Goal: Task Accomplishment & Management: Use online tool/utility

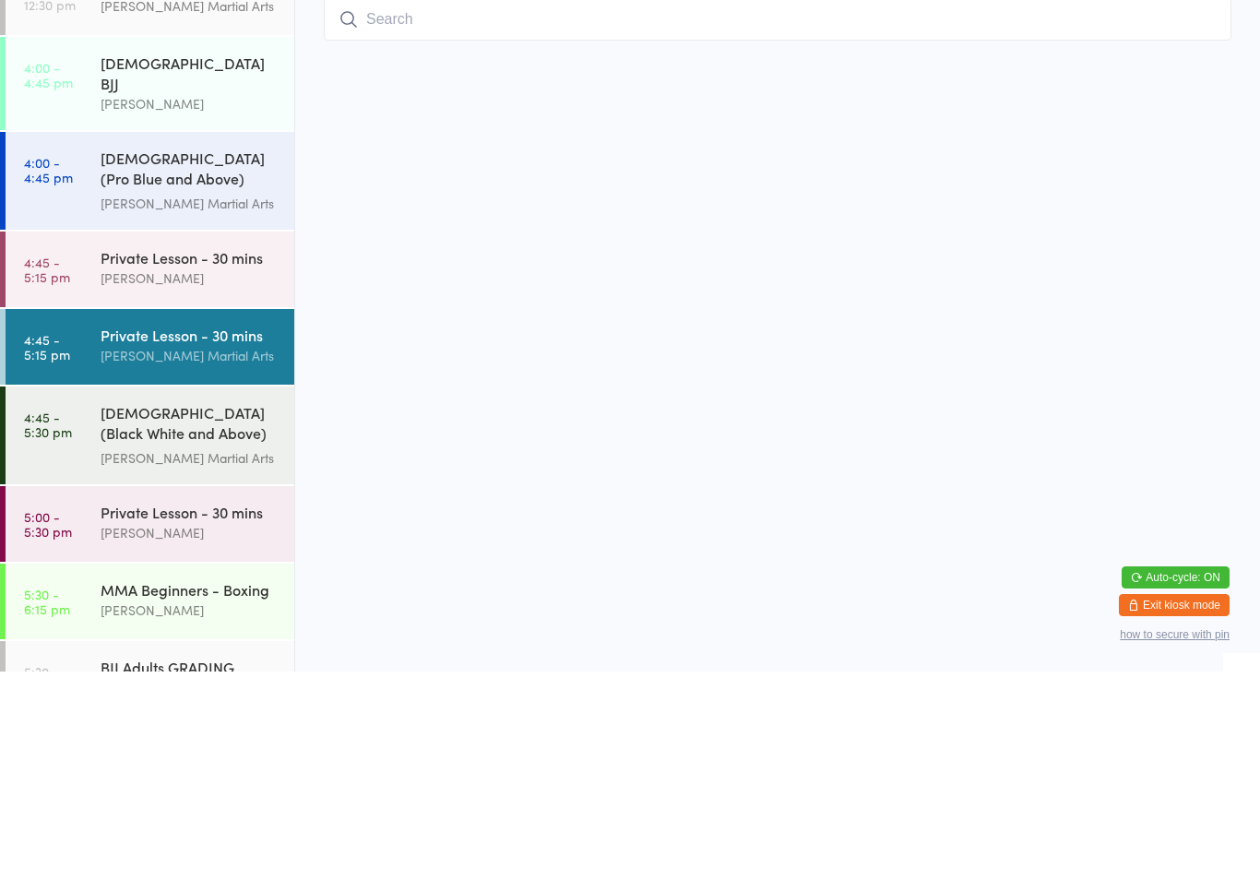
click at [220, 595] on div "[DEMOGRAPHIC_DATA] (Black White and Above) Freestyle Martial ... [PERSON_NAME] …" at bounding box center [198, 644] width 194 height 98
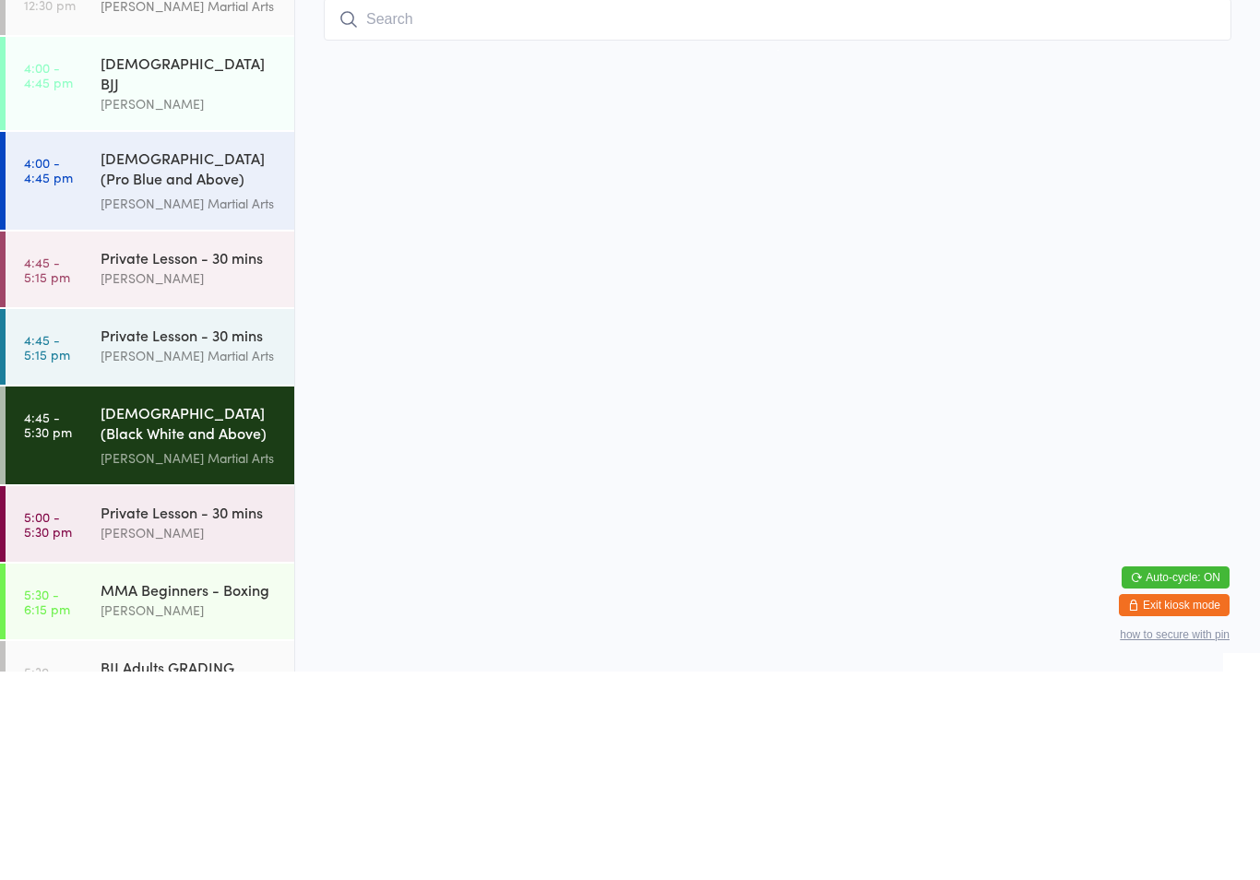
click at [179, 611] on div "[DEMOGRAPHIC_DATA] (Black White and Above) Freestyle Martial ..." at bounding box center [190, 633] width 178 height 45
click at [213, 518] on div "Private Lesson - 30 mins [PERSON_NAME] Martial Arts" at bounding box center [198, 554] width 194 height 73
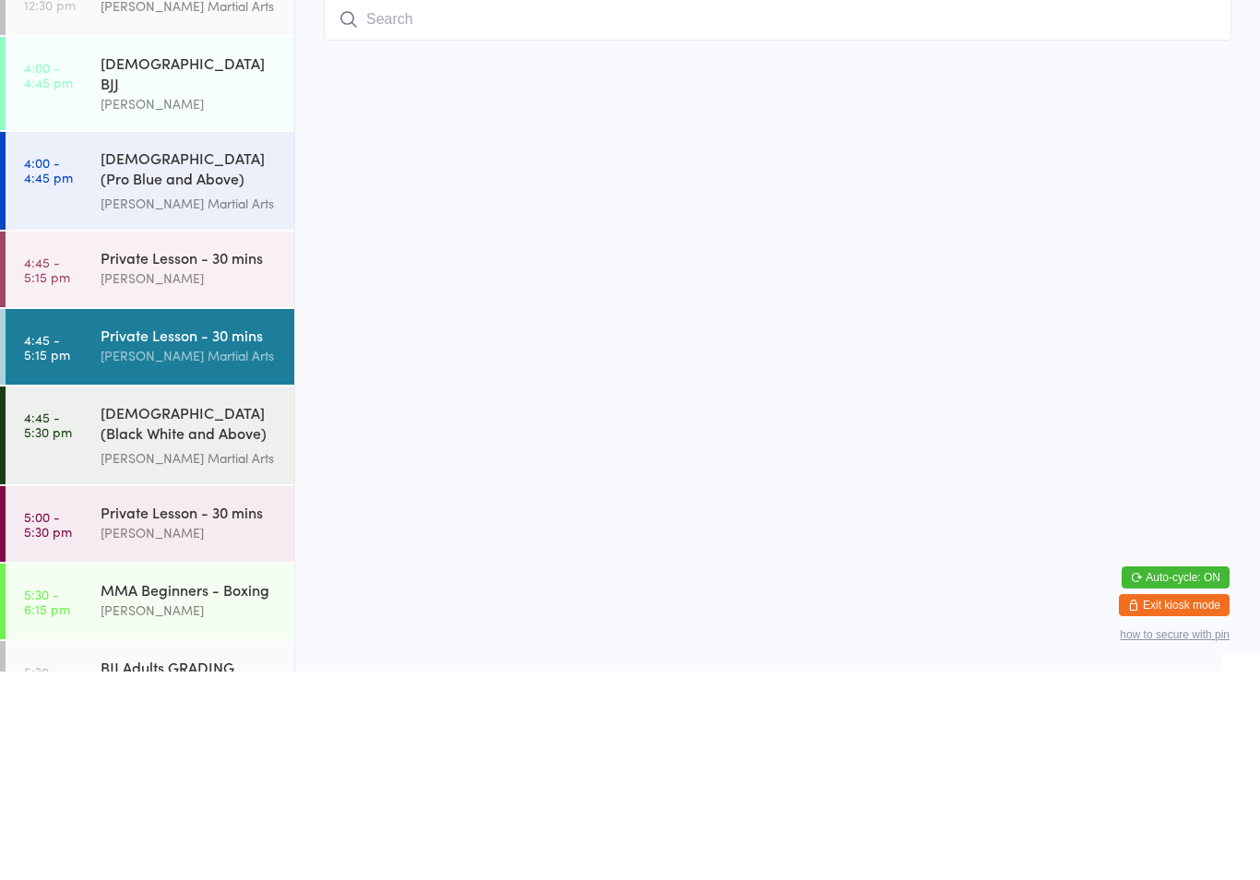
click at [218, 554] on div "[PERSON_NAME] Martial Arts" at bounding box center [190, 564] width 178 height 21
click at [238, 611] on div "[DEMOGRAPHIC_DATA] (Black White and Above) Freestyle Martial ..." at bounding box center [190, 633] width 178 height 45
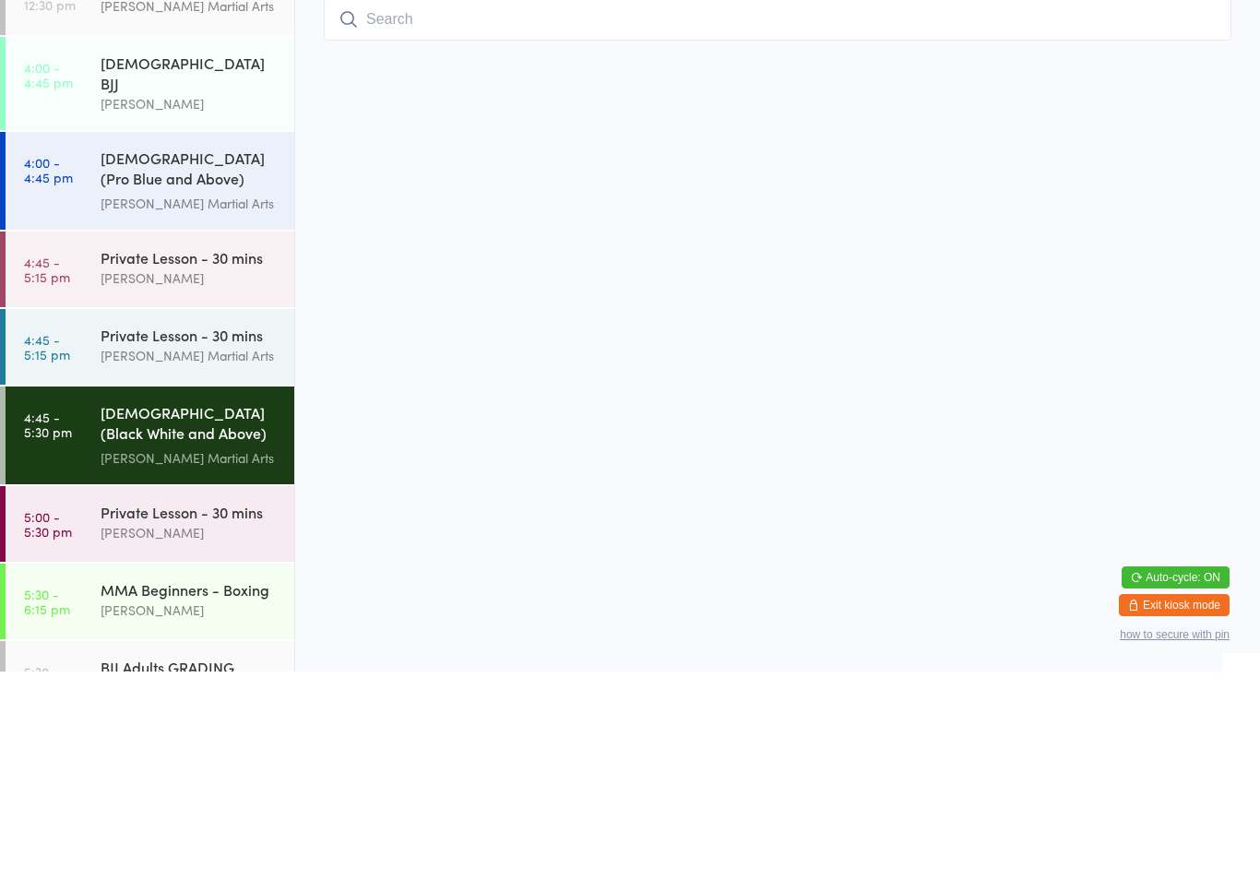
click at [238, 595] on div "[DEMOGRAPHIC_DATA] (Black White and Above) Freestyle Martial ... [PERSON_NAME] …" at bounding box center [198, 644] width 194 height 98
click at [226, 611] on div "[DEMOGRAPHIC_DATA] (Black White and Above) Freestyle Martial ..." at bounding box center [190, 633] width 178 height 45
click at [208, 595] on div "[DEMOGRAPHIC_DATA] (Black White and Above) Freestyle Martial ... [PERSON_NAME] …" at bounding box center [198, 644] width 194 height 98
click at [183, 595] on div "[DEMOGRAPHIC_DATA] (Black White and Above) Freestyle Martial ... [PERSON_NAME] …" at bounding box center [198, 644] width 194 height 98
click at [214, 595] on div "[DEMOGRAPHIC_DATA] (Black White and Above) Freestyle Martial ... [PERSON_NAME] …" at bounding box center [198, 644] width 194 height 98
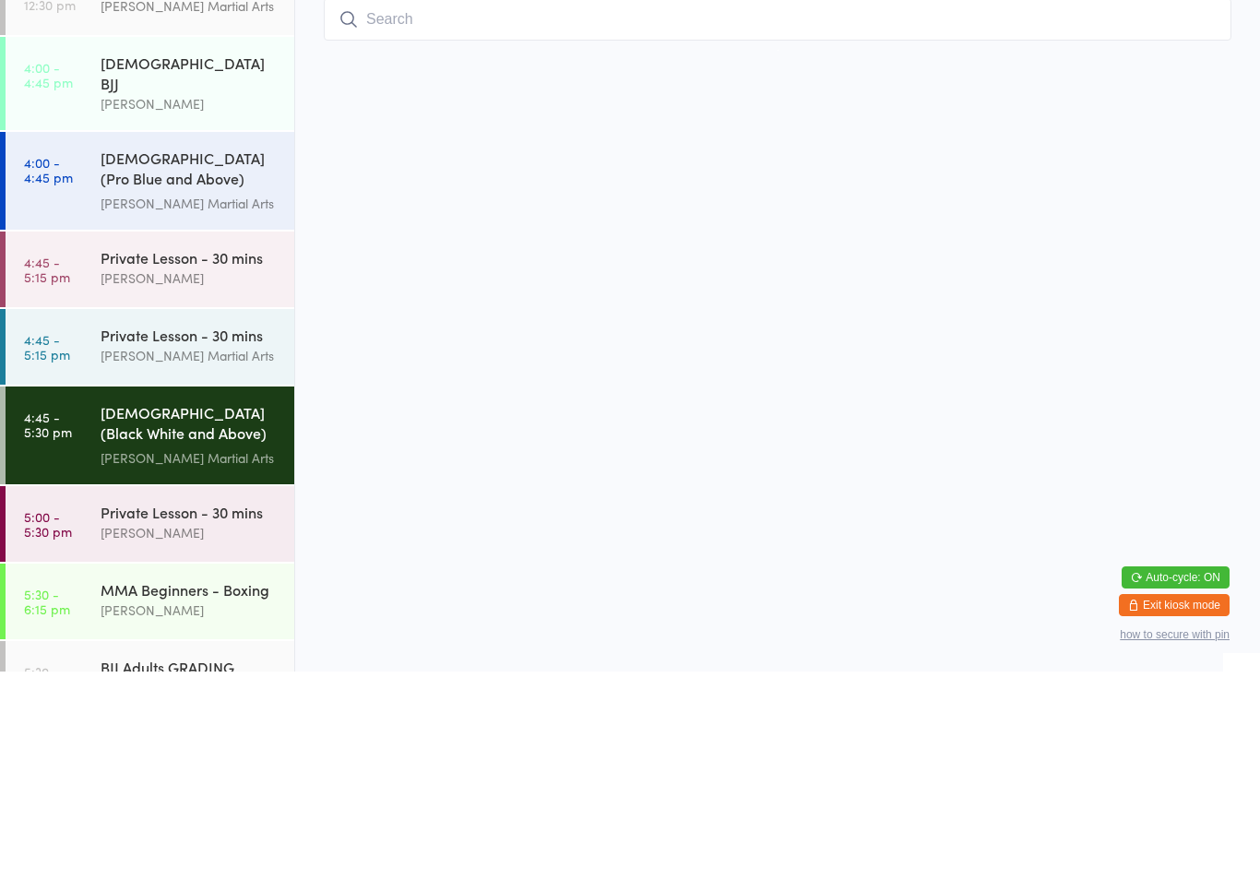
click at [204, 611] on div "[DEMOGRAPHIC_DATA] (Black White and Above) Freestyle Martial ..." at bounding box center [190, 633] width 178 height 45
click at [823, 534] on html "You have now entered Kiosk Mode. Members will be able to check themselves in us…" at bounding box center [630, 440] width 1260 height 880
click at [233, 340] on div "[DEMOGRAPHIC_DATA] (Pro Blue and Above) Freestyle Martial Arts [PERSON_NAME] Ma…" at bounding box center [198, 389] width 194 height 98
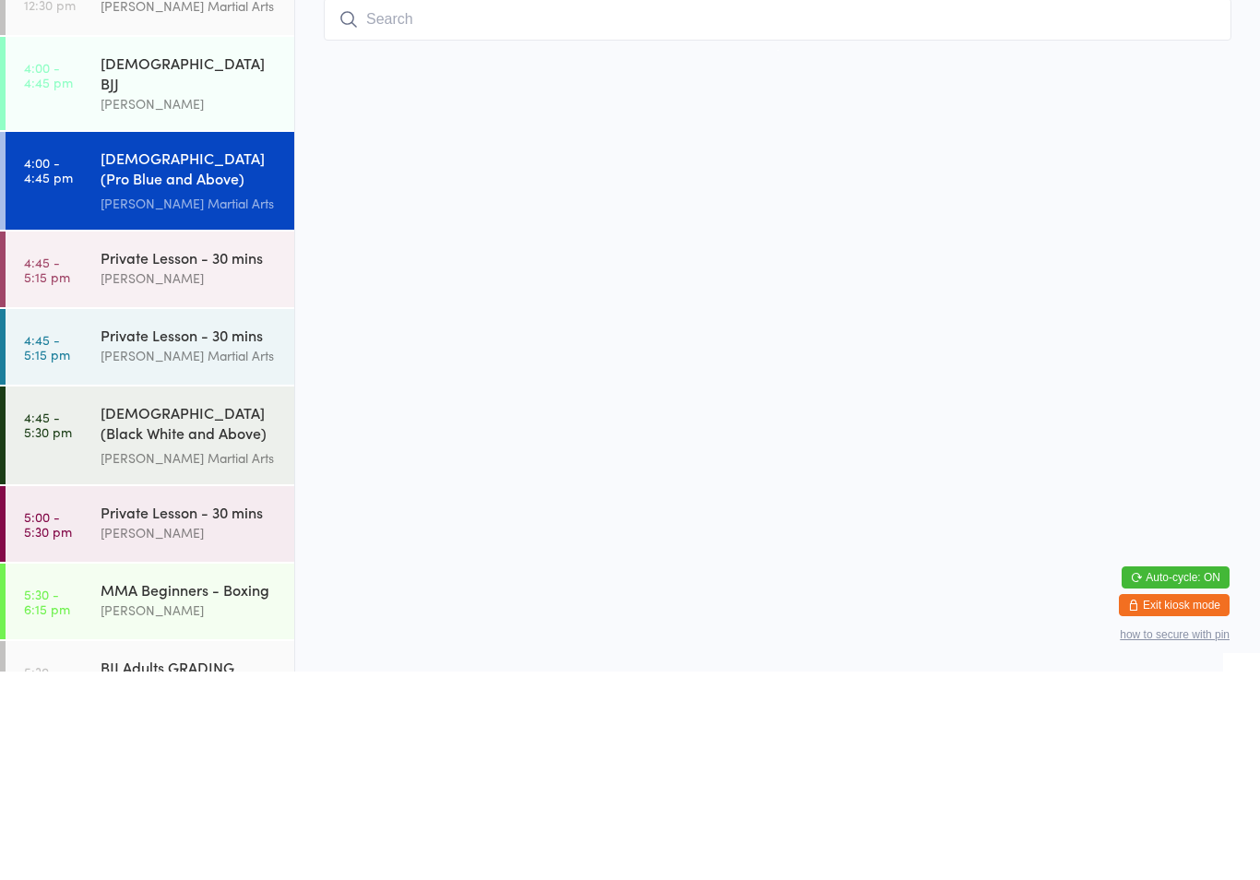
click at [1174, 207] on input "search" at bounding box center [778, 228] width 908 height 42
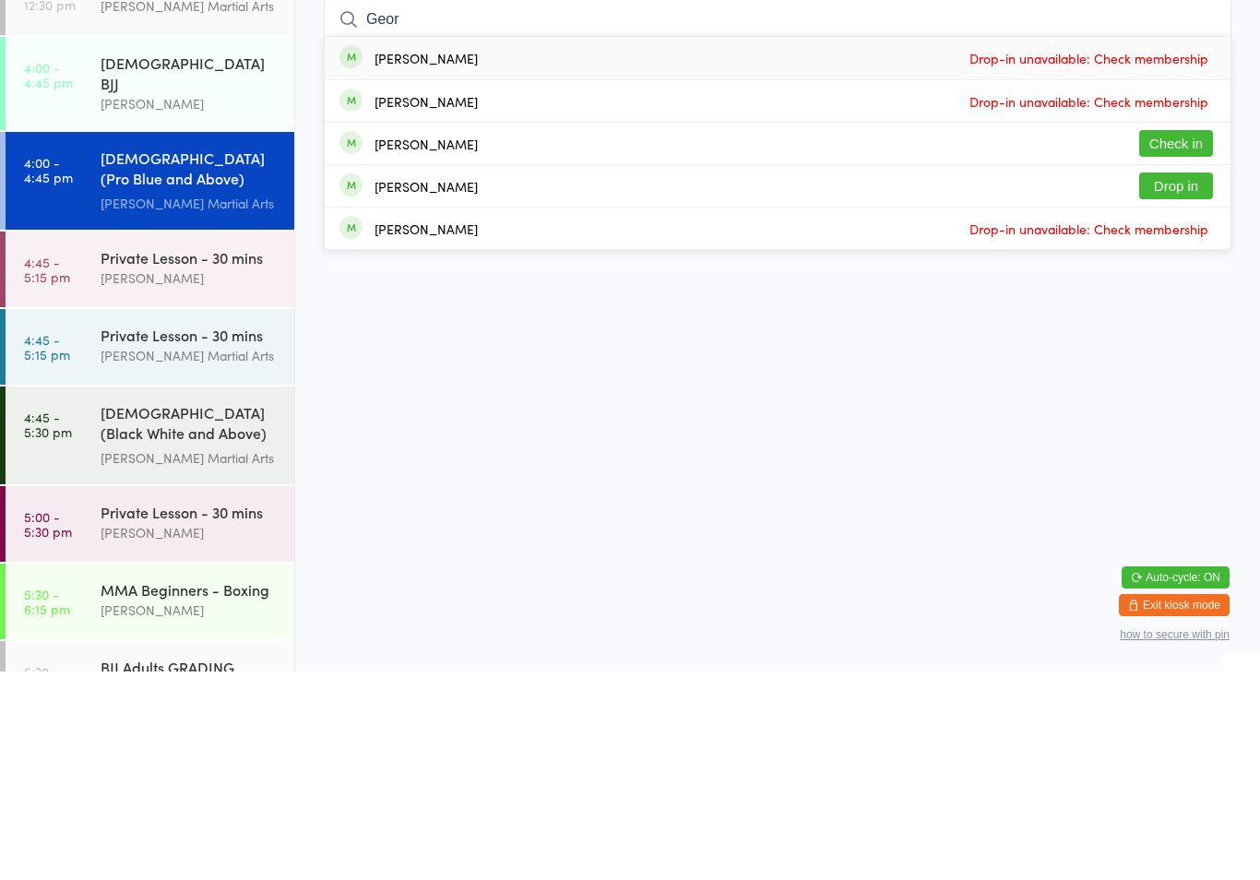
type input "Geor"
click at [1185, 339] on button "Check in" at bounding box center [1176, 352] width 74 height 27
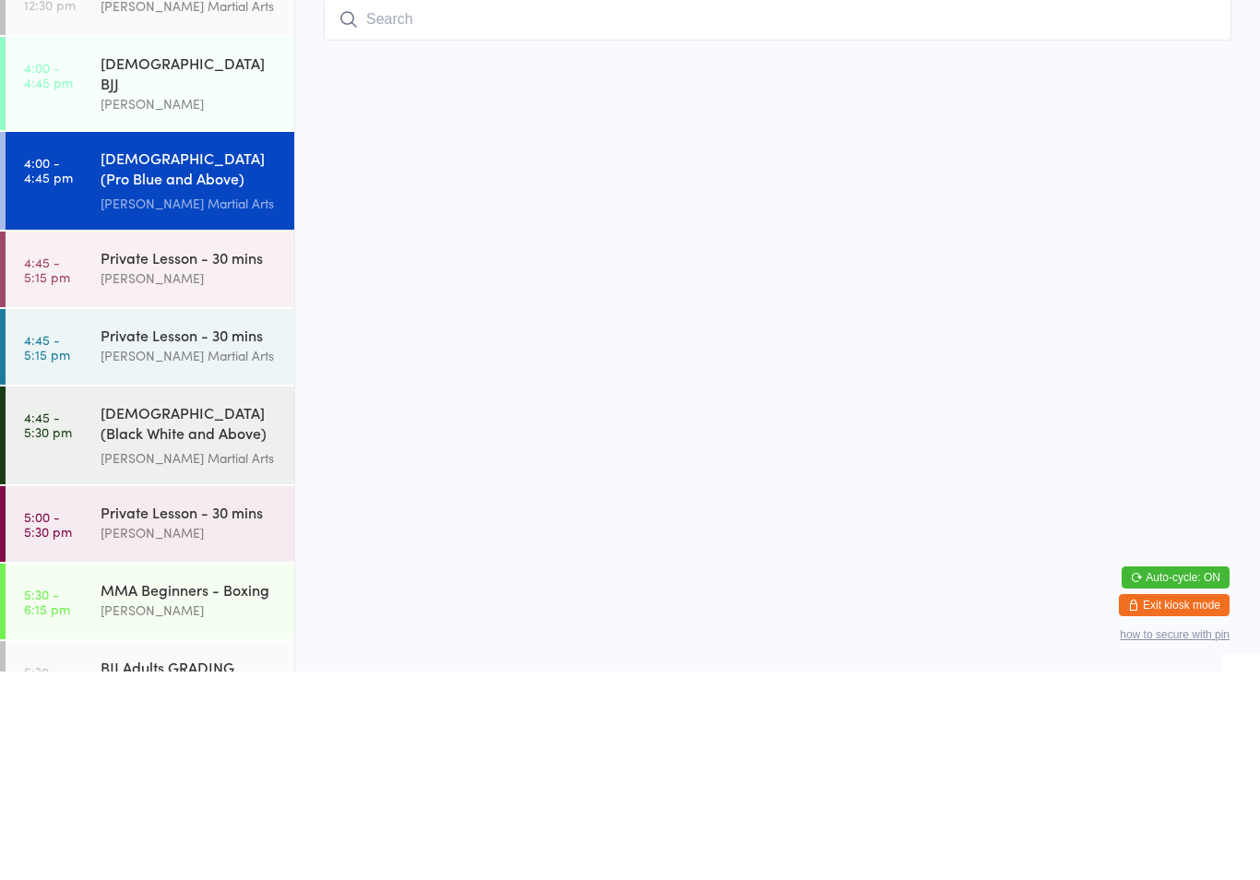
click at [651, 246] on input "search" at bounding box center [778, 228] width 908 height 42
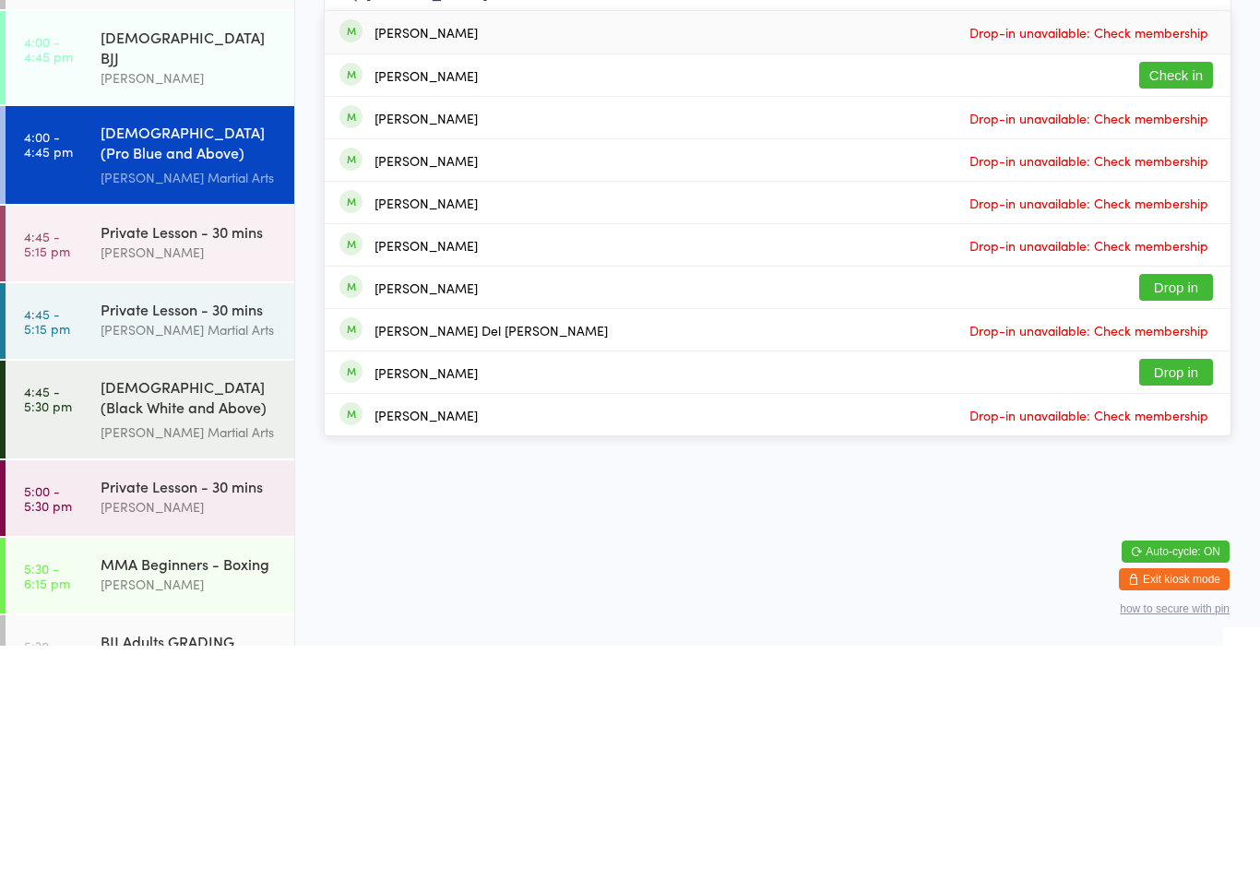
type input "[PERSON_NAME]"
click at [1193, 296] on button "Check in" at bounding box center [1176, 309] width 74 height 27
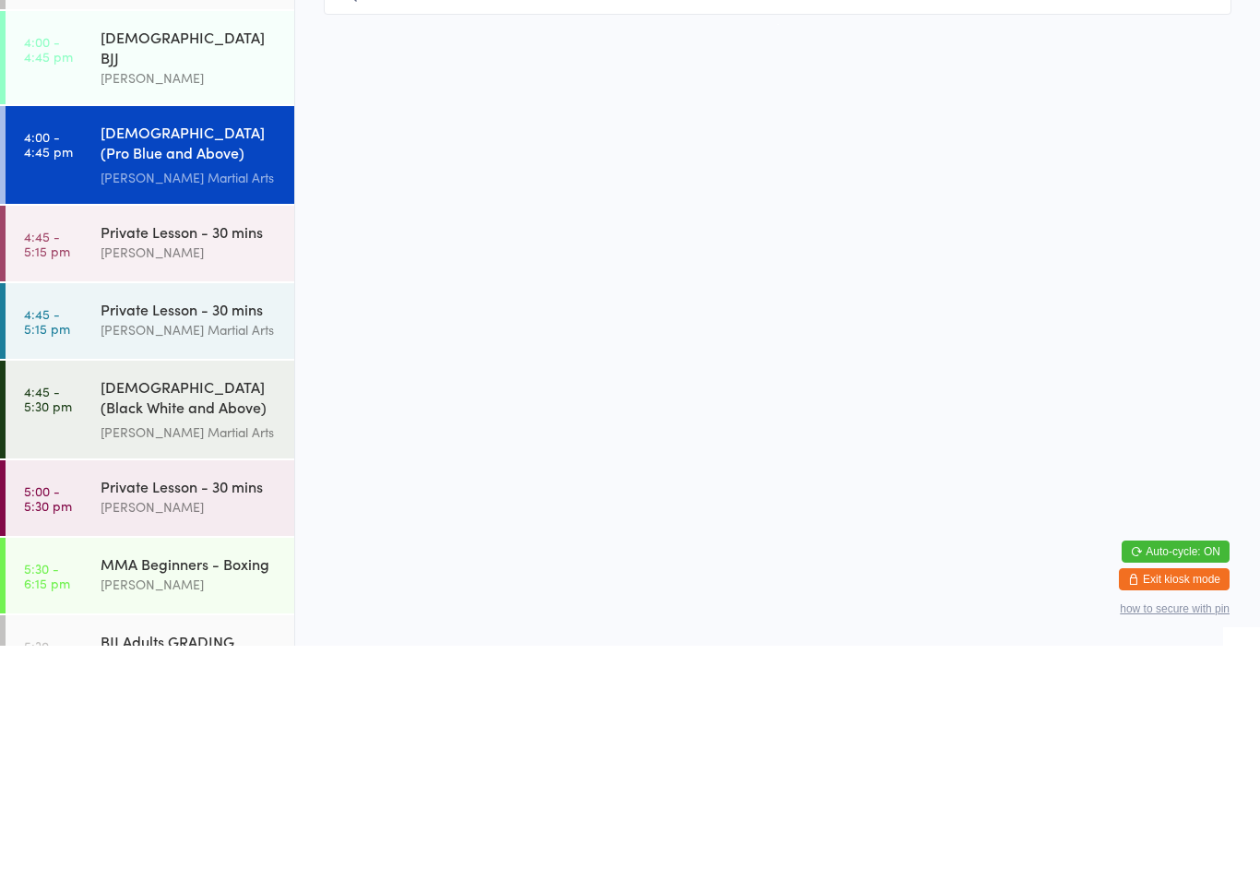
click at [245, 66] on select "Any location Martial Arts Floor MMA / BJJ Floor Cage Area" at bounding box center [191, 61] width 117 height 20
select select
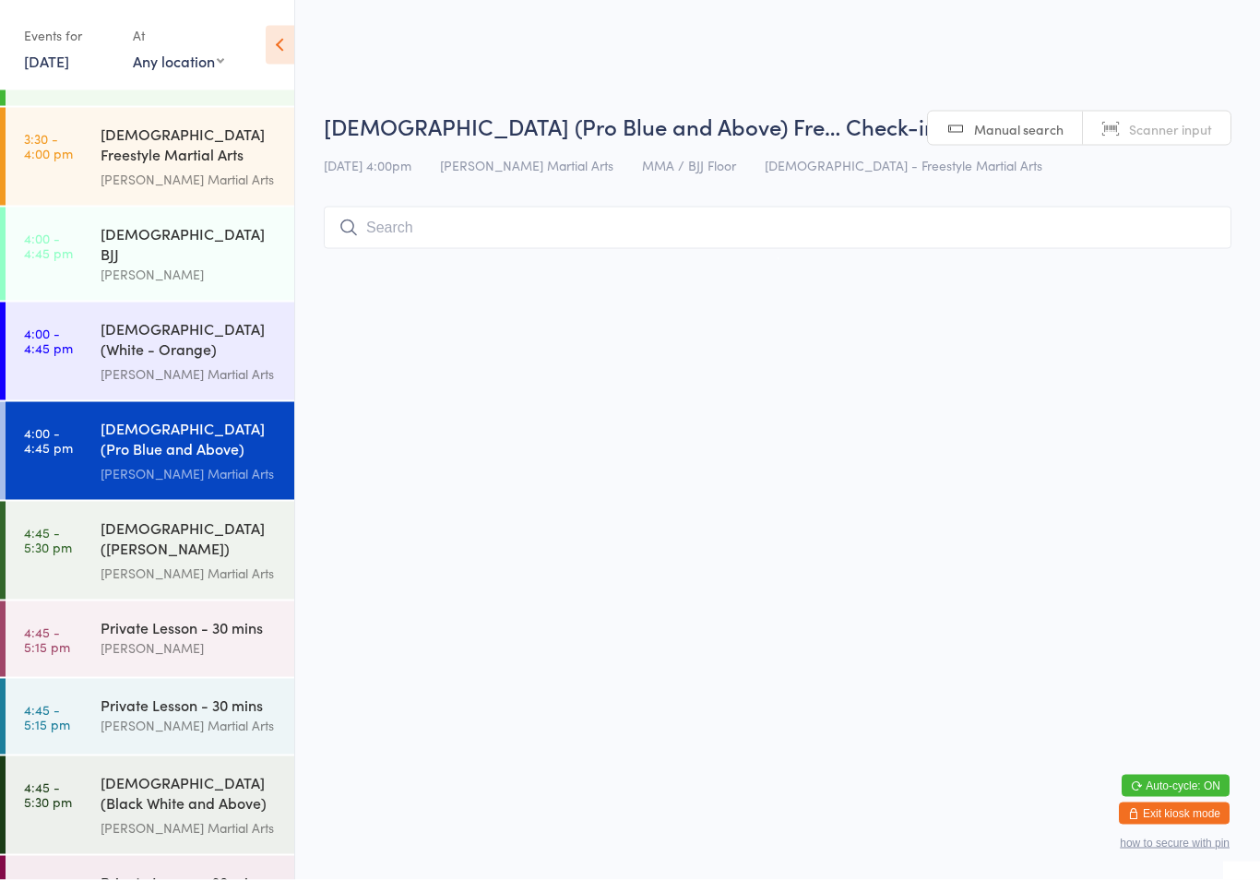
scroll to position [296, 0]
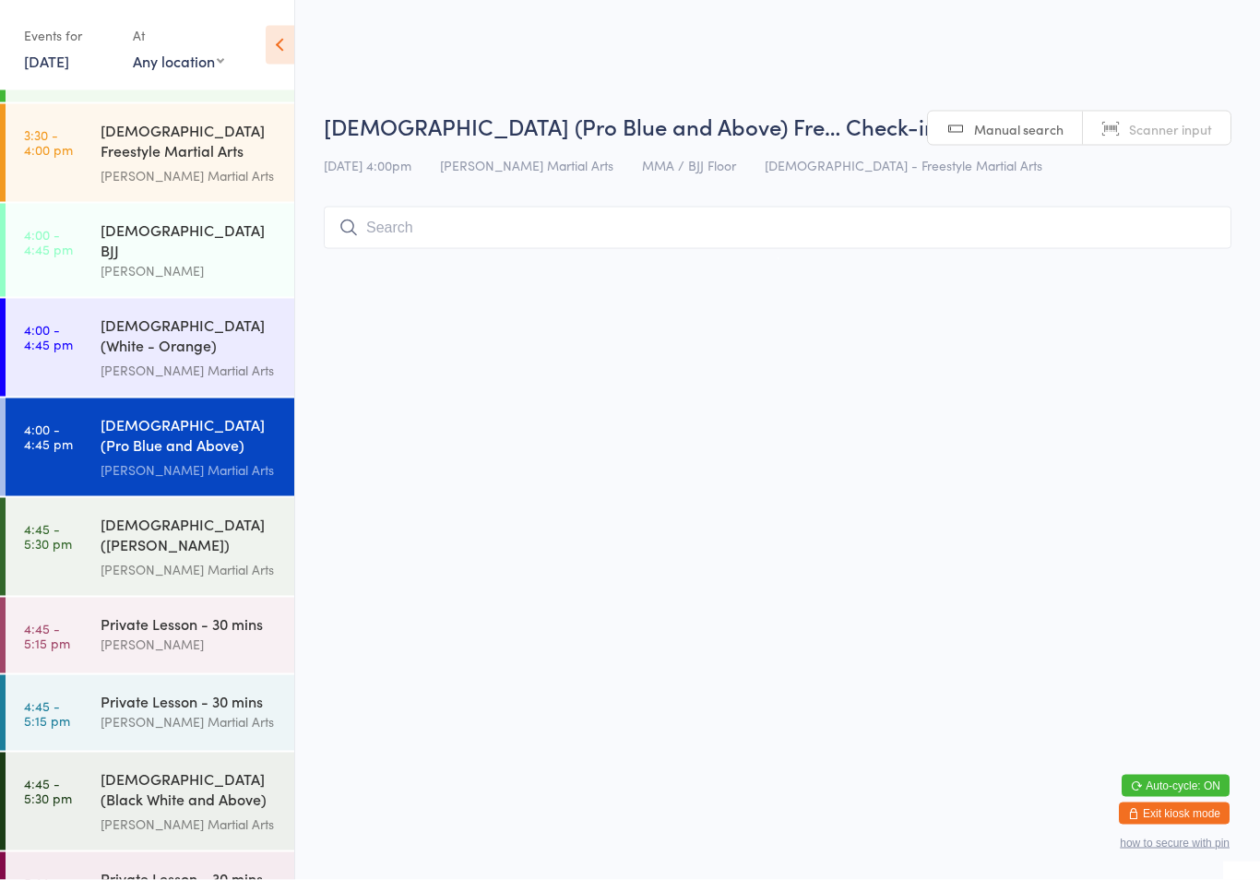
click at [210, 324] on div "[DEMOGRAPHIC_DATA] (White - Orange) Freestyle Martial Arts" at bounding box center [190, 337] width 178 height 45
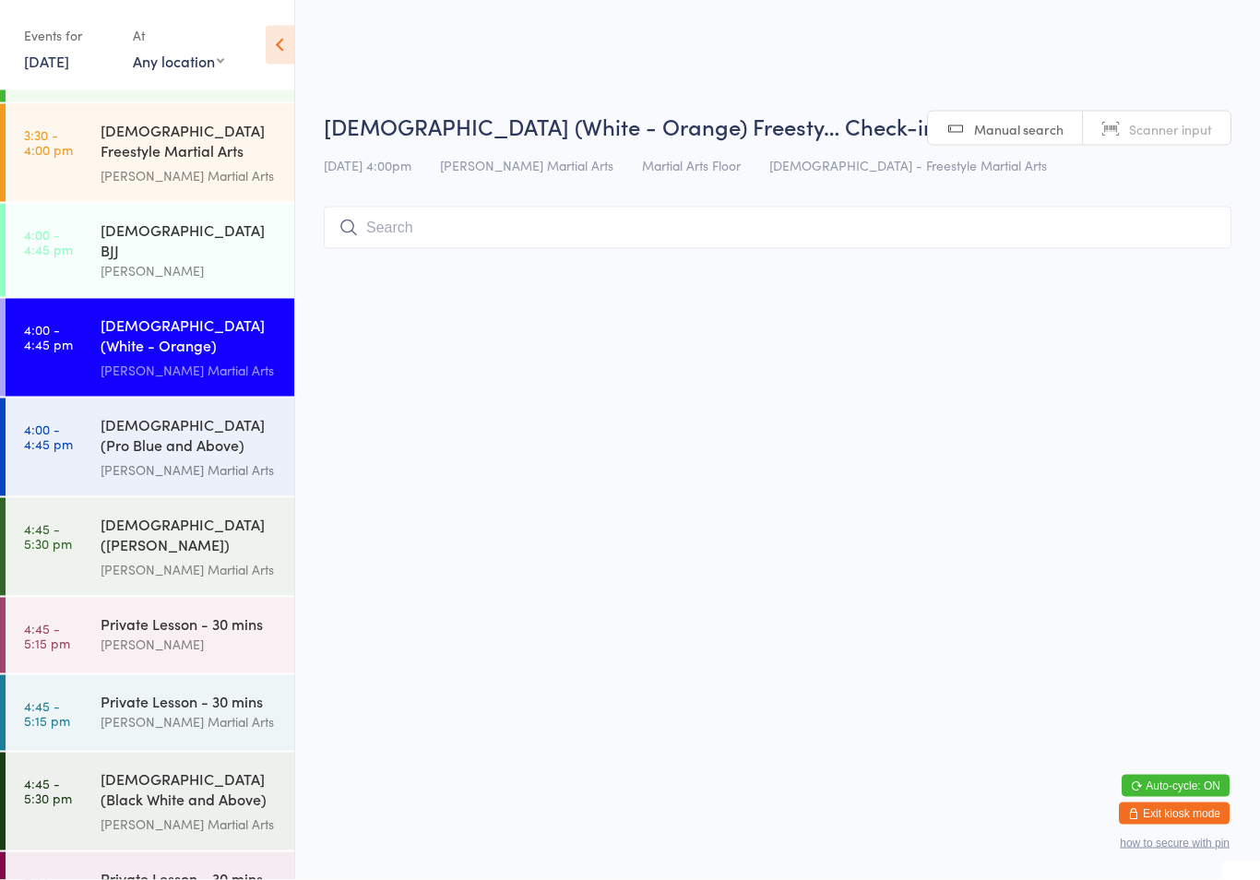
click at [455, 220] on input "search" at bounding box center [778, 228] width 908 height 42
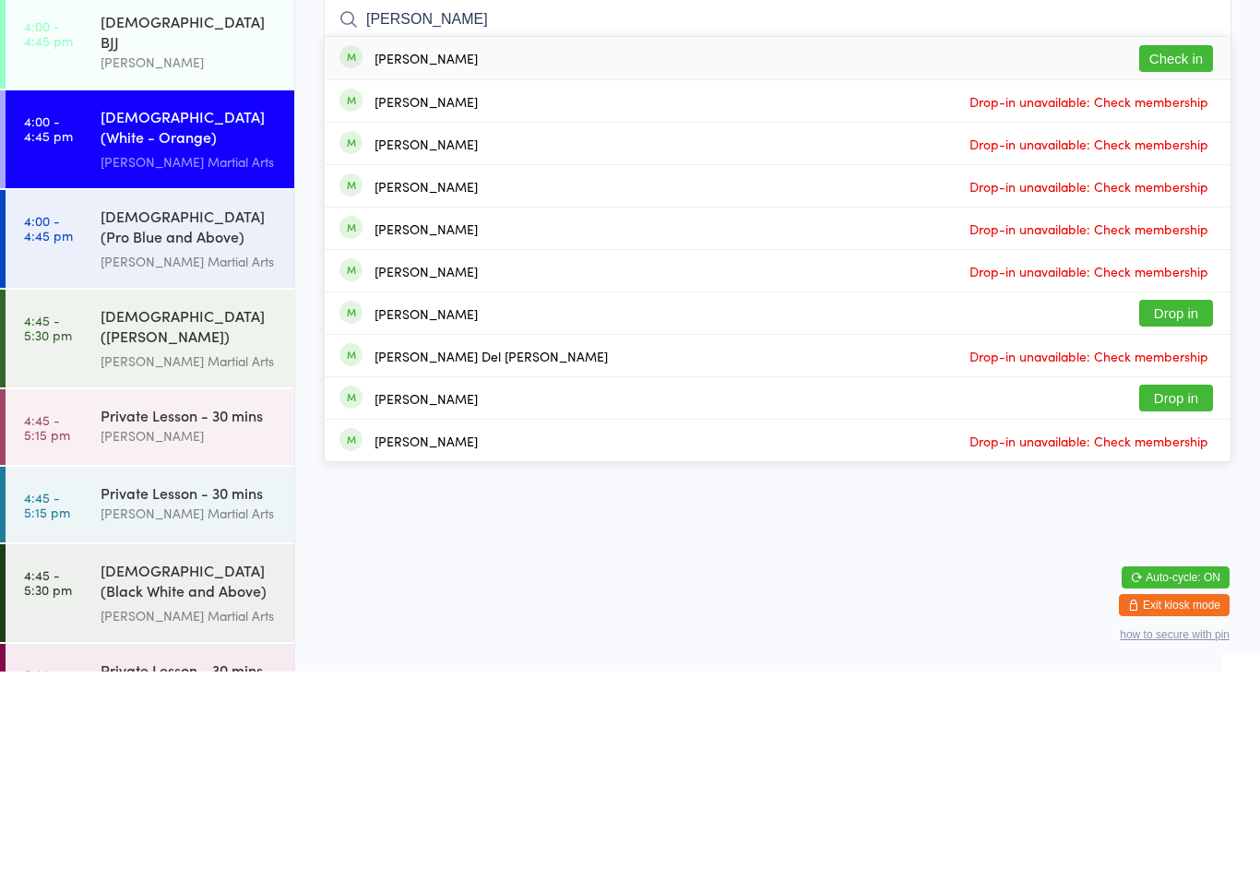
type input "[PERSON_NAME]"
click at [1171, 254] on button "Check in" at bounding box center [1176, 267] width 74 height 27
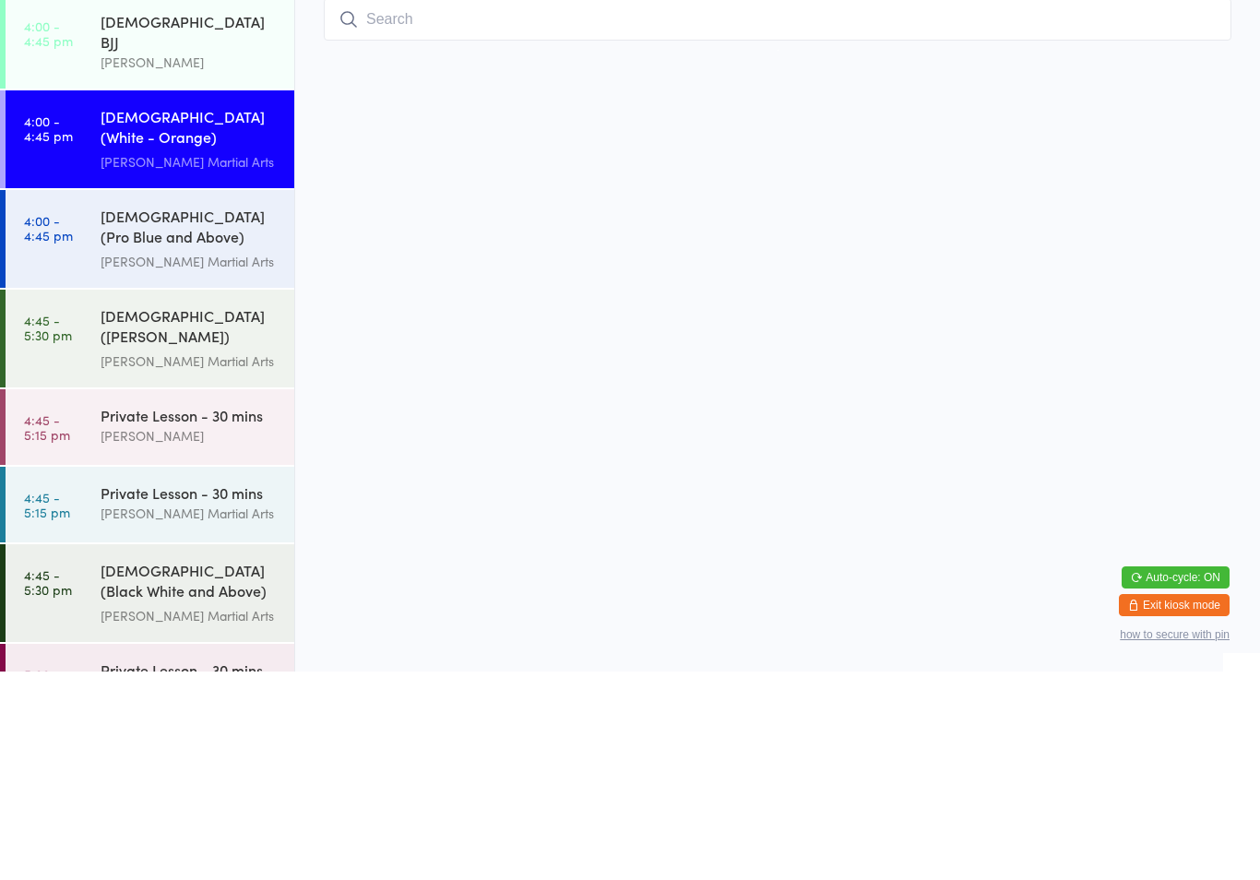
click at [440, 207] on input "search" at bounding box center [778, 228] width 908 height 42
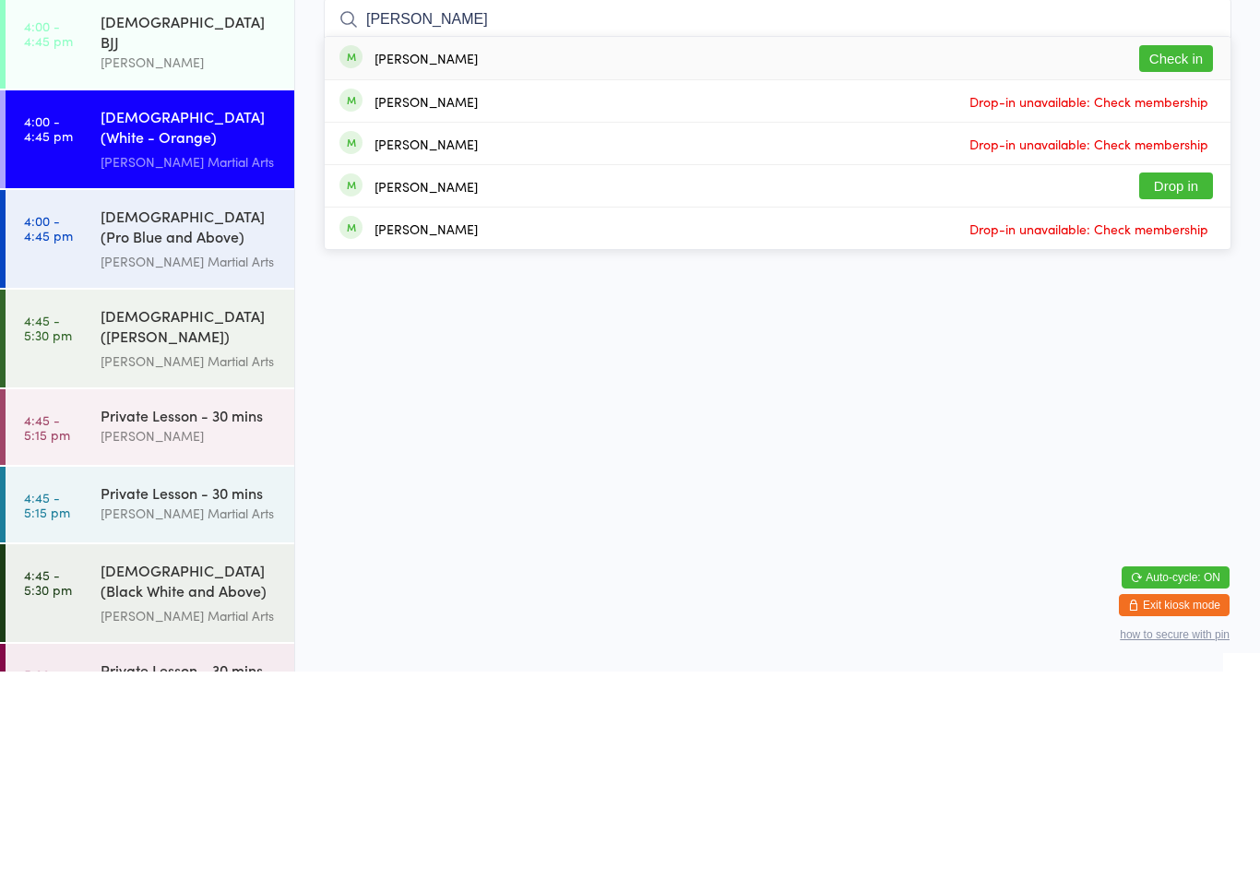
type input "[PERSON_NAME]"
click at [1175, 254] on button "Check in" at bounding box center [1176, 267] width 74 height 27
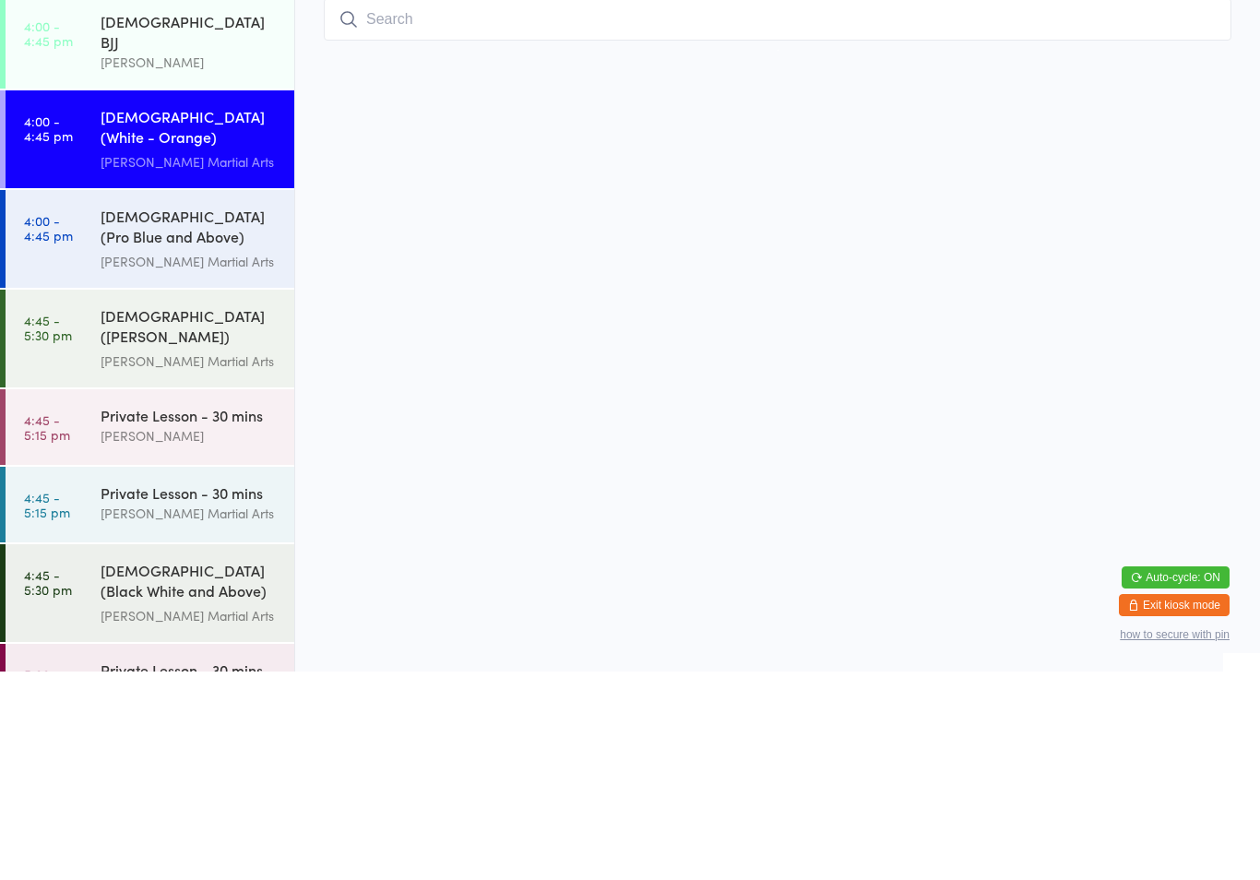
click at [197, 204] on div "[DEMOGRAPHIC_DATA] [PERSON_NAME]" at bounding box center [198, 250] width 194 height 93
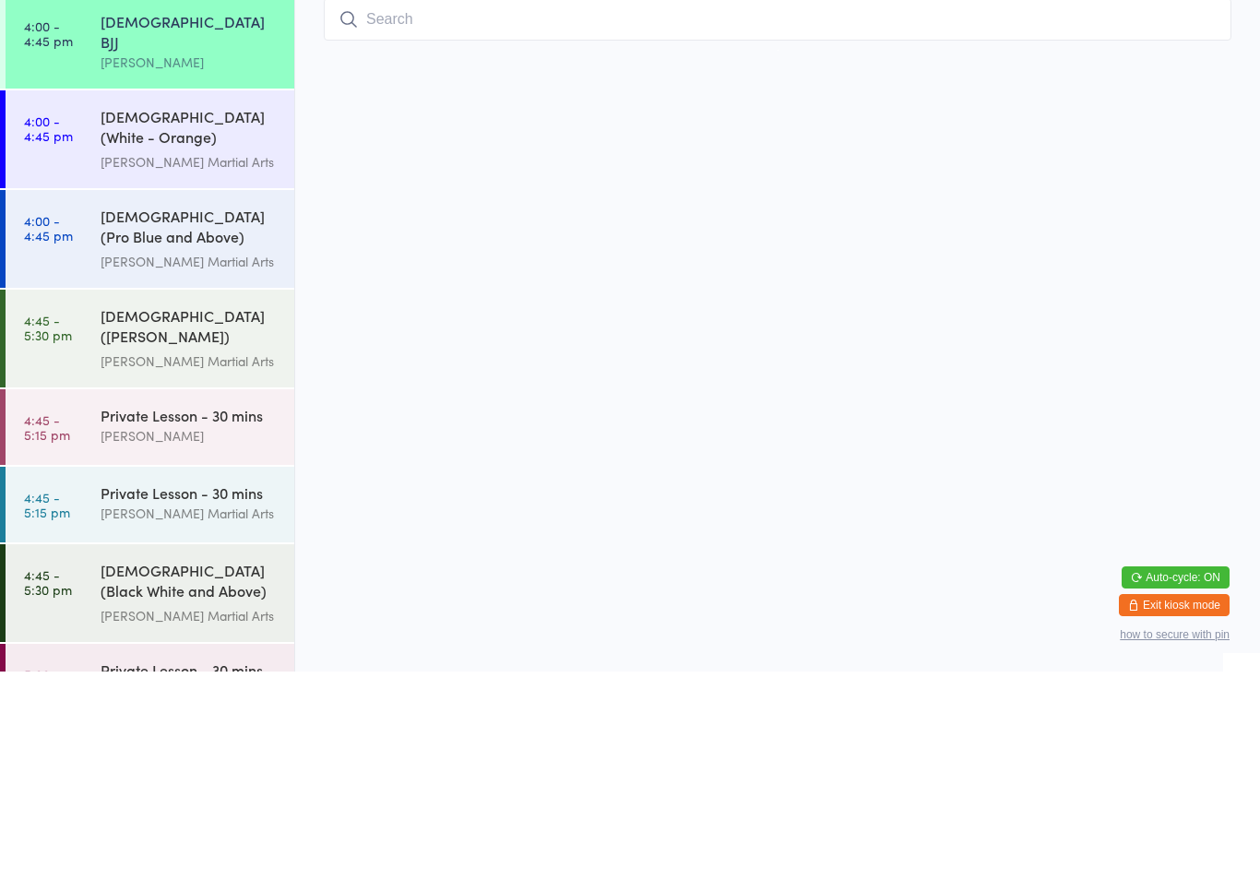
click at [219, 204] on div "[DEMOGRAPHIC_DATA] [PERSON_NAME]" at bounding box center [198, 250] width 194 height 93
click at [213, 204] on div "[DEMOGRAPHIC_DATA] [PERSON_NAME]" at bounding box center [198, 250] width 194 height 93
click at [221, 204] on div "[DEMOGRAPHIC_DATA] [PERSON_NAME]" at bounding box center [198, 250] width 194 height 93
click at [101, 598] on div "Private Lesson - 30 mins [PERSON_NAME]" at bounding box center [198, 634] width 194 height 73
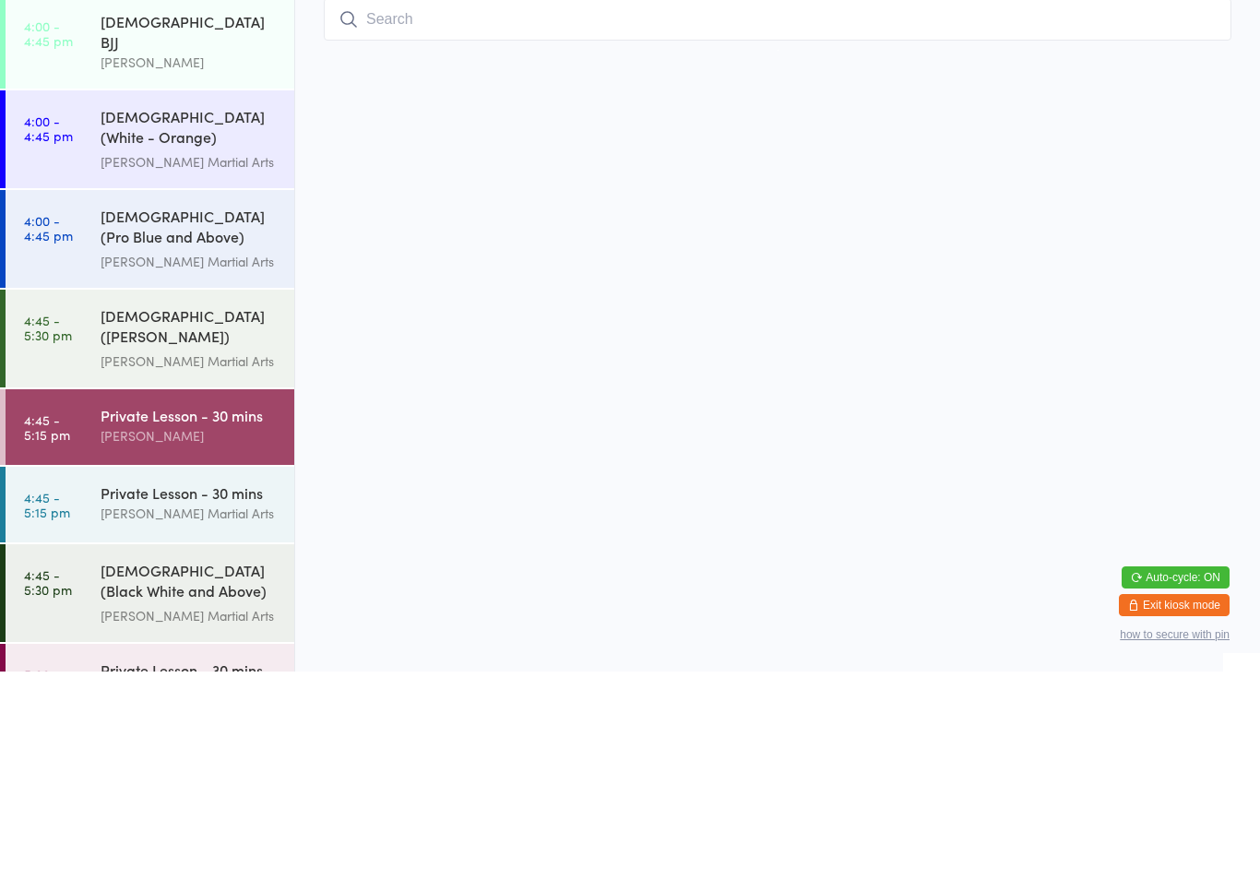
click at [209, 559] on div "[PERSON_NAME] Martial Arts" at bounding box center [190, 569] width 178 height 21
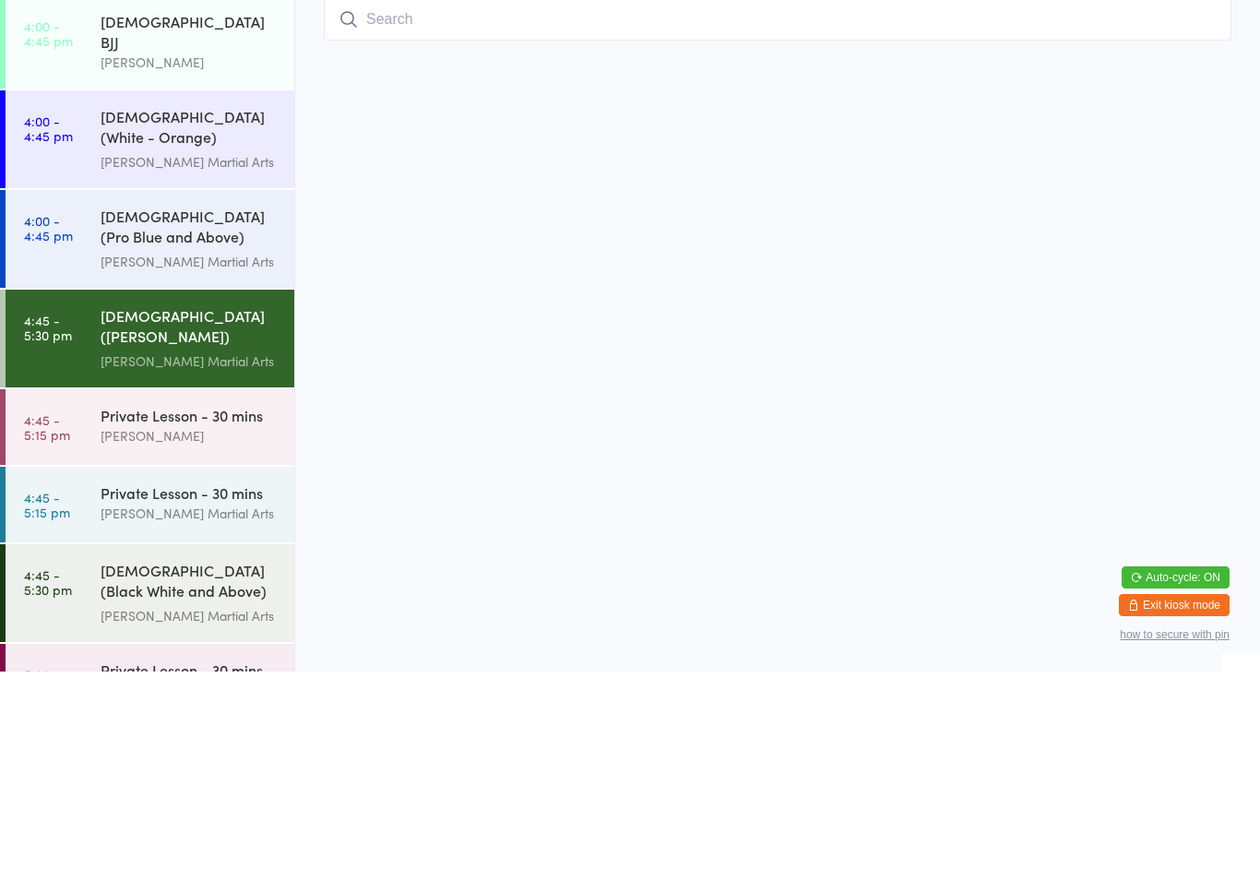
click at [198, 598] on div "Private Lesson - 30 mins [PERSON_NAME]" at bounding box center [198, 634] width 194 height 73
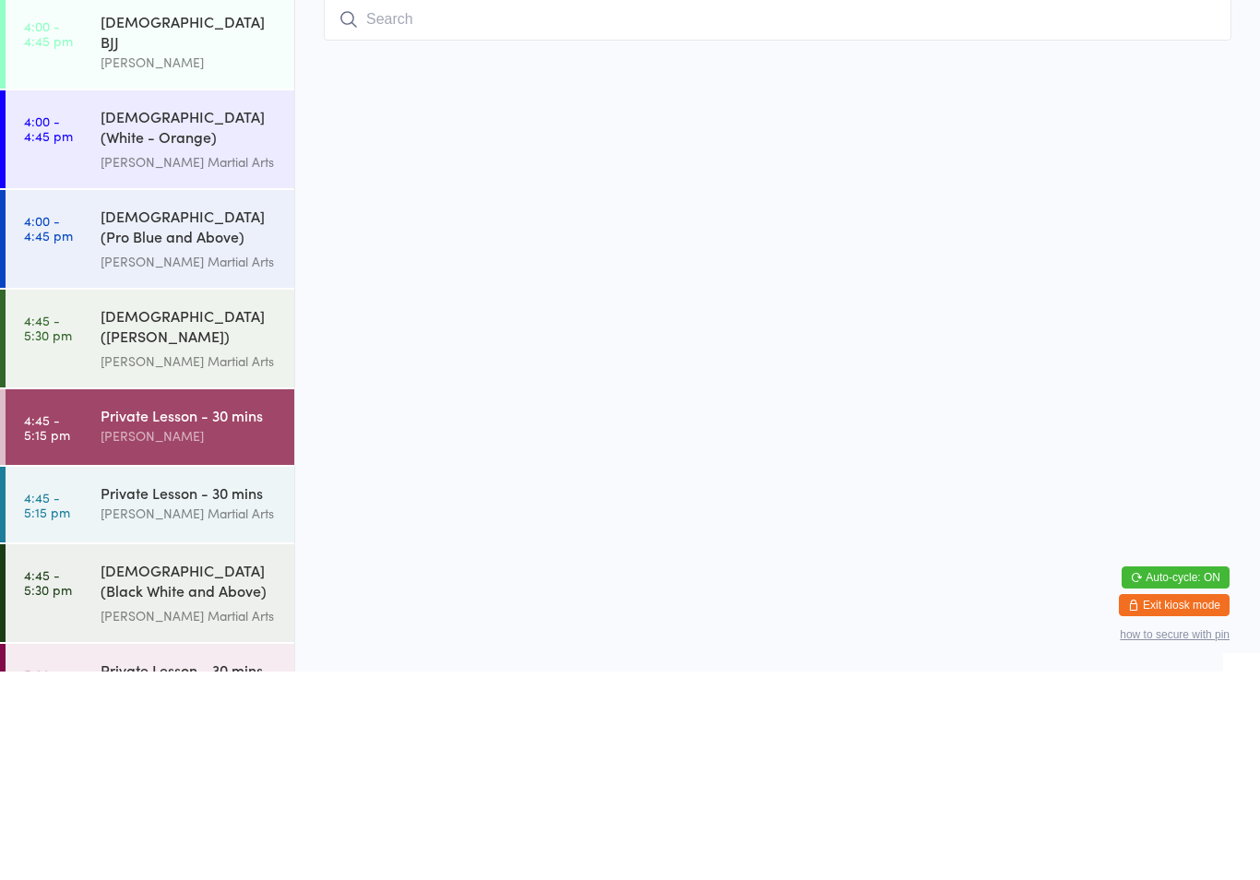
click at [137, 598] on div "Private Lesson - 30 mins [PERSON_NAME]" at bounding box center [198, 634] width 194 height 73
click at [141, 598] on div "Private Lesson - 30 mins [PERSON_NAME]" at bounding box center [198, 634] width 194 height 73
click at [105, 598] on link "4:45 - 5:15 pm Private Lesson - 30 mins [PERSON_NAME]" at bounding box center [150, 636] width 289 height 76
click at [83, 598] on link "4:45 - 5:15 pm Private Lesson - 30 mins [PERSON_NAME]" at bounding box center [150, 636] width 289 height 76
click at [433, 207] on input "search" at bounding box center [778, 228] width 908 height 42
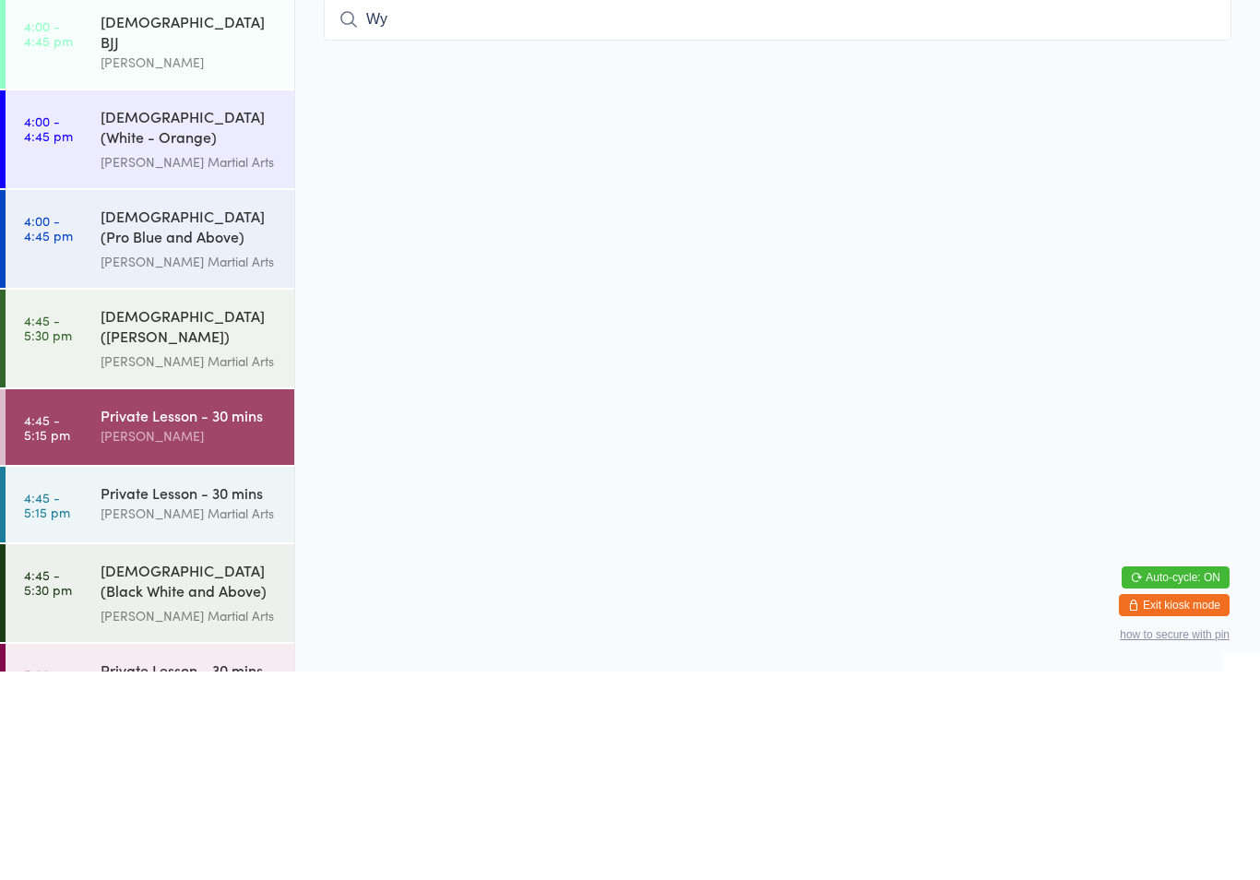
type input "Wyl"
type input "wyl"
click at [191, 414] on div "[DEMOGRAPHIC_DATA] (Pro Blue and Above) Freestyle Martial Arts" at bounding box center [190, 436] width 178 height 45
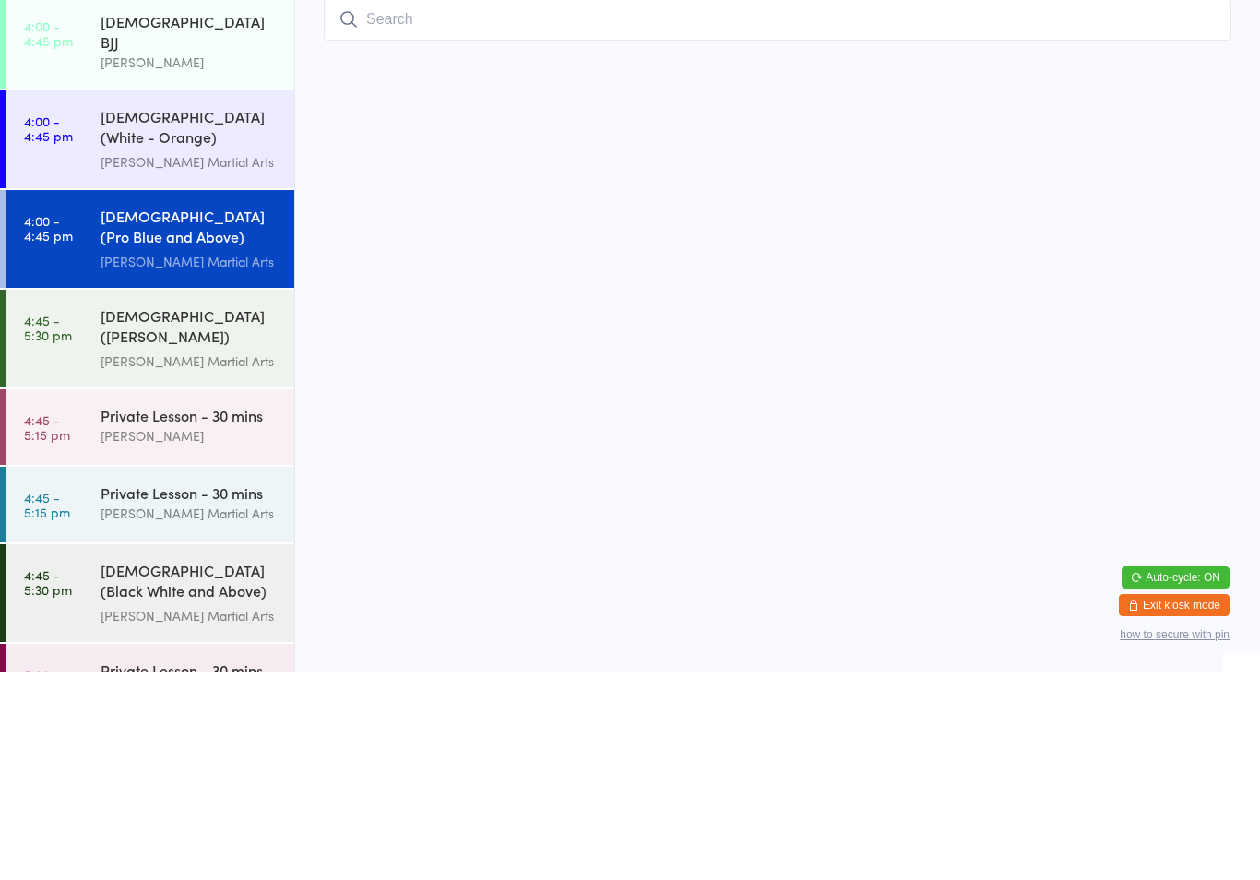
click at [547, 207] on input "search" at bounding box center [778, 228] width 908 height 42
type input "Wyl"
click at [1172, 254] on button "Drop in" at bounding box center [1176, 267] width 74 height 27
click at [154, 414] on div "[DEMOGRAPHIC_DATA] (Pro Blue and Above) Freestyle Martial Arts" at bounding box center [190, 436] width 178 height 45
click at [130, 399] on div "[DEMOGRAPHIC_DATA] (Pro Blue and Above) Freestyle Martial Arts [PERSON_NAME] Ma…" at bounding box center [198, 448] width 194 height 98
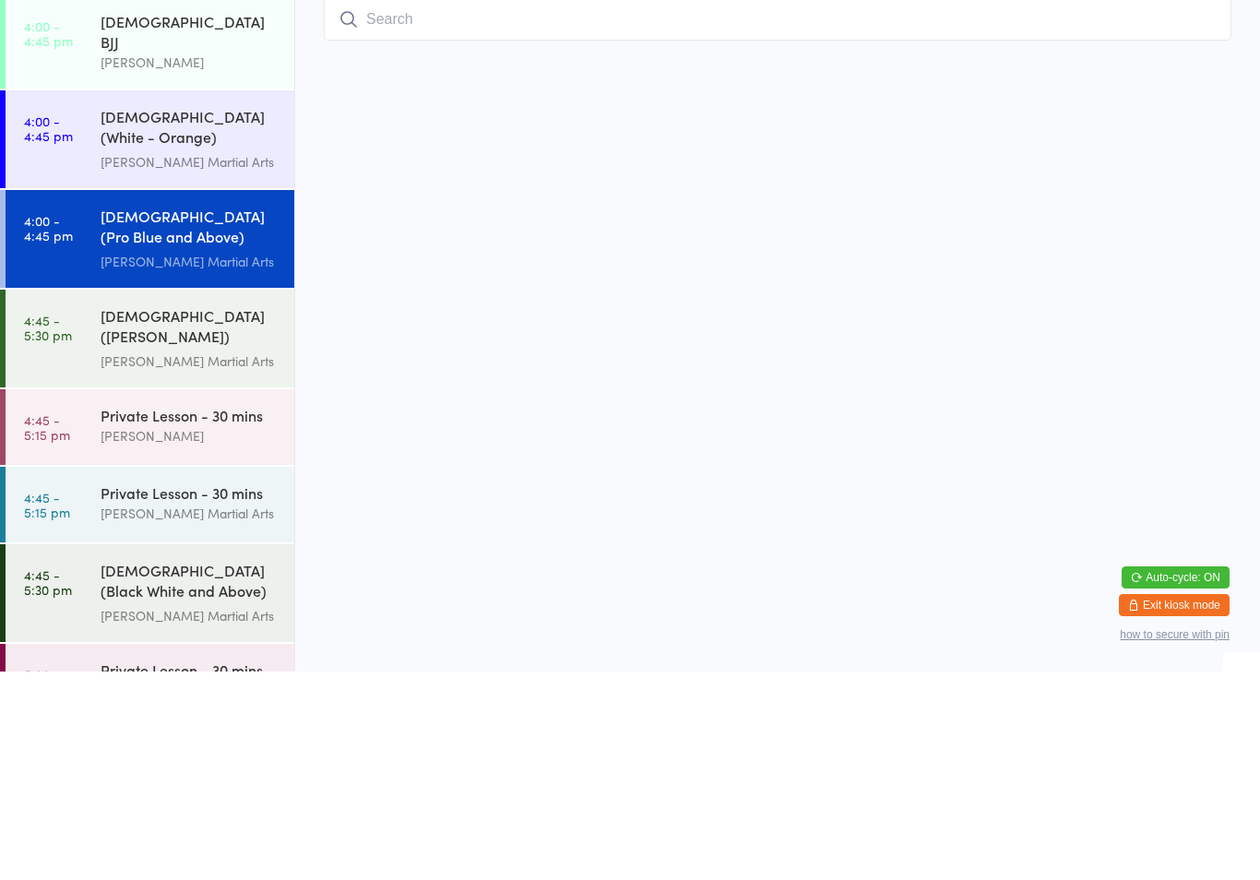
click at [129, 459] on div "[PERSON_NAME] Martial Arts" at bounding box center [190, 469] width 178 height 21
click at [127, 459] on div "[PERSON_NAME] Martial Arts" at bounding box center [190, 469] width 178 height 21
click at [130, 459] on div "[PERSON_NAME] Martial Arts" at bounding box center [190, 469] width 178 height 21
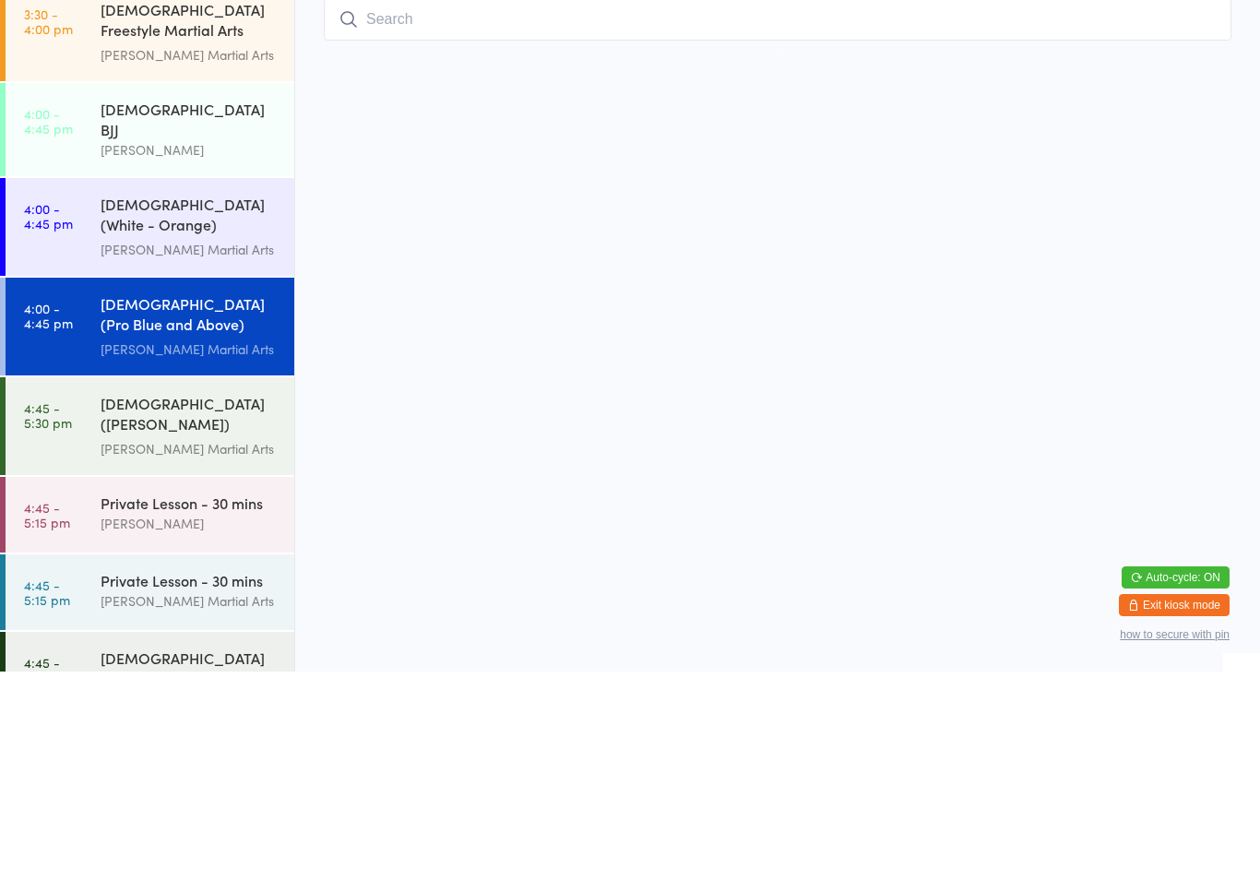
scroll to position [231, 0]
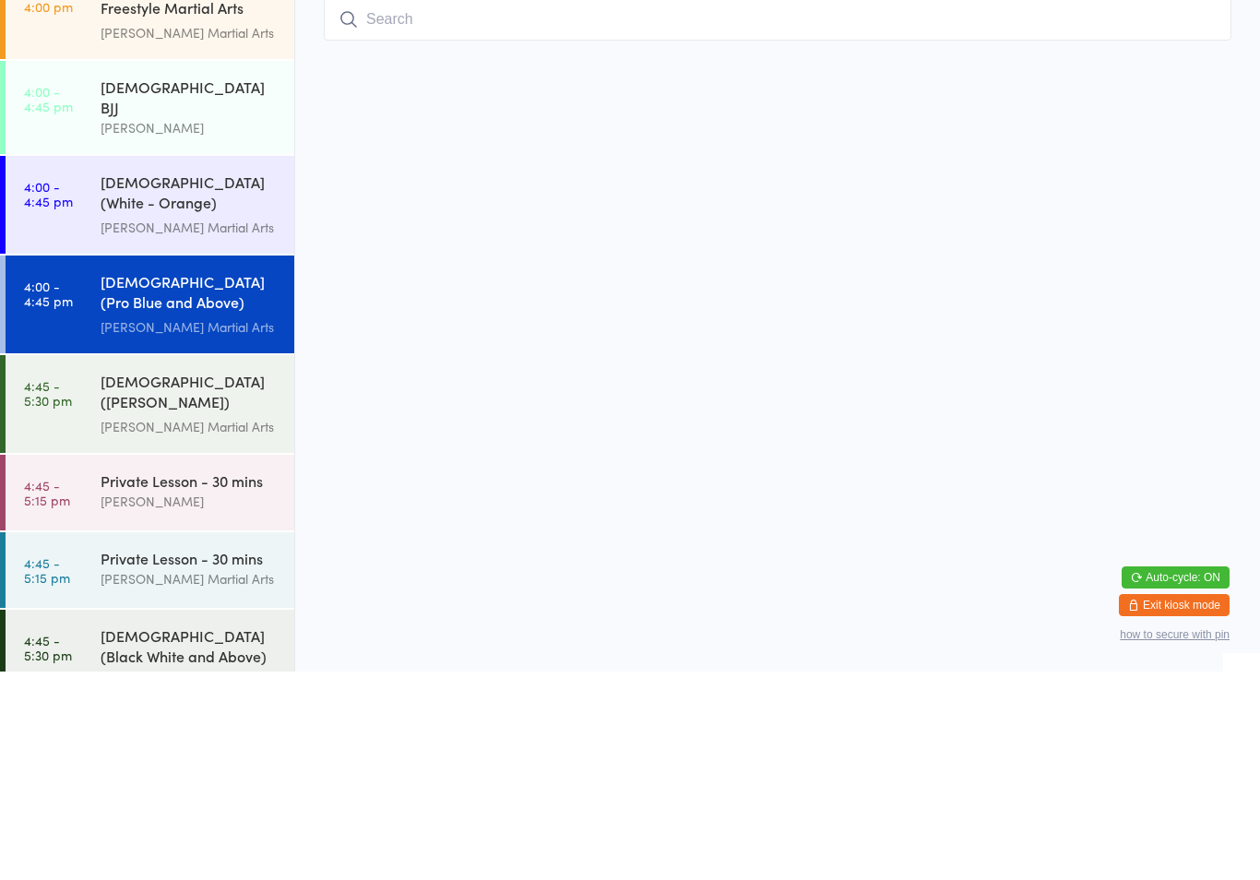
click at [110, 464] on div "[DEMOGRAPHIC_DATA] (Pro Blue and Above) Freestyle Martial Arts [PERSON_NAME] Ma…" at bounding box center [198, 513] width 194 height 98
click at [111, 525] on div "[PERSON_NAME] Martial Arts" at bounding box center [190, 535] width 178 height 21
click at [121, 525] on div "[PERSON_NAME] Martial Arts" at bounding box center [190, 535] width 178 height 21
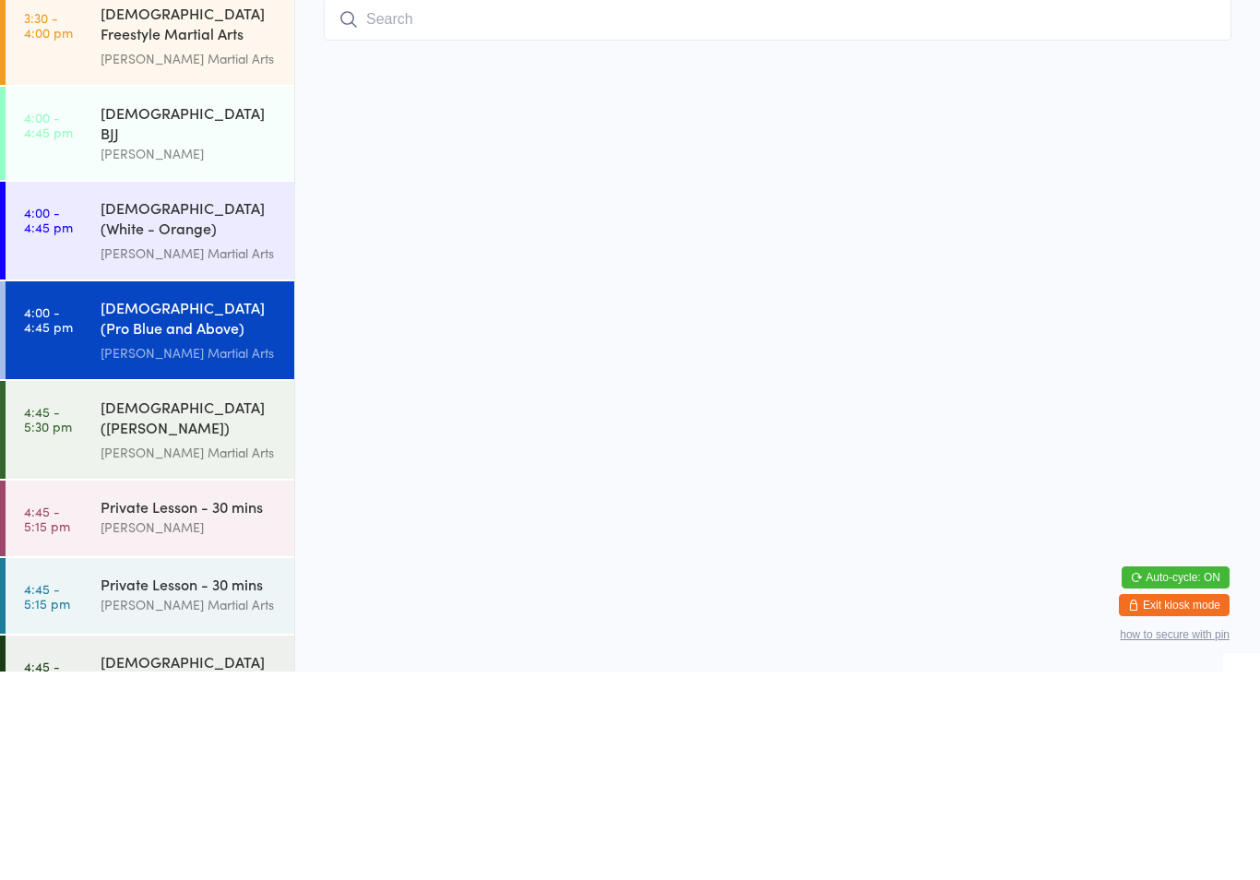
scroll to position [201, 0]
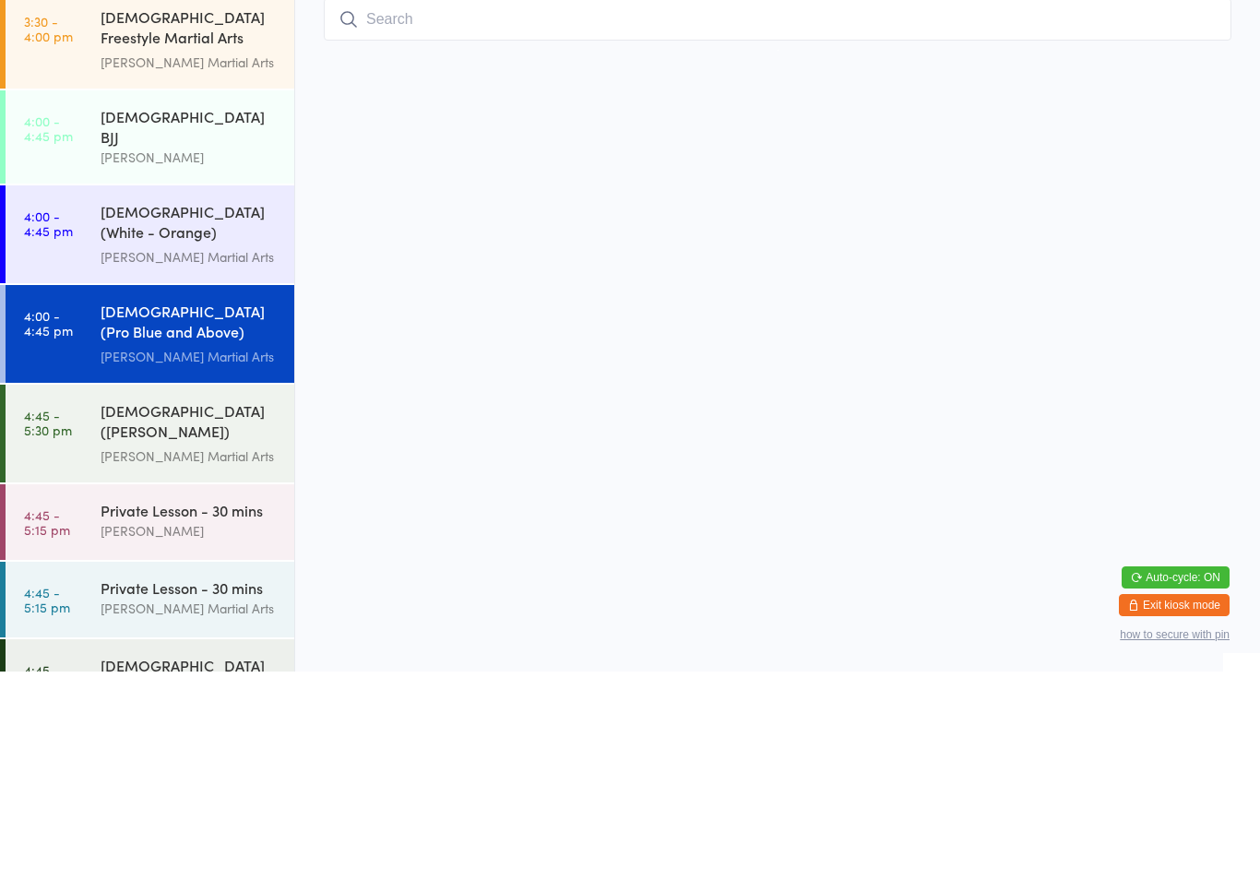
click at [181, 554] on div "[PERSON_NAME] Martial Arts" at bounding box center [190, 564] width 178 height 21
click at [100, 494] on link "4:00 - 4:45 pm [DEMOGRAPHIC_DATA] (Pro Blue and Above) Freestyle Martial Arts […" at bounding box center [150, 543] width 289 height 98
click at [394, 207] on input "search" at bounding box center [778, 228] width 908 height 42
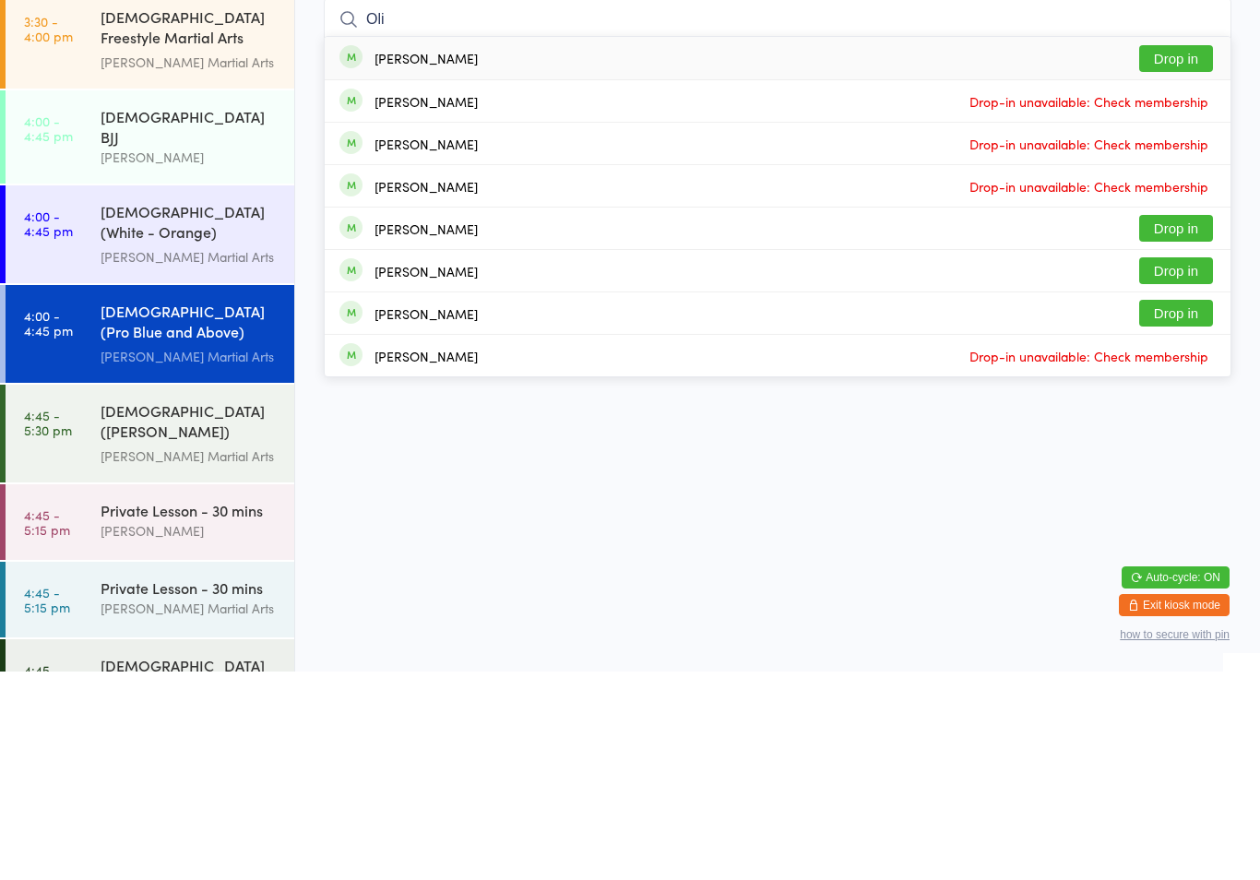
type input "Oli"
click at [505, 331] on div "[PERSON_NAME] Drop-in unavailable: Check membership" at bounding box center [778, 352] width 906 height 42
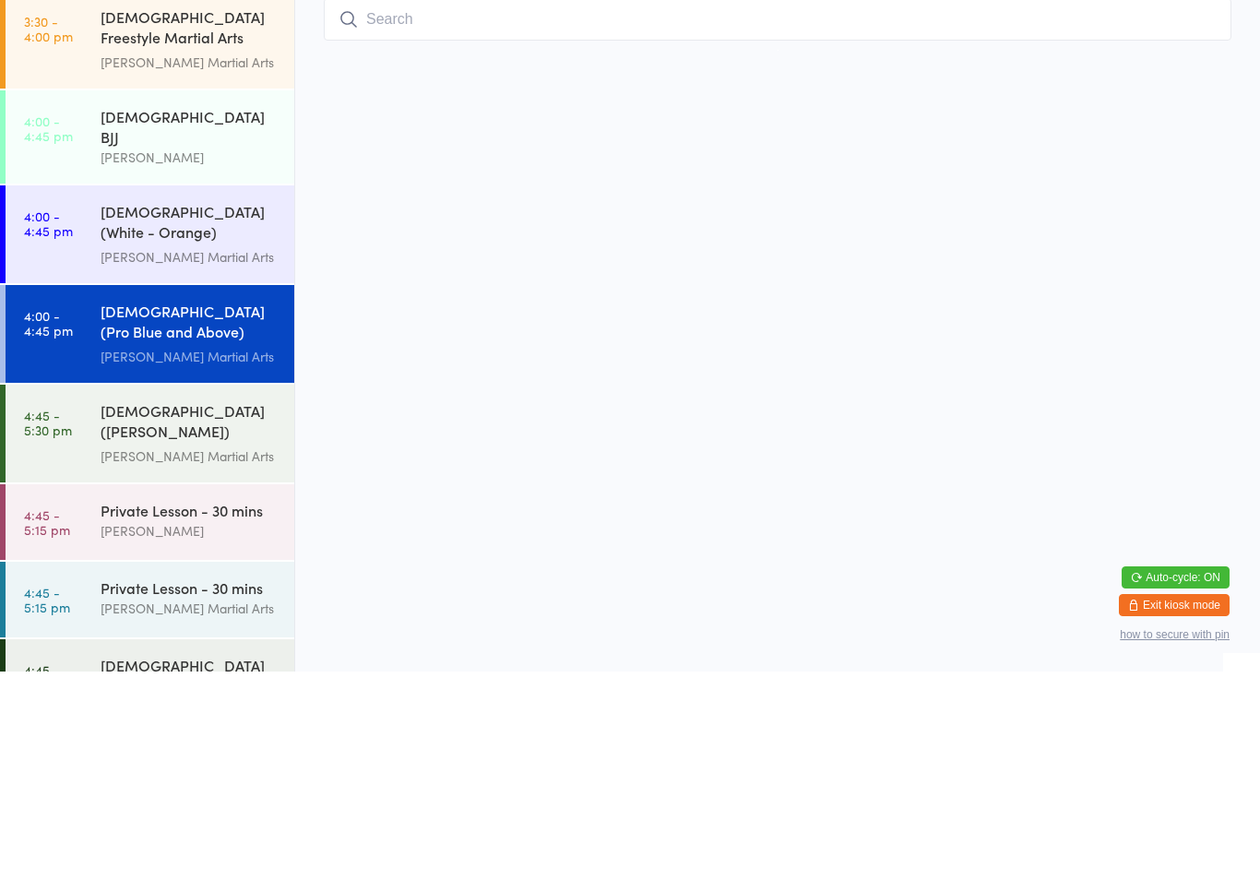
click at [238, 355] on div "[PERSON_NAME]" at bounding box center [190, 365] width 178 height 21
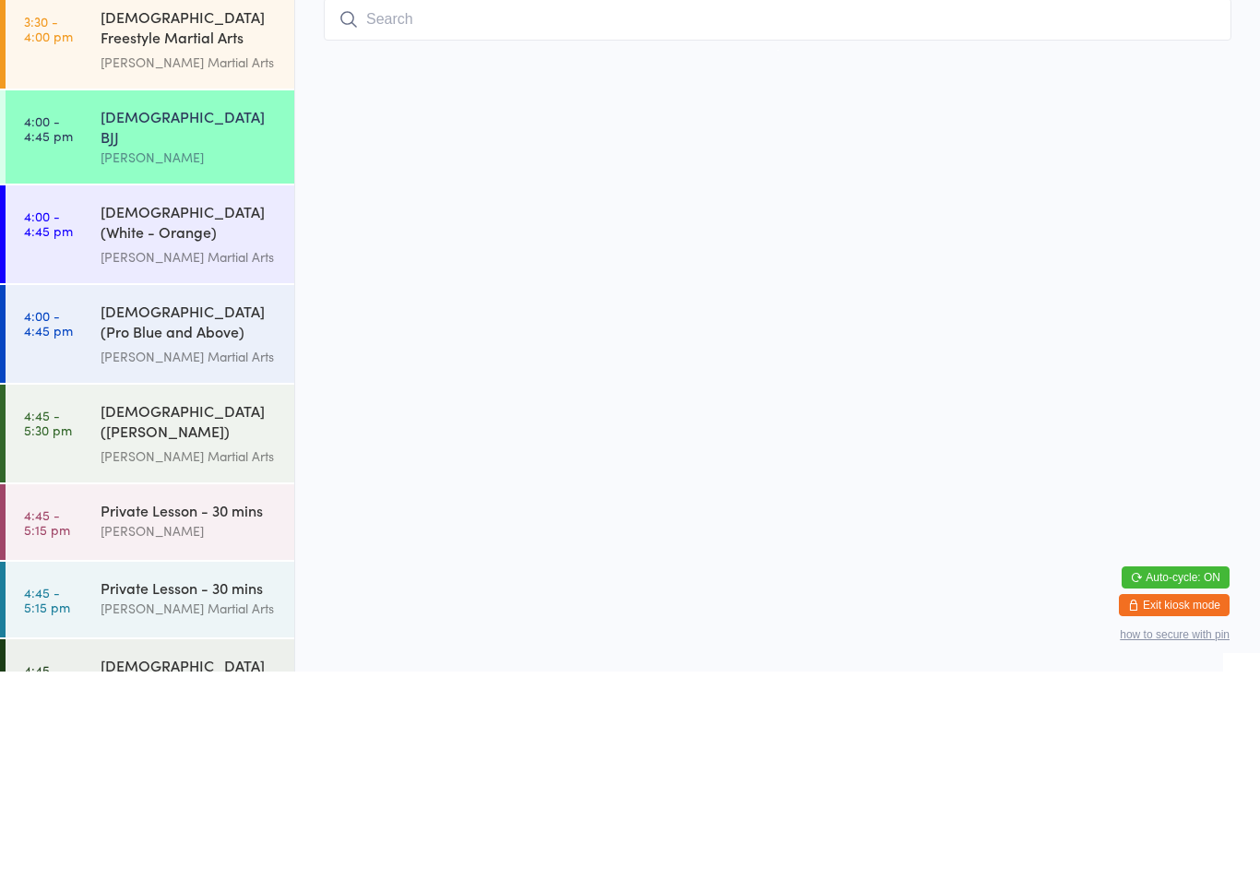
click at [757, 207] on input "search" at bounding box center [778, 228] width 908 height 42
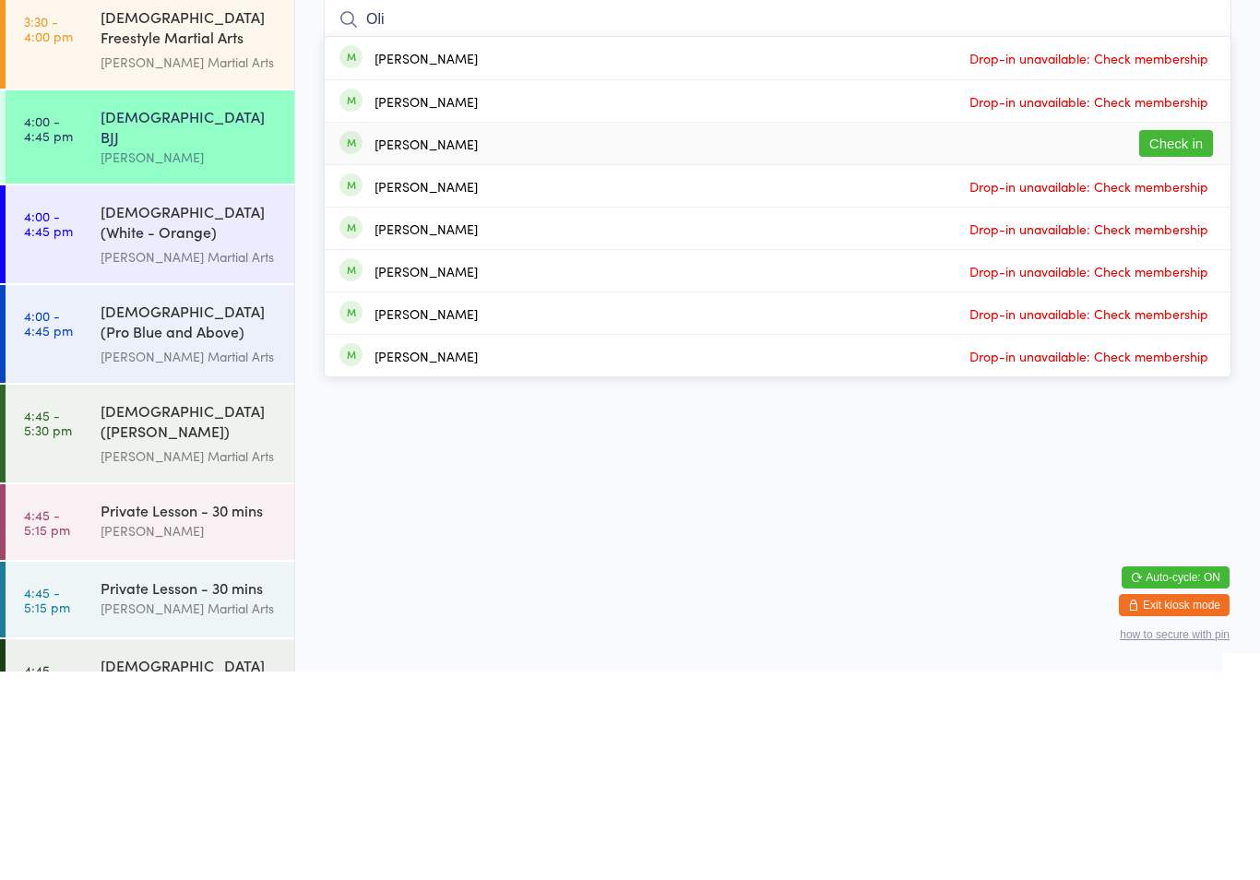
type input "Oli"
click at [468, 331] on div "[PERSON_NAME] Check in" at bounding box center [778, 352] width 906 height 42
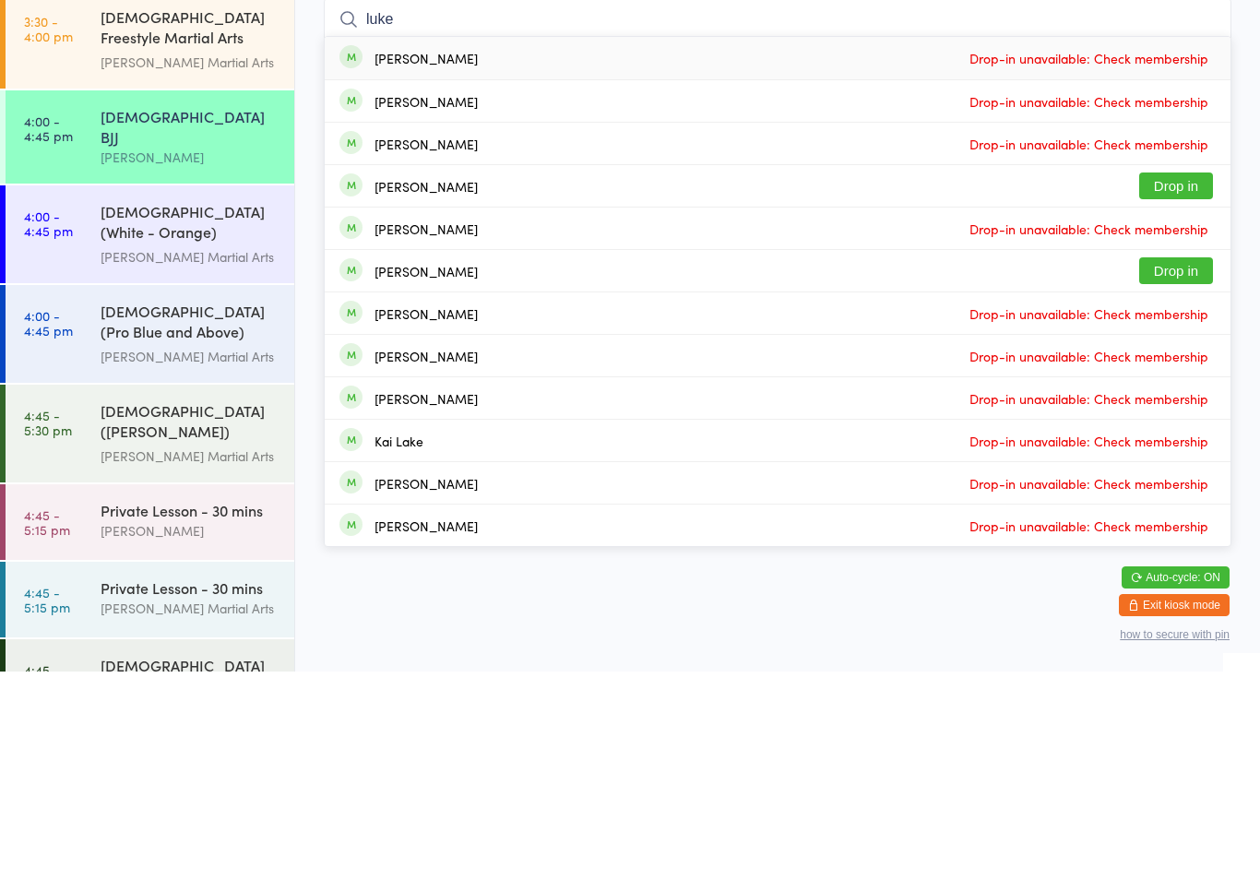
type input "luke"
click at [1183, 381] on button "Drop in" at bounding box center [1176, 394] width 74 height 27
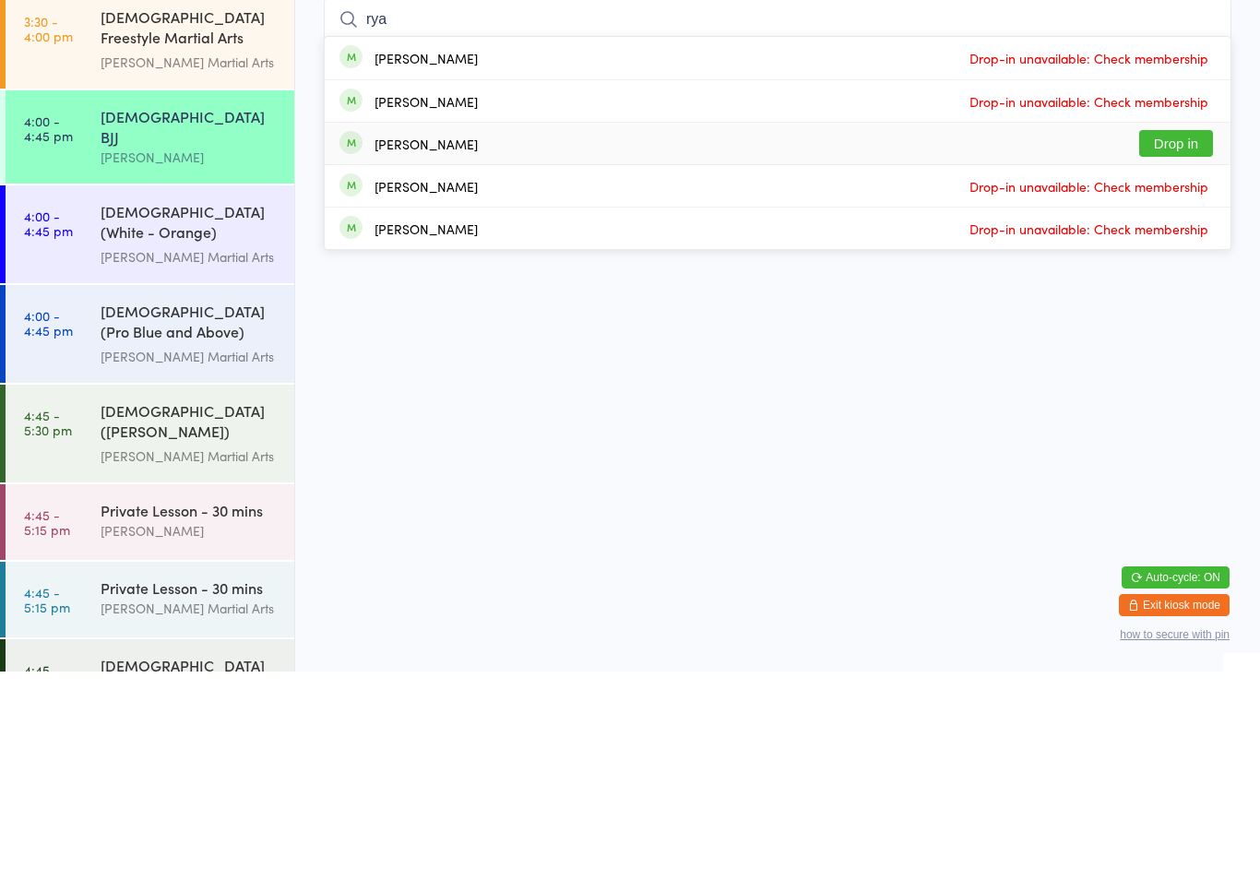
type input "rya"
click at [1186, 331] on div "[PERSON_NAME] Drop in" at bounding box center [778, 352] width 906 height 42
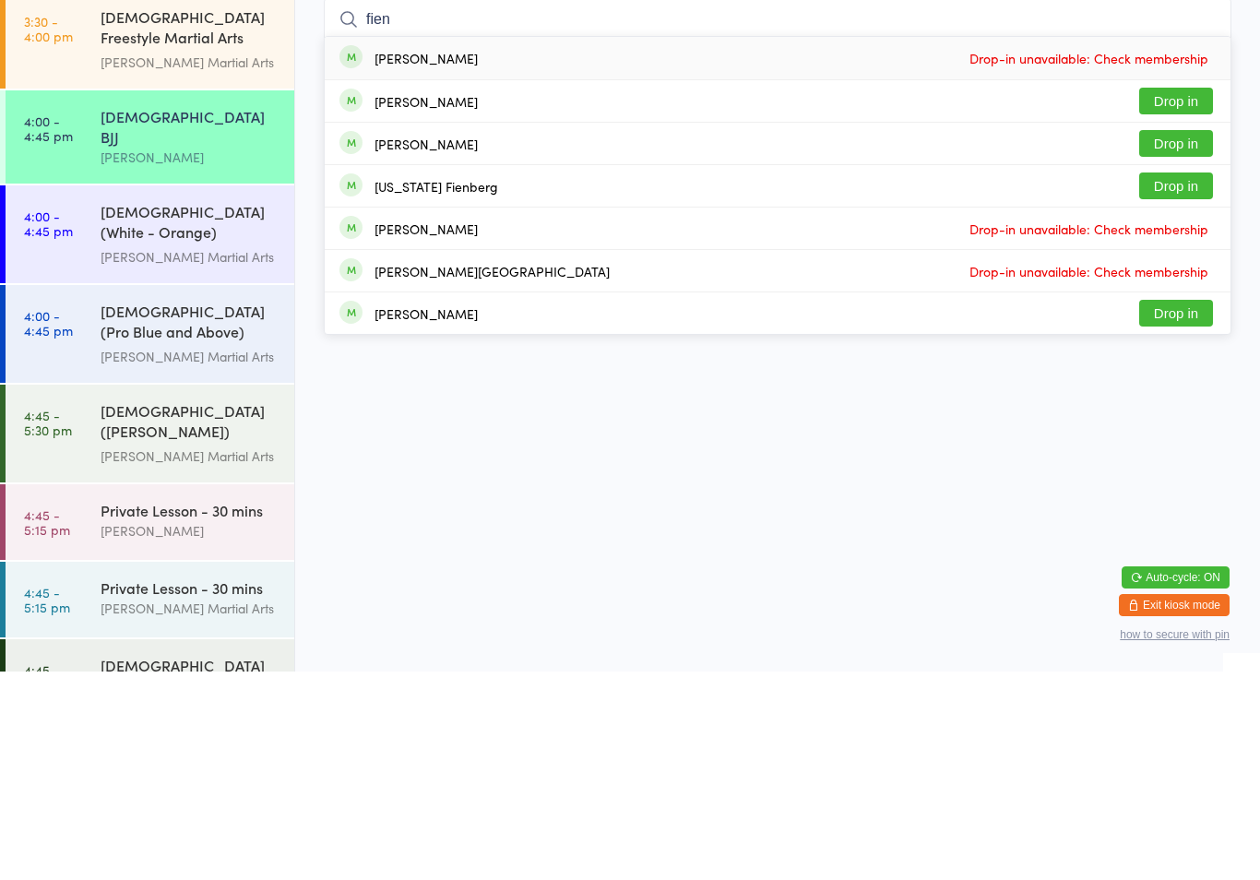
type input "fien"
click at [1189, 381] on button "Drop in" at bounding box center [1176, 394] width 74 height 27
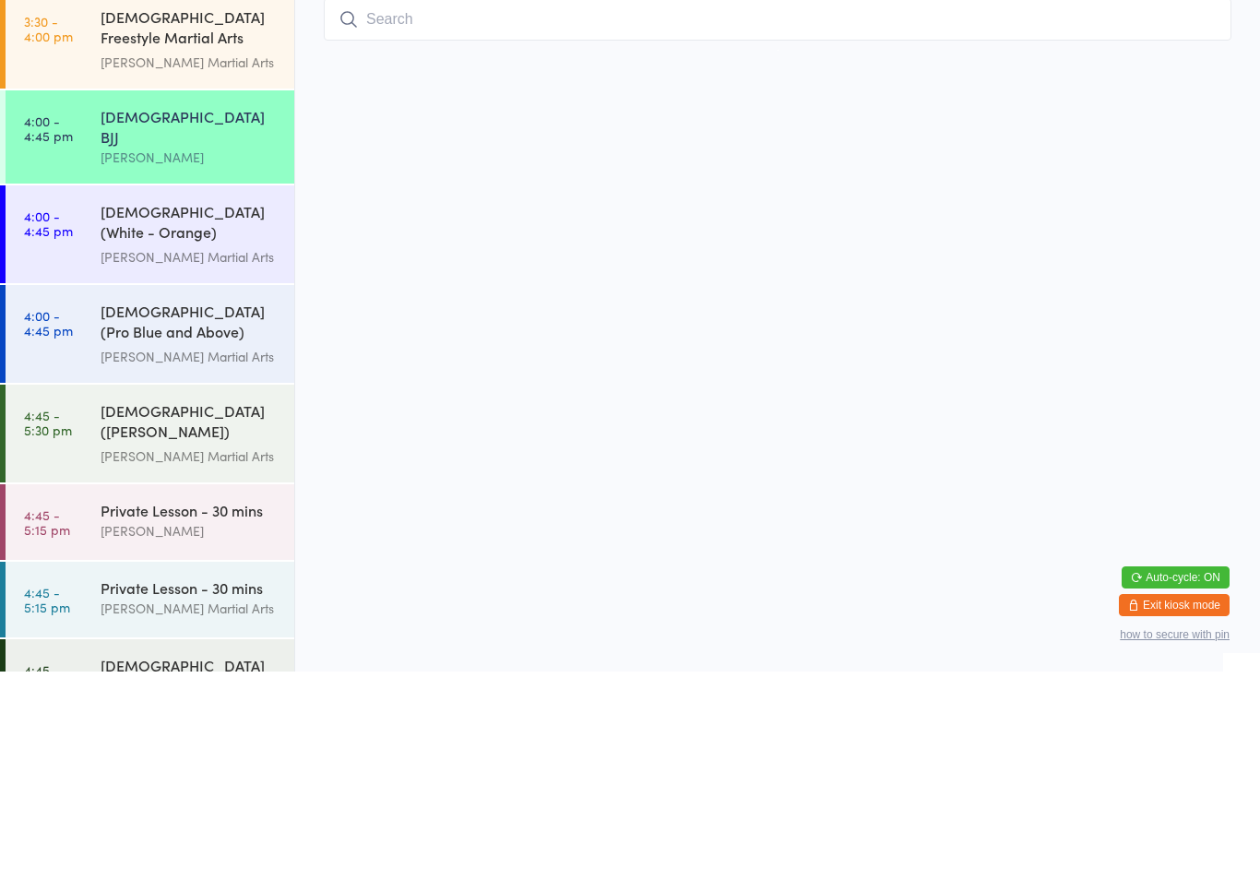
click at [753, 66] on html "You have now entered Kiosk Mode. Members will be able to check themselves in us…" at bounding box center [630, 440] width 1260 height 880
click at [211, 593] on div "[DEMOGRAPHIC_DATA] ([PERSON_NAME]) Freestyle Martial Arts [PERSON_NAME] Martial…" at bounding box center [198, 642] width 194 height 98
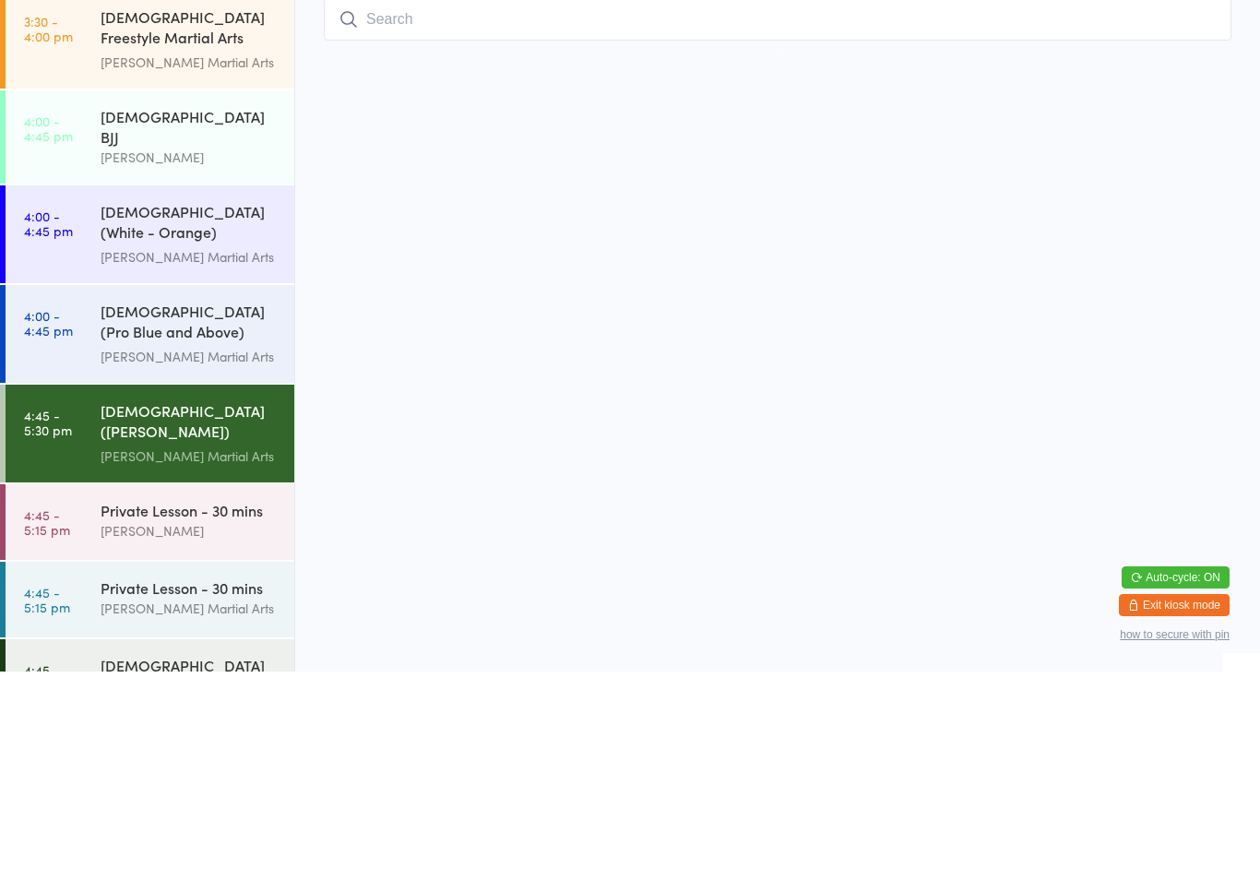
click at [161, 770] on div "Private Lesson - 30 mins [PERSON_NAME] Martial Arts" at bounding box center [198, 806] width 194 height 73
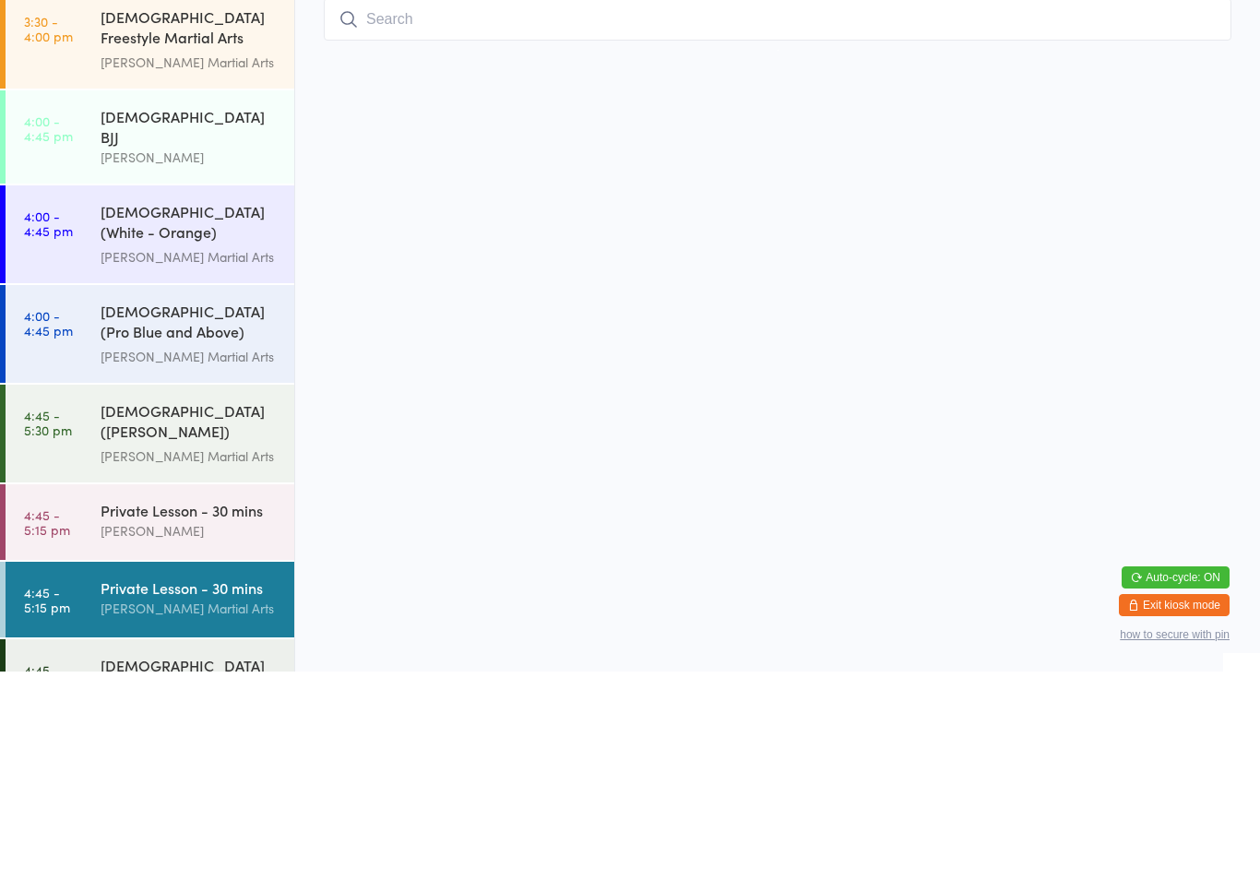
click at [241, 654] on div "[PERSON_NAME] Martial Arts" at bounding box center [190, 664] width 178 height 21
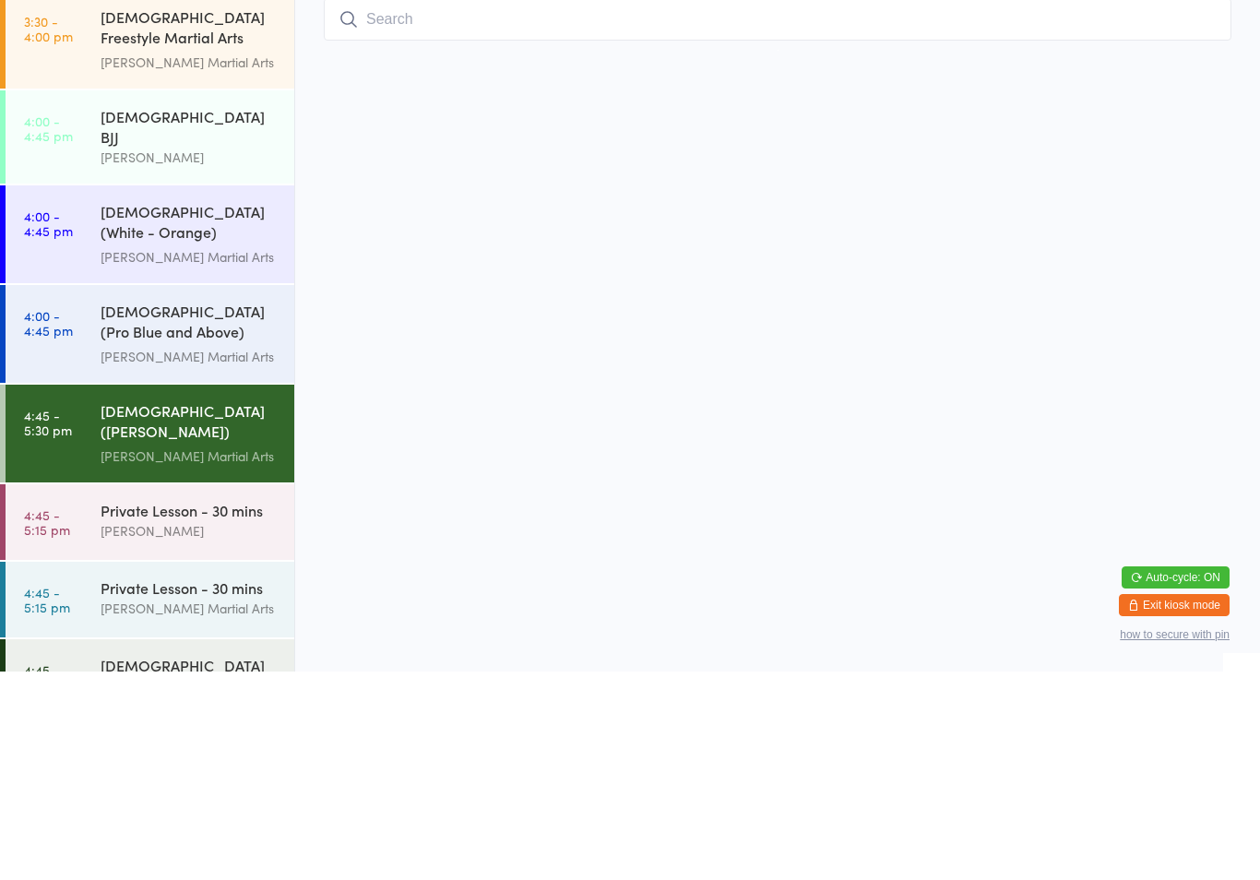
click at [232, 609] on div "[DEMOGRAPHIC_DATA] ([PERSON_NAME]) Freestyle Martial Arts" at bounding box center [190, 631] width 178 height 45
click at [231, 494] on div "[DEMOGRAPHIC_DATA] (Pro Blue and Above) Freestyle Martial Arts [PERSON_NAME] Ma…" at bounding box center [198, 543] width 194 height 98
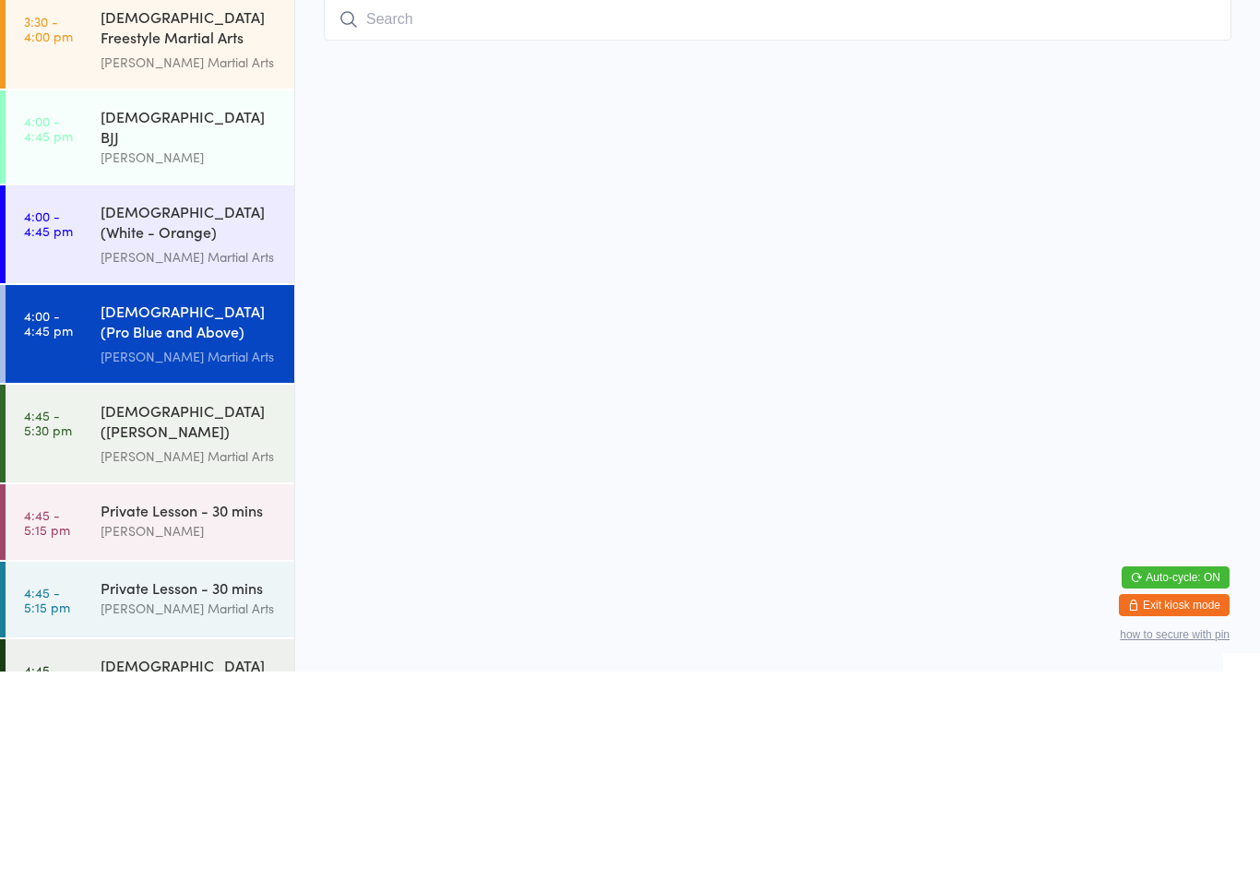
click at [663, 207] on input "search" at bounding box center [778, 228] width 908 height 42
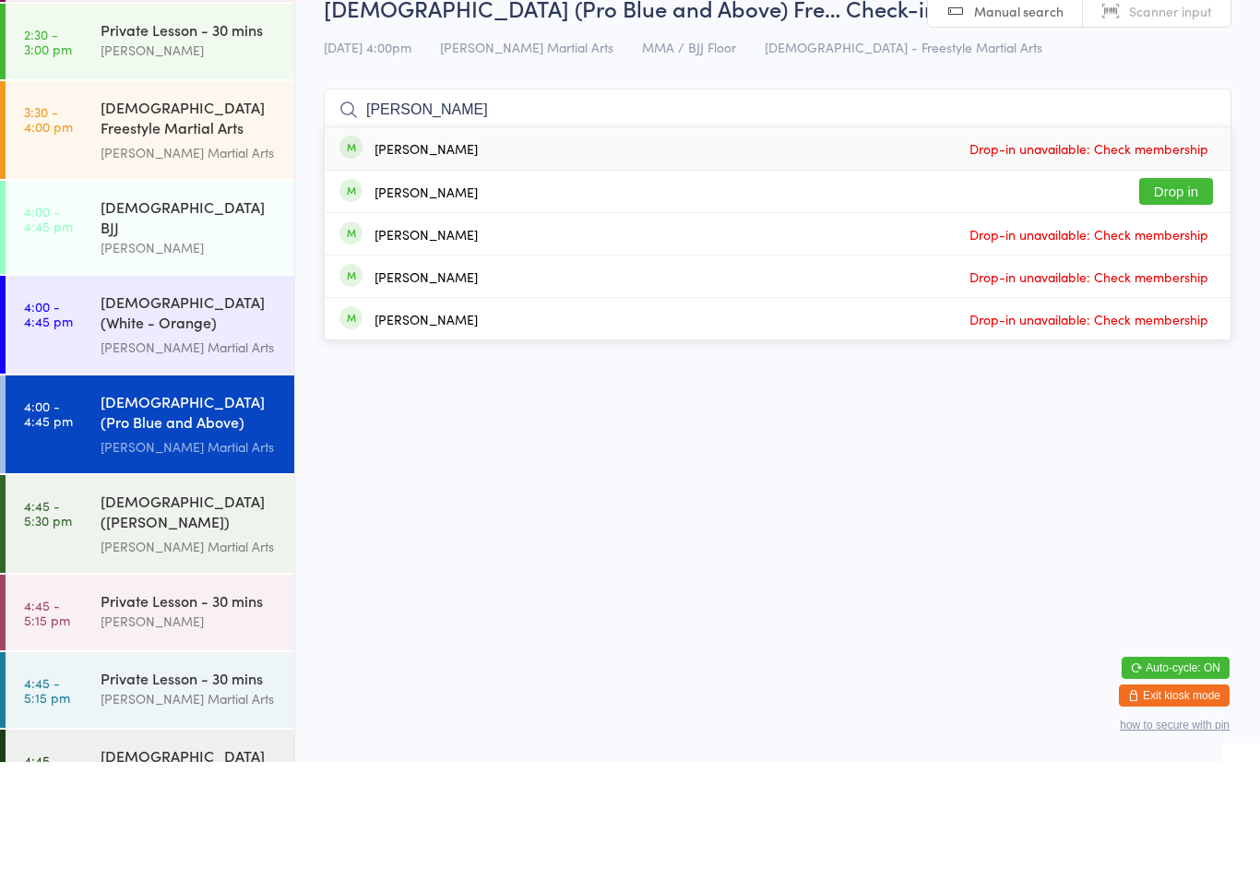
type input "[PERSON_NAME]"
click at [1178, 296] on button "Drop in" at bounding box center [1176, 309] width 74 height 27
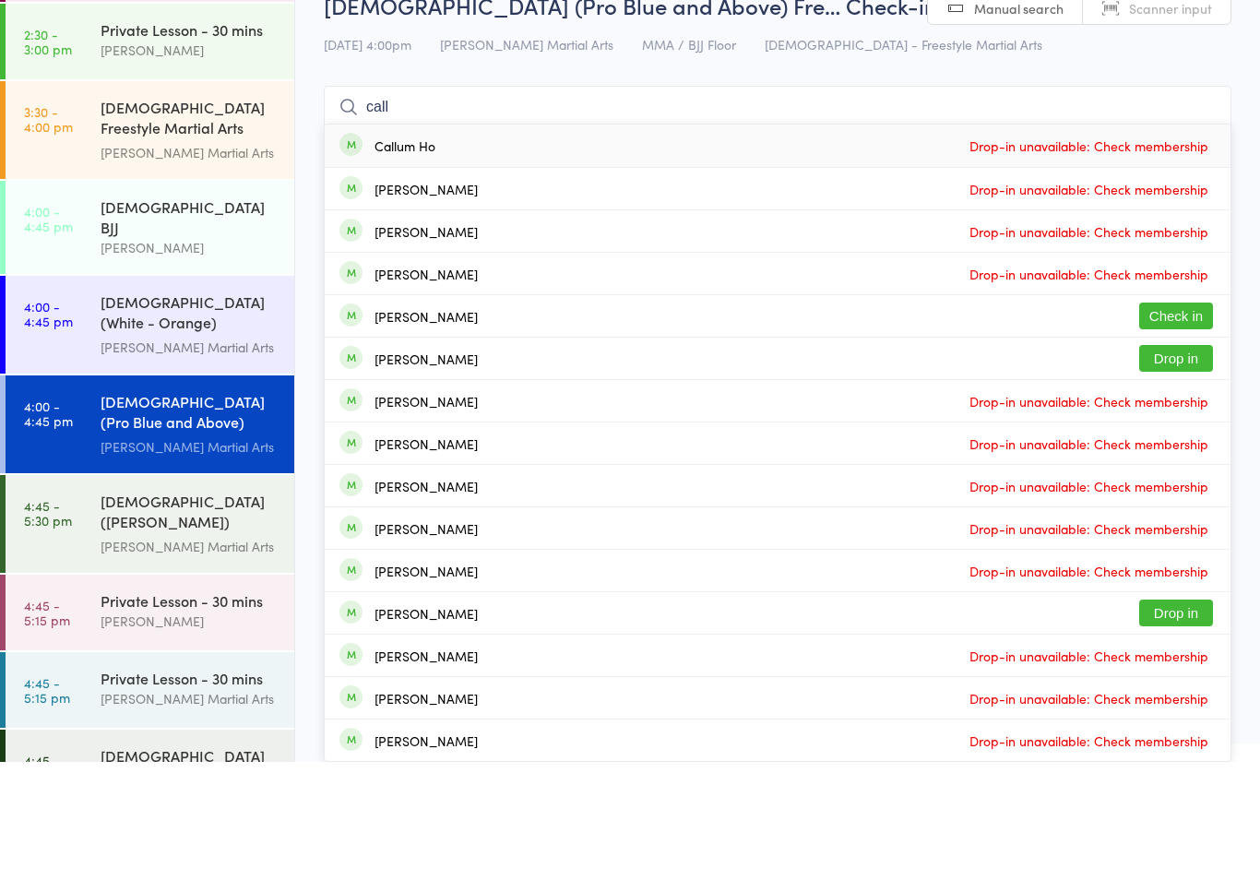
type input "call"
click at [1197, 421] on button "Check in" at bounding box center [1176, 434] width 74 height 27
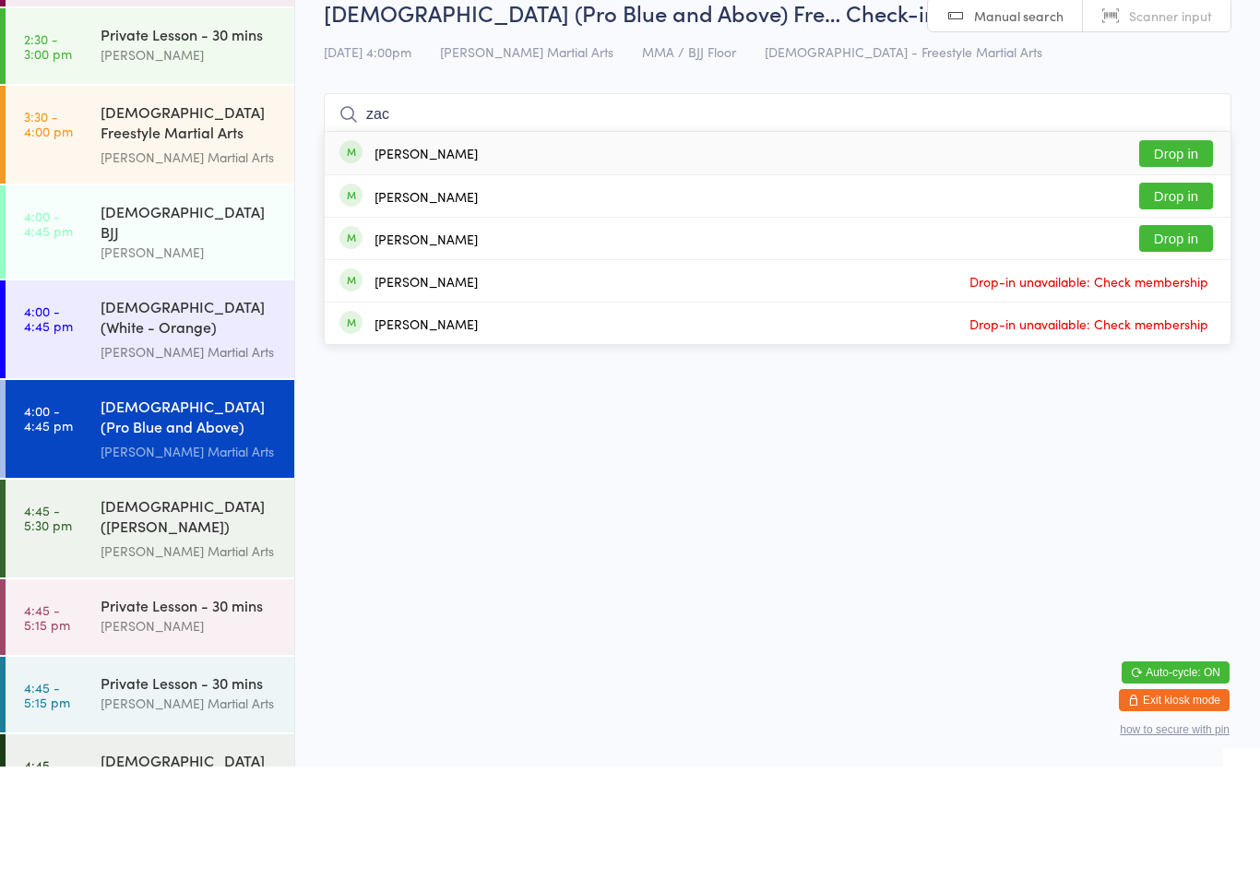
type input "zac"
click at [1174, 254] on button "Drop in" at bounding box center [1176, 267] width 74 height 27
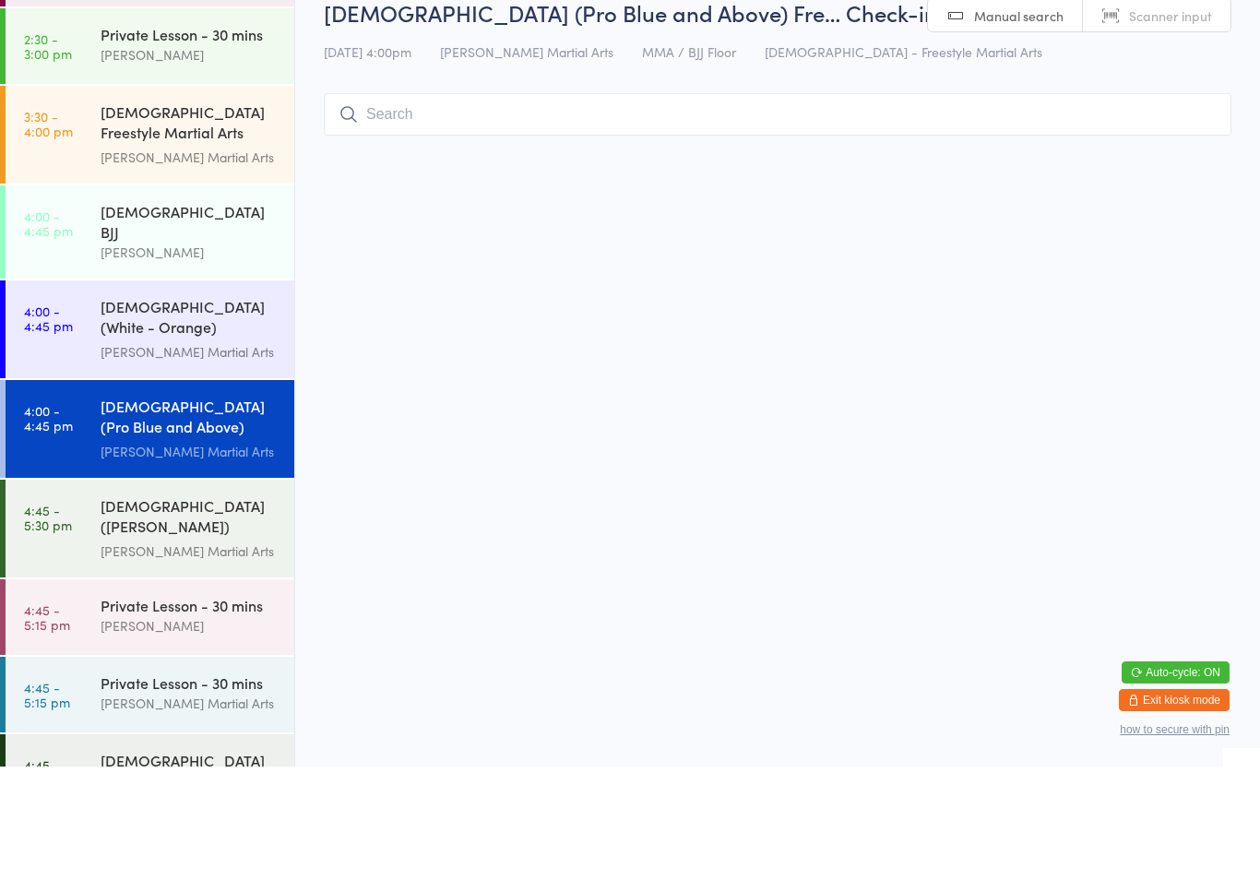
click at [697, 221] on input "search" at bounding box center [778, 228] width 908 height 42
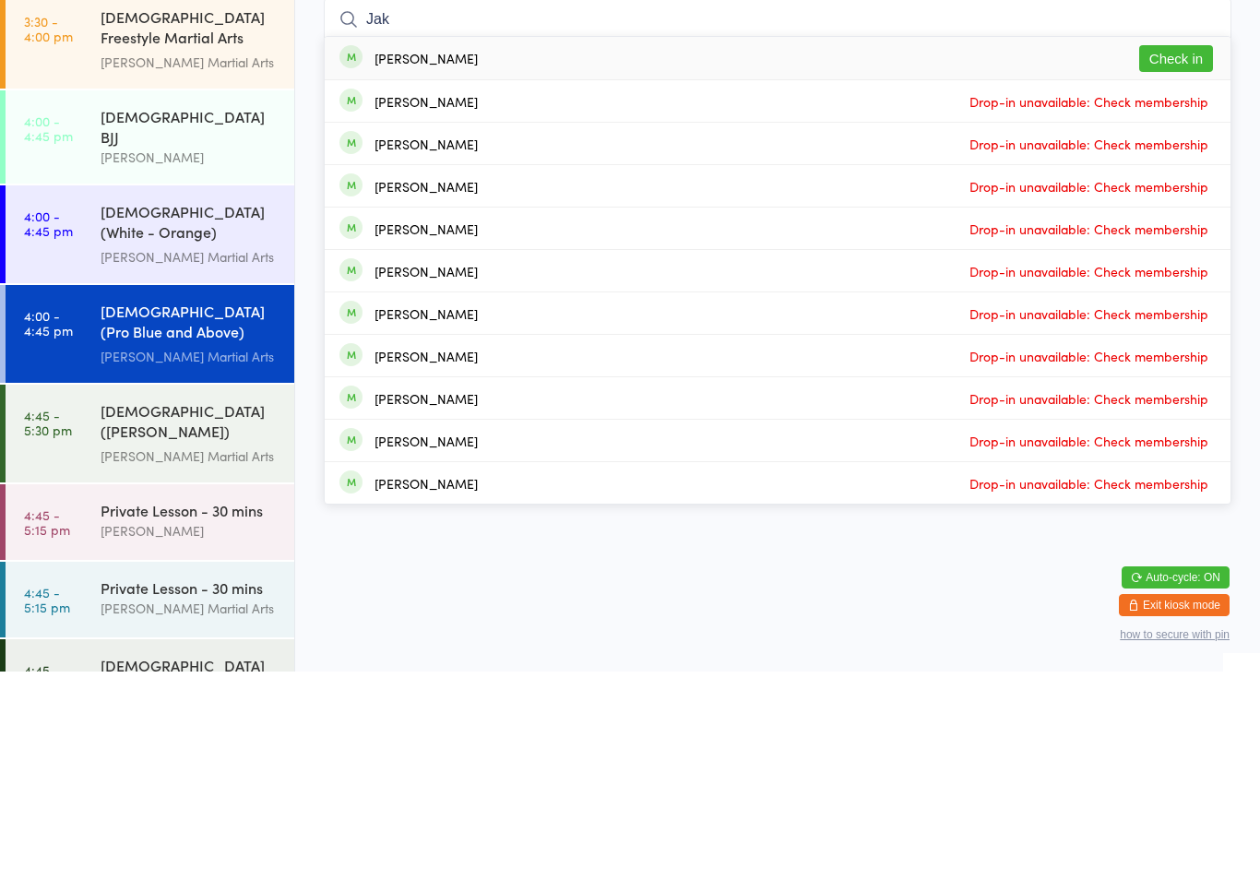
type input "Jak"
click at [1185, 254] on button "Check in" at bounding box center [1176, 267] width 74 height 27
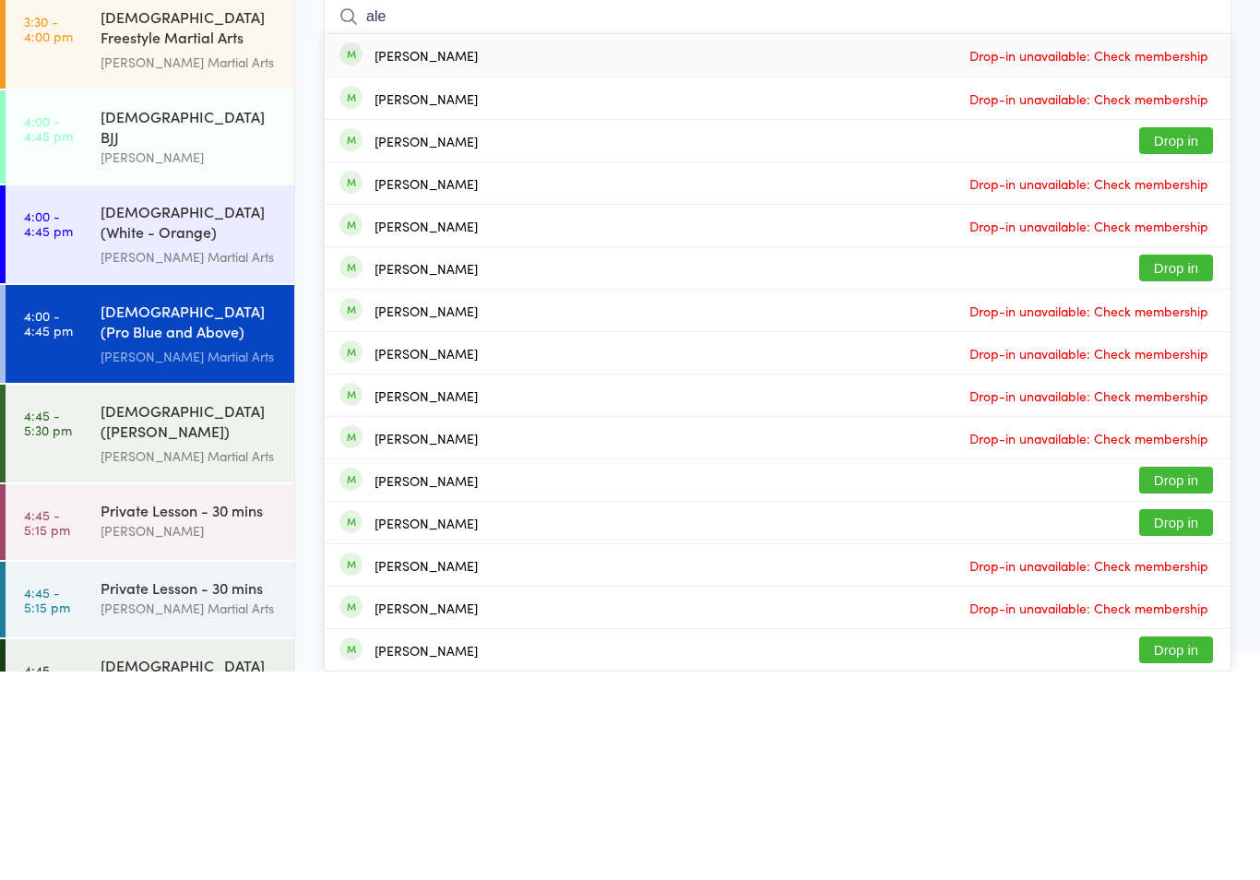
type input "ale"
click at [1193, 336] on button "Drop in" at bounding box center [1176, 349] width 74 height 27
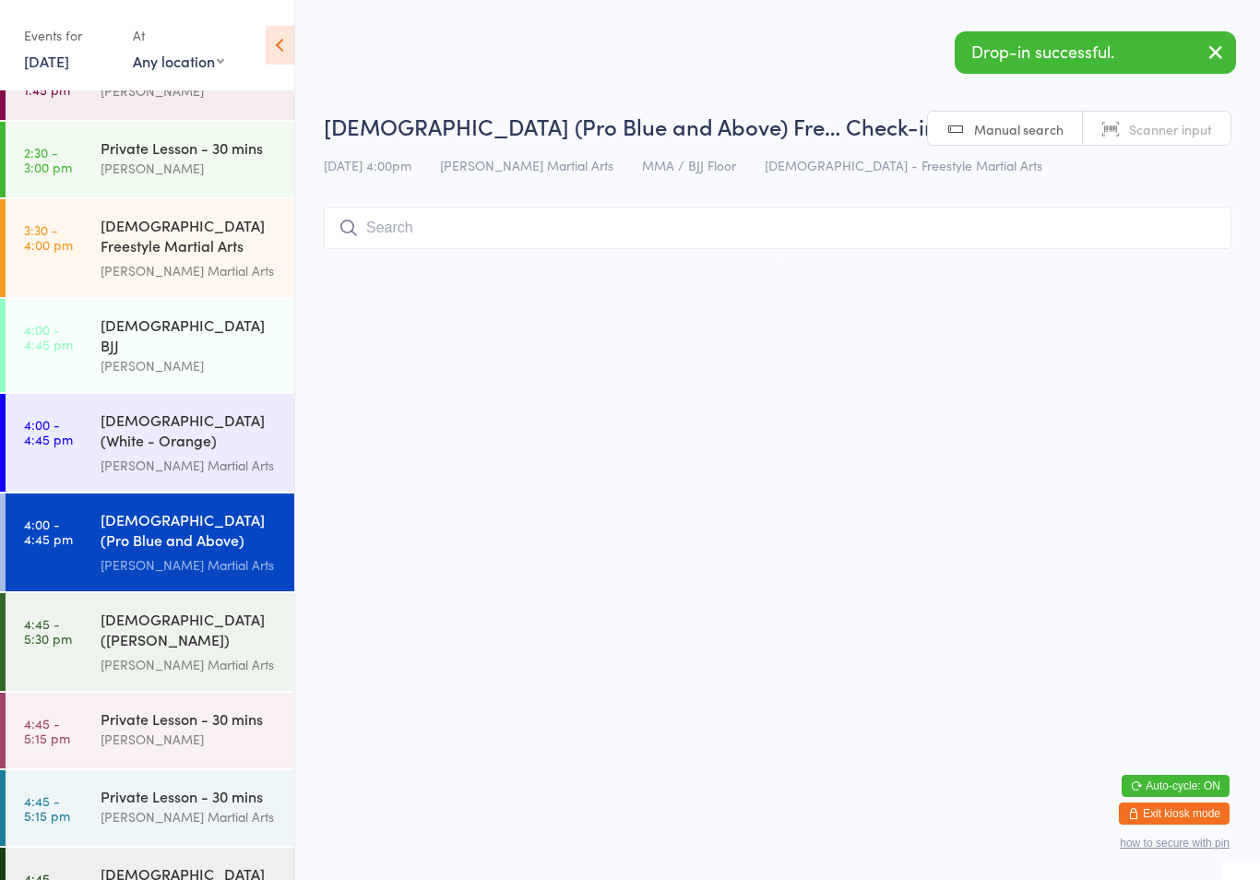
click at [458, 243] on input "search" at bounding box center [778, 228] width 908 height 42
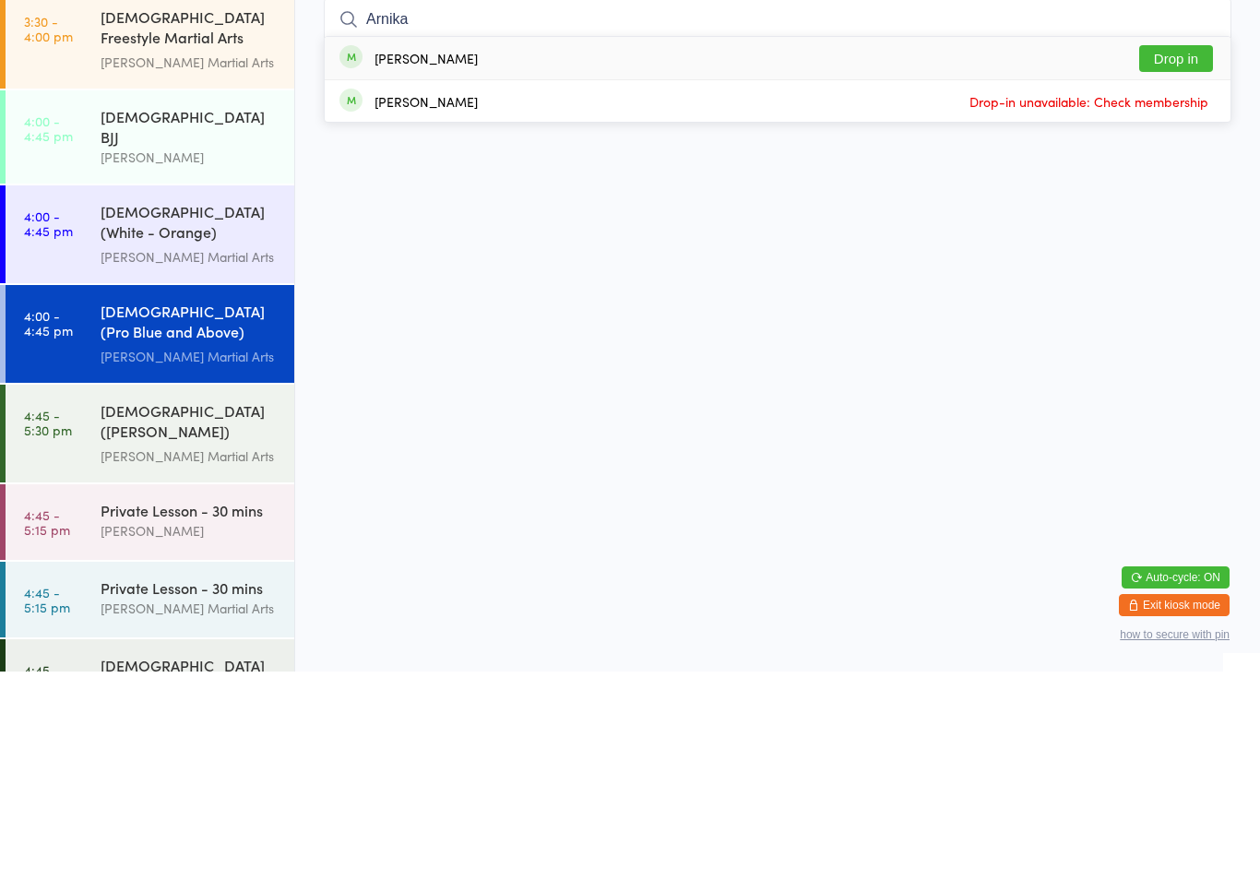
type input "Arnika"
click at [1186, 254] on button "Drop in" at bounding box center [1176, 267] width 74 height 27
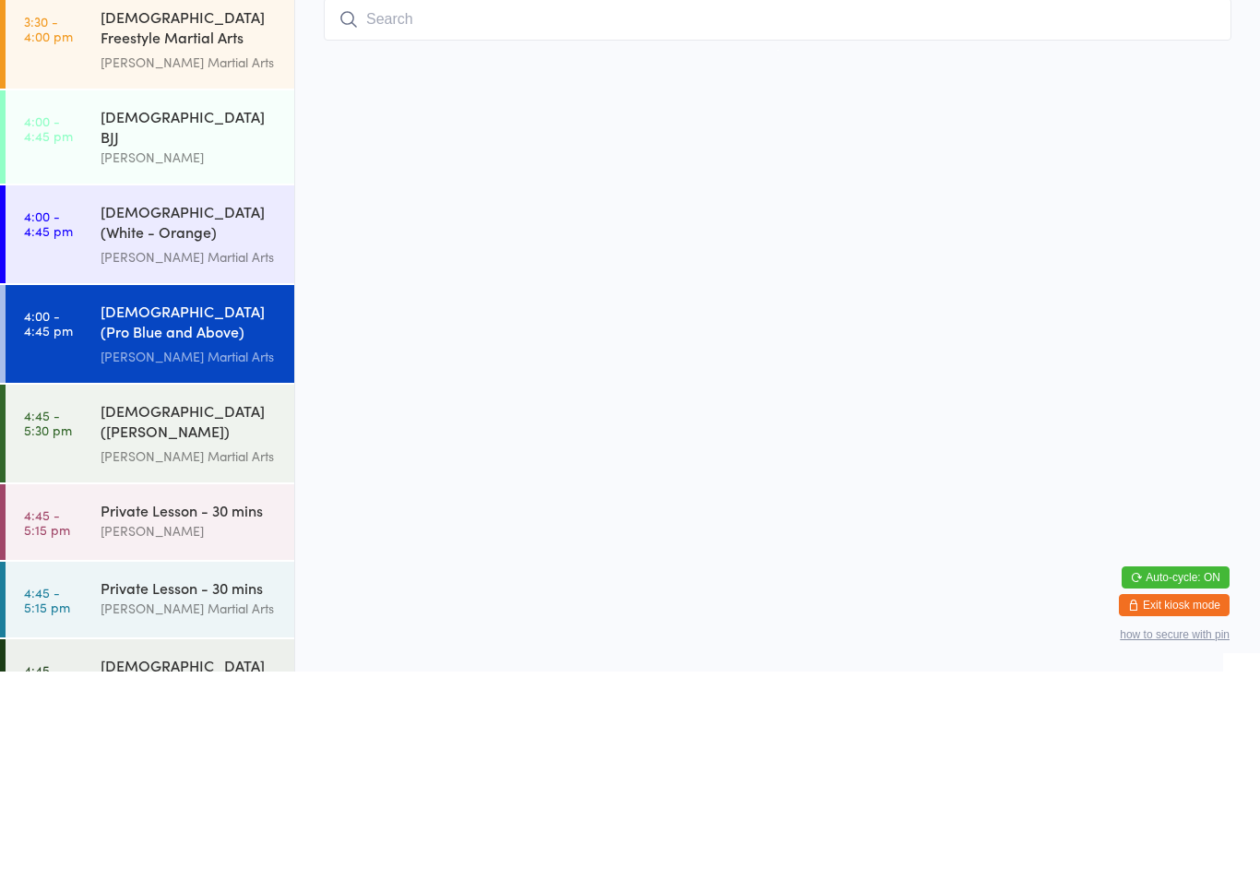
click at [398, 207] on input "search" at bounding box center [778, 228] width 908 height 42
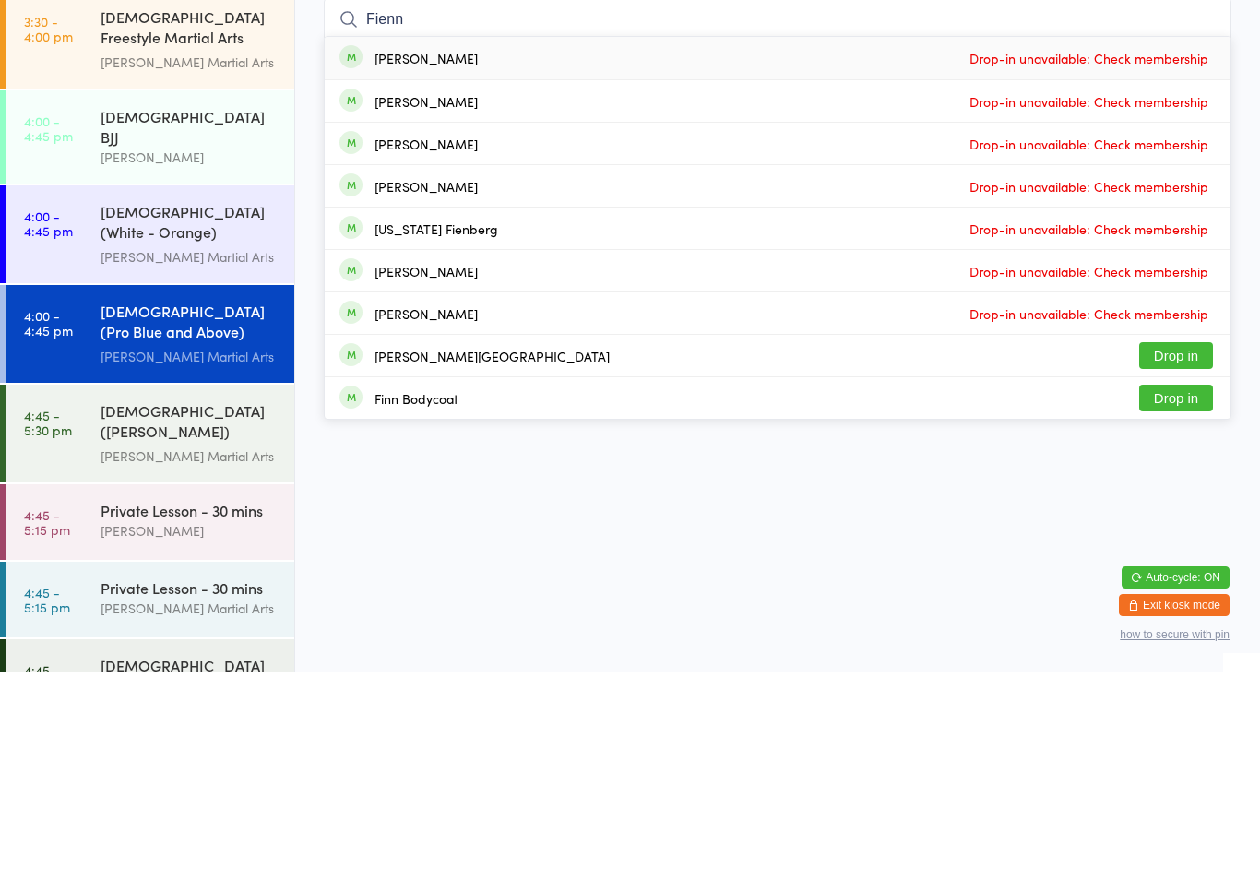
type input "Fien"
click at [199, 554] on div "[PERSON_NAME] Martial Arts" at bounding box center [190, 564] width 178 height 21
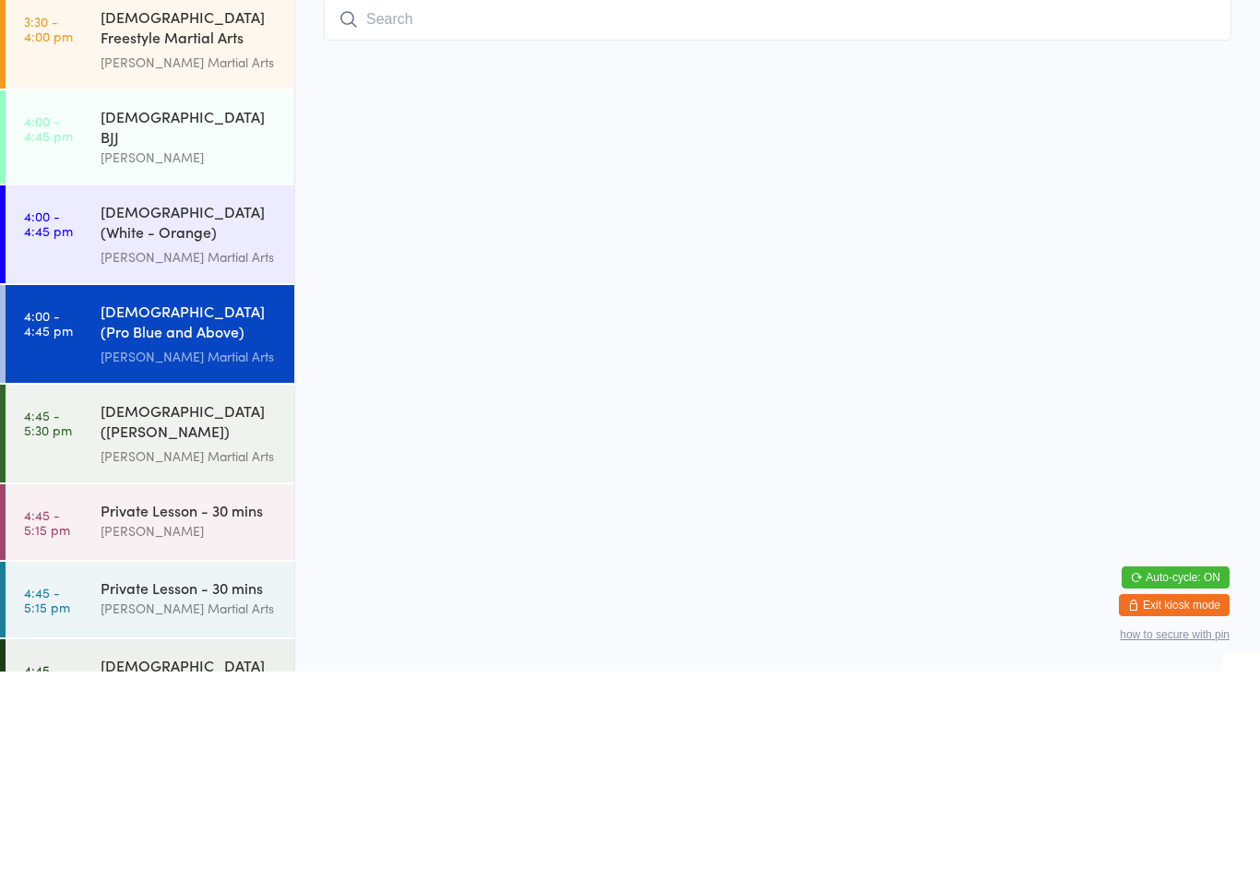
click at [359, 207] on input "search" at bounding box center [778, 228] width 908 height 42
type input "Hes"
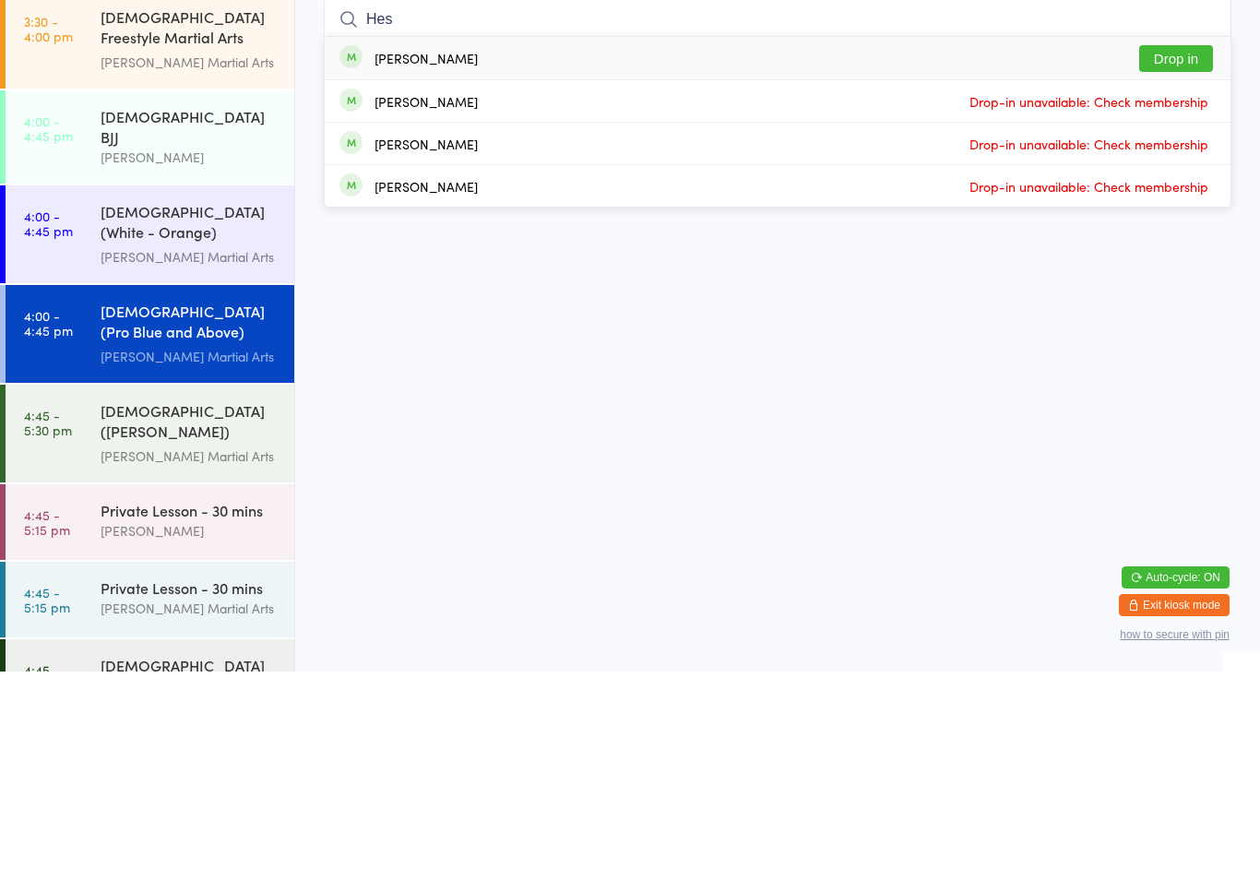
click at [199, 315] on div "[DEMOGRAPHIC_DATA] BJJ" at bounding box center [190, 335] width 178 height 41
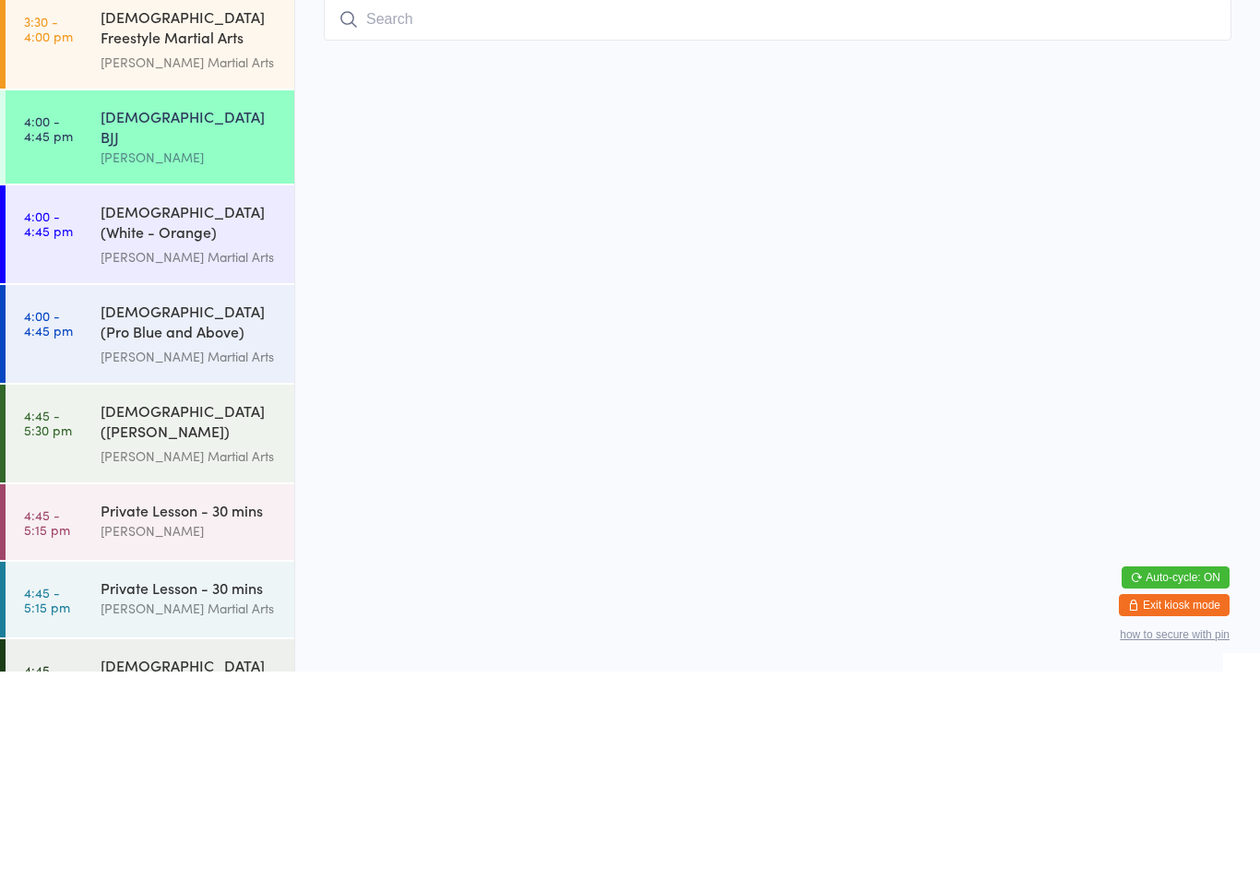
click at [195, 554] on div "[PERSON_NAME] Martial Arts" at bounding box center [190, 564] width 178 height 21
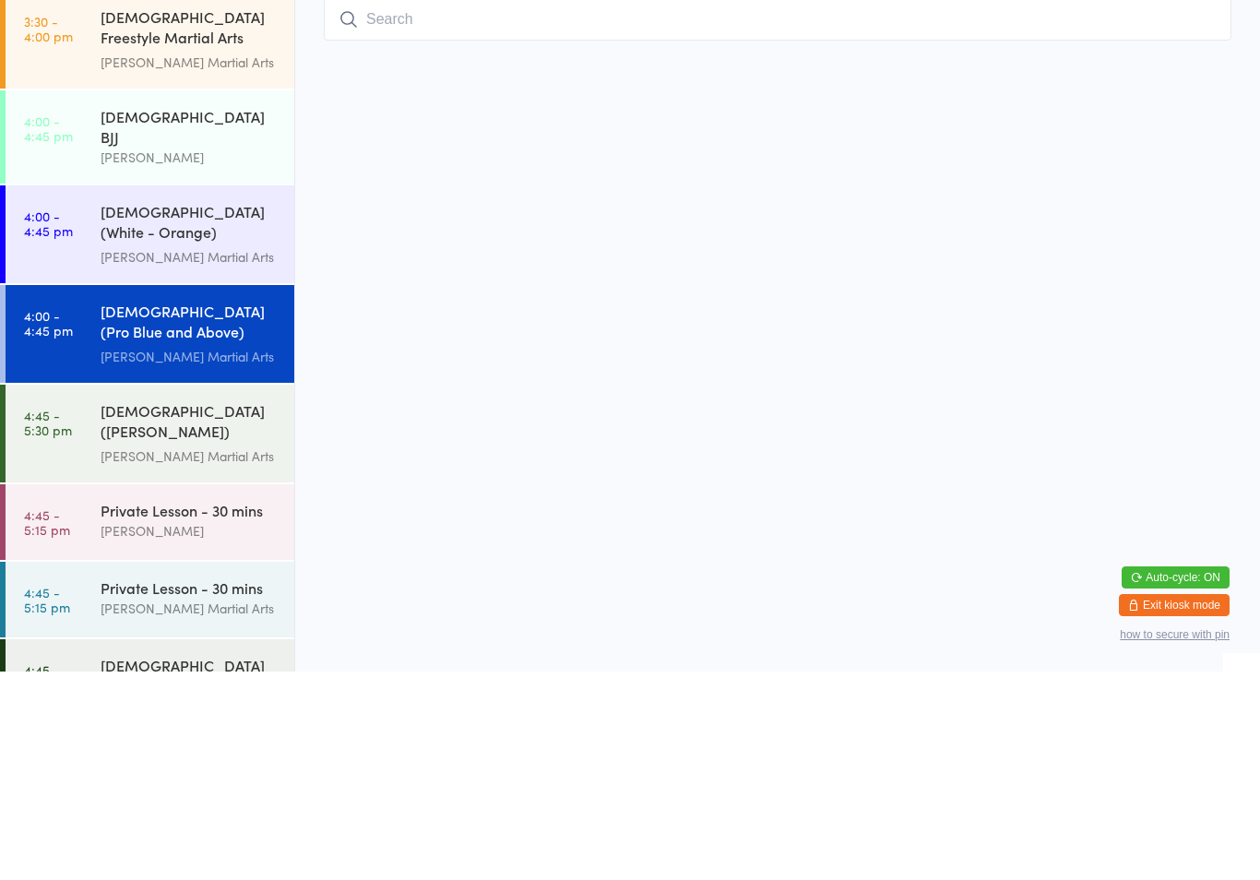
click at [544, 207] on input "search" at bounding box center [778, 228] width 908 height 42
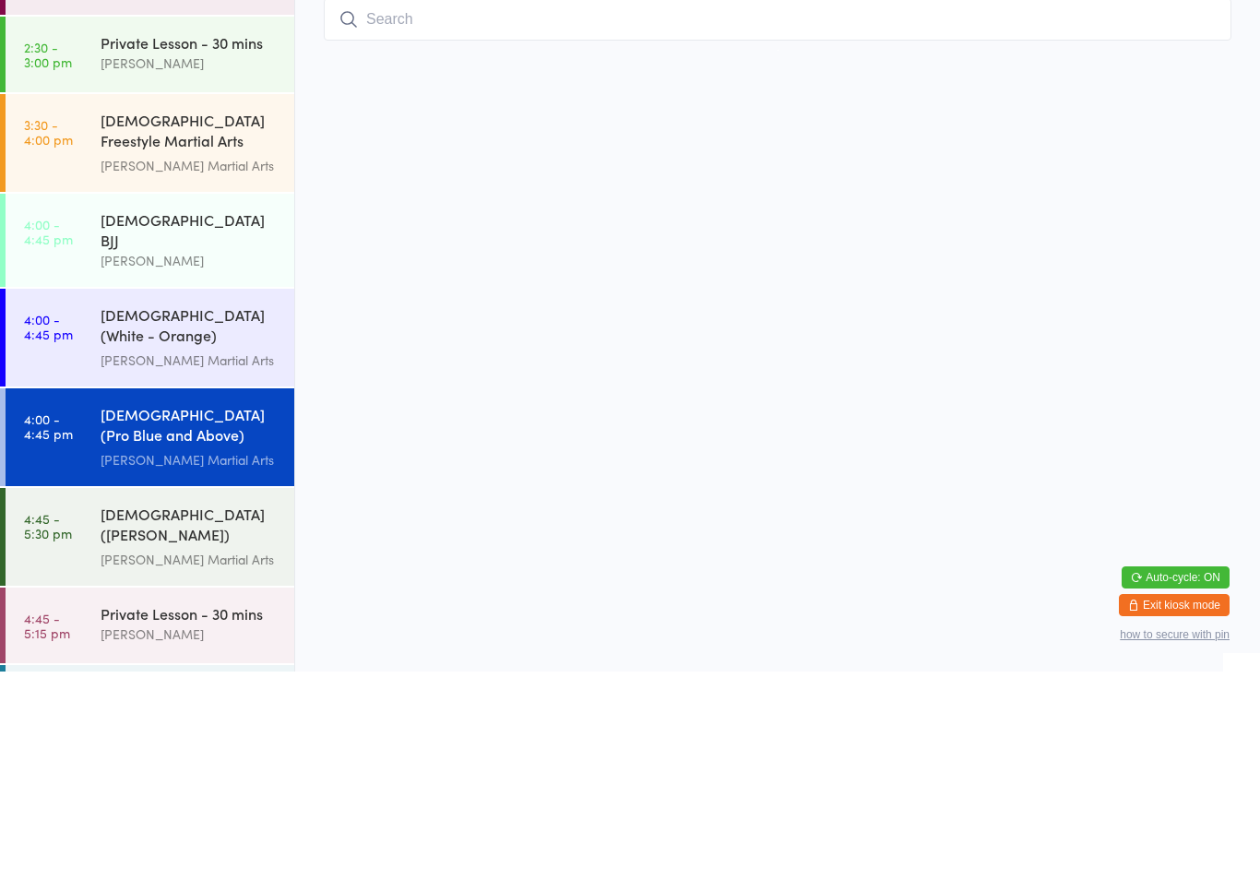
scroll to position [89, 0]
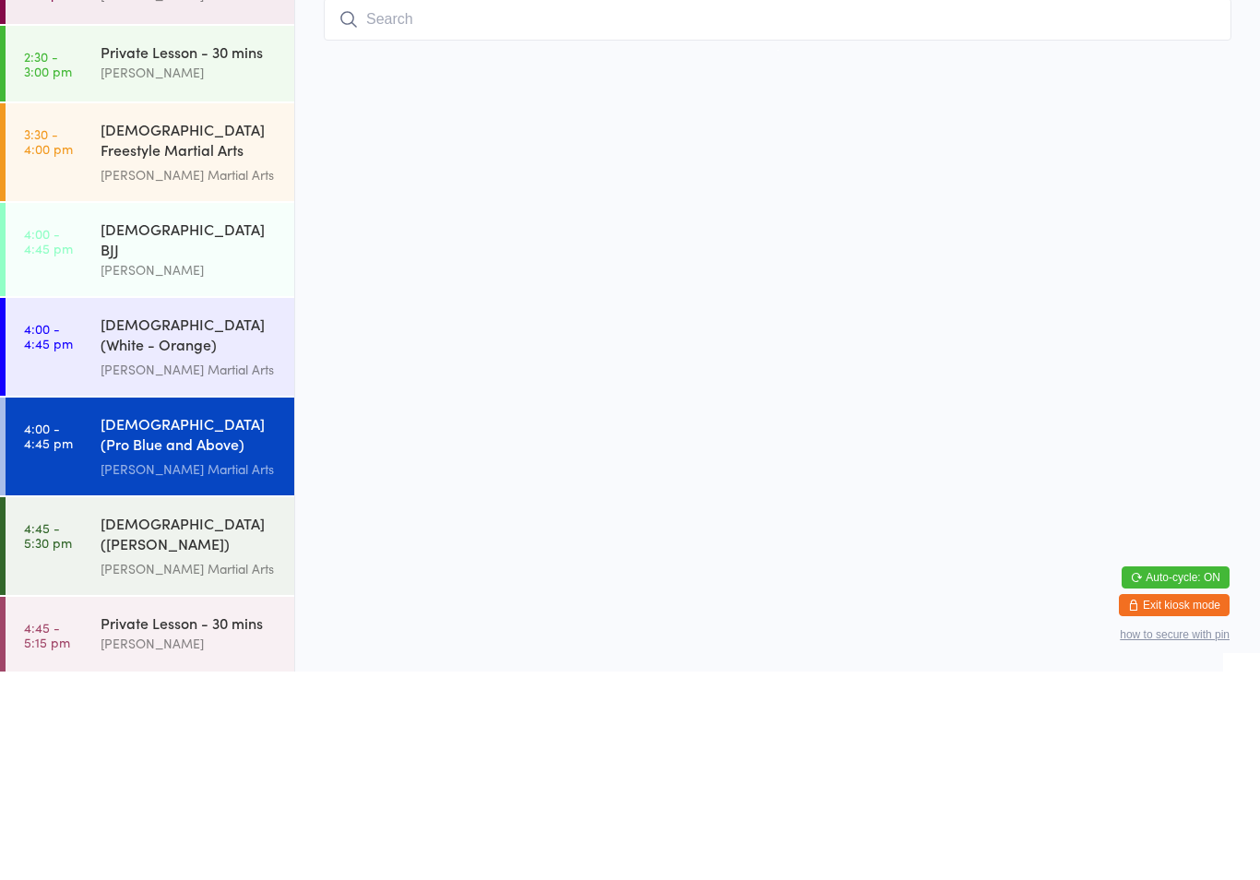
click at [204, 427] on div "[DEMOGRAPHIC_DATA] BJJ" at bounding box center [190, 447] width 178 height 41
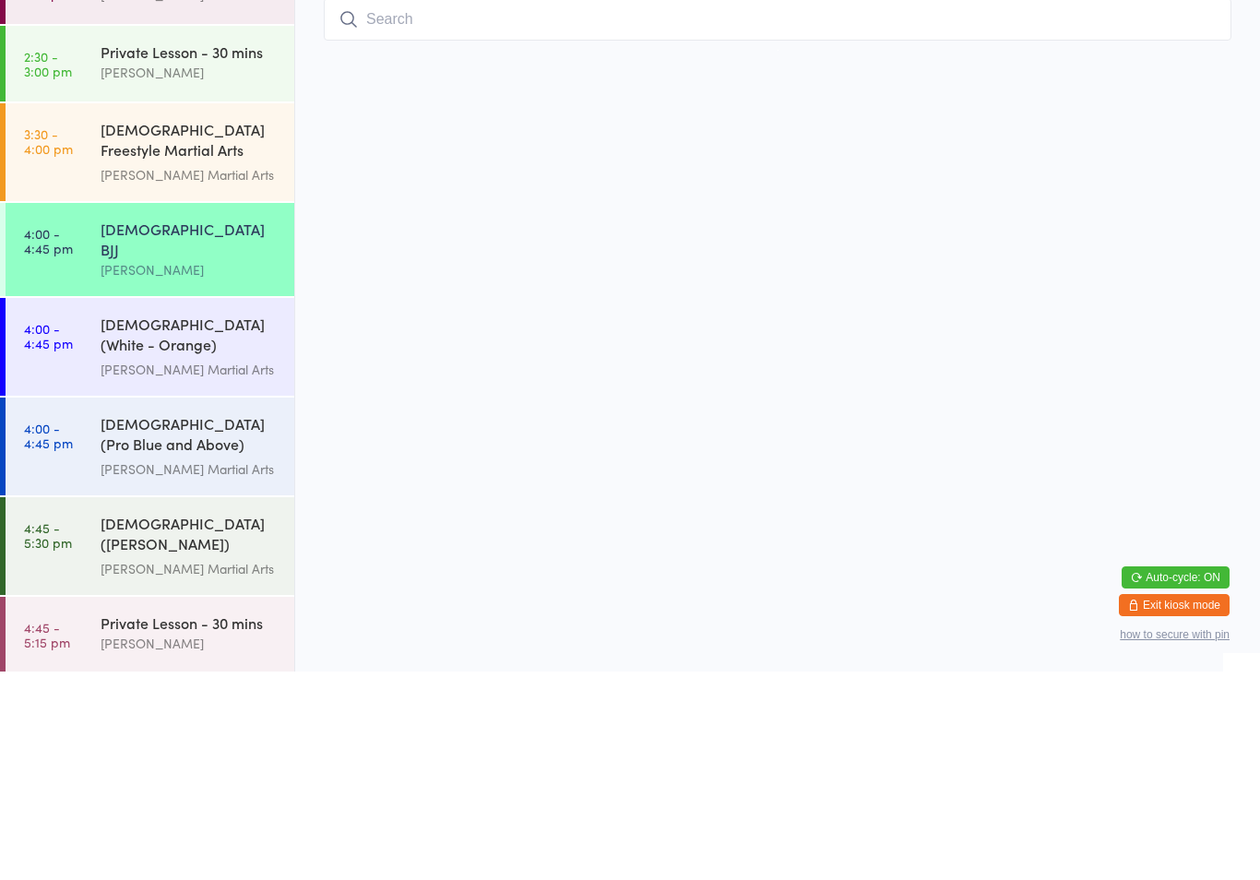
click at [137, 411] on div "[DEMOGRAPHIC_DATA] [PERSON_NAME]" at bounding box center [198, 457] width 194 height 93
click at [179, 606] on div "[DEMOGRAPHIC_DATA] (Pro Blue and Above) Freestyle Martial Arts [PERSON_NAME] Ma…" at bounding box center [198, 655] width 194 height 98
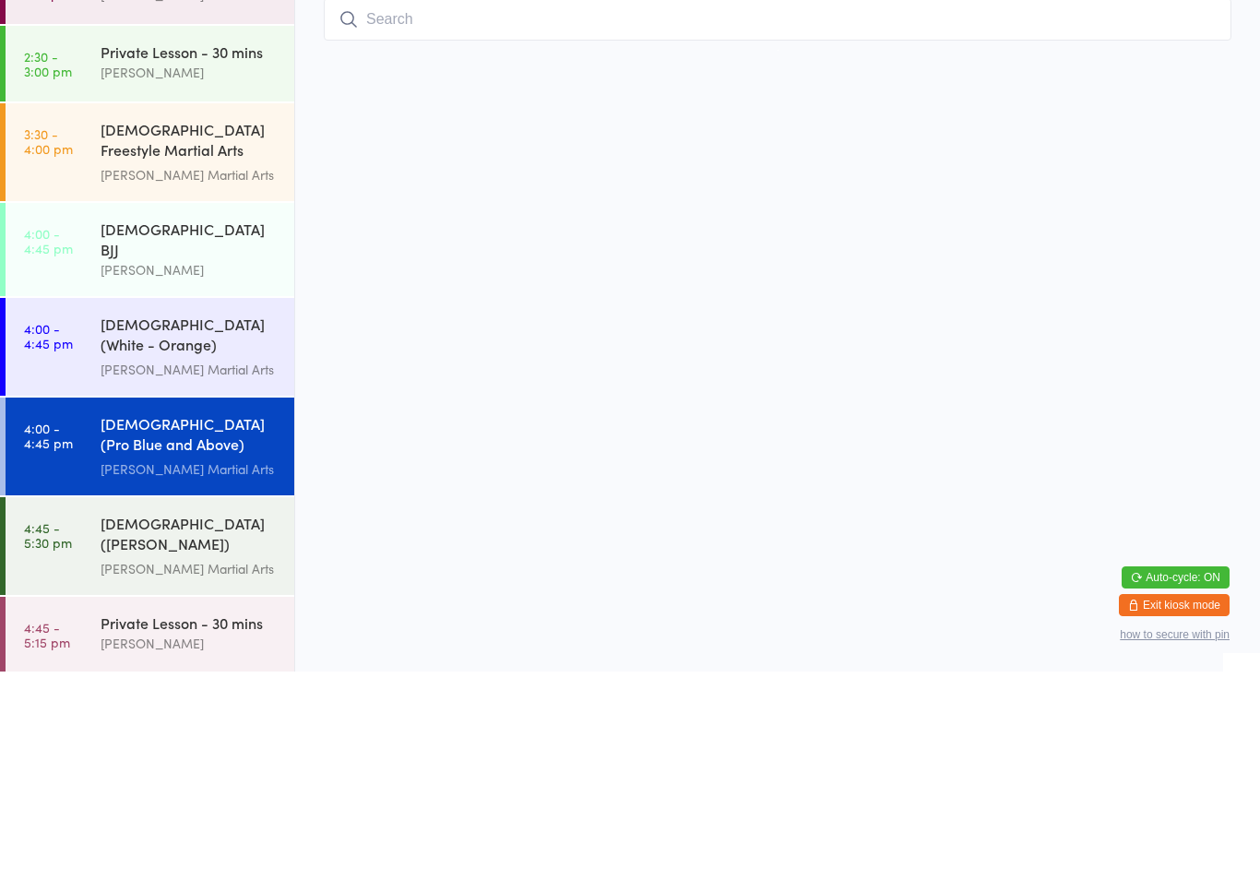
click at [167, 667] on div "[PERSON_NAME] Martial Arts" at bounding box center [190, 677] width 178 height 21
click at [212, 667] on div "[PERSON_NAME] Martial Arts" at bounding box center [190, 677] width 178 height 21
click at [464, 207] on input "search" at bounding box center [778, 228] width 908 height 42
click at [143, 468] on div "[PERSON_NAME]" at bounding box center [190, 478] width 178 height 21
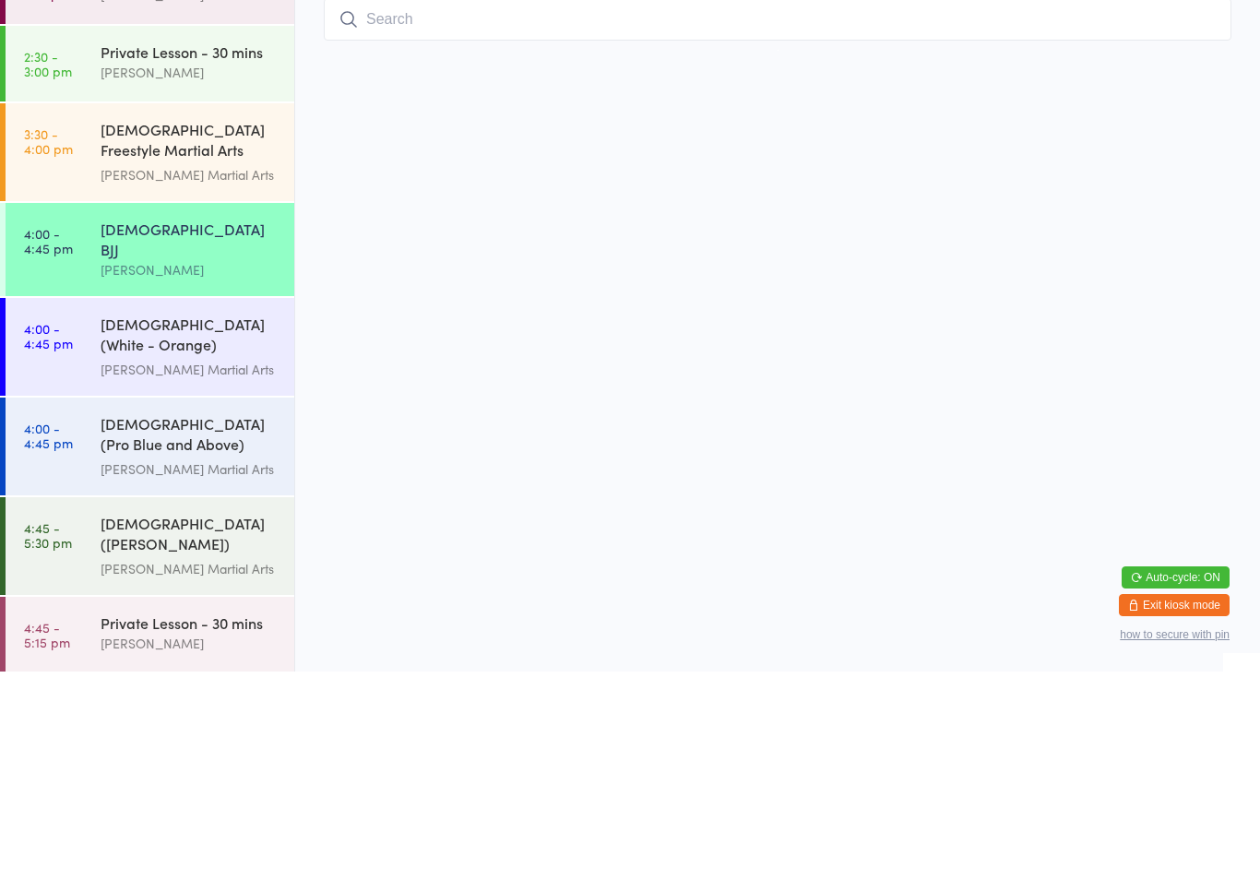
click at [434, 207] on input "search" at bounding box center [778, 228] width 908 height 42
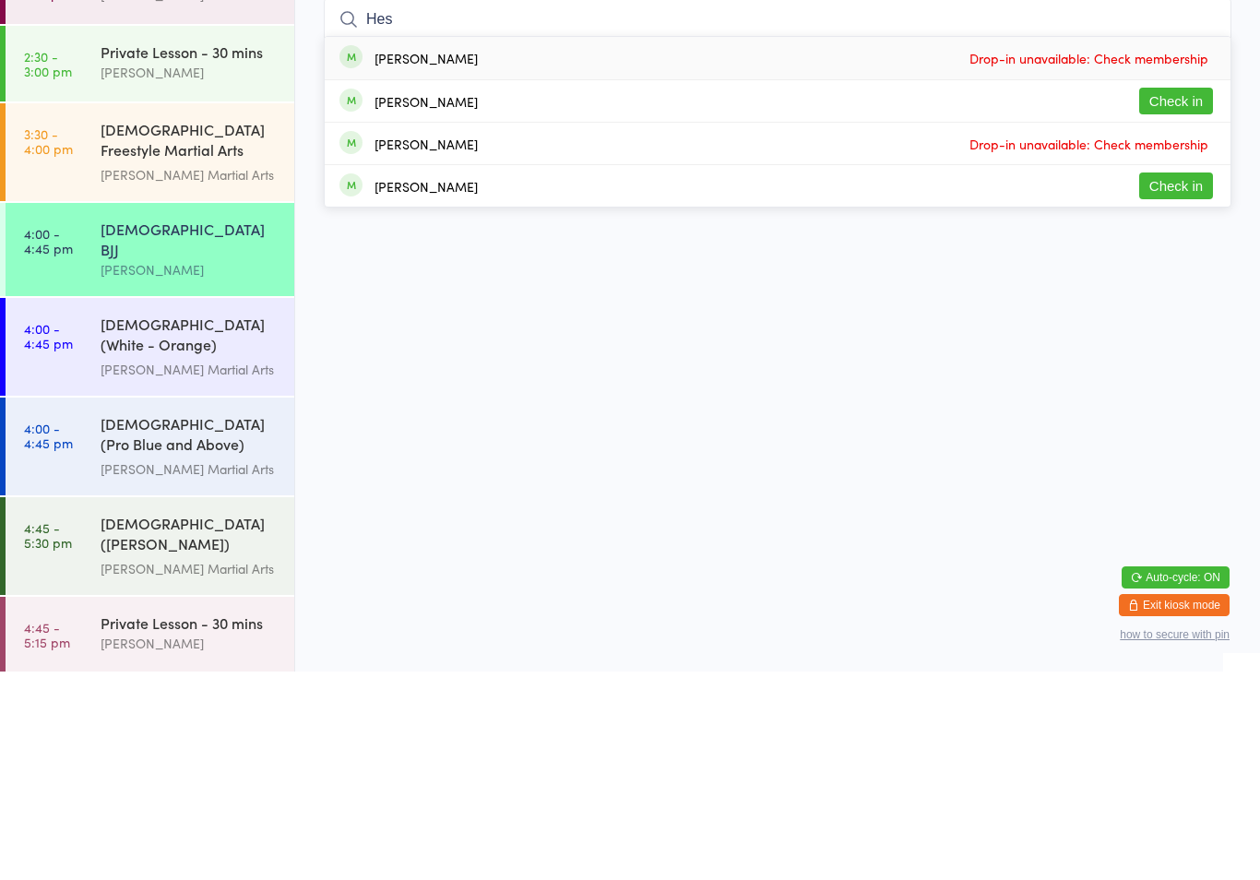
type input "Hes"
click at [1176, 296] on button "Check in" at bounding box center [1176, 309] width 74 height 27
type input "hes"
click at [1192, 381] on button "Check in" at bounding box center [1176, 394] width 74 height 27
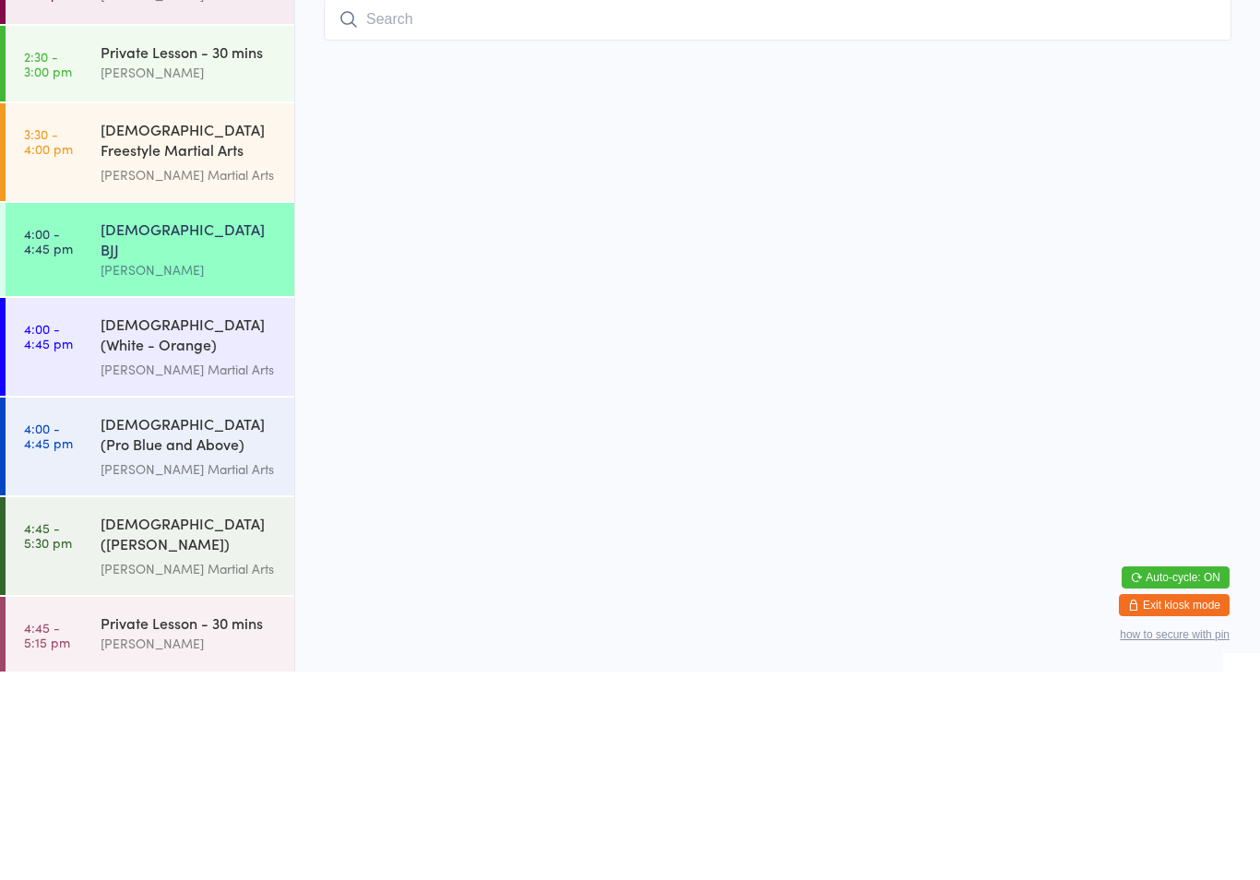
click at [252, 622] on div "[DEMOGRAPHIC_DATA] (Pro Blue and Above) Freestyle Martial Arts" at bounding box center [190, 644] width 178 height 45
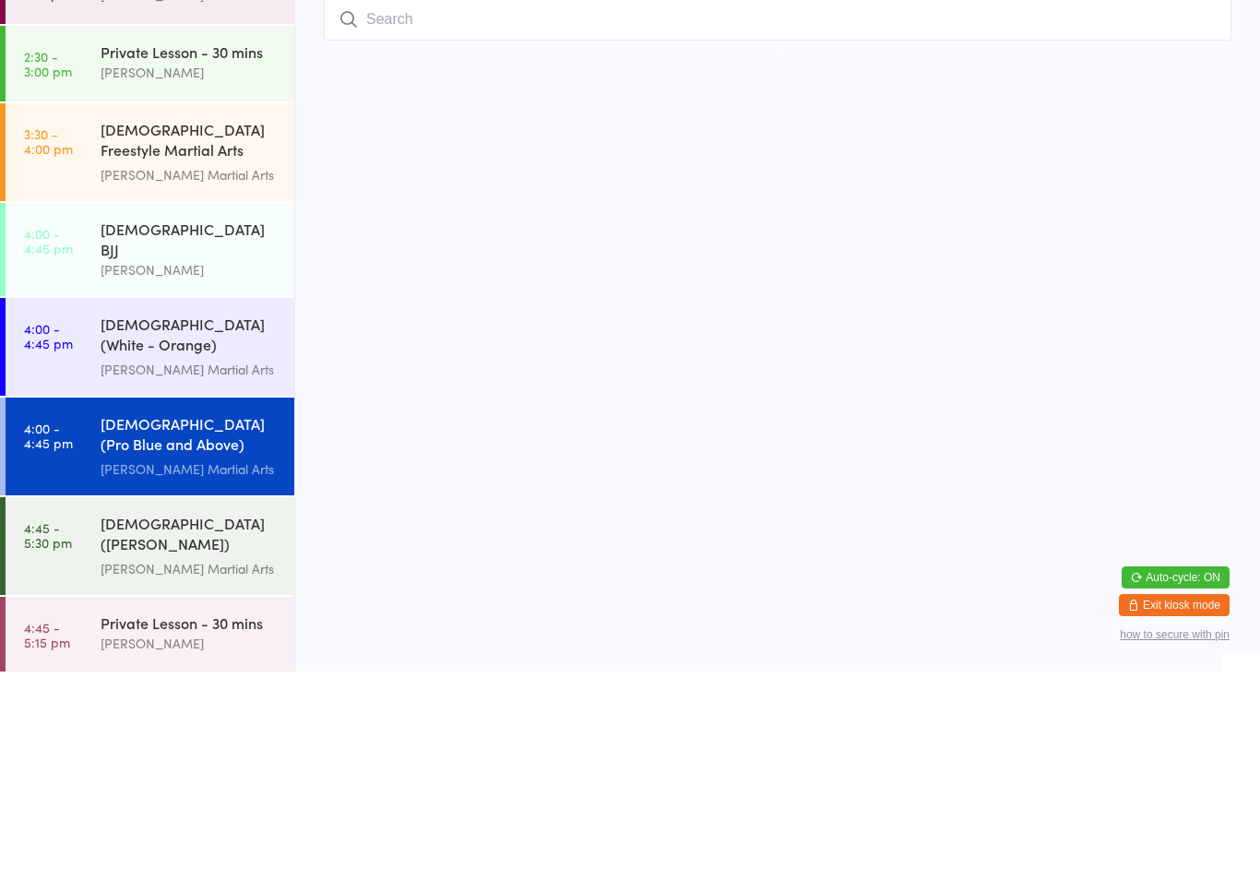
click at [516, 207] on input "search" at bounding box center [778, 228] width 908 height 42
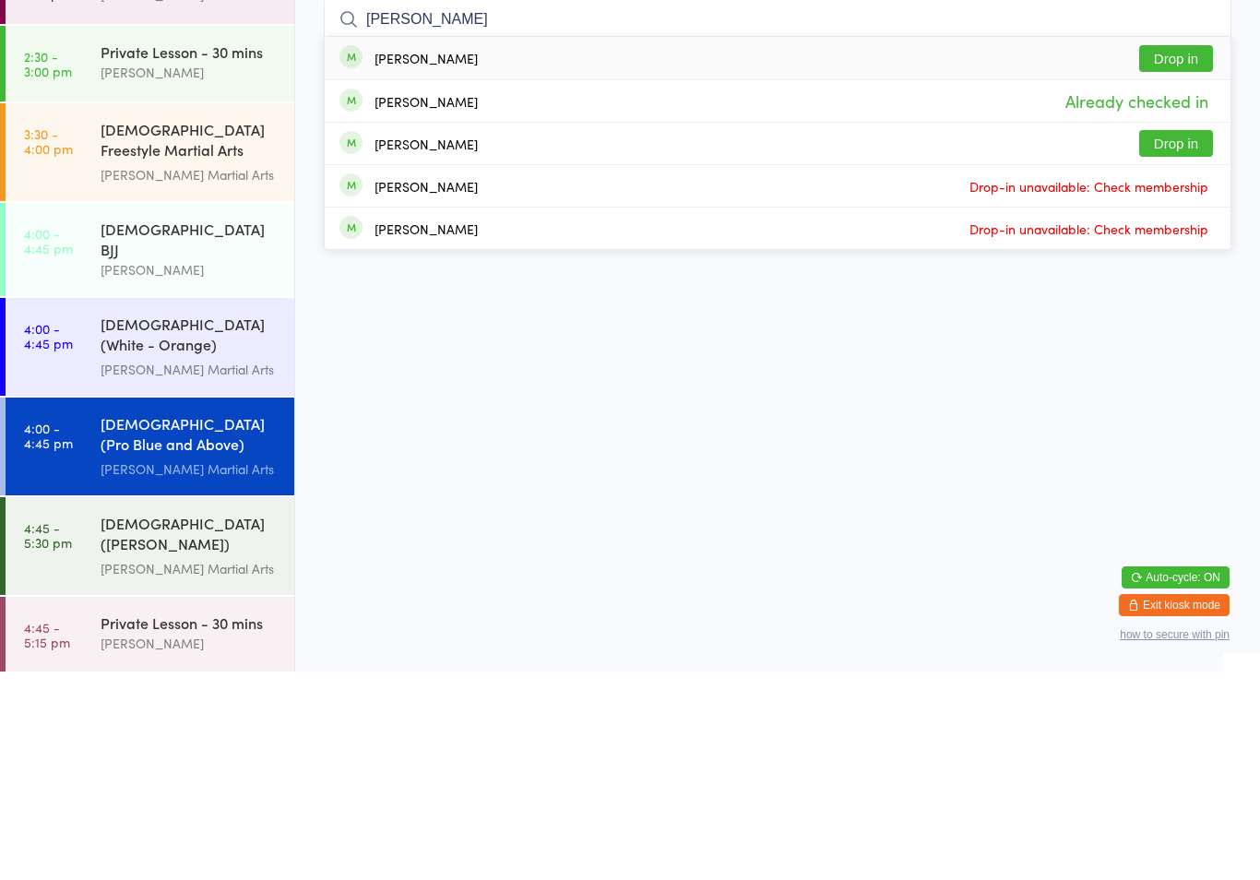
type input "[PERSON_NAME]"
click at [1197, 254] on button "Drop in" at bounding box center [1176, 267] width 74 height 27
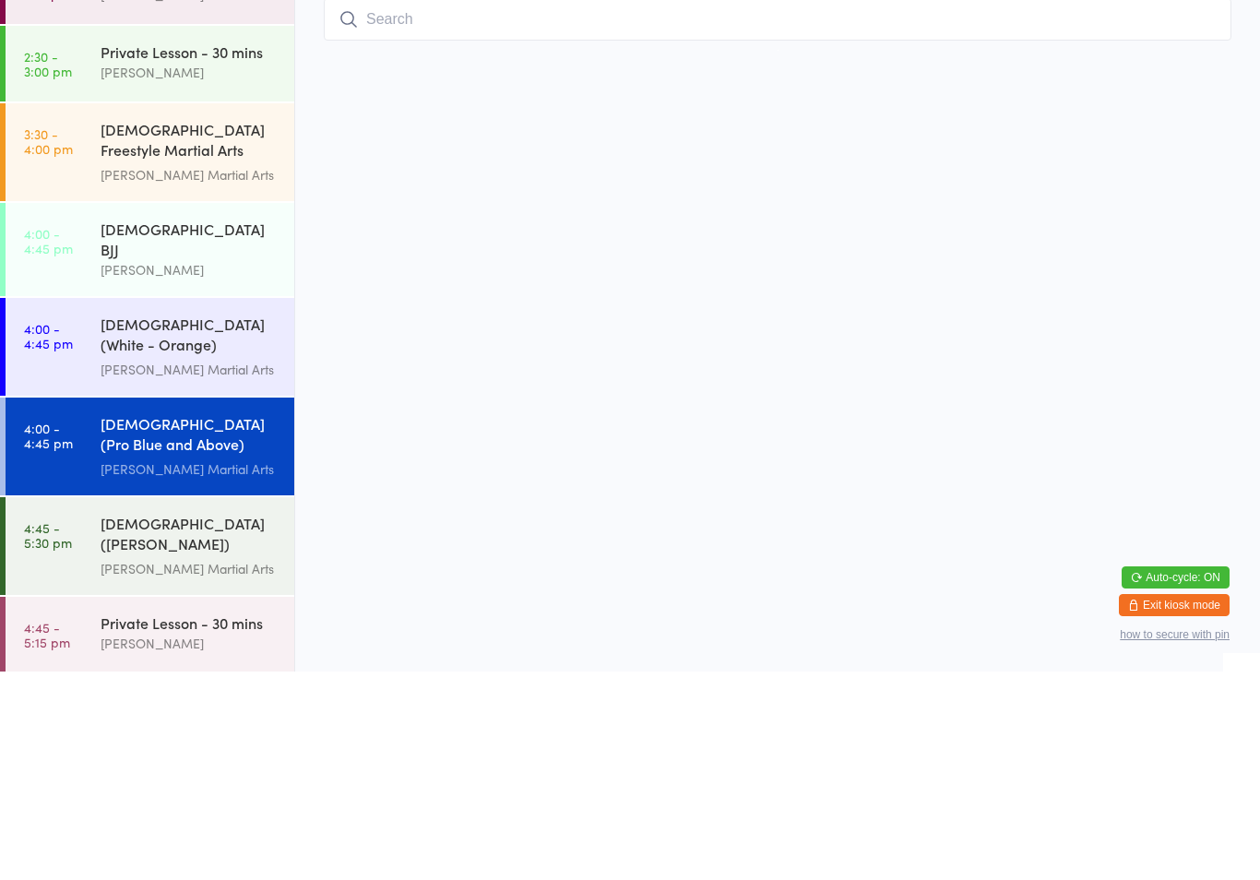
click at [139, 706] on div "[DEMOGRAPHIC_DATA] ([PERSON_NAME]) Freestyle Martial Arts [PERSON_NAME] Martial…" at bounding box center [198, 755] width 194 height 98
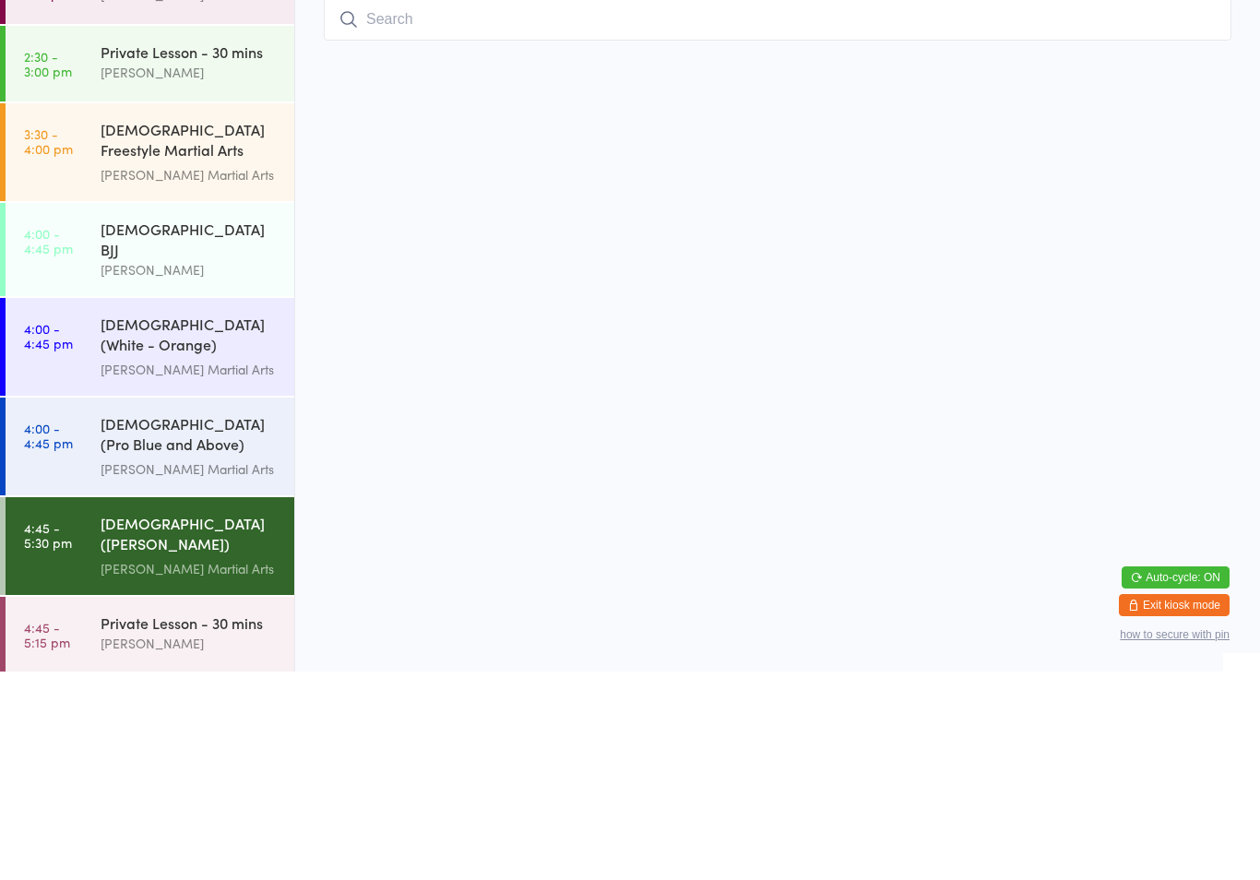
click at [220, 706] on div "[DEMOGRAPHIC_DATA] ([PERSON_NAME]) Freestyle Martial Arts [PERSON_NAME] Martial…" at bounding box center [198, 755] width 194 height 98
click at [214, 667] on div "[PERSON_NAME] Martial Arts" at bounding box center [190, 677] width 178 height 21
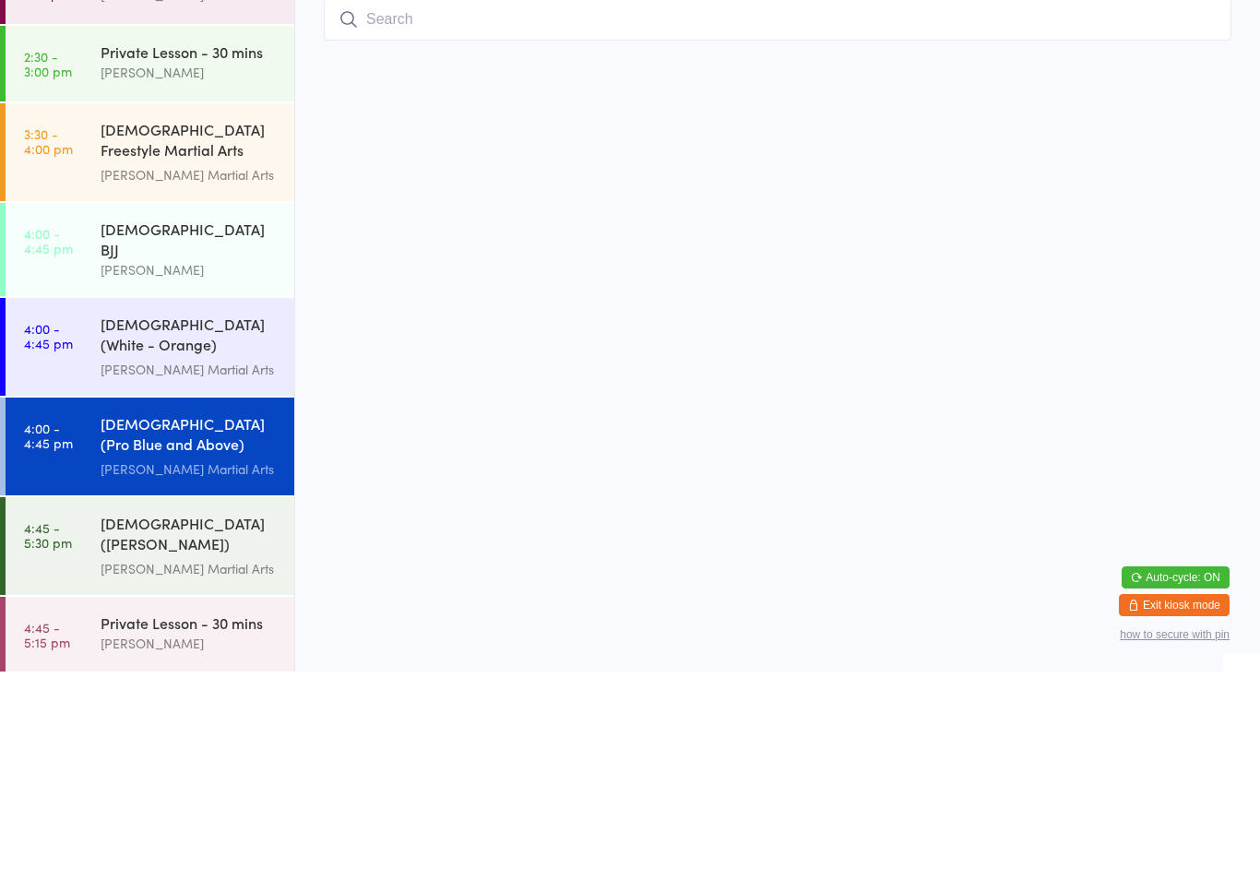
click at [208, 667] on div "[PERSON_NAME] Martial Arts" at bounding box center [190, 677] width 178 height 21
click at [155, 667] on div "[PERSON_NAME] Martial Arts" at bounding box center [190, 677] width 178 height 21
click at [117, 667] on div "[PERSON_NAME] Martial Arts" at bounding box center [190, 677] width 178 height 21
click at [121, 606] on div "[DEMOGRAPHIC_DATA] (Pro Blue and Above) Freestyle Martial Arts [PERSON_NAME] Ma…" at bounding box center [198, 655] width 194 height 98
click at [207, 606] on div "[DEMOGRAPHIC_DATA] (Pro Blue and Above) Freestyle Martial Arts [PERSON_NAME] Ma…" at bounding box center [198, 655] width 194 height 98
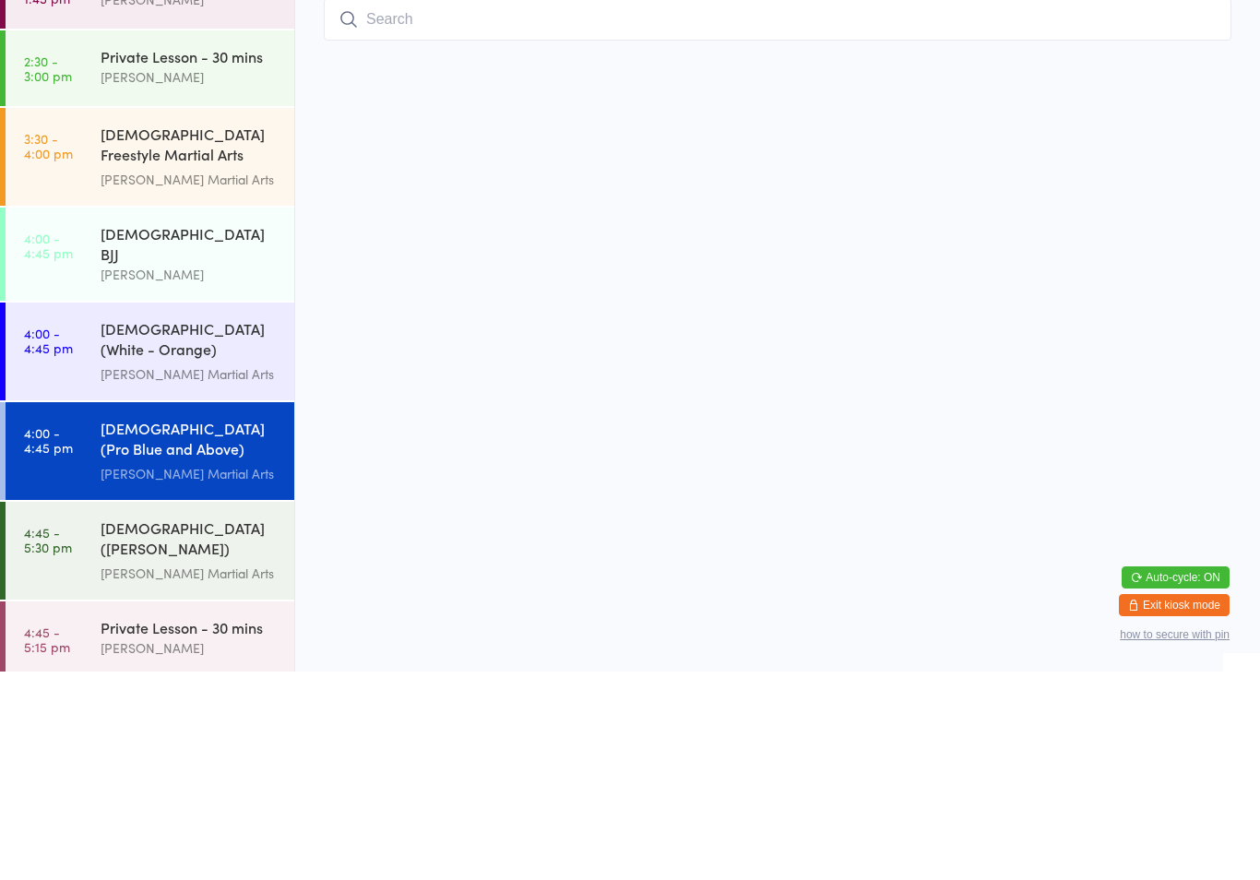
scroll to position [88, 0]
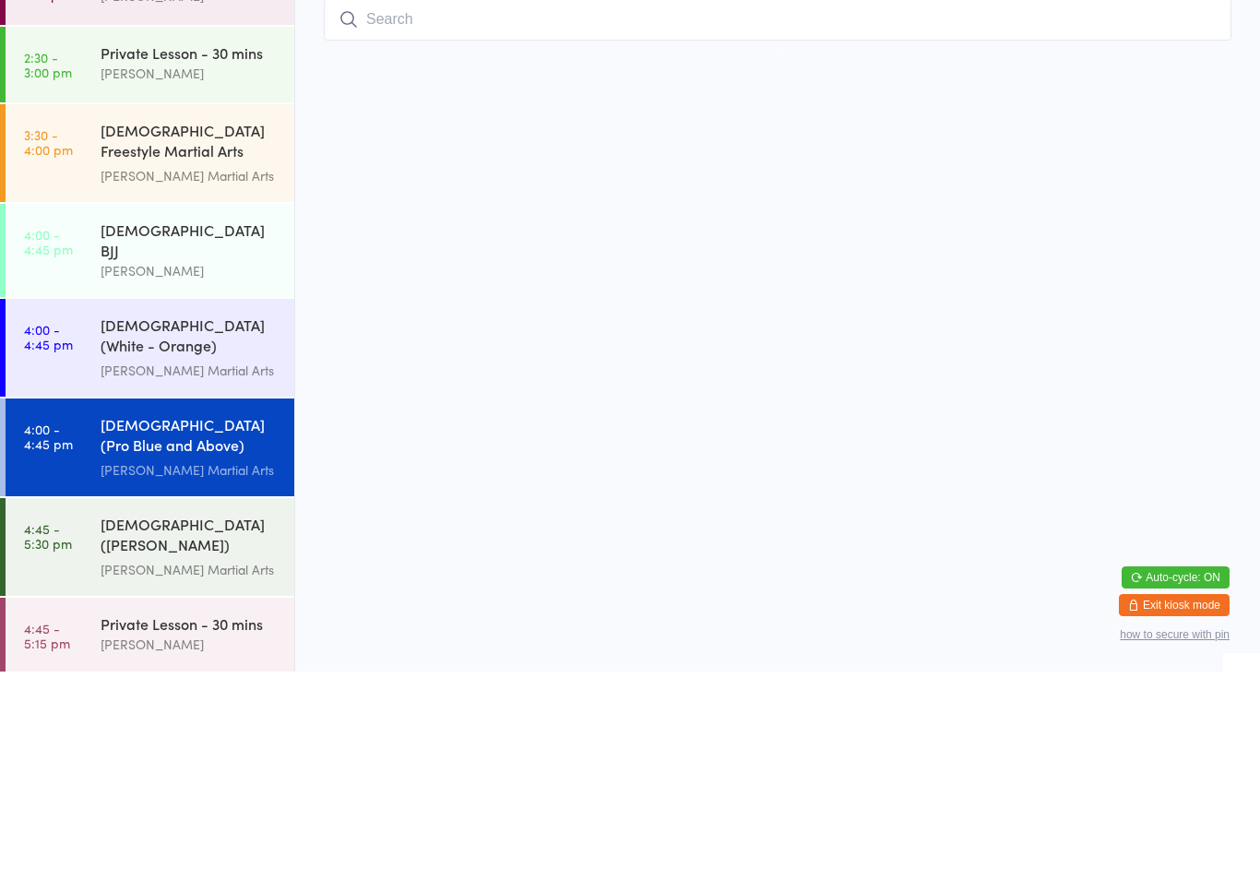
click at [191, 668] on div "[PERSON_NAME] Martial Arts" at bounding box center [190, 678] width 178 height 21
click at [178, 668] on div "[PERSON_NAME] Martial Arts" at bounding box center [190, 678] width 178 height 21
click at [211, 668] on div "[PERSON_NAME] Martial Arts" at bounding box center [190, 678] width 178 height 21
click at [140, 668] on div "[PERSON_NAME] Martial Arts" at bounding box center [190, 678] width 178 height 21
click at [234, 607] on div "[DEMOGRAPHIC_DATA] (Pro Blue and Above) Freestyle Martial Arts [PERSON_NAME] Ma…" at bounding box center [198, 656] width 194 height 98
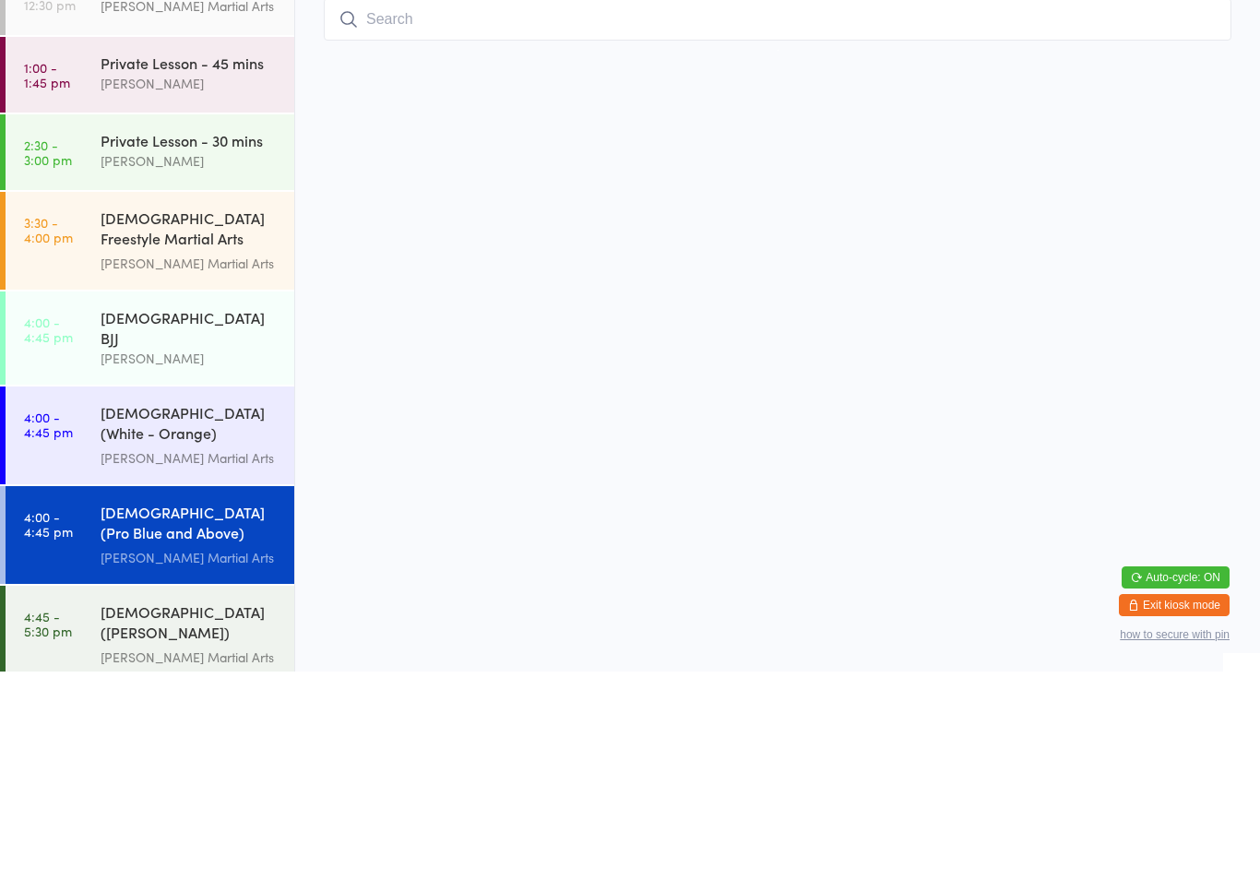
scroll to position [0, 0]
click at [196, 810] on div "[DEMOGRAPHIC_DATA] ([PERSON_NAME]) Freestyle Martial Arts" at bounding box center [190, 832] width 178 height 45
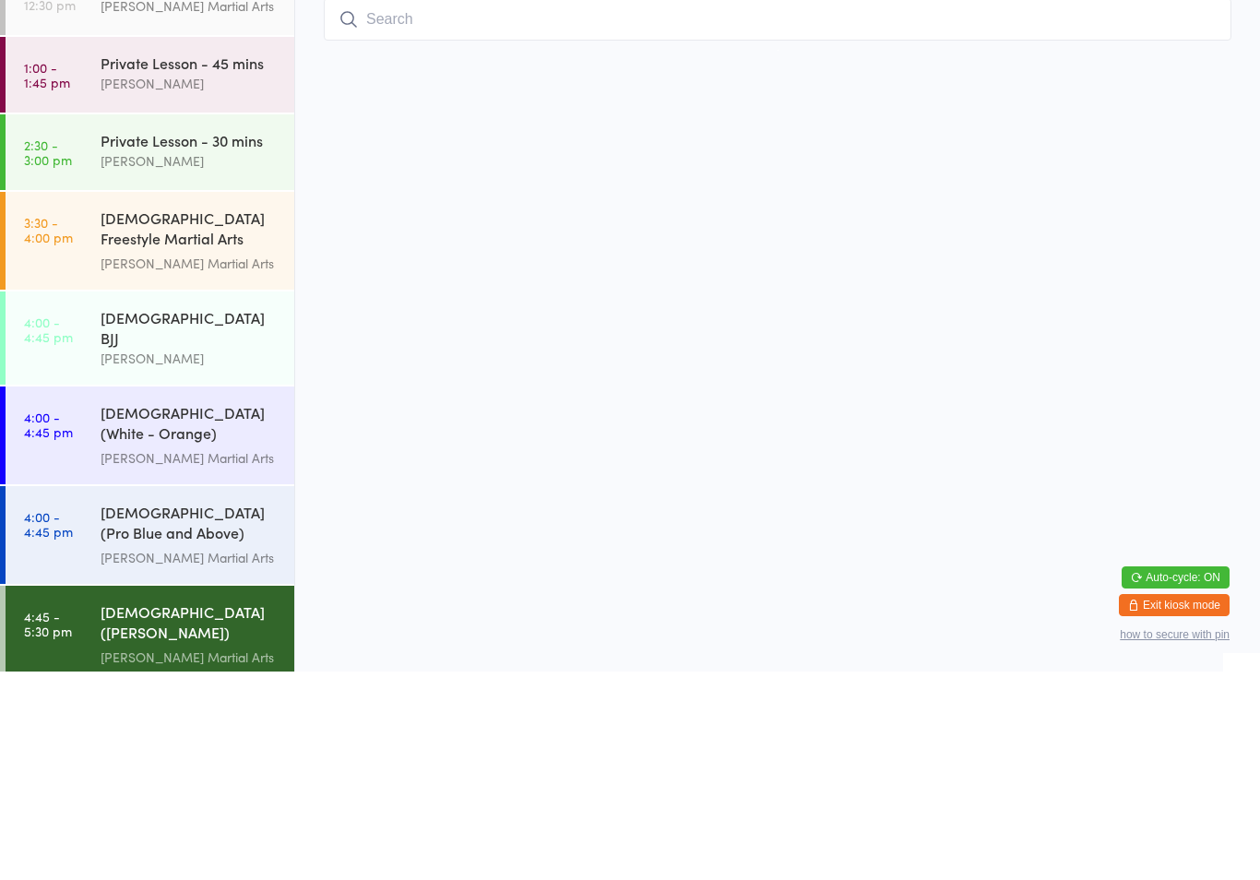
click at [201, 756] on div "[PERSON_NAME] Martial Arts" at bounding box center [190, 766] width 178 height 21
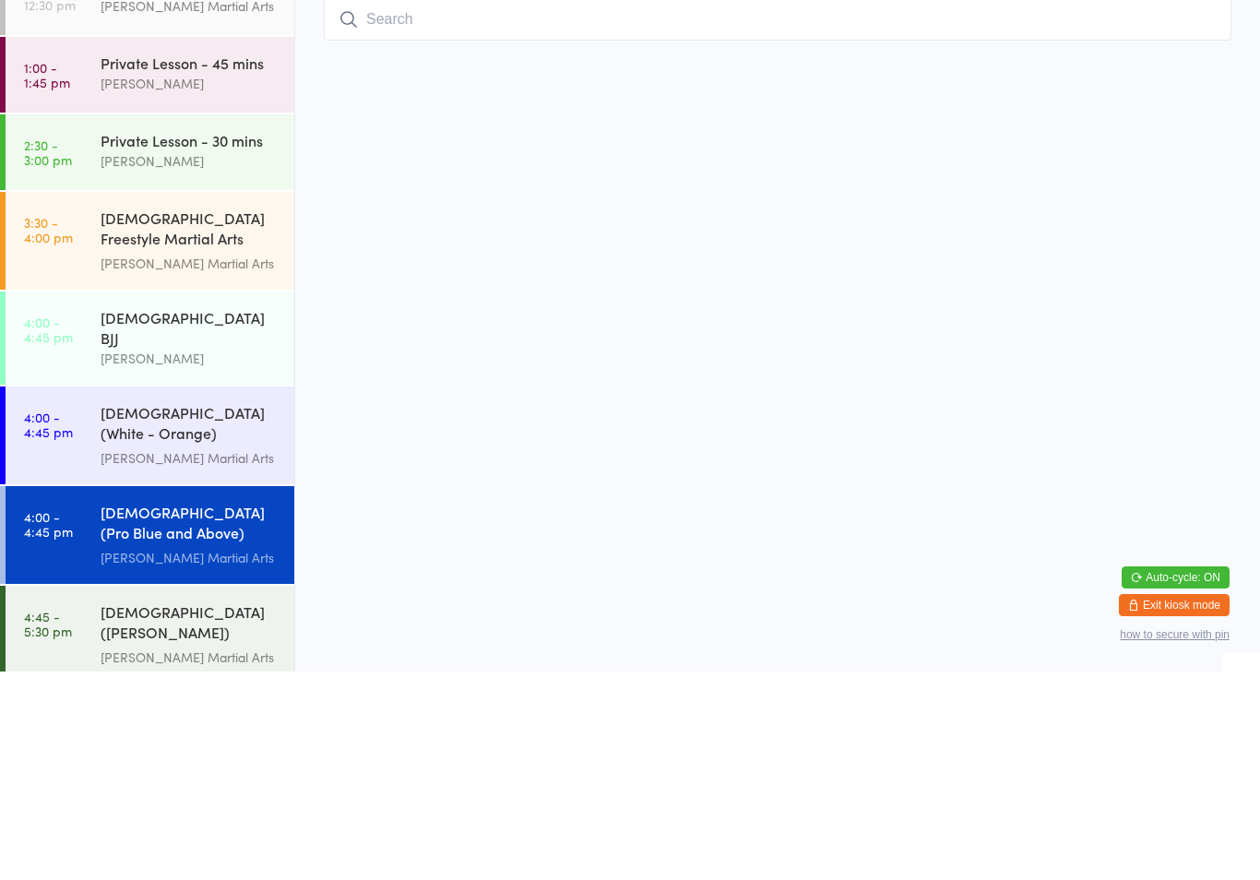
click at [190, 756] on div "[PERSON_NAME] Martial Arts" at bounding box center [190, 766] width 178 height 21
click at [181, 756] on div "[PERSON_NAME] Martial Arts" at bounding box center [190, 766] width 178 height 21
click at [179, 756] on div "[PERSON_NAME] Martial Arts" at bounding box center [190, 766] width 178 height 21
click at [169, 756] on div "[PERSON_NAME] Martial Arts" at bounding box center [190, 766] width 178 height 21
click at [159, 710] on div "[DEMOGRAPHIC_DATA] (Pro Blue and Above) Freestyle Martial Arts" at bounding box center [190, 732] width 178 height 45
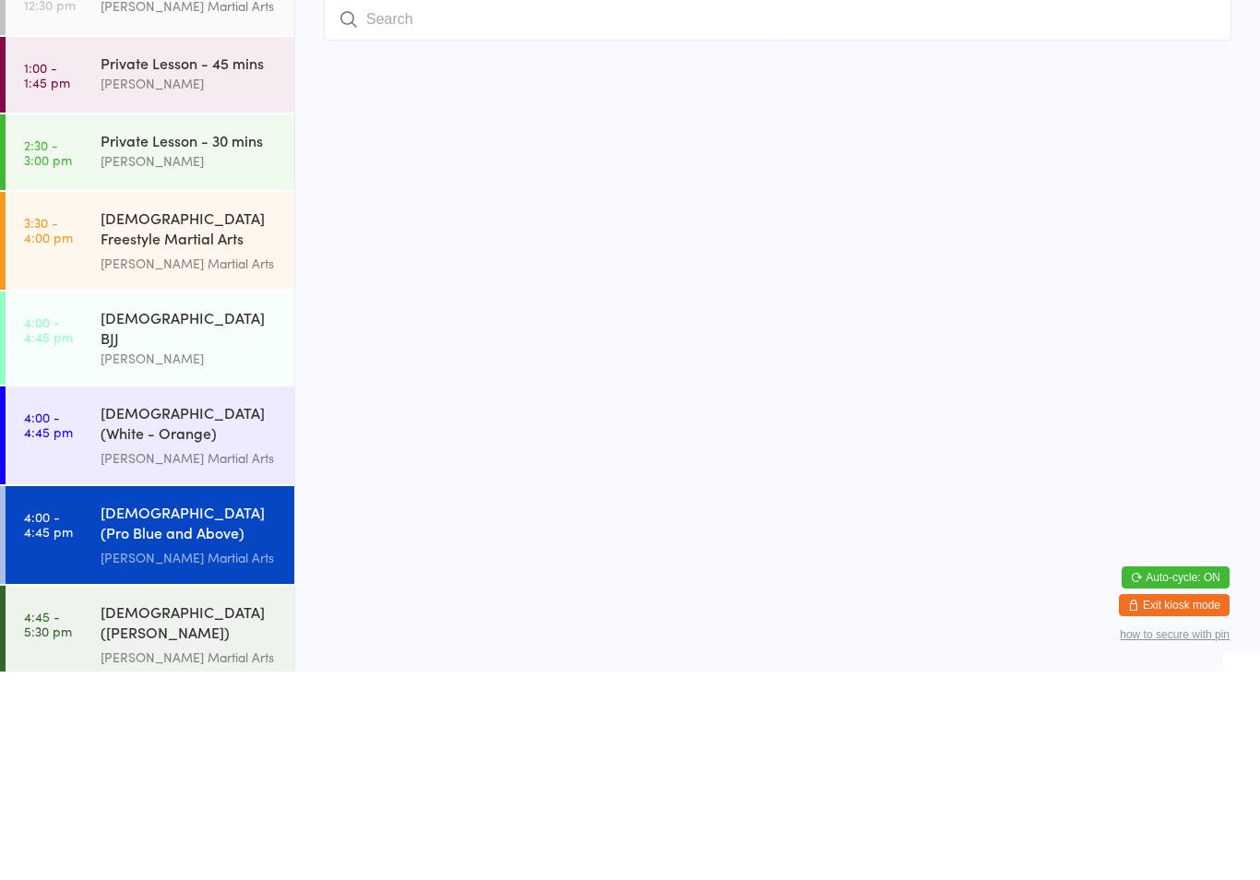
click at [87, 695] on link "4:00 - 4:45 pm [DEMOGRAPHIC_DATA] (Pro Blue and Above) Freestyle Martial Arts […" at bounding box center [150, 744] width 289 height 98
click at [174, 695] on div "[DEMOGRAPHIC_DATA] (Pro Blue and Above) Freestyle Martial Arts [PERSON_NAME] Ma…" at bounding box center [198, 744] width 194 height 98
click at [158, 756] on div "[PERSON_NAME] Martial Arts" at bounding box center [190, 766] width 178 height 21
click at [197, 556] on div "[PERSON_NAME]" at bounding box center [190, 566] width 178 height 21
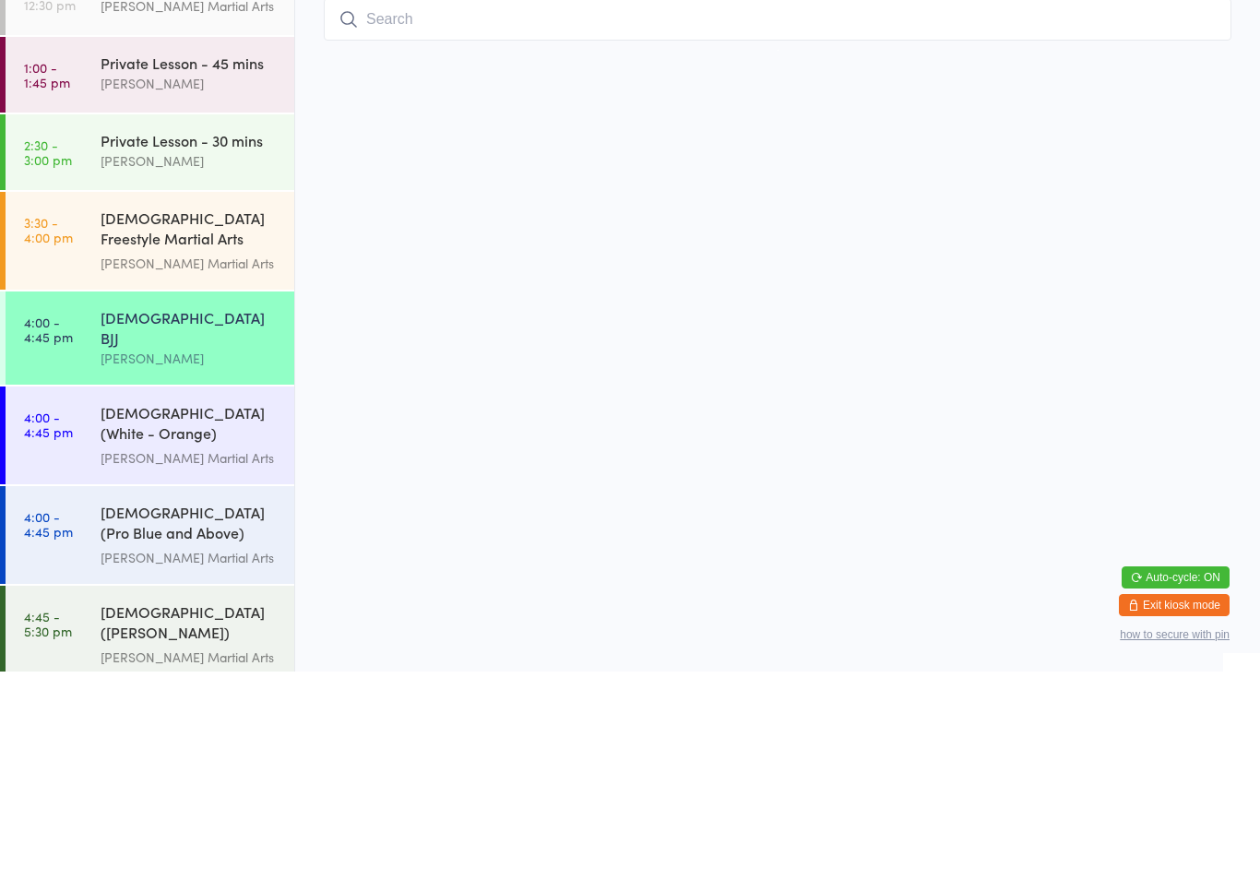
click at [549, 230] on input "search" at bounding box center [778, 228] width 908 height 42
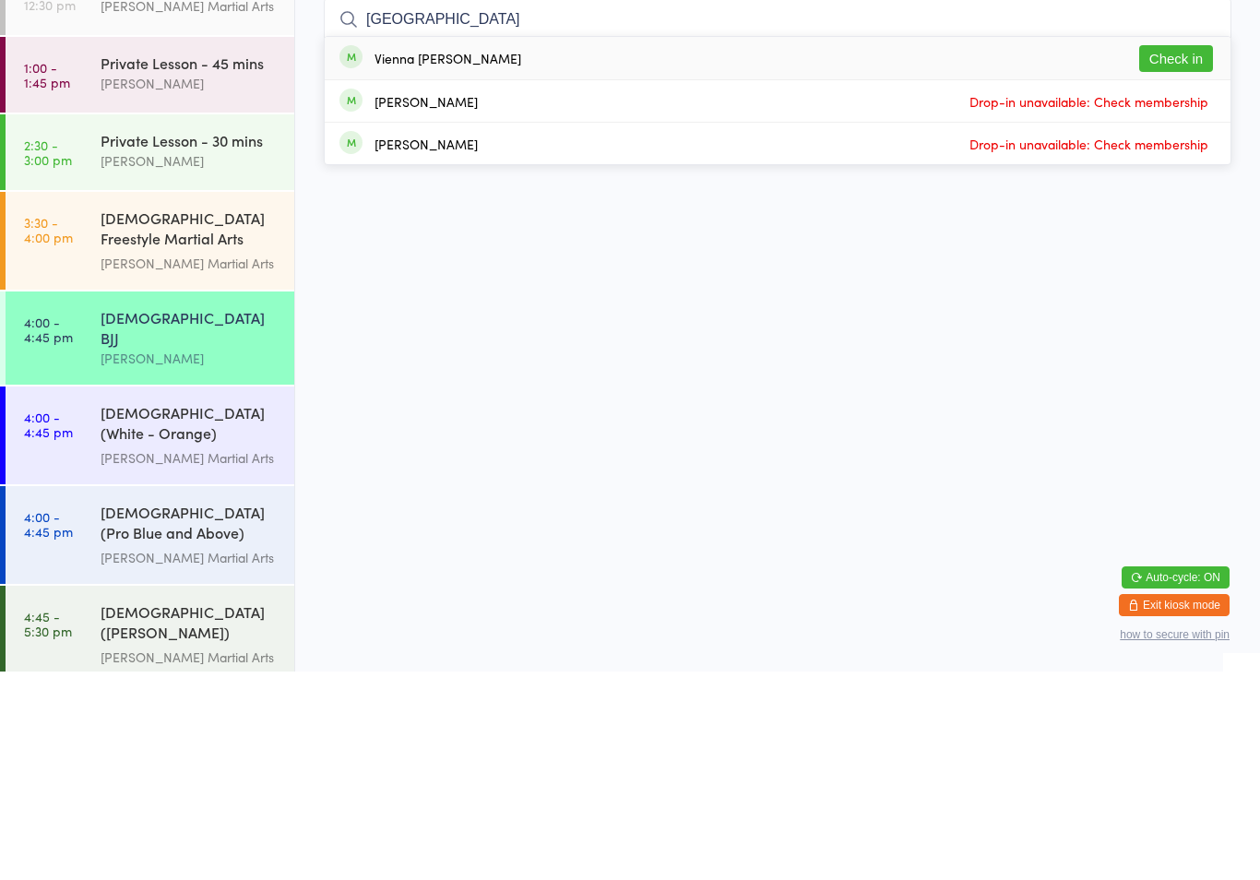
type input "[GEOGRAPHIC_DATA]"
click at [1186, 254] on button "Check in" at bounding box center [1176, 267] width 74 height 27
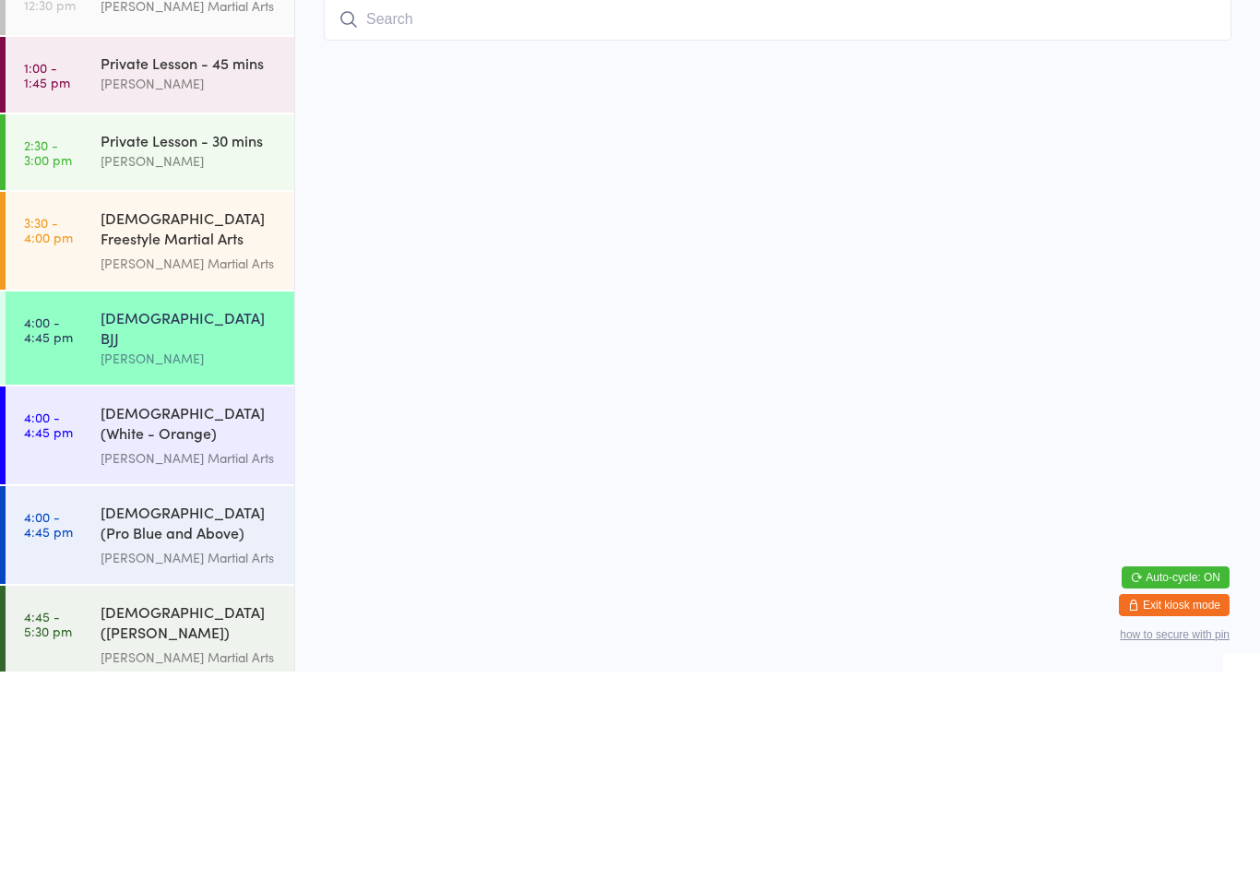
click at [252, 810] on div "[DEMOGRAPHIC_DATA] ([PERSON_NAME]) Freestyle Martial Arts" at bounding box center [190, 832] width 178 height 45
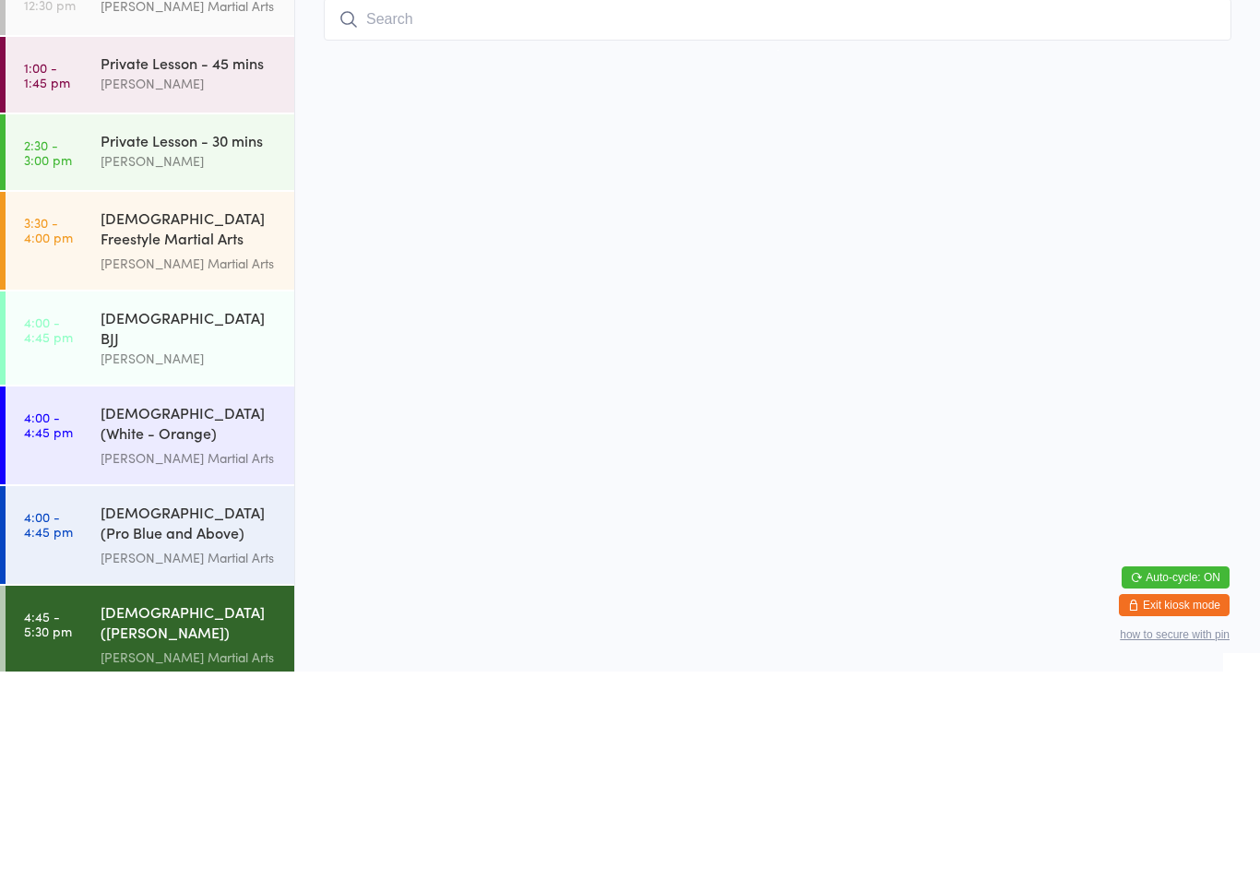
click at [232, 855] on div "[PERSON_NAME] Martial Arts" at bounding box center [190, 865] width 178 height 21
click at [188, 855] on div "[PERSON_NAME] Martial Arts" at bounding box center [190, 865] width 178 height 21
click at [245, 855] on div "[PERSON_NAME] Martial Arts" at bounding box center [190, 865] width 178 height 21
click at [216, 810] on div "[DEMOGRAPHIC_DATA] ([PERSON_NAME]) Freestyle Martial Arts" at bounding box center [190, 832] width 178 height 45
click at [220, 810] on div "[DEMOGRAPHIC_DATA] ([PERSON_NAME]) Freestyle Martial Arts" at bounding box center [190, 832] width 178 height 45
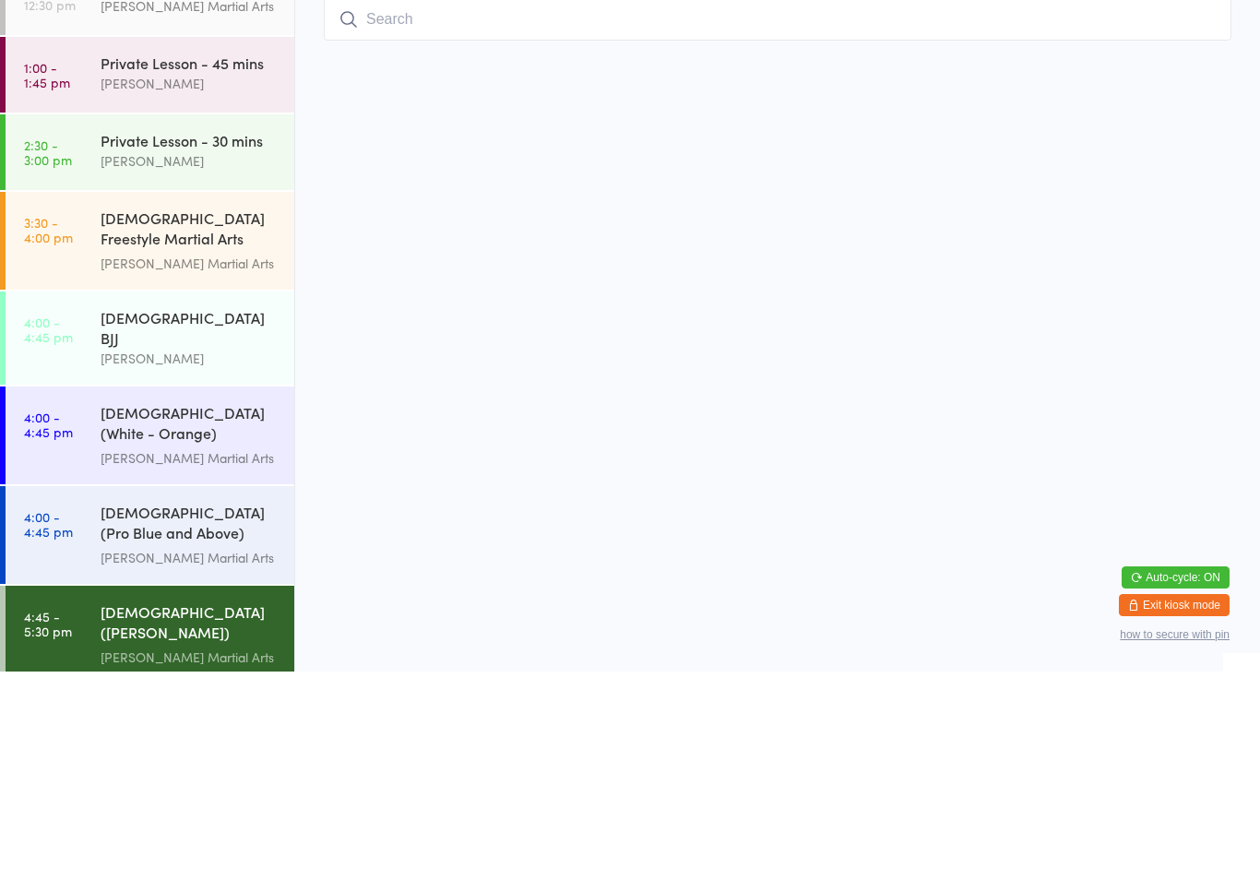
click at [232, 556] on div "[PERSON_NAME]" at bounding box center [190, 566] width 178 height 21
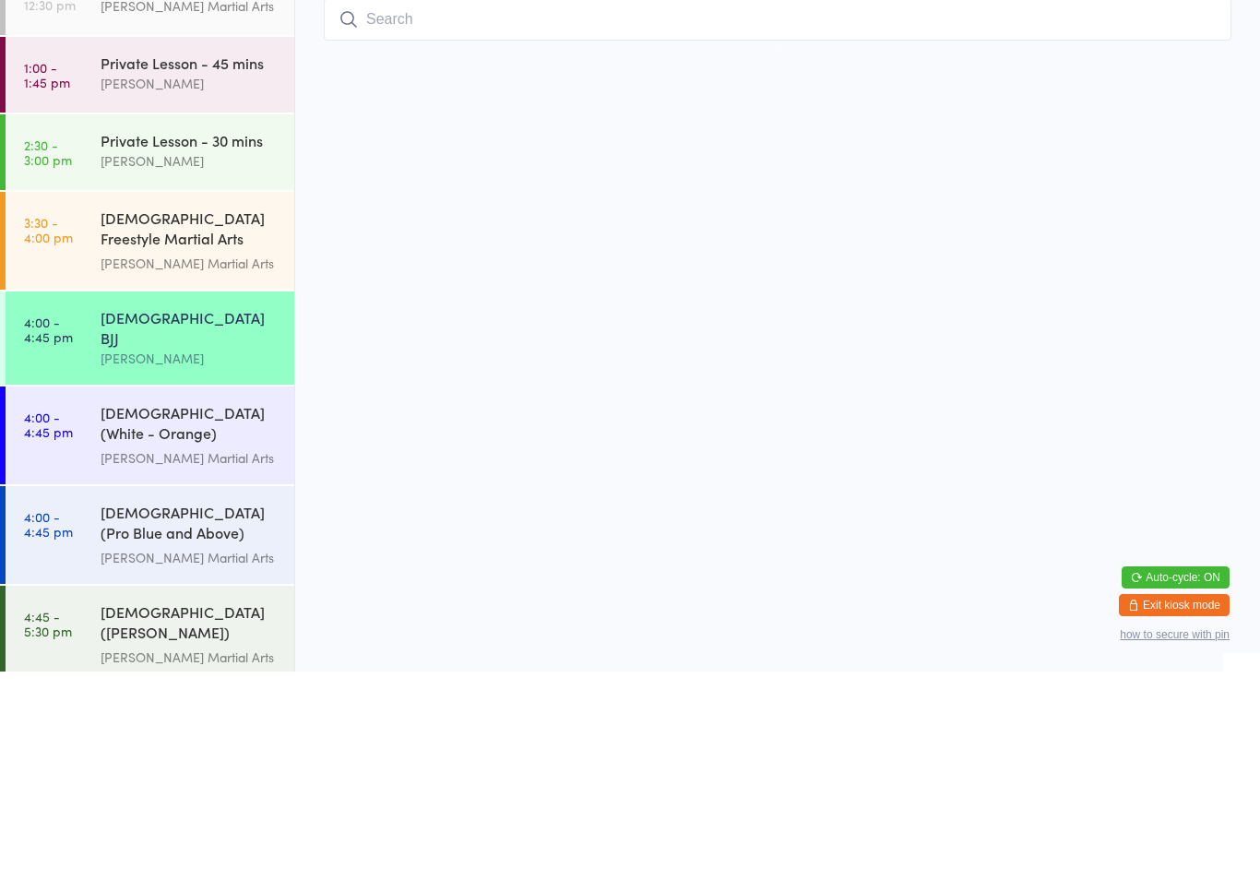
click at [1078, 225] on input "search" at bounding box center [778, 228] width 908 height 42
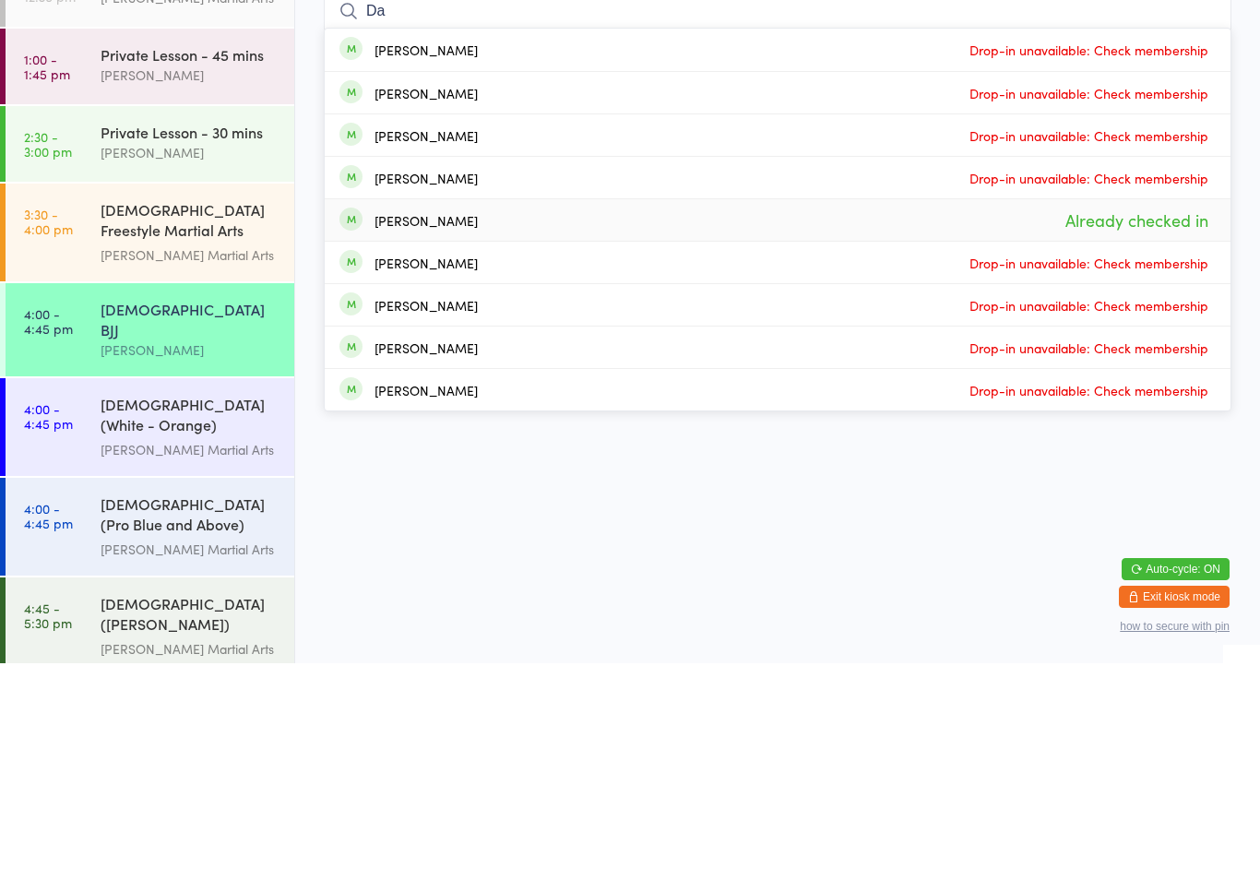
type input "Da"
click at [1178, 421] on span "Already checked in" at bounding box center [1137, 437] width 152 height 32
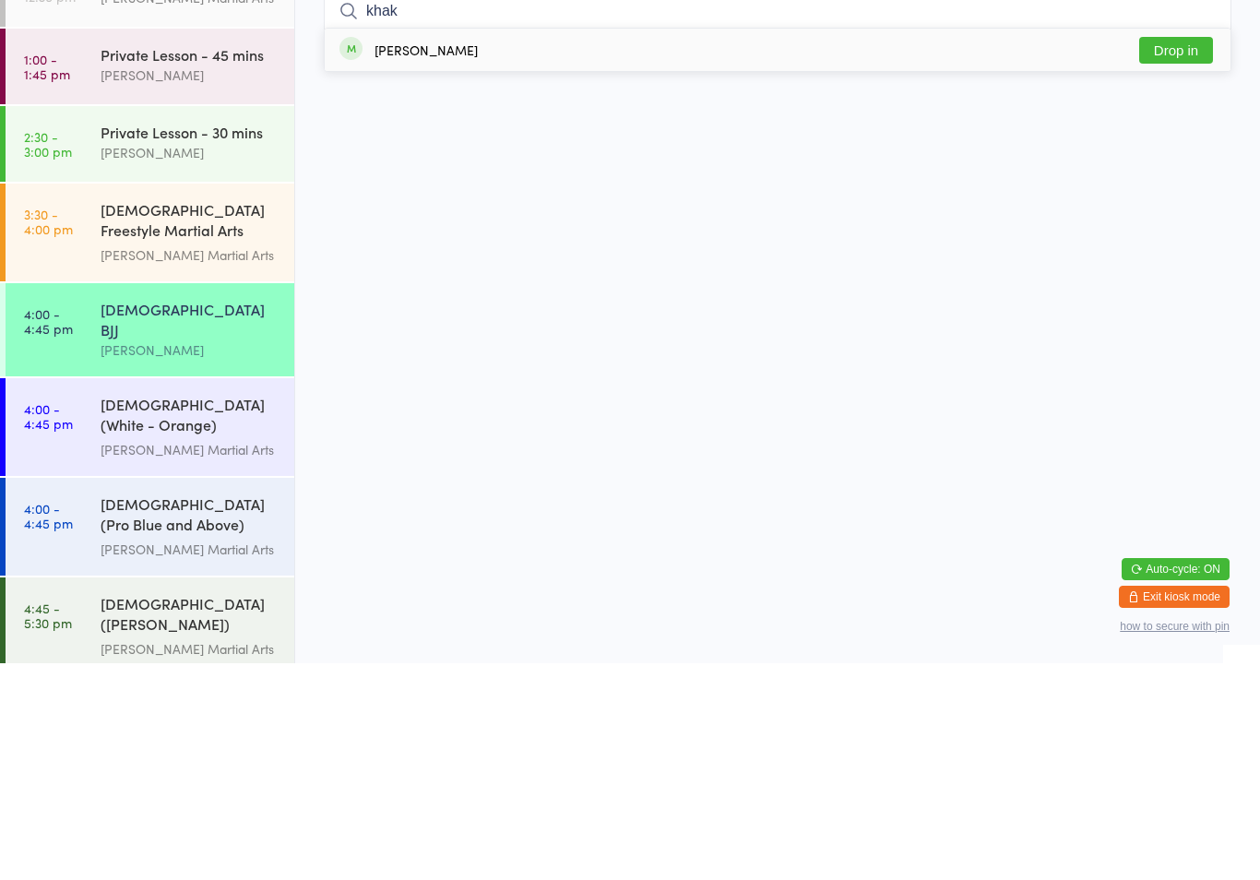
type input "khak"
click at [1181, 254] on button "Drop in" at bounding box center [1176, 267] width 74 height 27
click at [861, 247] on input "search" at bounding box center [778, 228] width 908 height 42
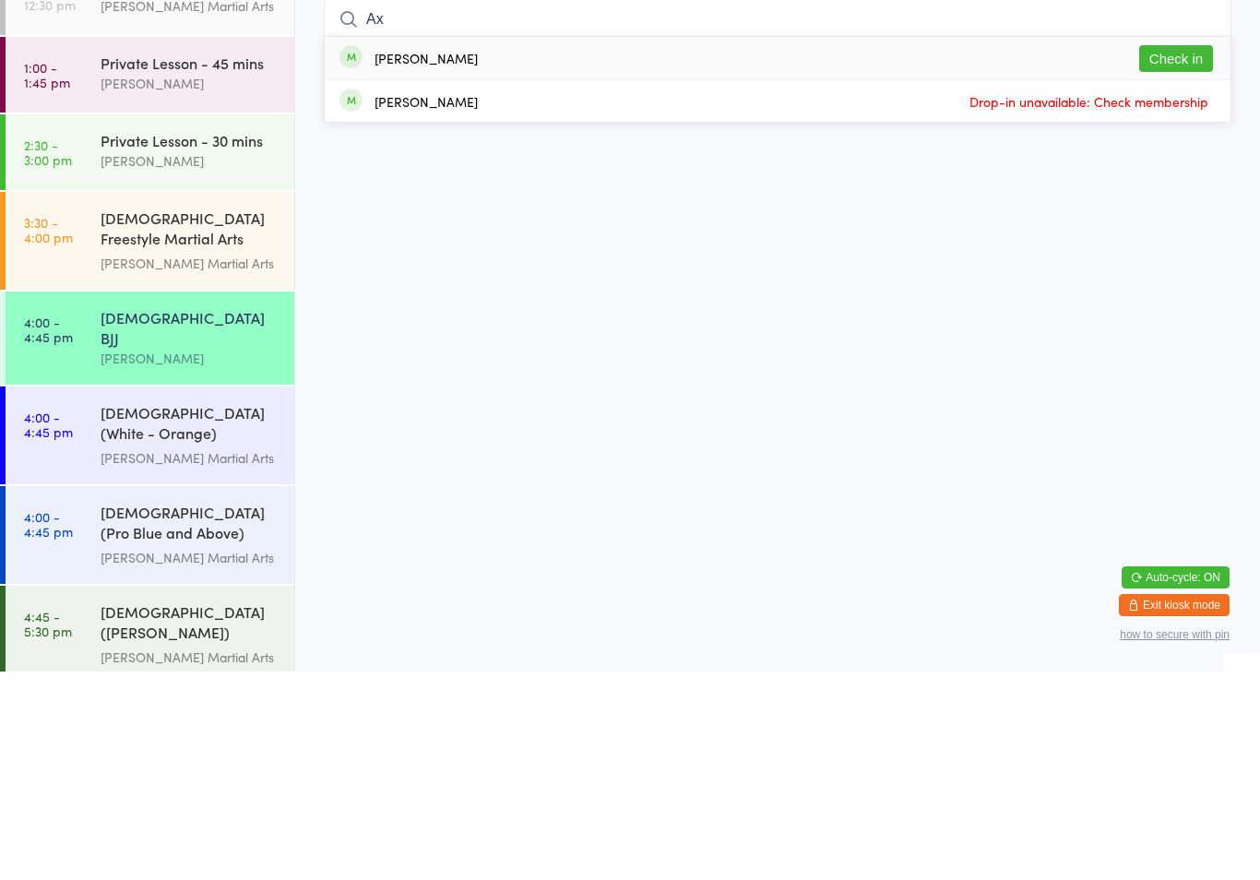
type input "Ax"
click at [1189, 254] on button "Check in" at bounding box center [1176, 267] width 74 height 27
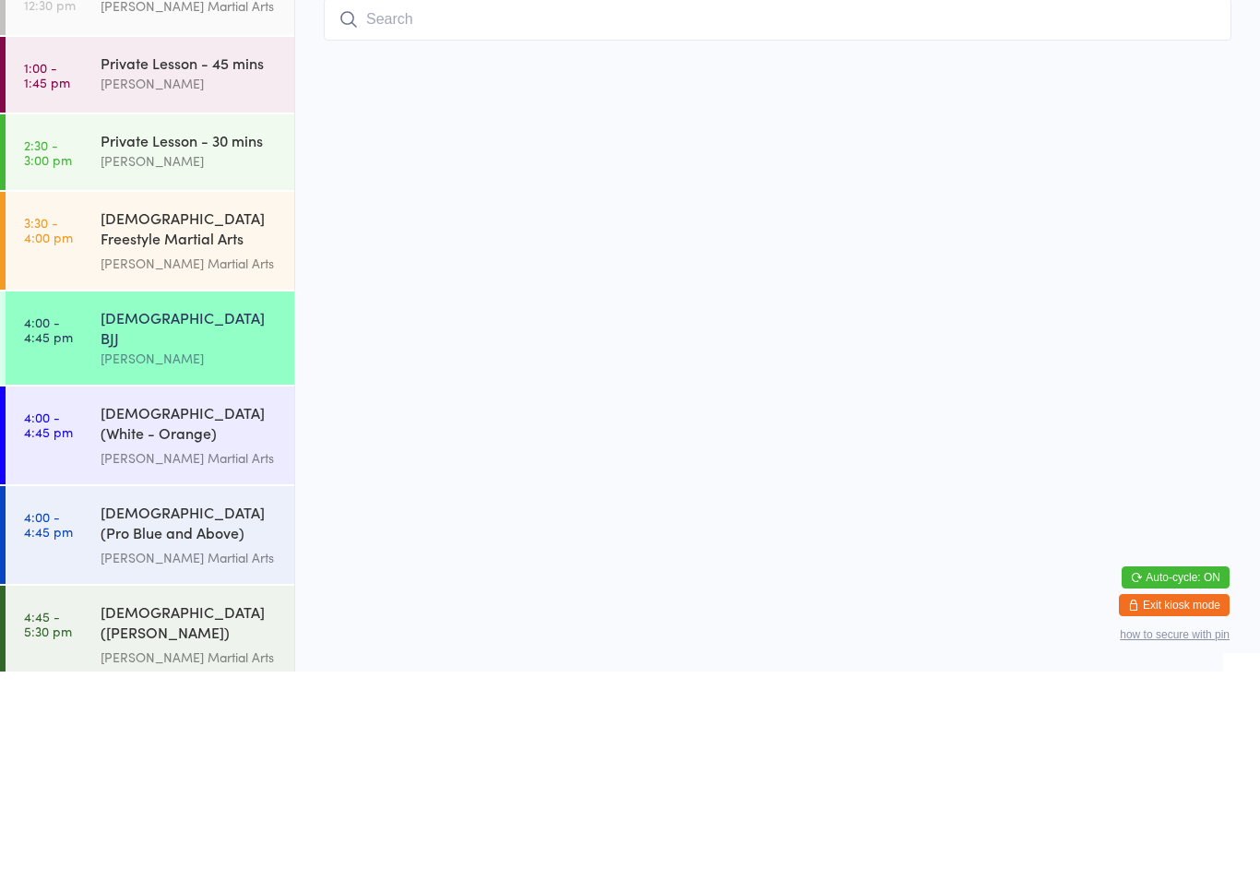
click at [247, 695] on div "[DEMOGRAPHIC_DATA] (Pro Blue and Above) Freestyle Martial Arts [PERSON_NAME] Ma…" at bounding box center [198, 744] width 194 height 98
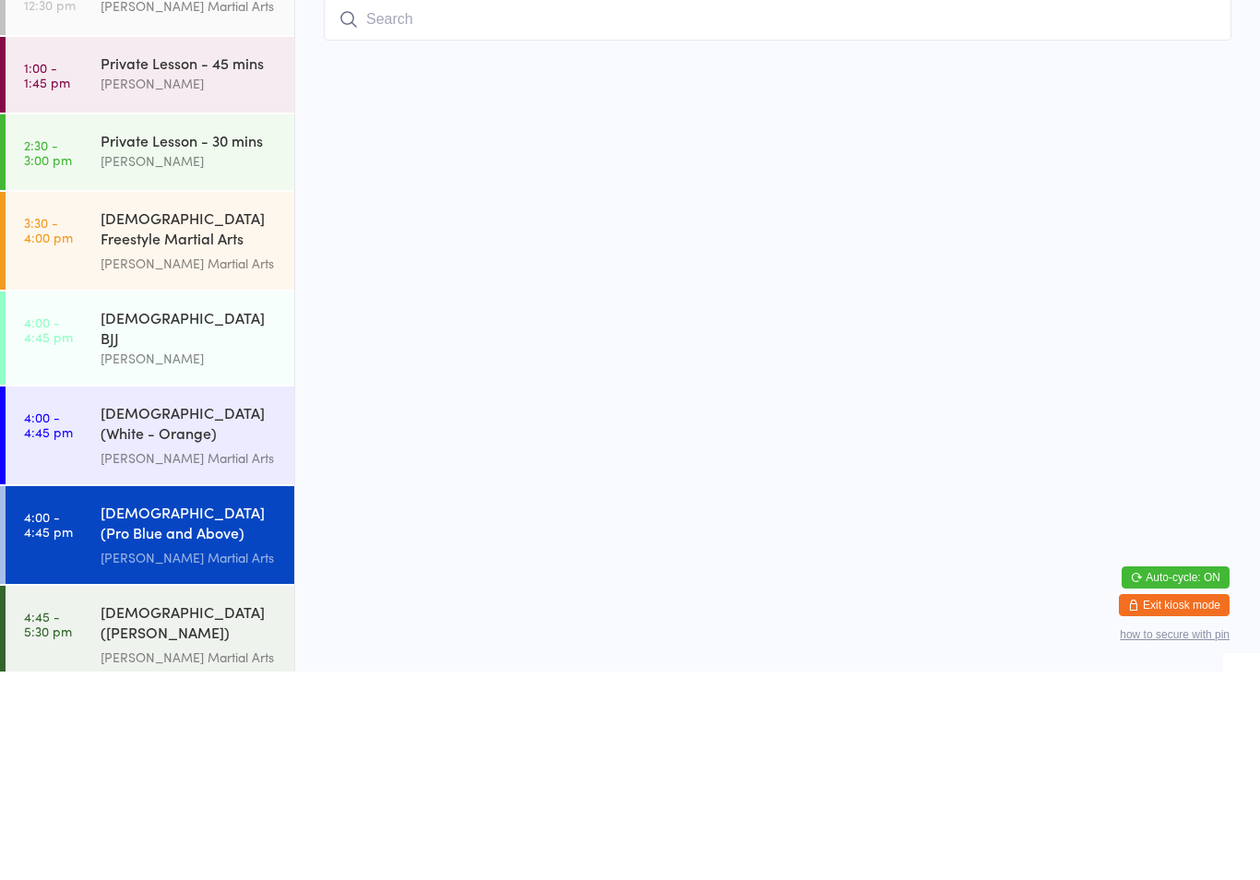
click at [207, 656] on div "[PERSON_NAME] Martial Arts" at bounding box center [190, 666] width 178 height 21
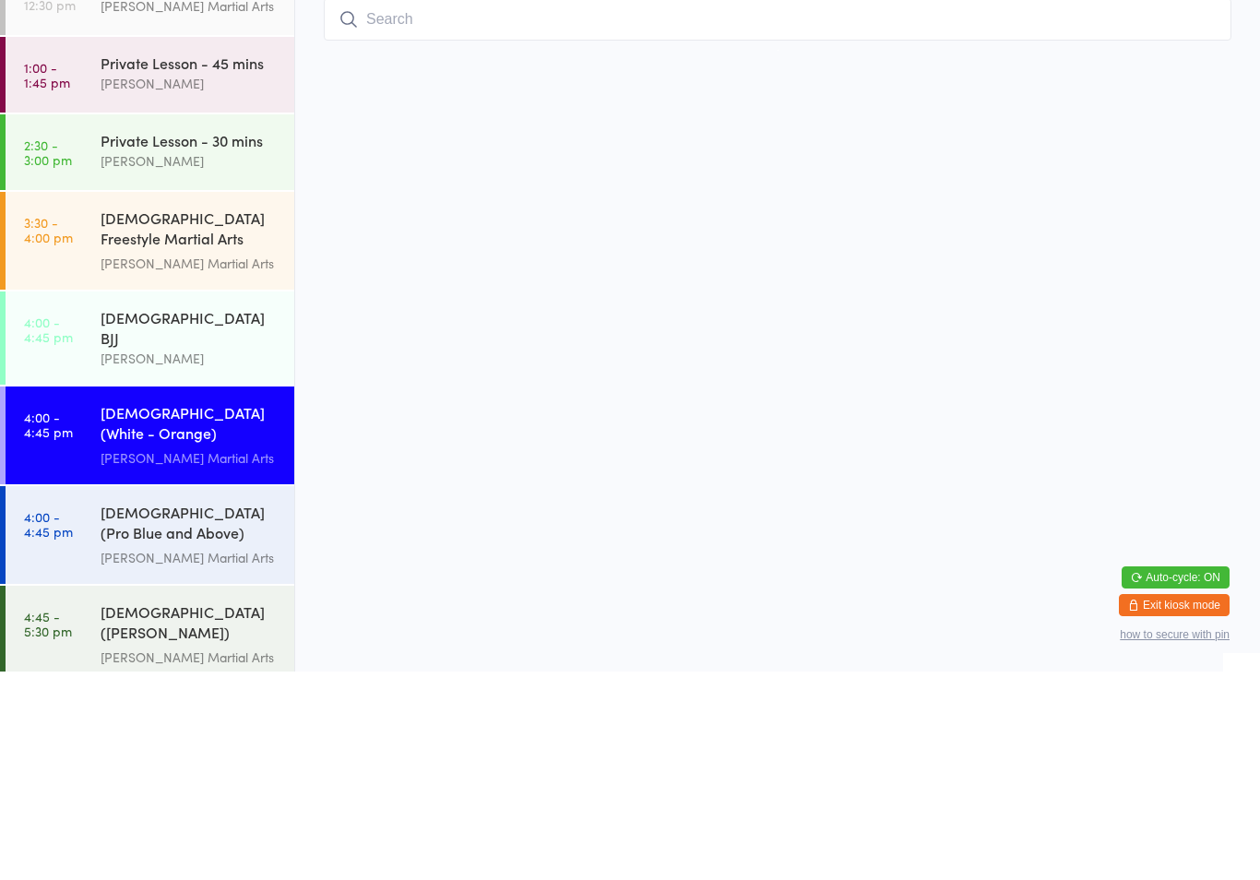
click at [214, 656] on div "[PERSON_NAME] Martial Arts" at bounding box center [190, 666] width 178 height 21
click at [228, 756] on div "[PERSON_NAME] Martial Arts" at bounding box center [190, 766] width 178 height 21
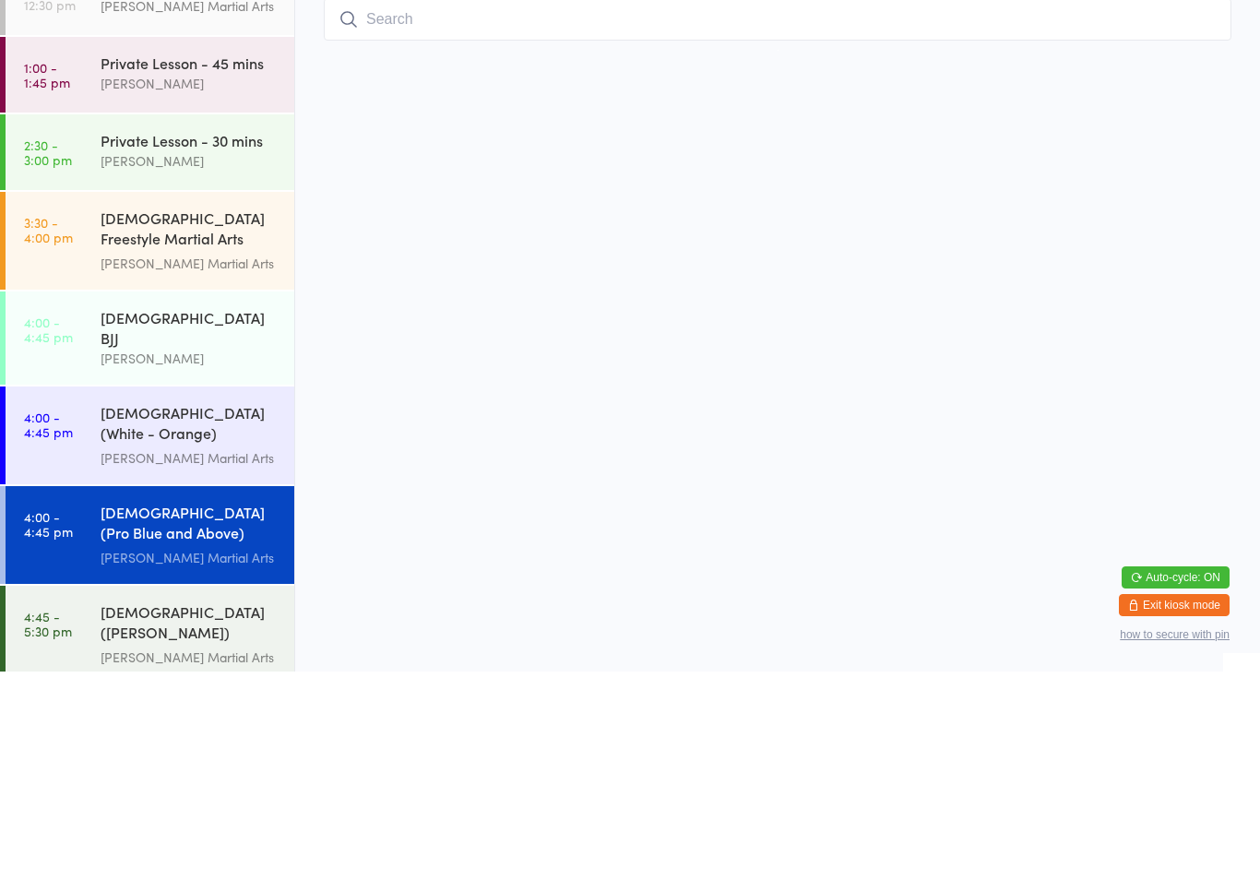
click at [656, 224] on input "search" at bounding box center [778, 228] width 908 height 42
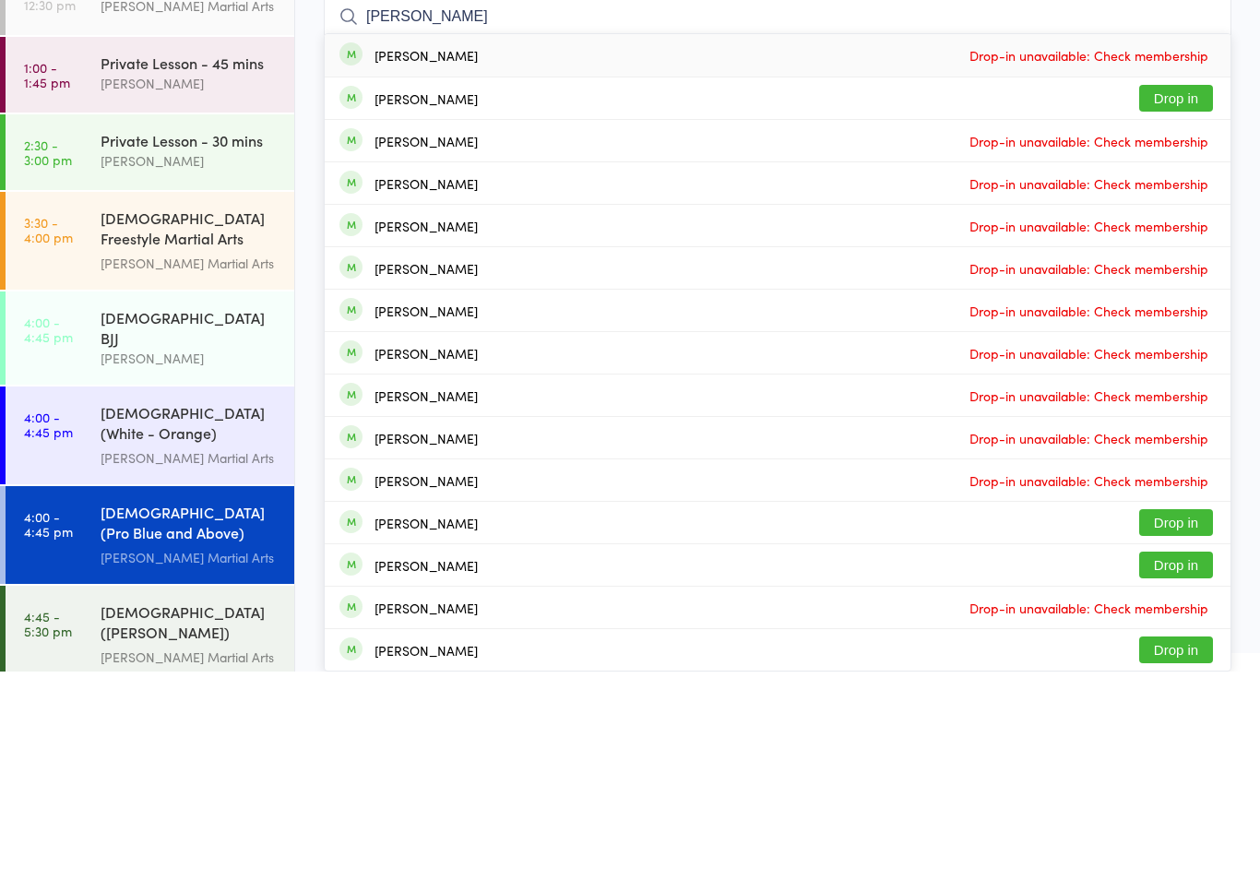
type input "[PERSON_NAME]"
click at [1183, 293] on button "Drop in" at bounding box center [1176, 306] width 74 height 27
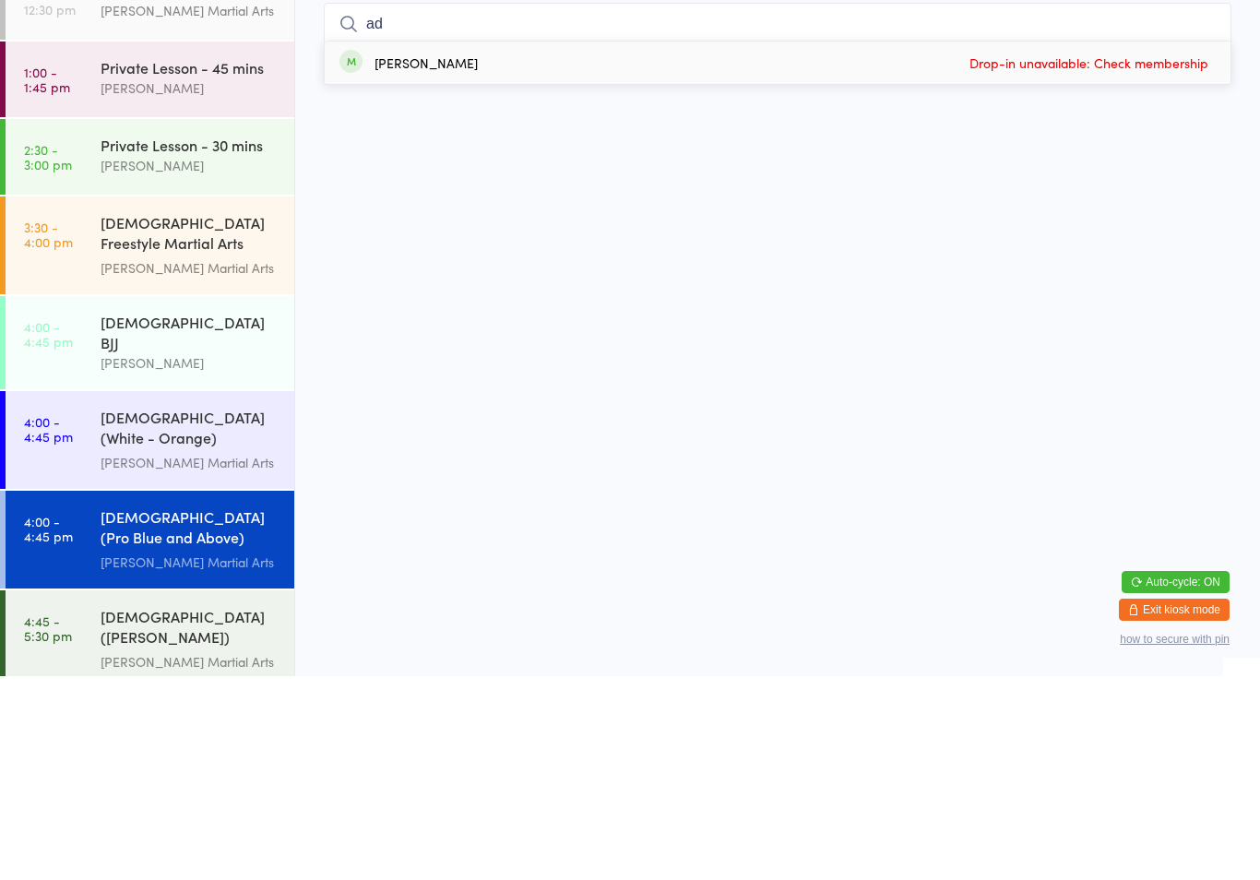
type input "a"
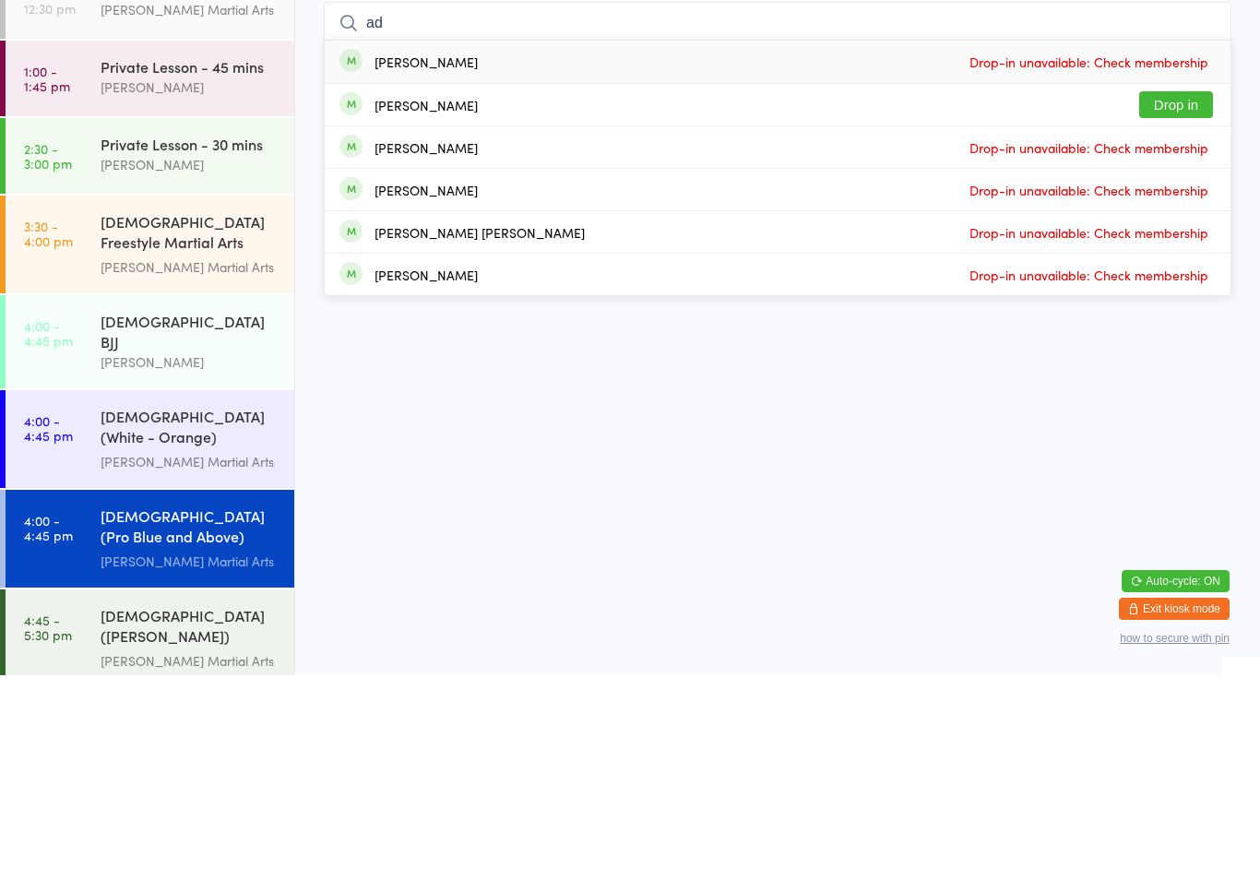
type input "a"
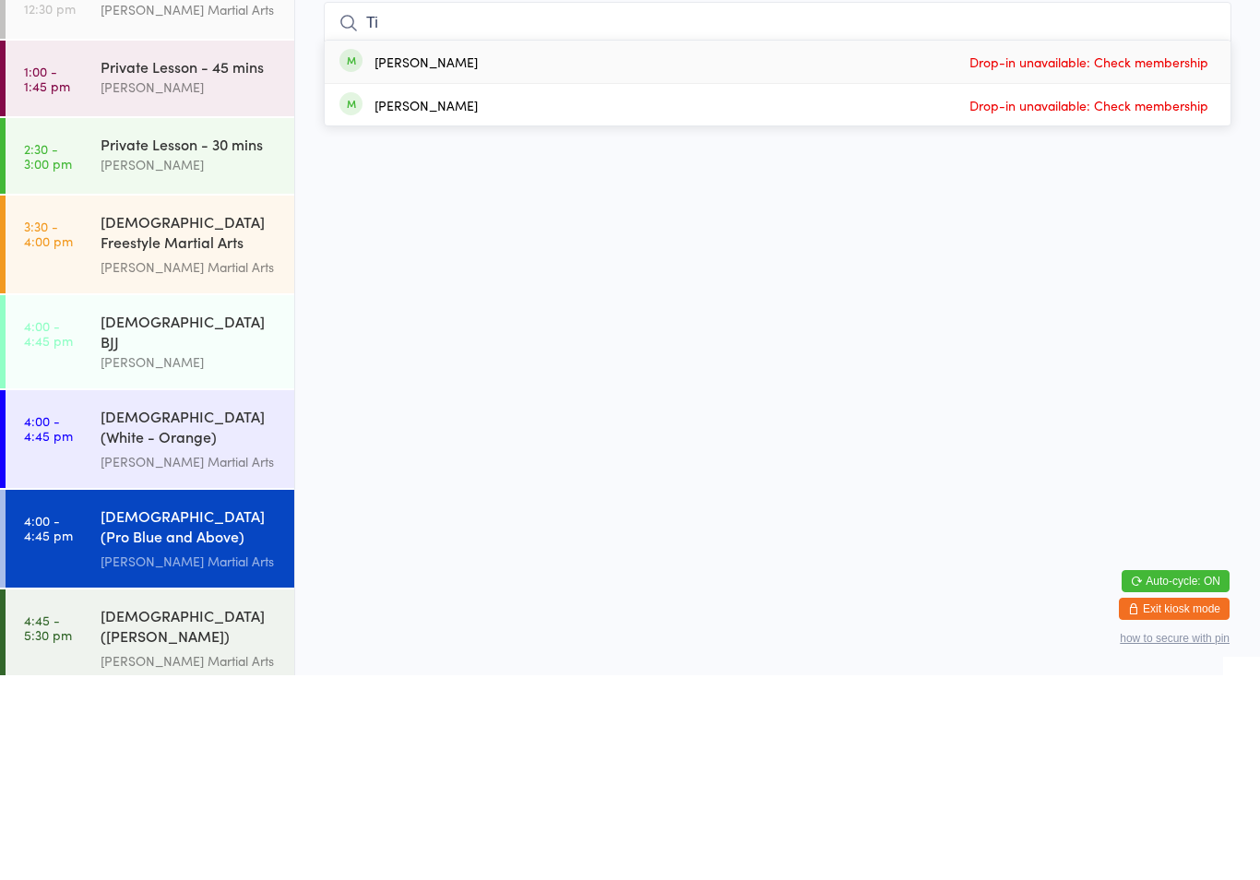
type input "T"
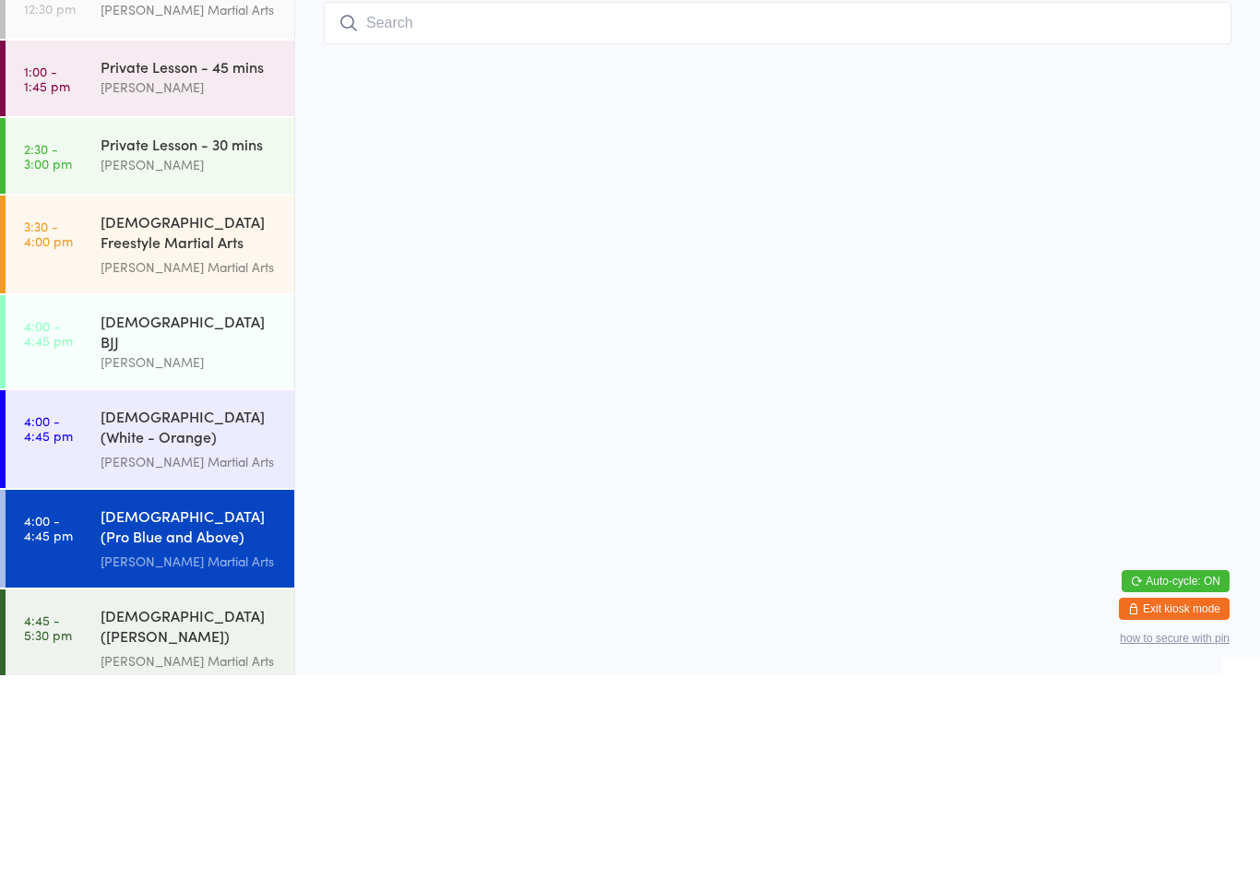
click at [205, 516] on div "[DEMOGRAPHIC_DATA] BJJ" at bounding box center [190, 536] width 178 height 41
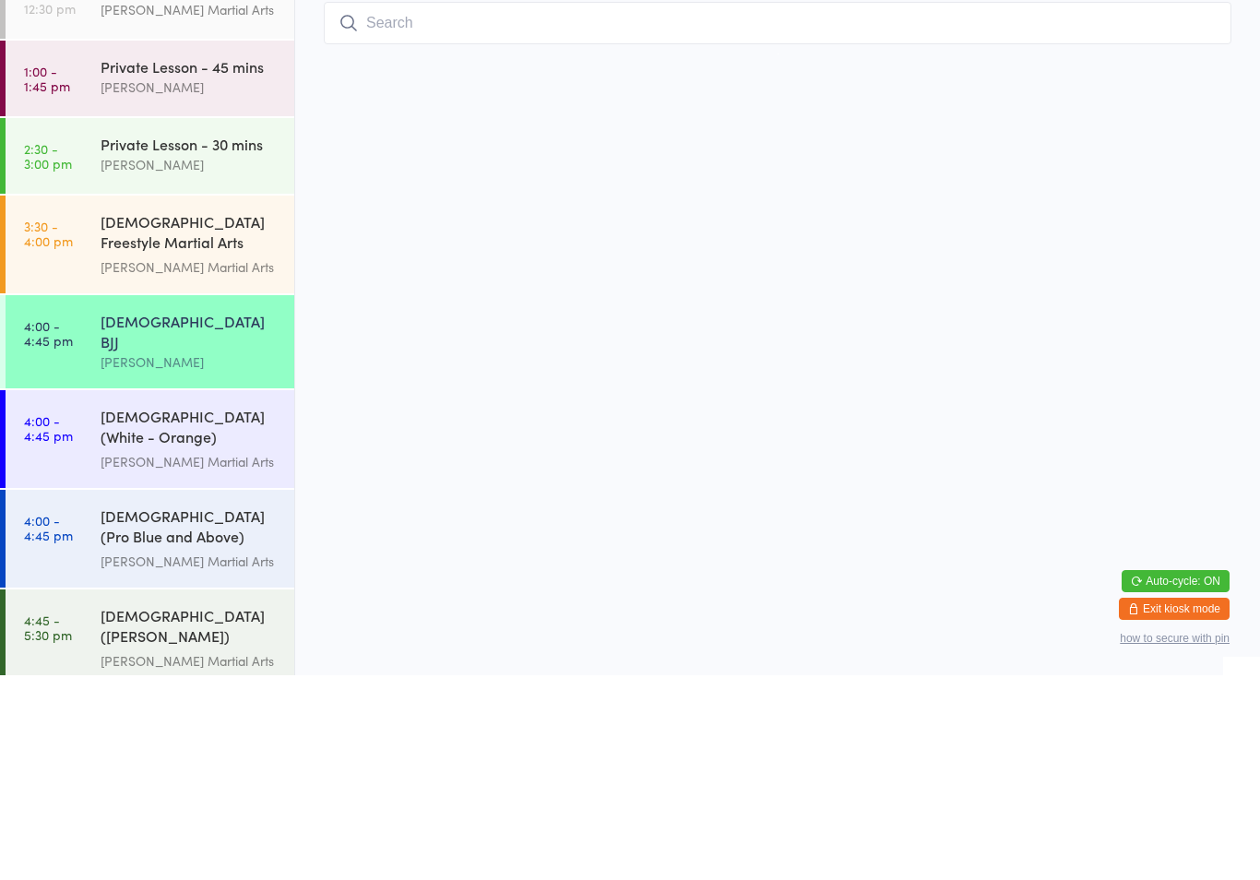
click at [203, 710] on div "[DEMOGRAPHIC_DATA] (Pro Blue and Above) Freestyle Martial Arts" at bounding box center [190, 732] width 178 height 45
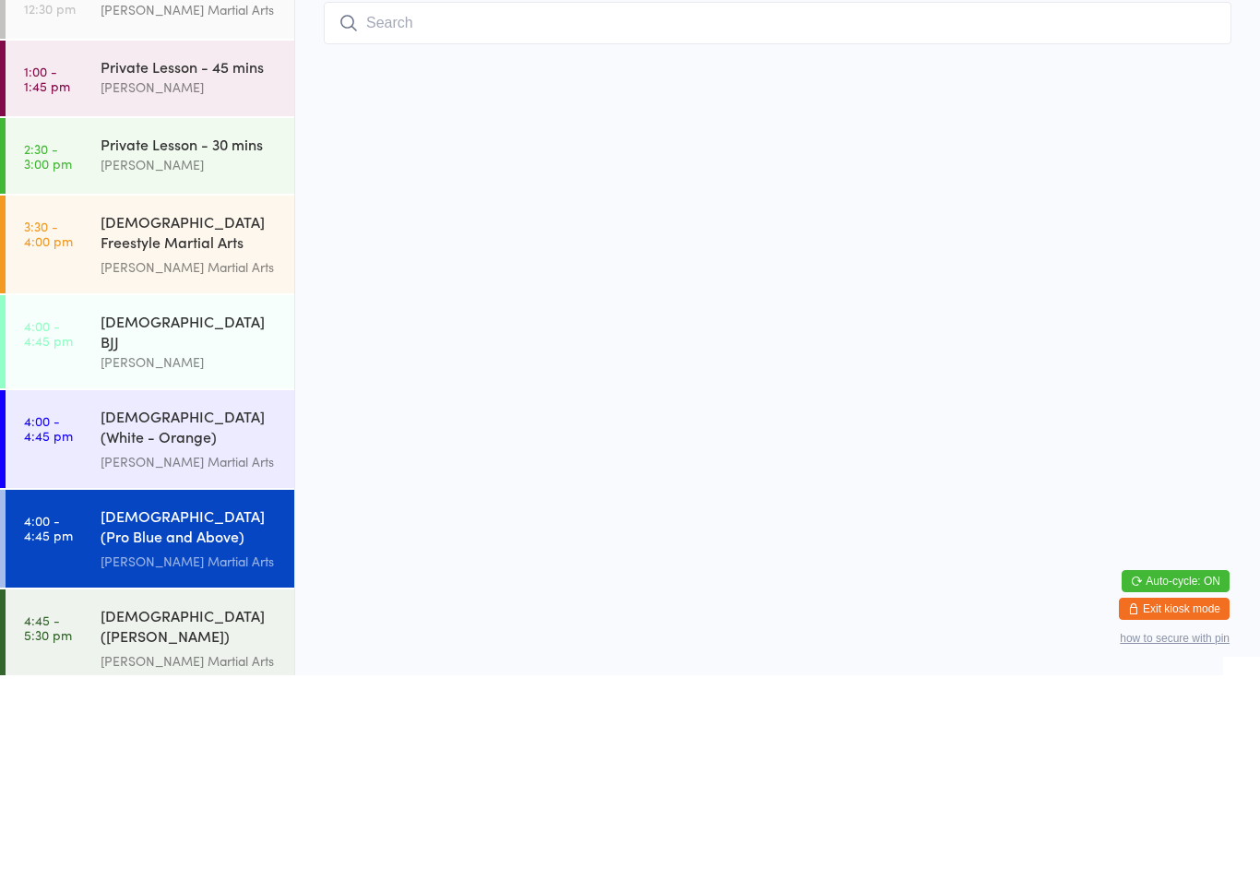
click at [487, 207] on input "search" at bounding box center [778, 228] width 908 height 42
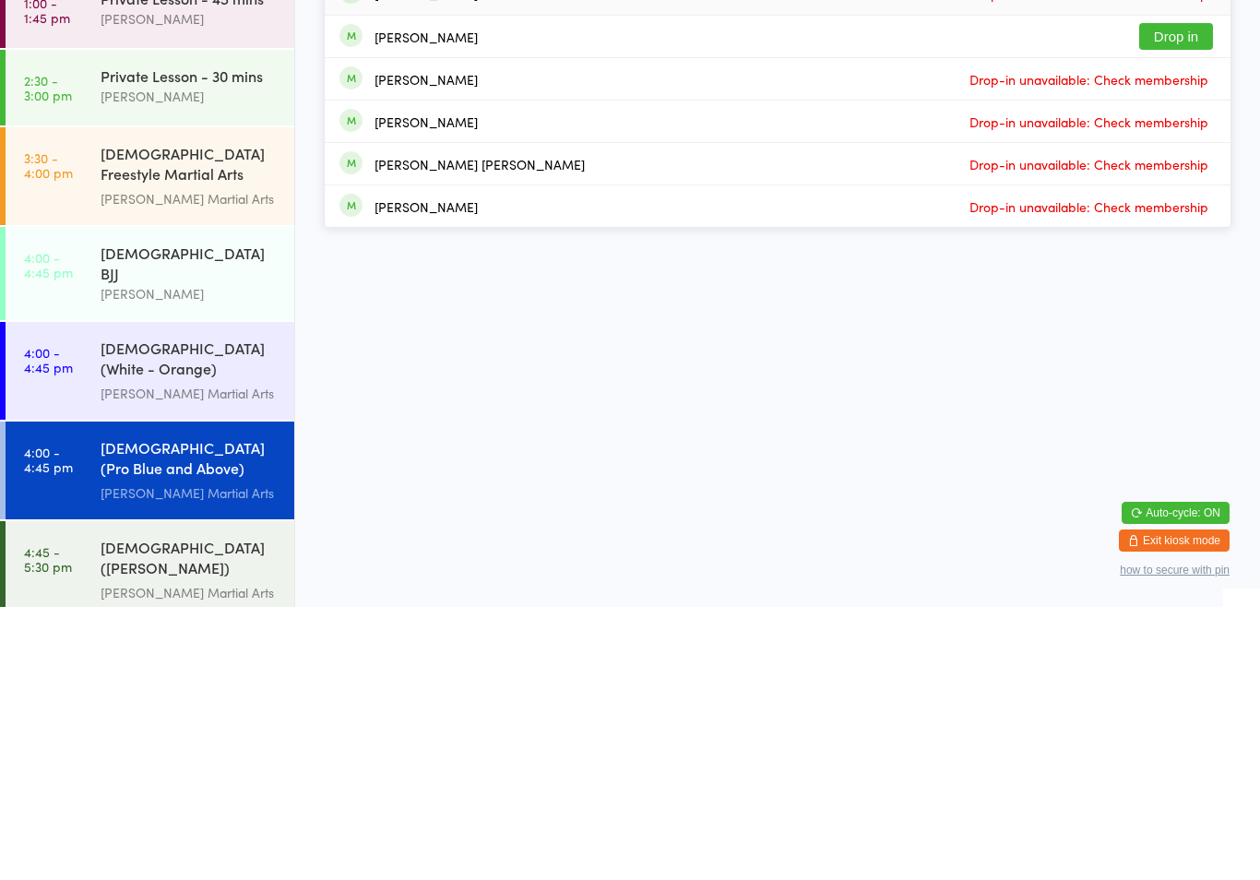
type input "[PERSON_NAME]"
click at [195, 52] on select "Any location Martial Arts Floor MMA / BJJ Floor Cage Area" at bounding box center [178, 61] width 91 height 20
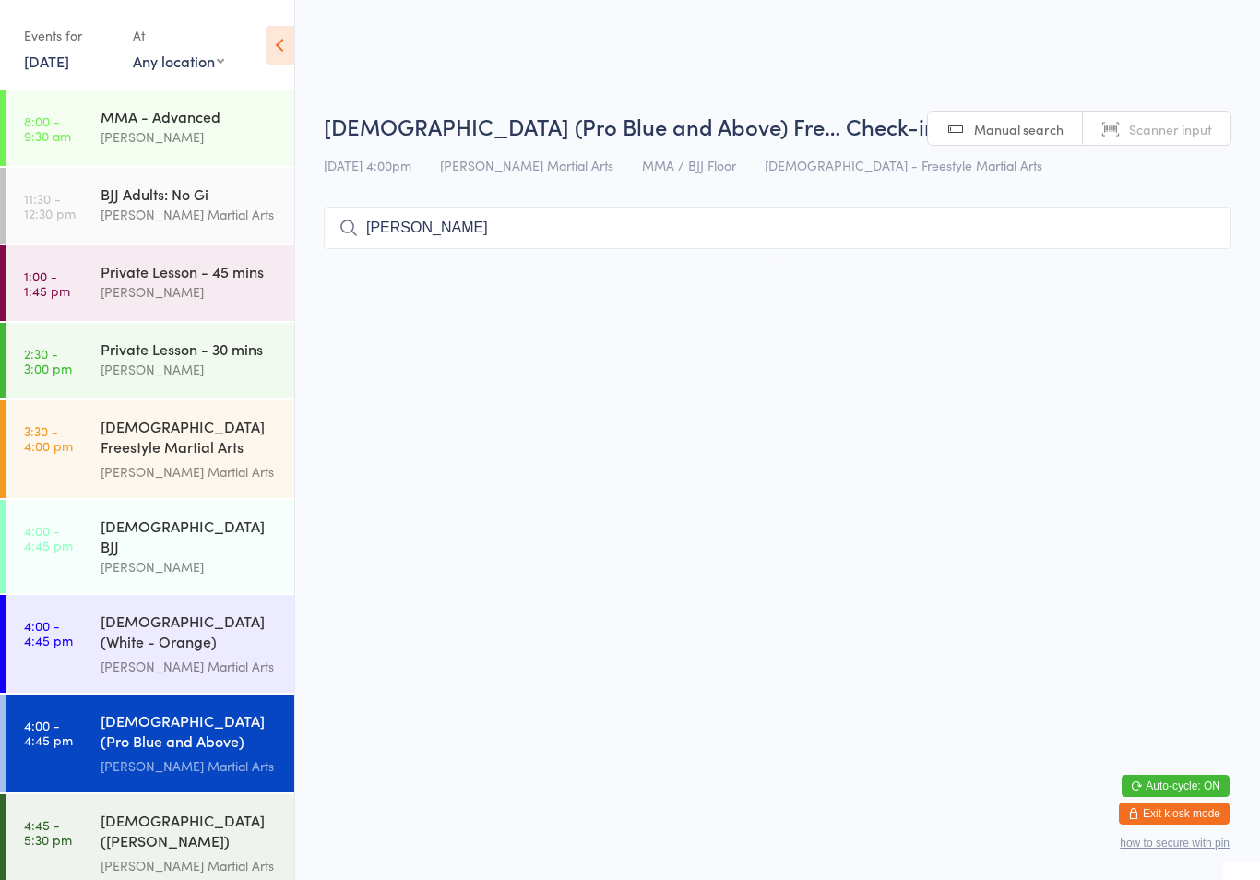
select select "1"
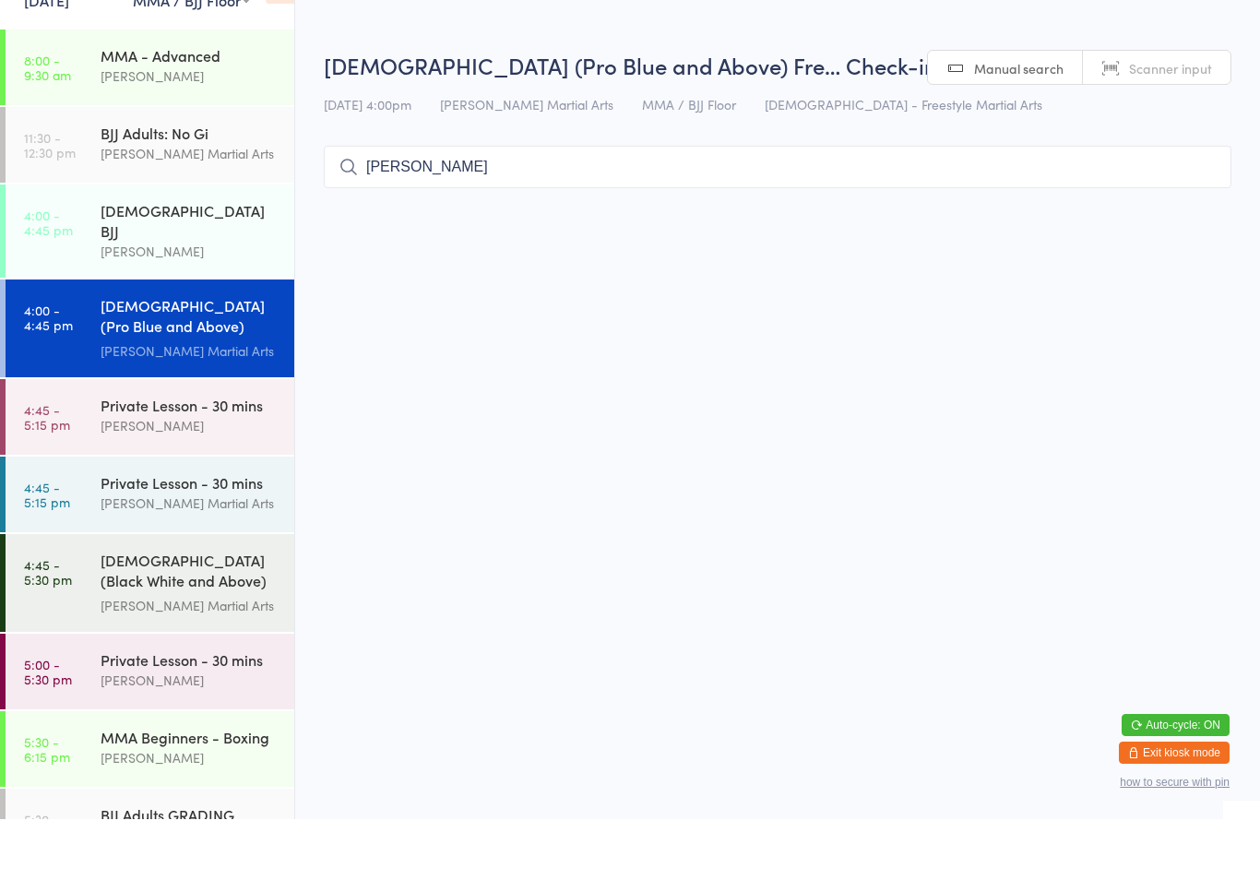
click at [171, 302] on div "[PERSON_NAME]" at bounding box center [190, 312] width 178 height 21
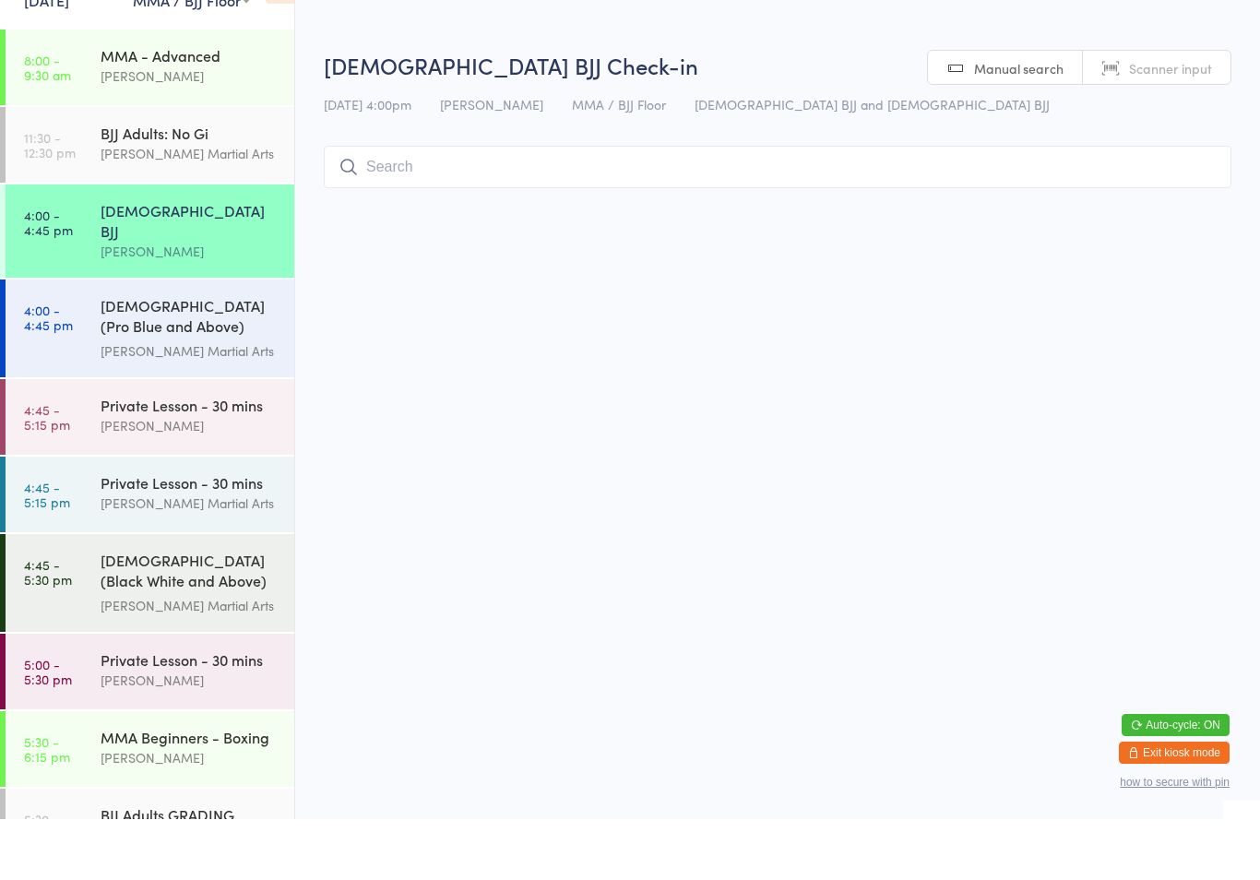
click at [578, 208] on input "search" at bounding box center [778, 228] width 908 height 42
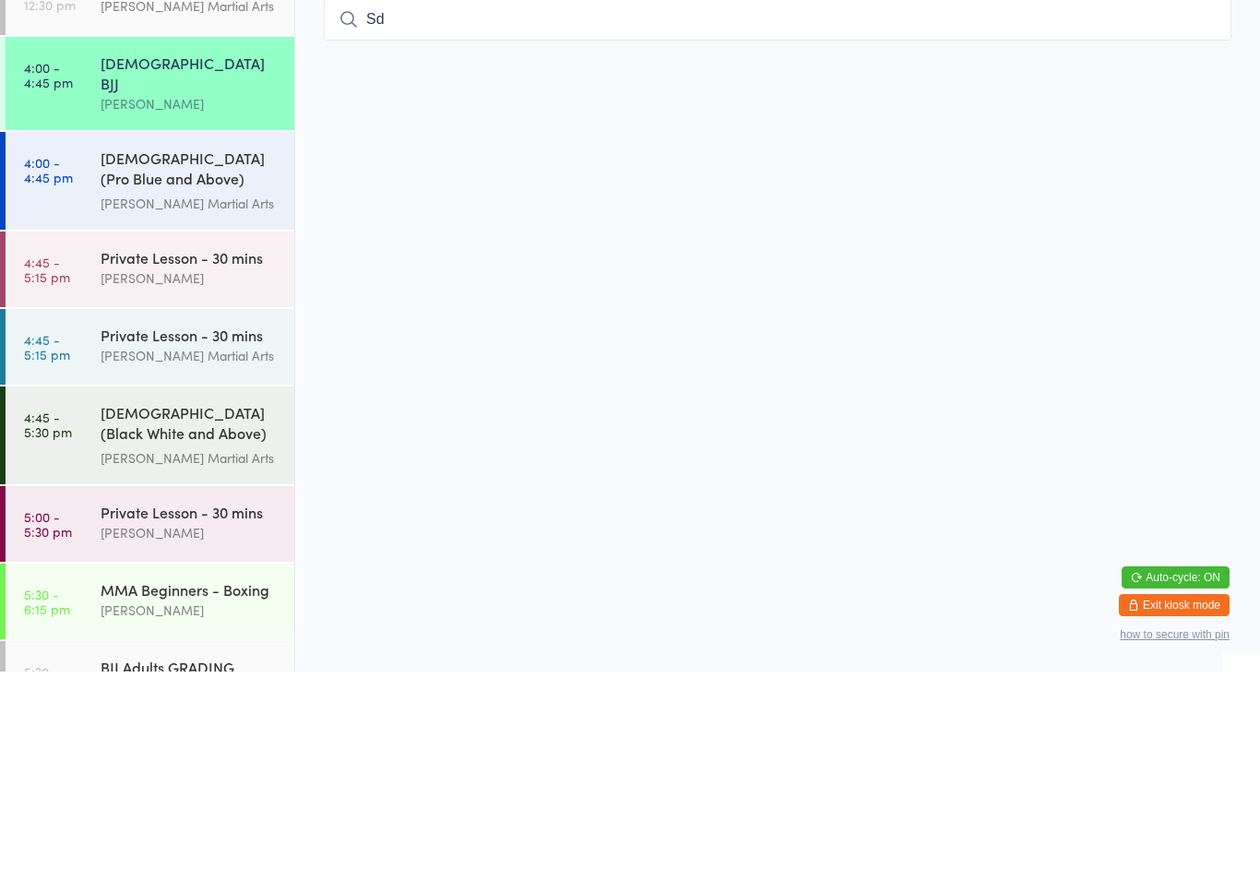
type input "S"
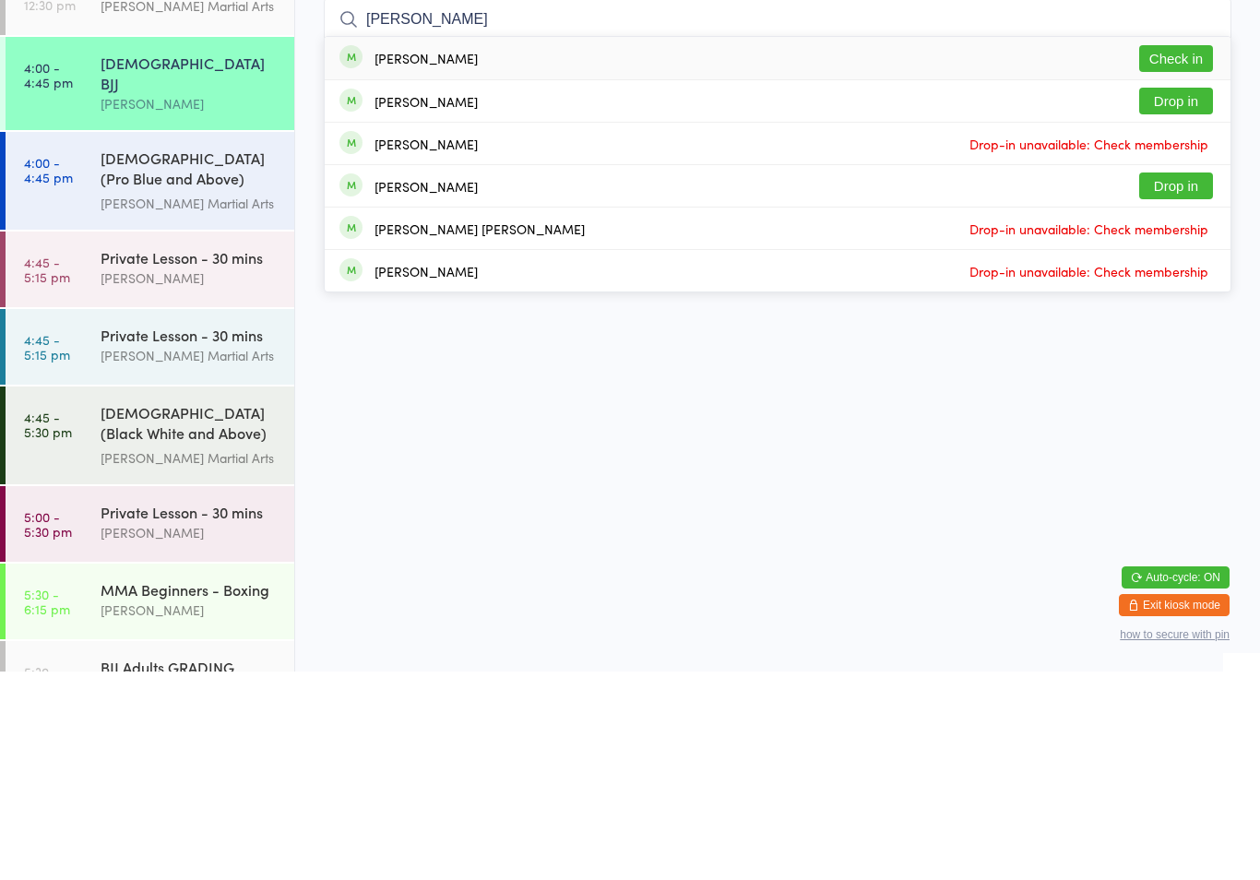
type input "[PERSON_NAME]"
click at [1192, 254] on button "Check in" at bounding box center [1176, 267] width 74 height 27
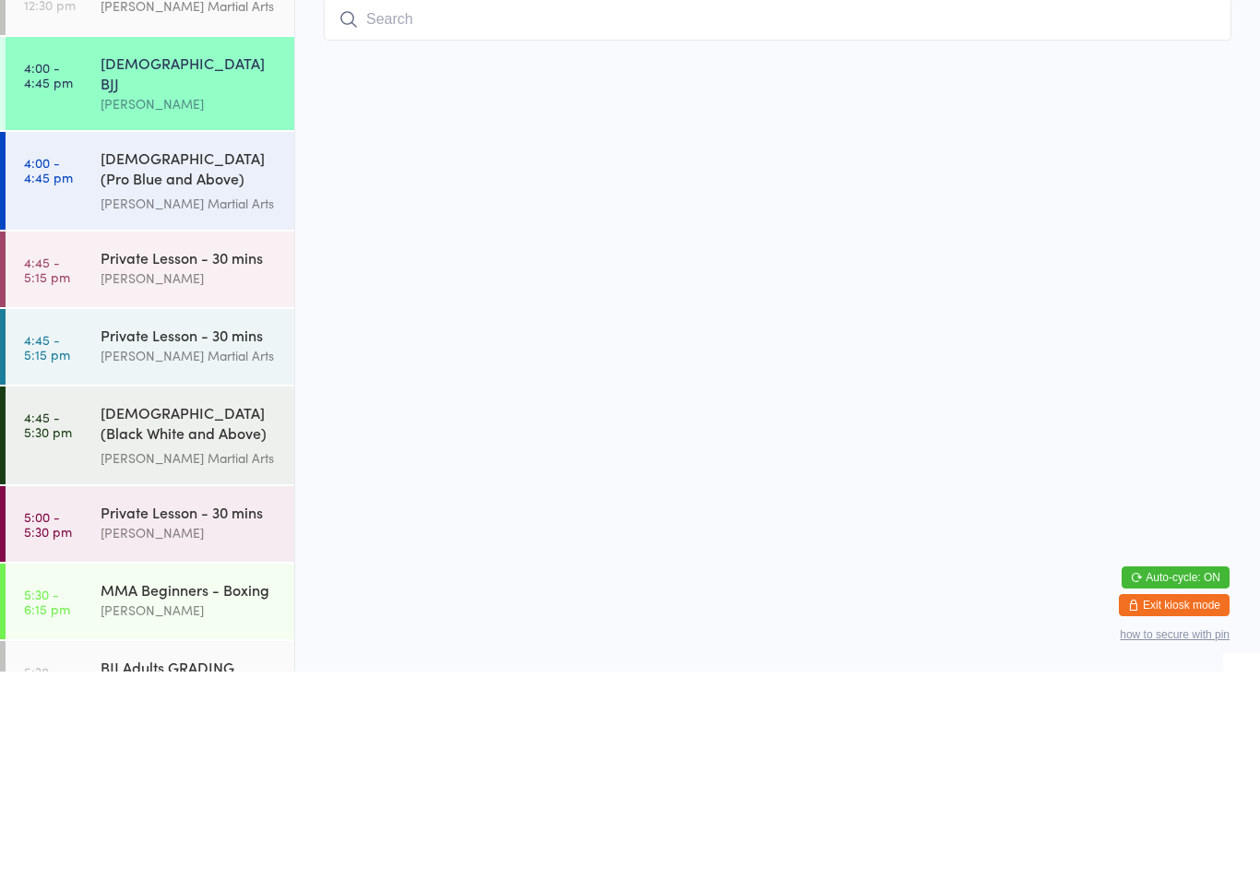
click at [167, 356] on div "[DEMOGRAPHIC_DATA] (Pro Blue and Above) Freestyle Martial Arts" at bounding box center [190, 378] width 178 height 45
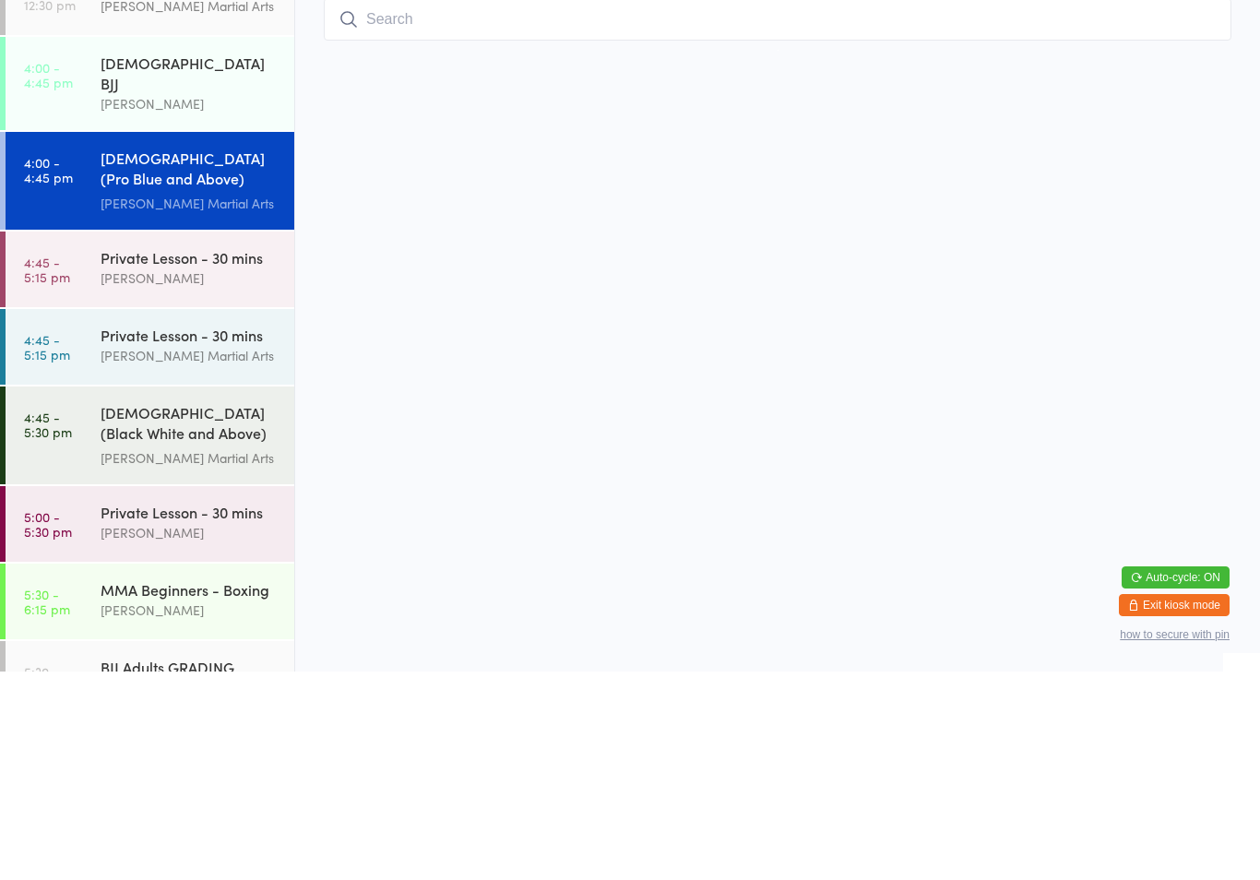
click at [817, 207] on input "search" at bounding box center [778, 228] width 908 height 42
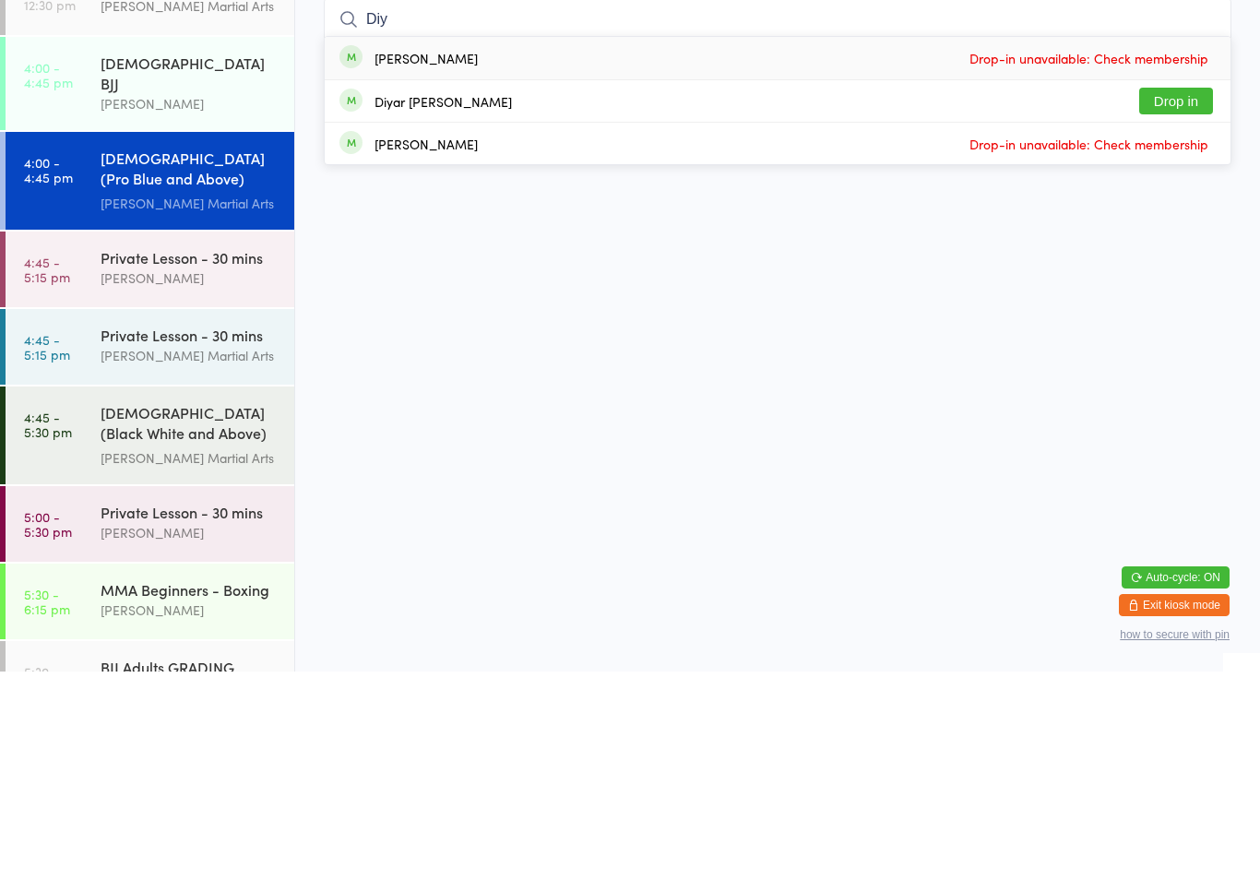
type input "Diy"
click at [1185, 296] on button "Drop in" at bounding box center [1176, 309] width 74 height 27
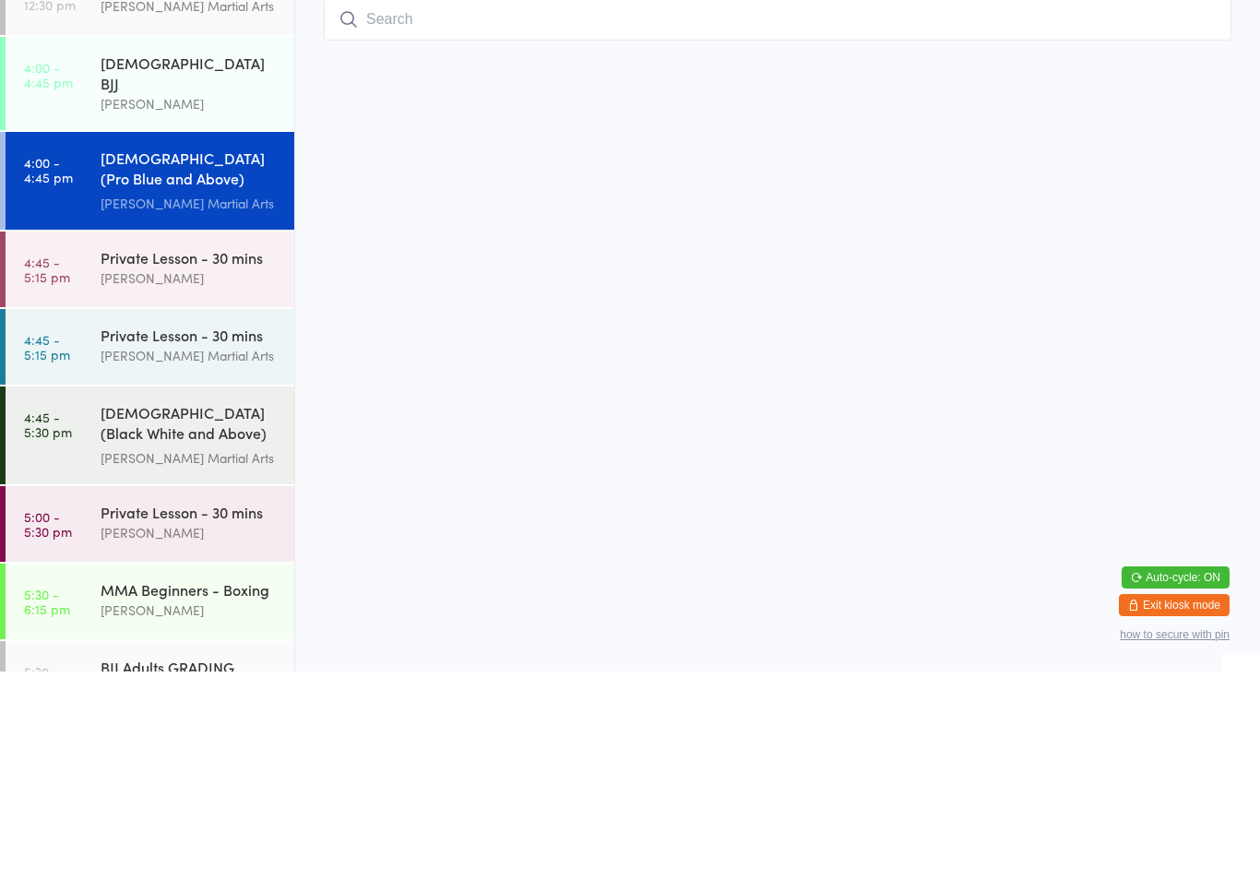
click at [143, 261] on div "[DEMOGRAPHIC_DATA] BJJ" at bounding box center [190, 281] width 178 height 41
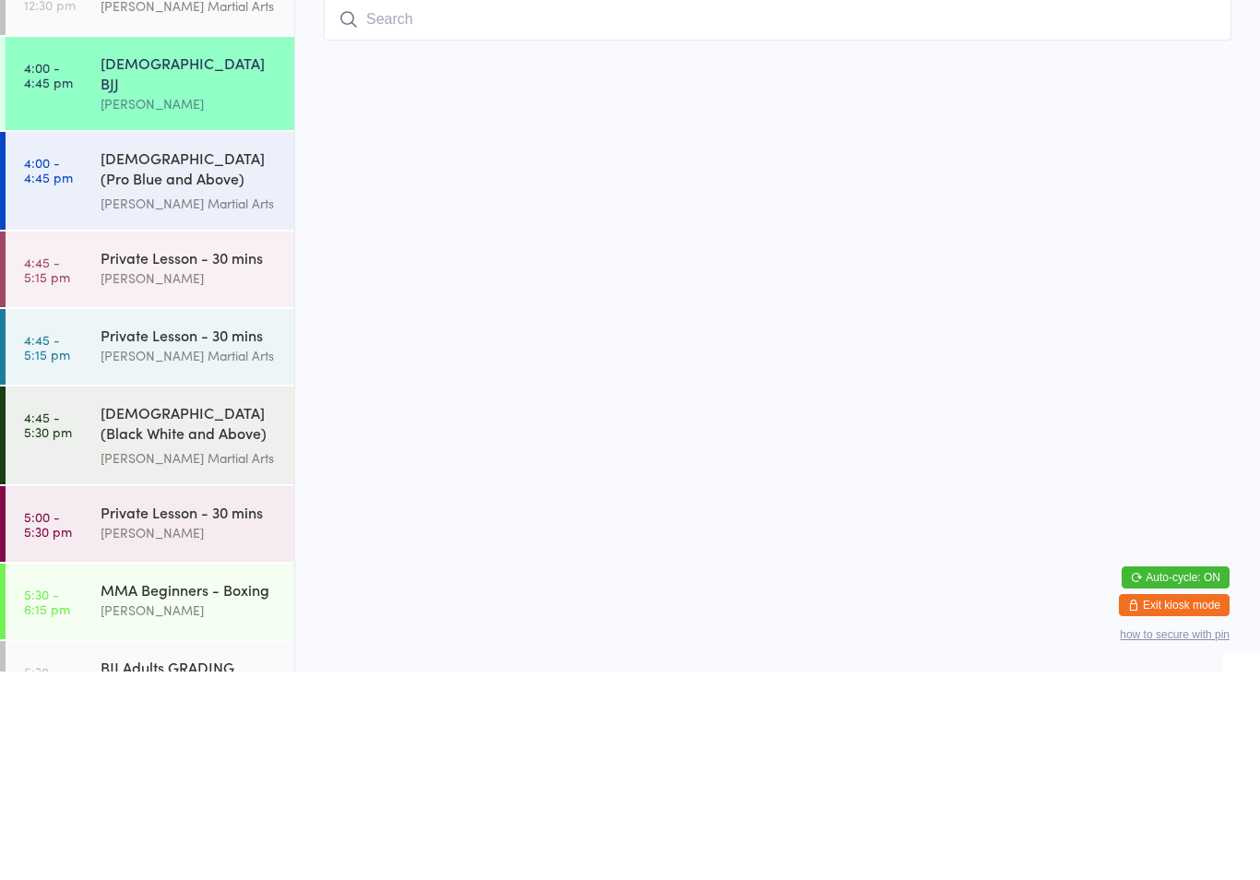
click at [396, 207] on input "search" at bounding box center [778, 228] width 908 height 42
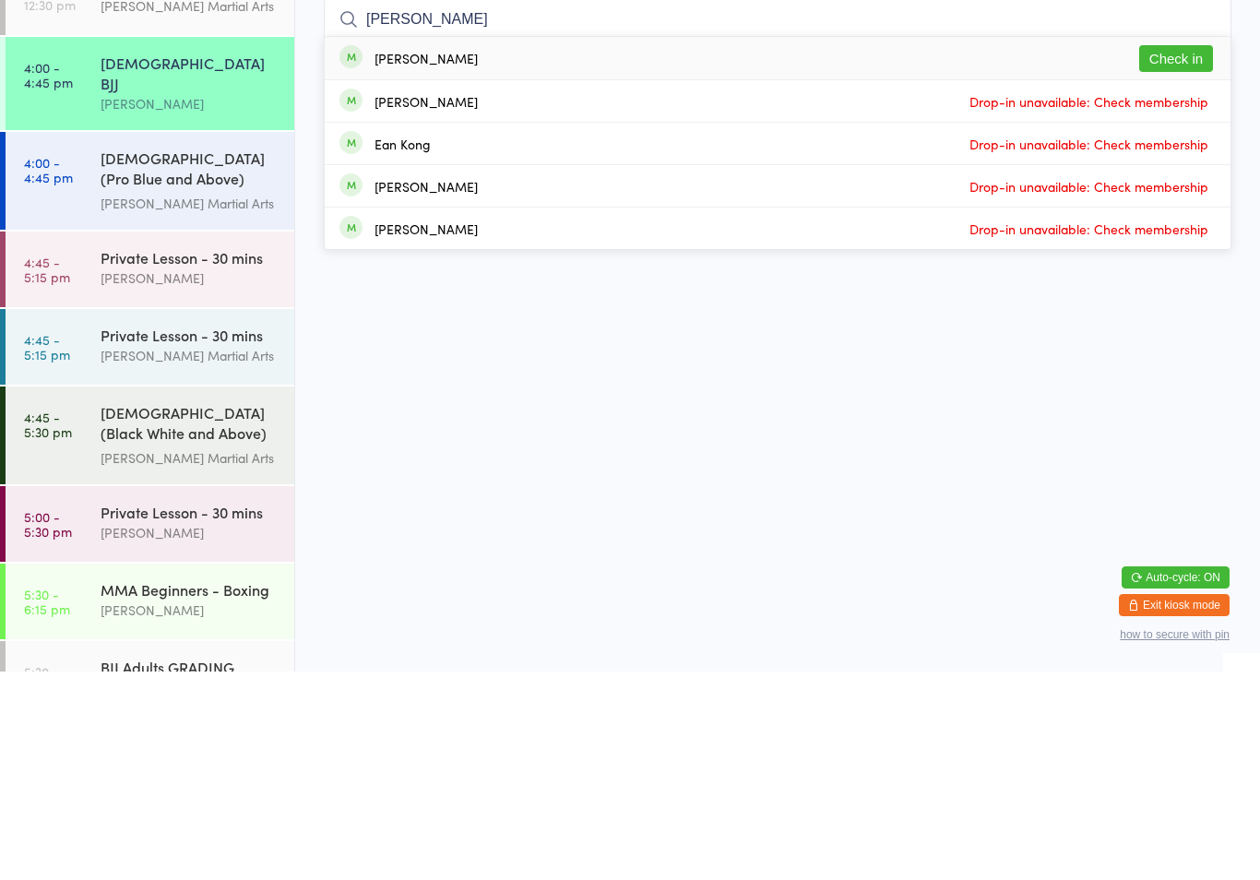
type input "[PERSON_NAME]"
click at [1185, 254] on button "Check in" at bounding box center [1176, 267] width 74 height 27
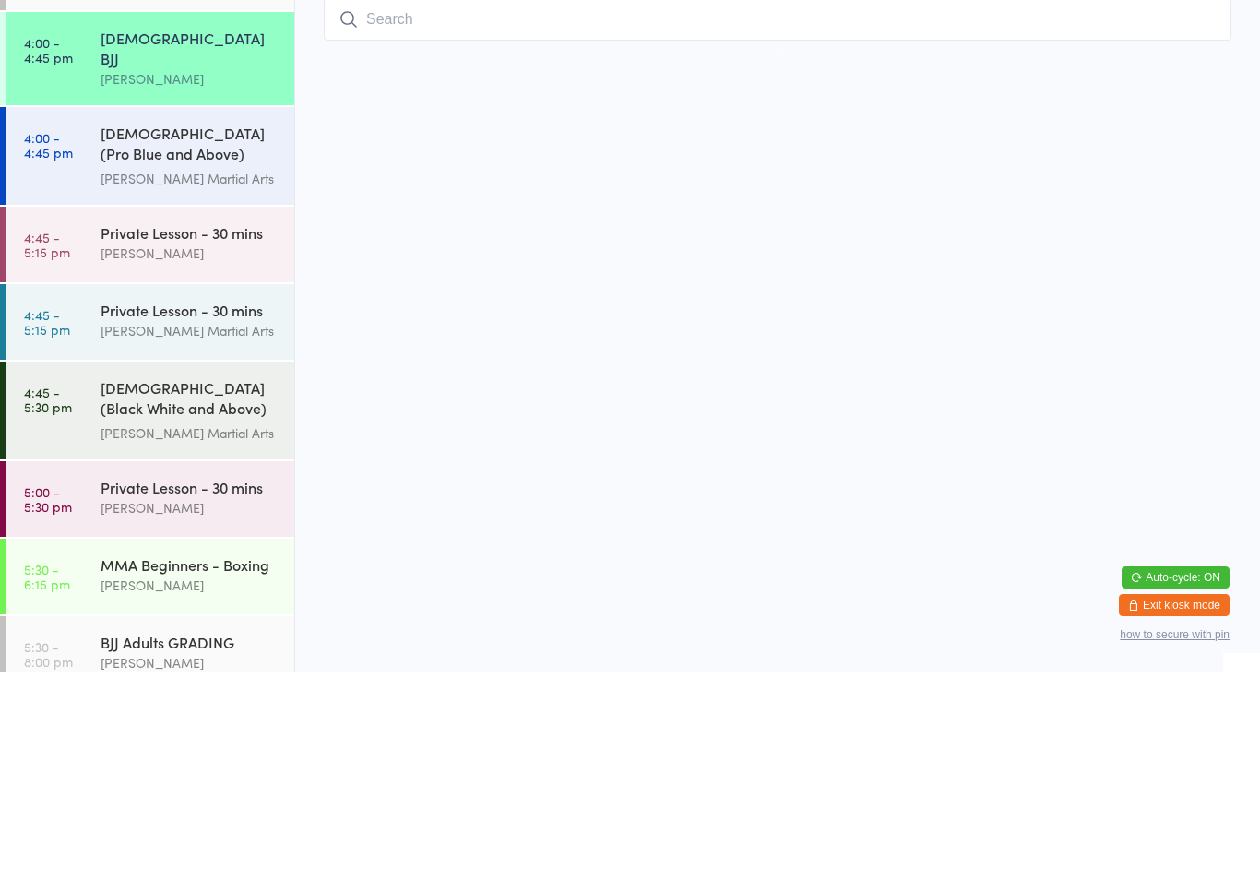
scroll to position [26, 0]
click at [87, 569] on link "4:45 - 5:30 pm [DEMOGRAPHIC_DATA] (Black White and Above) Freestyle Martial ...…" at bounding box center [150, 618] width 289 height 98
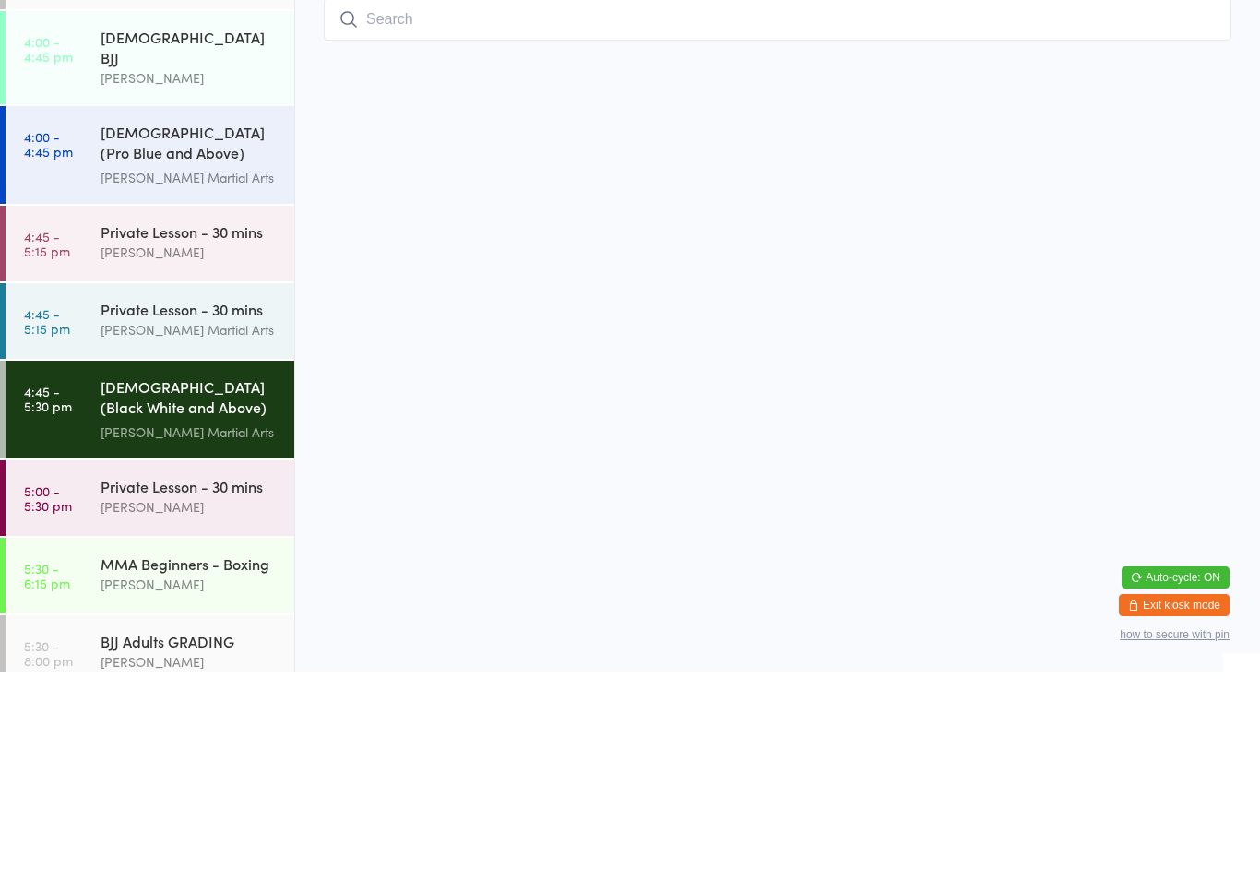
click at [437, 207] on input "search" at bounding box center [778, 228] width 908 height 42
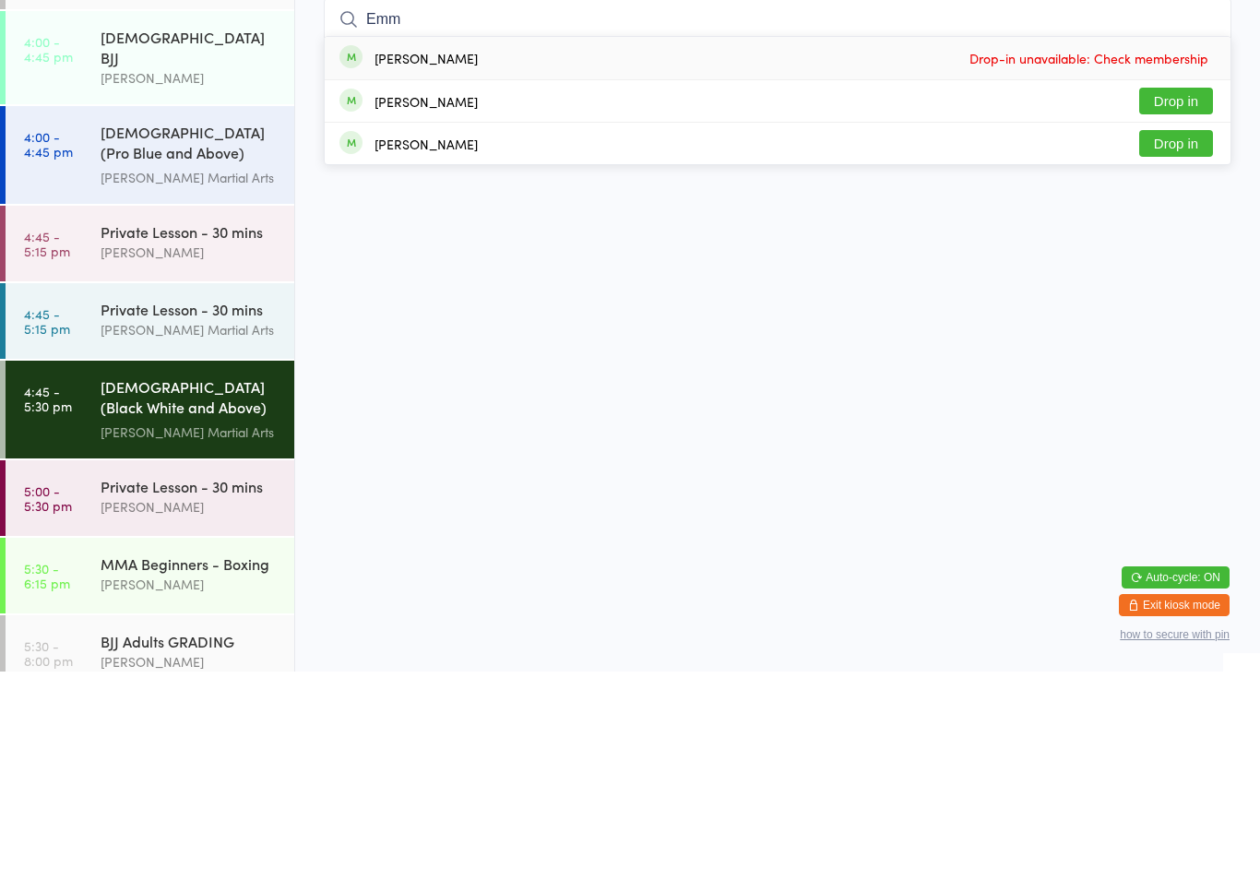
type input "Emm"
click at [1179, 296] on button "Drop in" at bounding box center [1176, 309] width 74 height 27
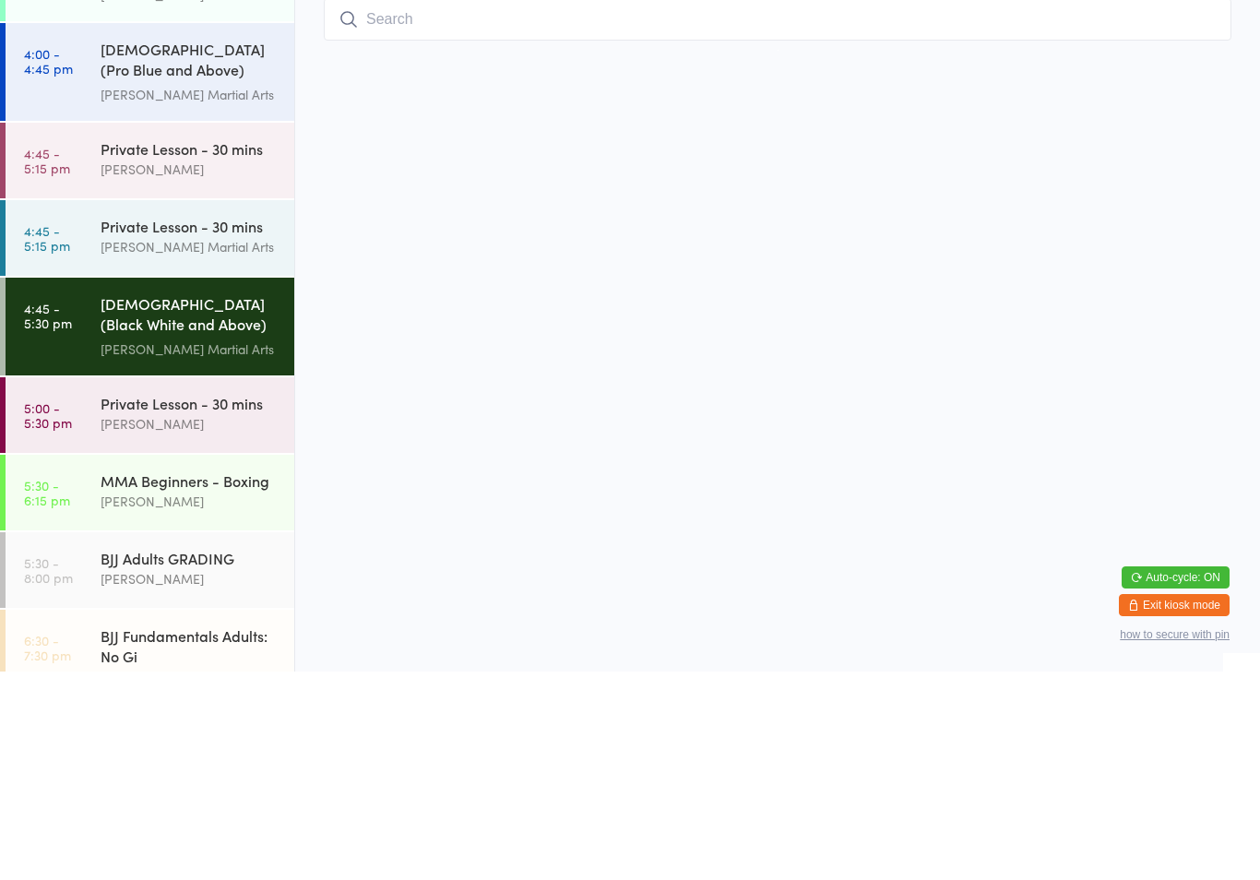
scroll to position [110, 0]
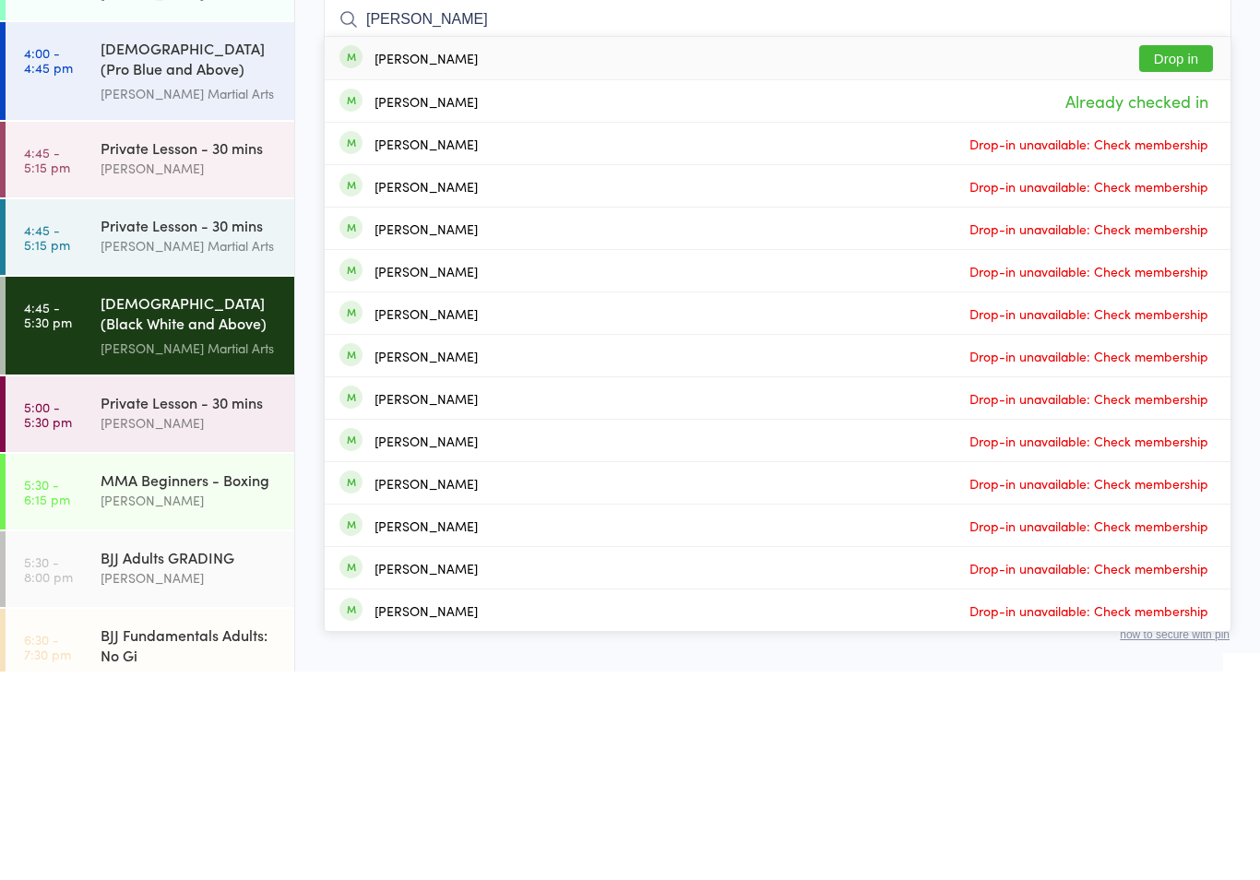
type input "[PERSON_NAME]"
click at [1188, 254] on button "Drop in" at bounding box center [1176, 267] width 74 height 27
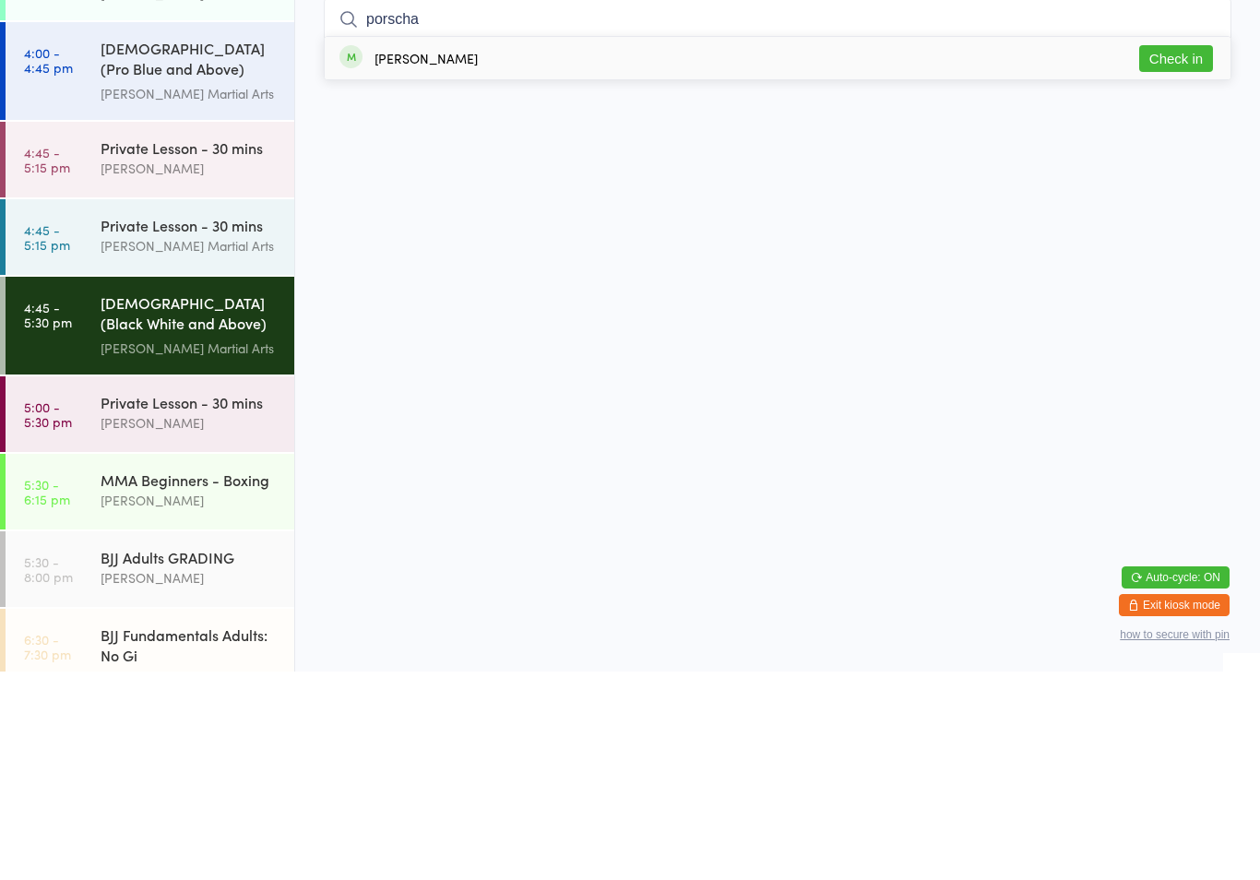
type input "porscha"
click at [1196, 254] on button "Check in" at bounding box center [1176, 267] width 74 height 27
click at [890, 68] on html "You have now entered Kiosk Mode. Members will be able to check themselves in us…" at bounding box center [630, 440] width 1260 height 880
click at [921, 207] on input "search" at bounding box center [778, 228] width 908 height 42
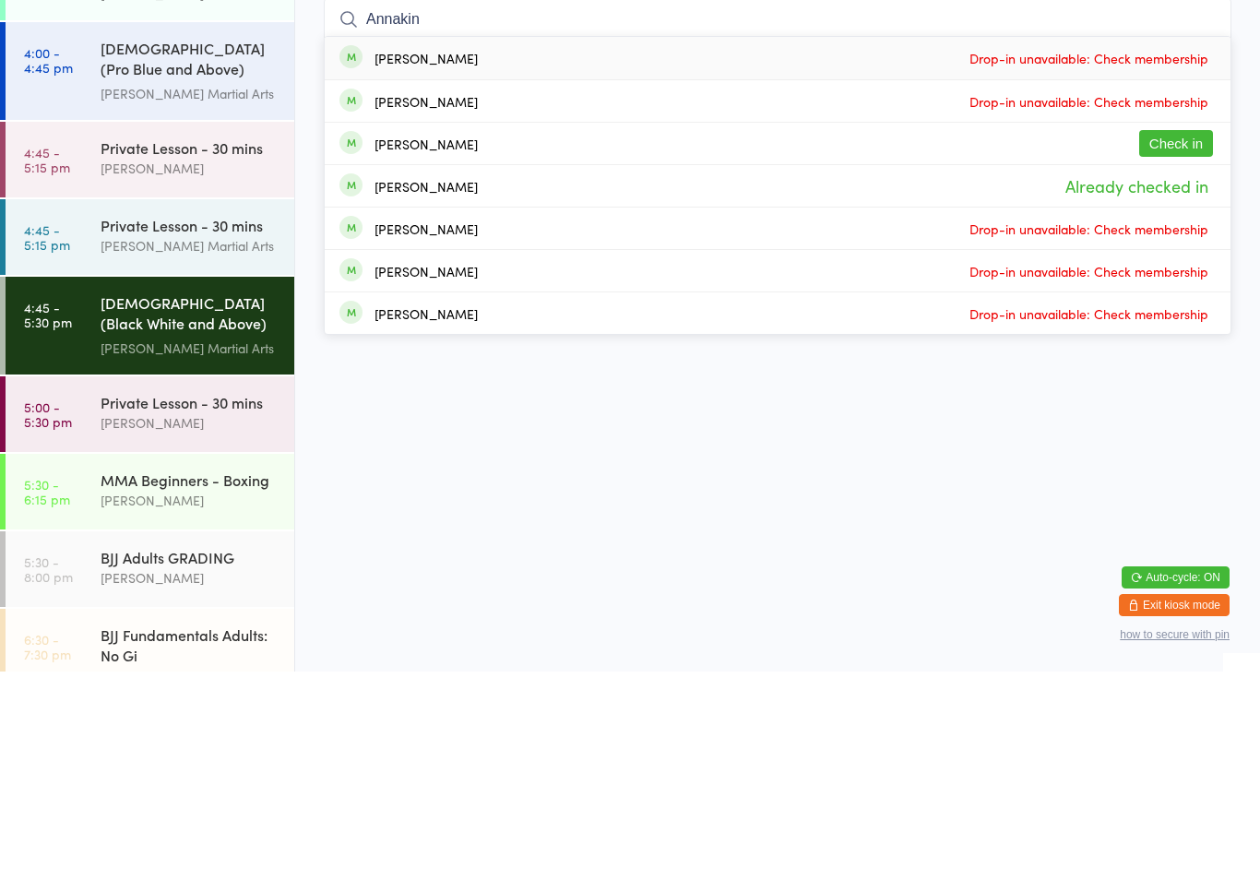
type input "Annakin"
click at [1175, 339] on button "Check in" at bounding box center [1176, 352] width 74 height 27
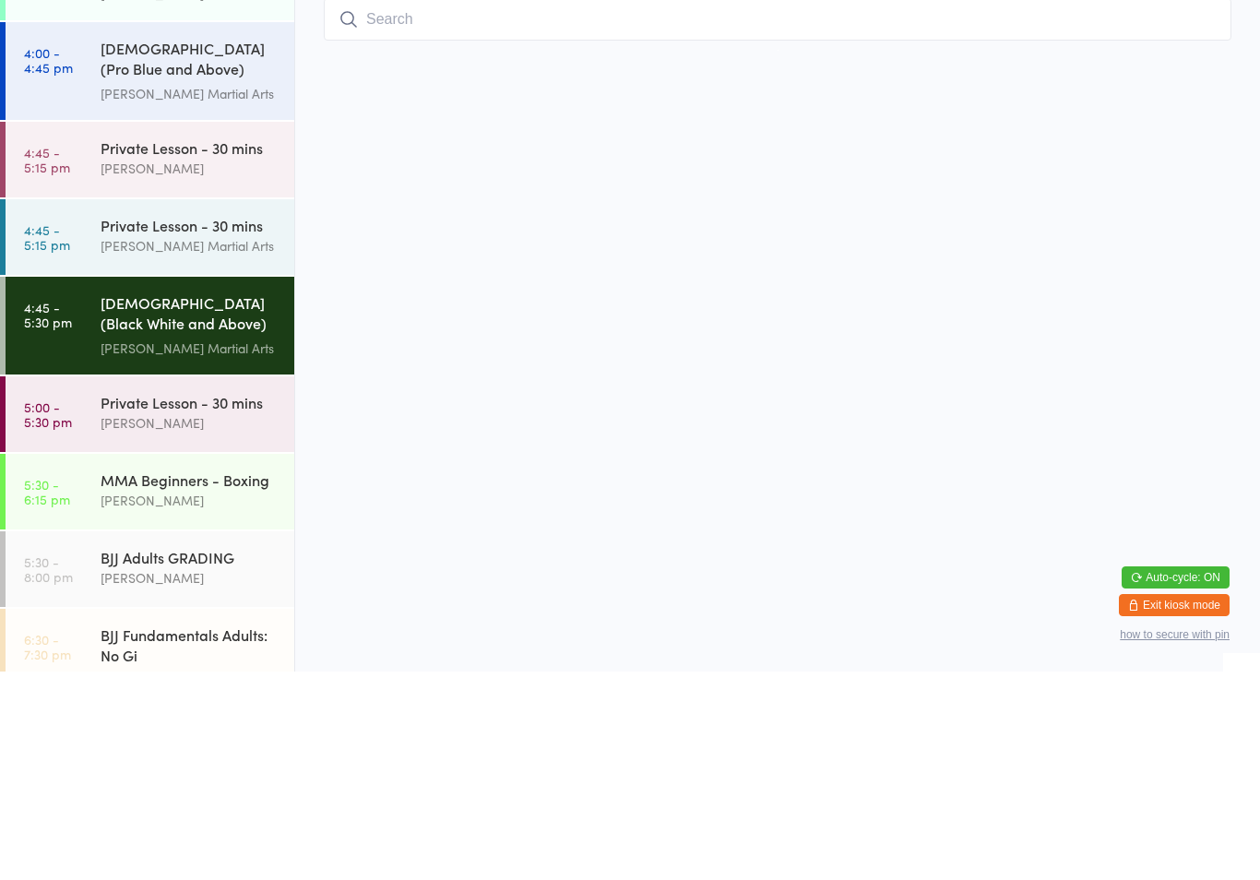
click at [553, 207] on input "search" at bounding box center [778, 228] width 908 height 42
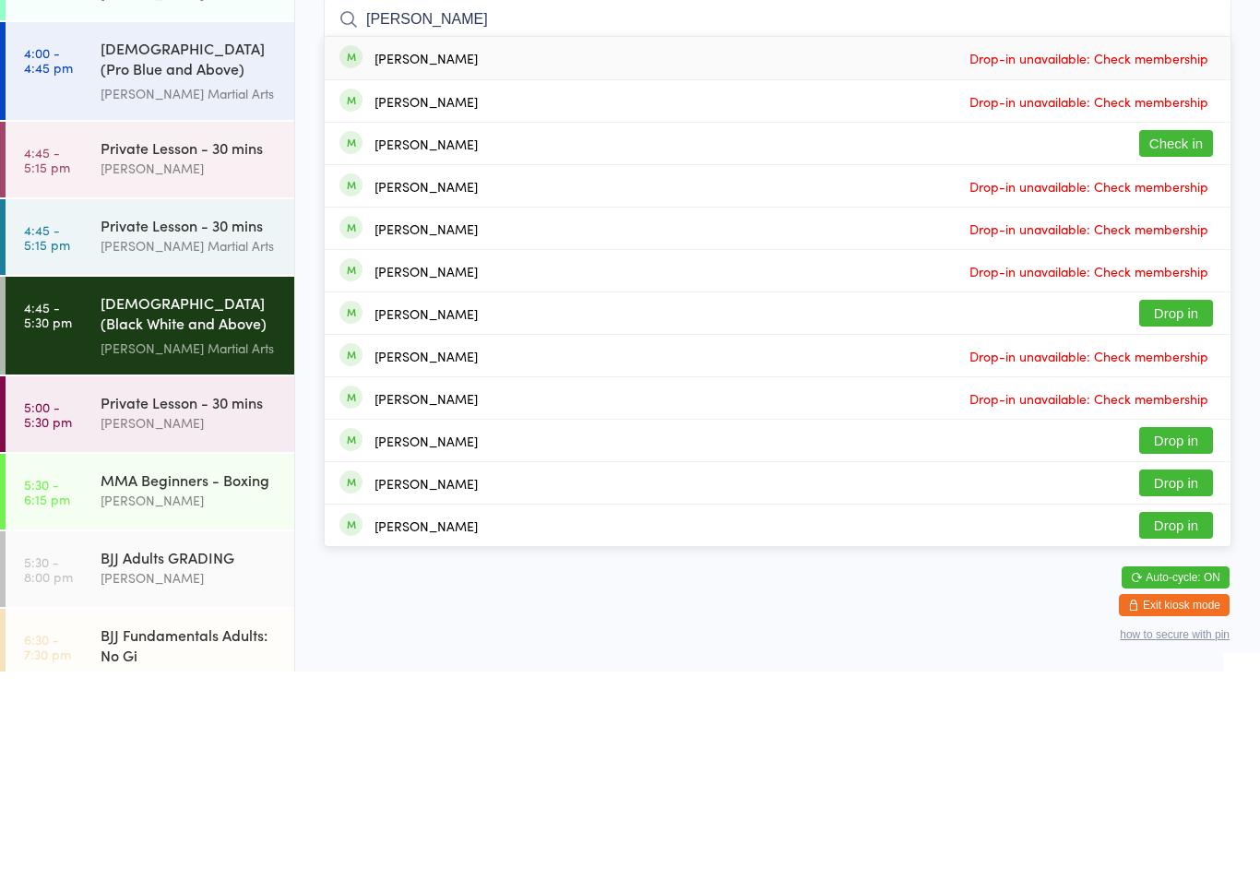
type input "[PERSON_NAME]"
click at [1170, 339] on button "Check in" at bounding box center [1176, 352] width 74 height 27
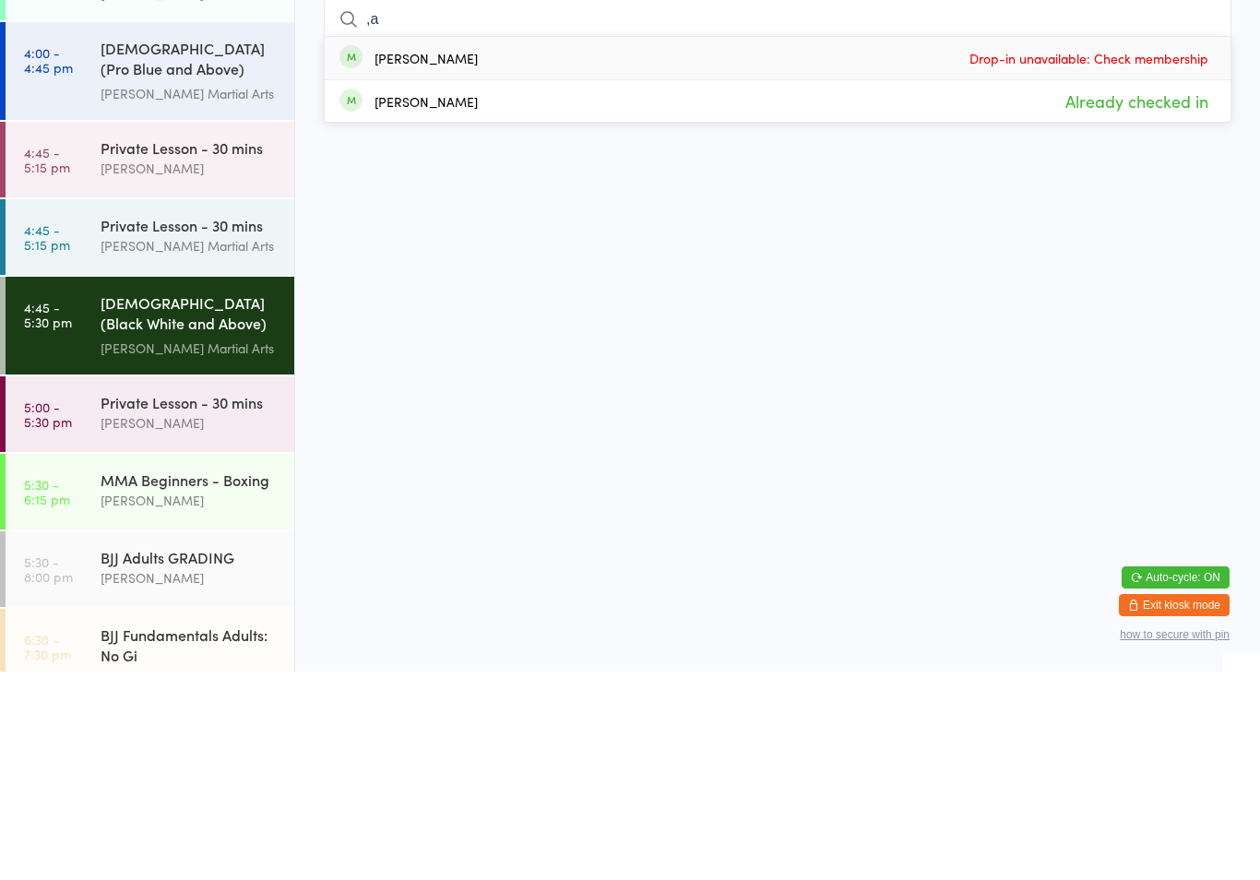
type input ","
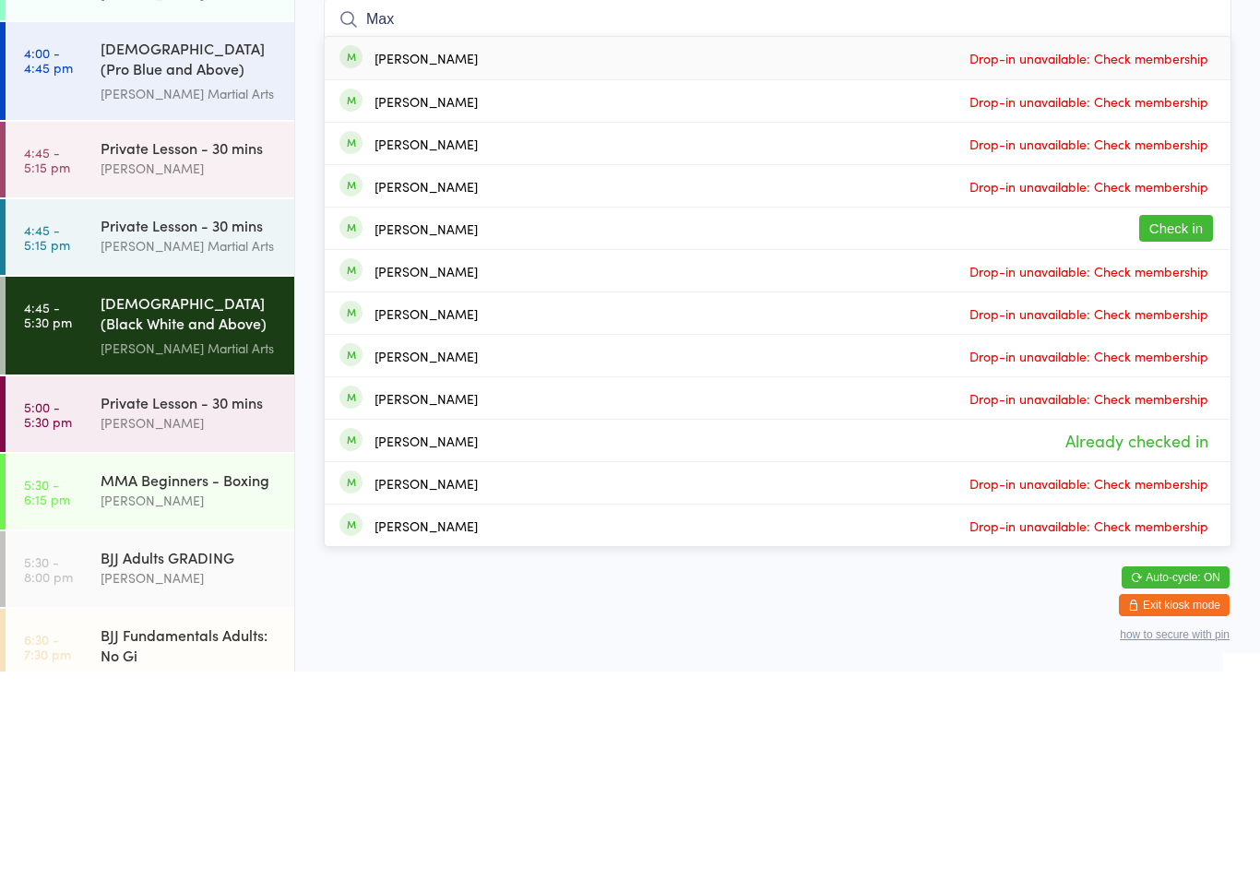
type input "Max"
click at [1160, 423] on button "Check in" at bounding box center [1176, 436] width 74 height 27
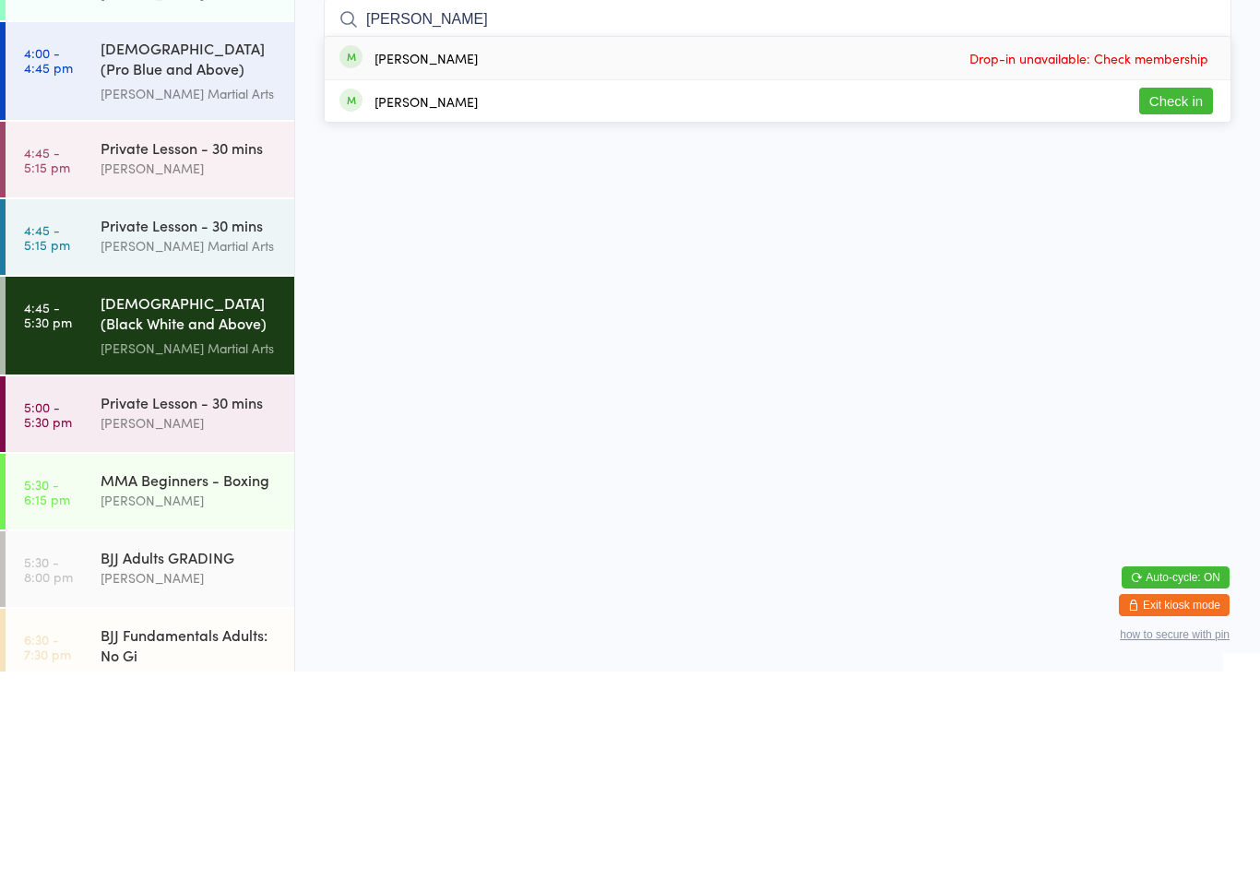
type input "[PERSON_NAME]"
click at [1180, 296] on button "Check in" at bounding box center [1176, 309] width 74 height 27
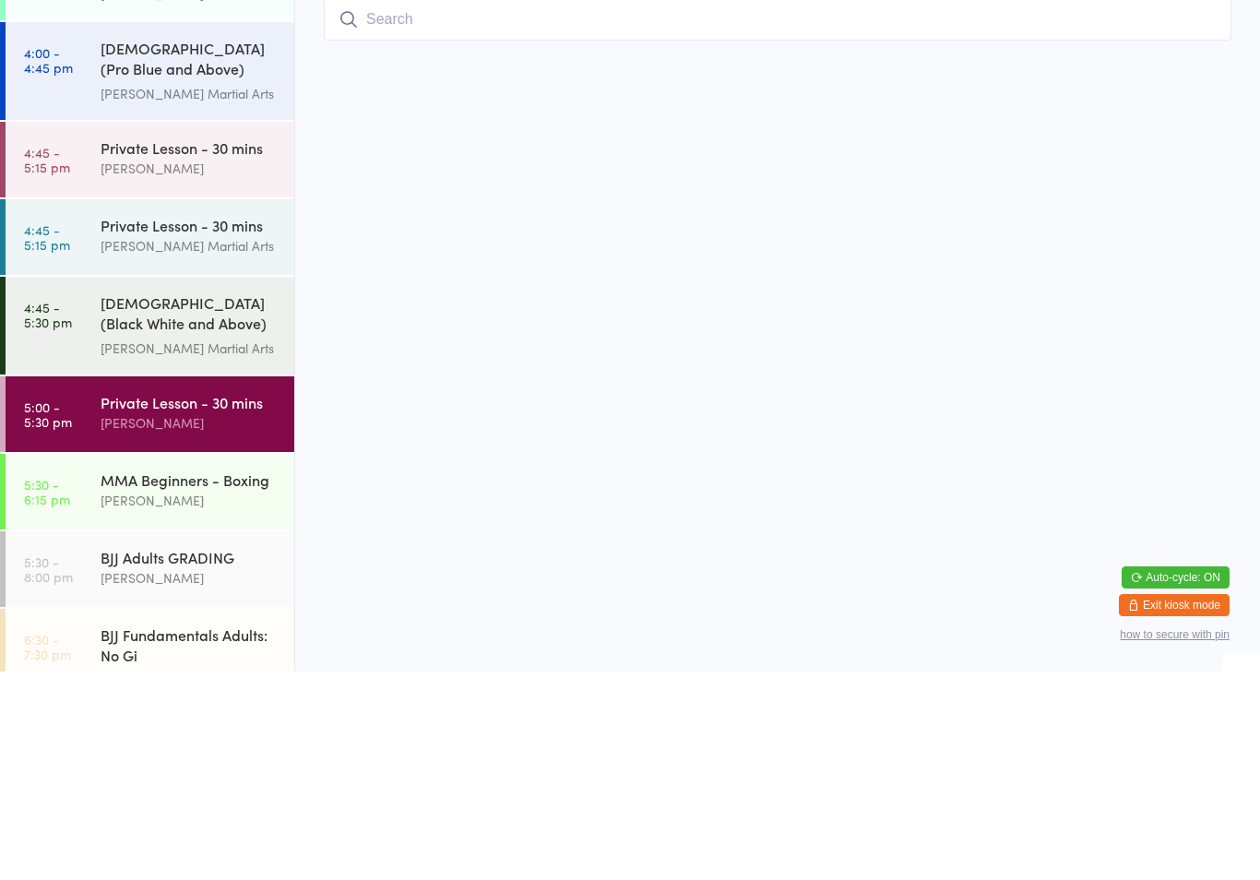
click at [541, 227] on input "search" at bounding box center [778, 228] width 908 height 42
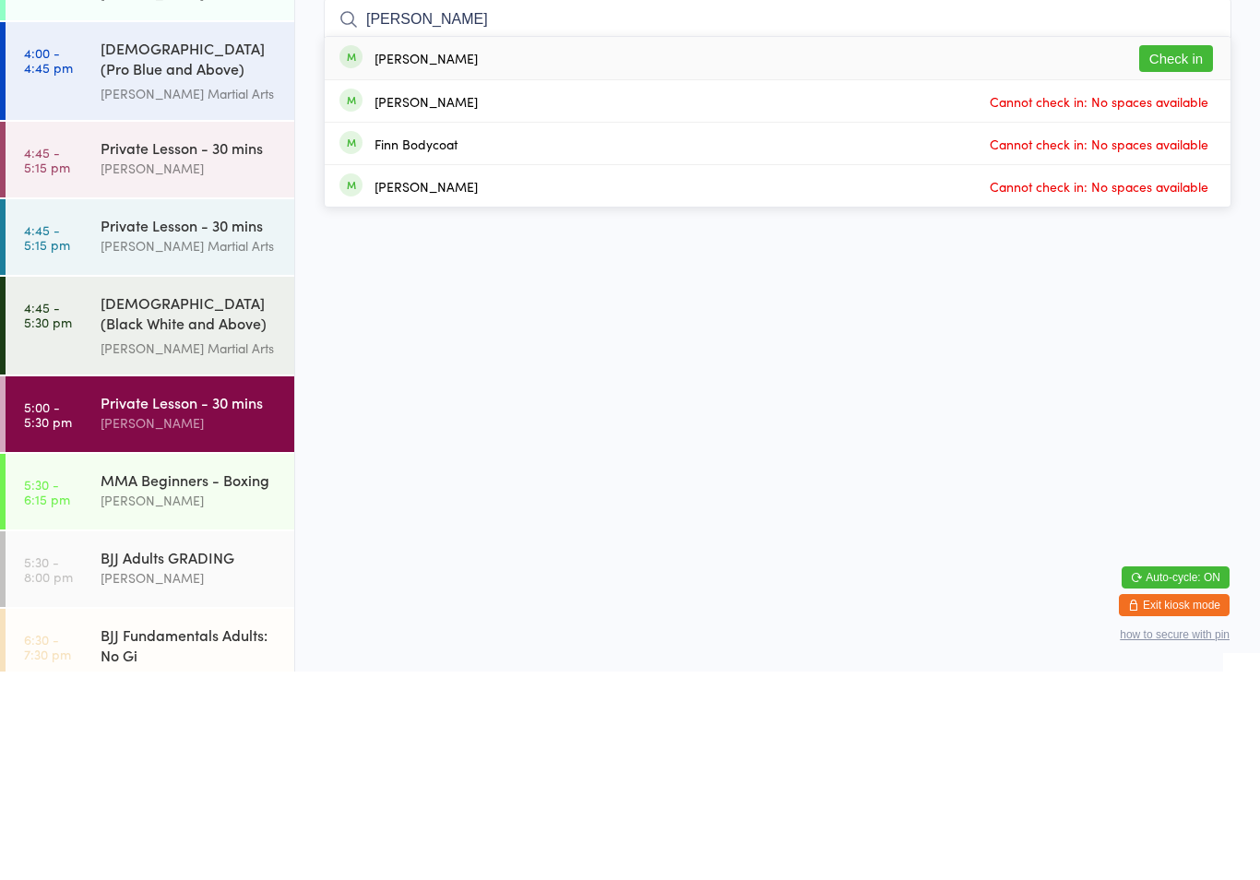
type input "[PERSON_NAME]"
click at [1172, 254] on button "Check in" at bounding box center [1176, 267] width 74 height 27
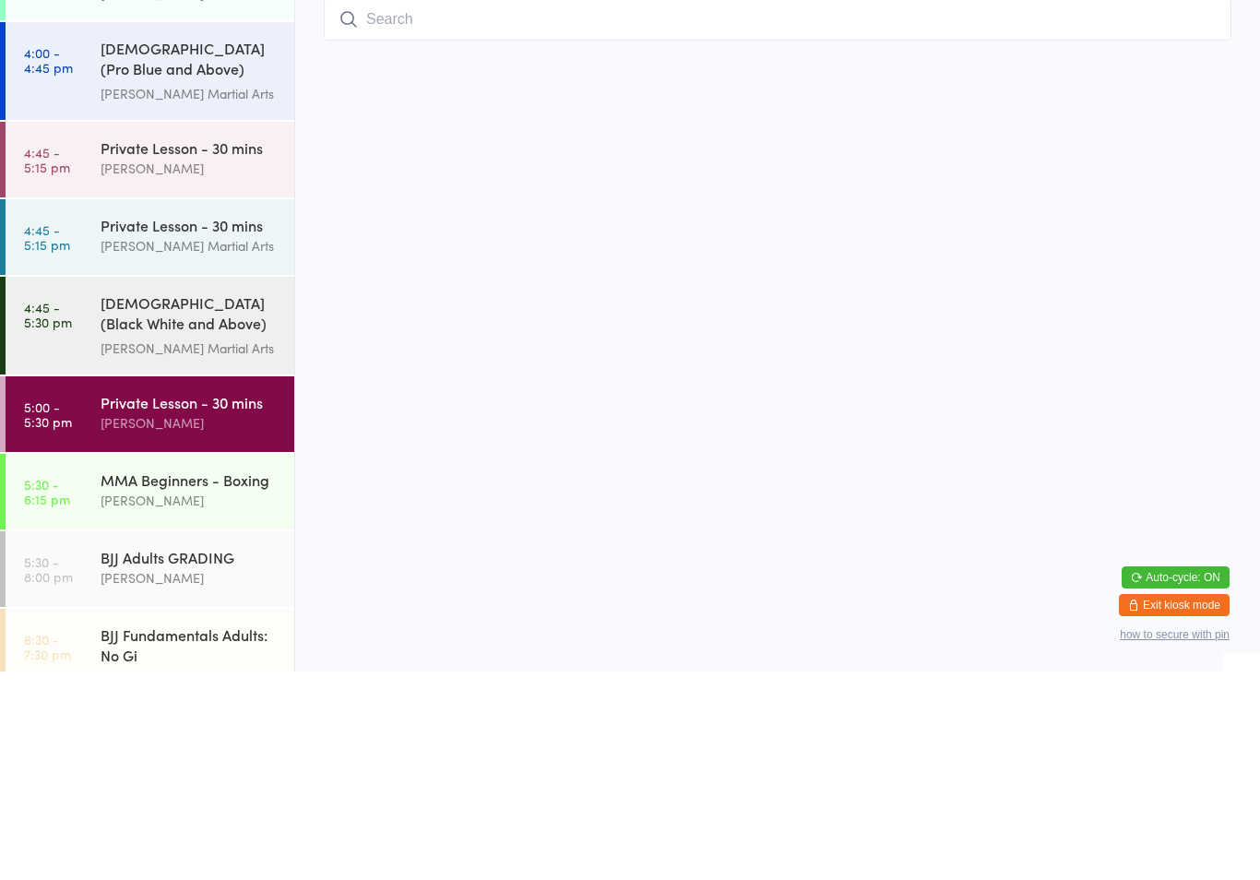
click at [184, 678] on div "MMA Beginners - Boxing" at bounding box center [190, 688] width 178 height 20
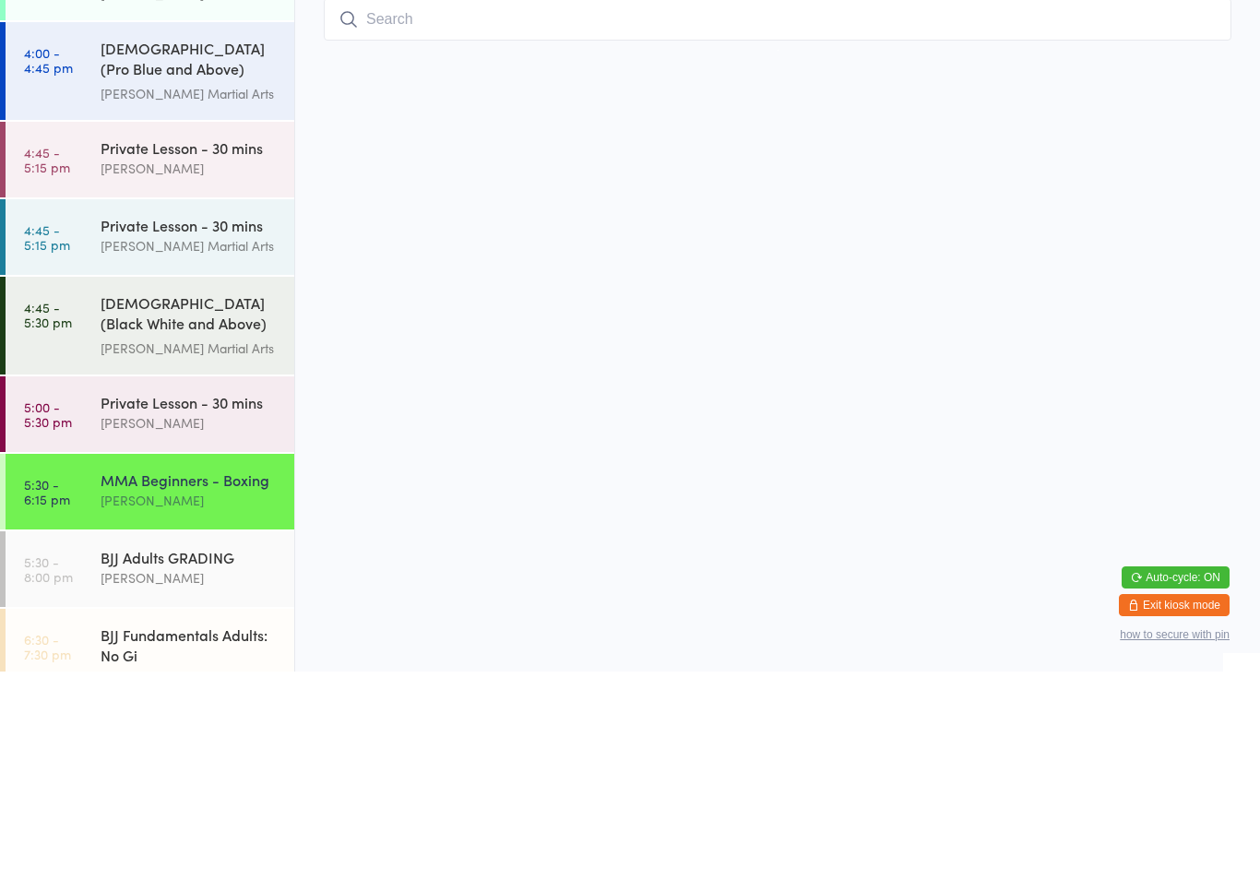
click at [478, 180] on div "[DATE] 5:30pm [PERSON_NAME] MMA / BJJ Floor MMA" at bounding box center [778, 165] width 908 height 30
click at [503, 222] on input "search" at bounding box center [778, 228] width 908 height 42
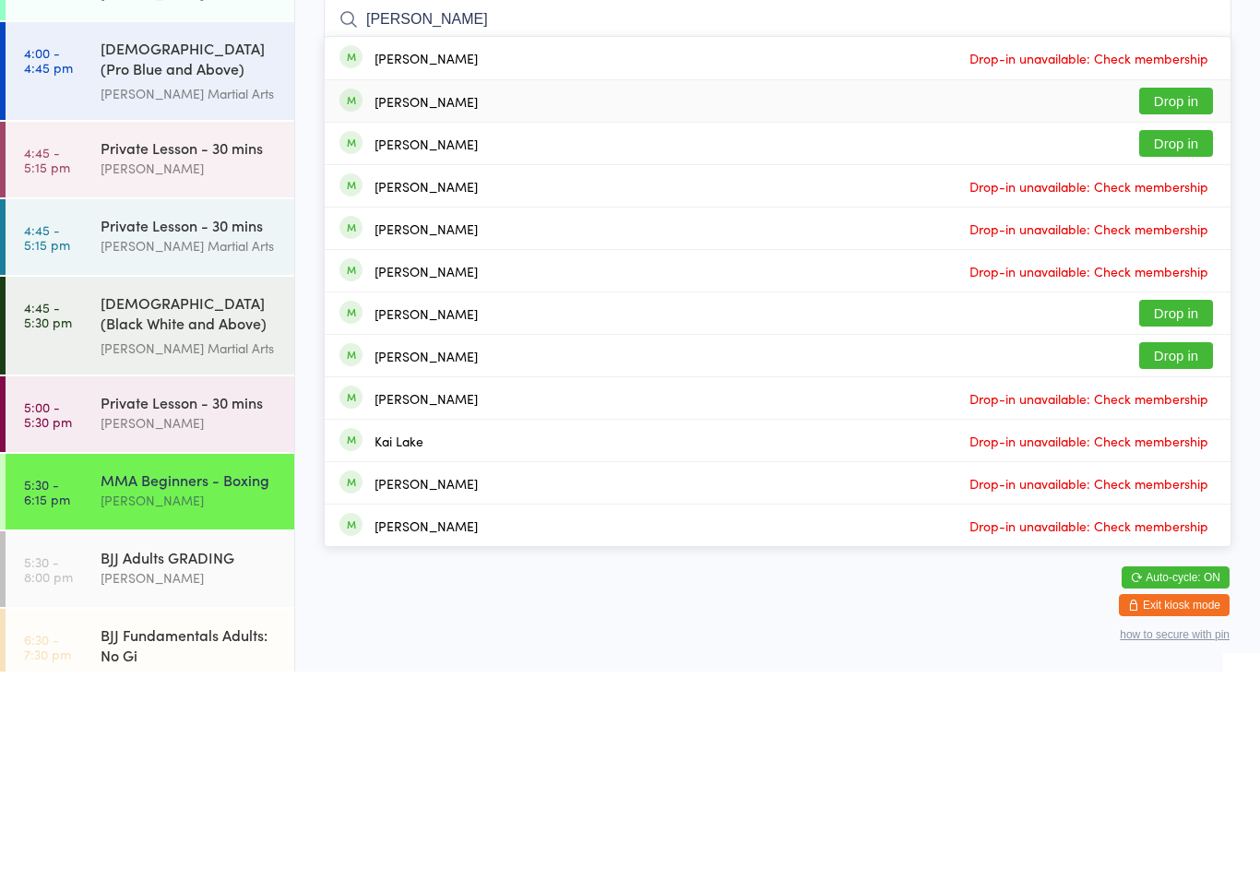
type input "[PERSON_NAME]"
click at [457, 289] on div "[PERSON_NAME] Drop in" at bounding box center [778, 310] width 906 height 42
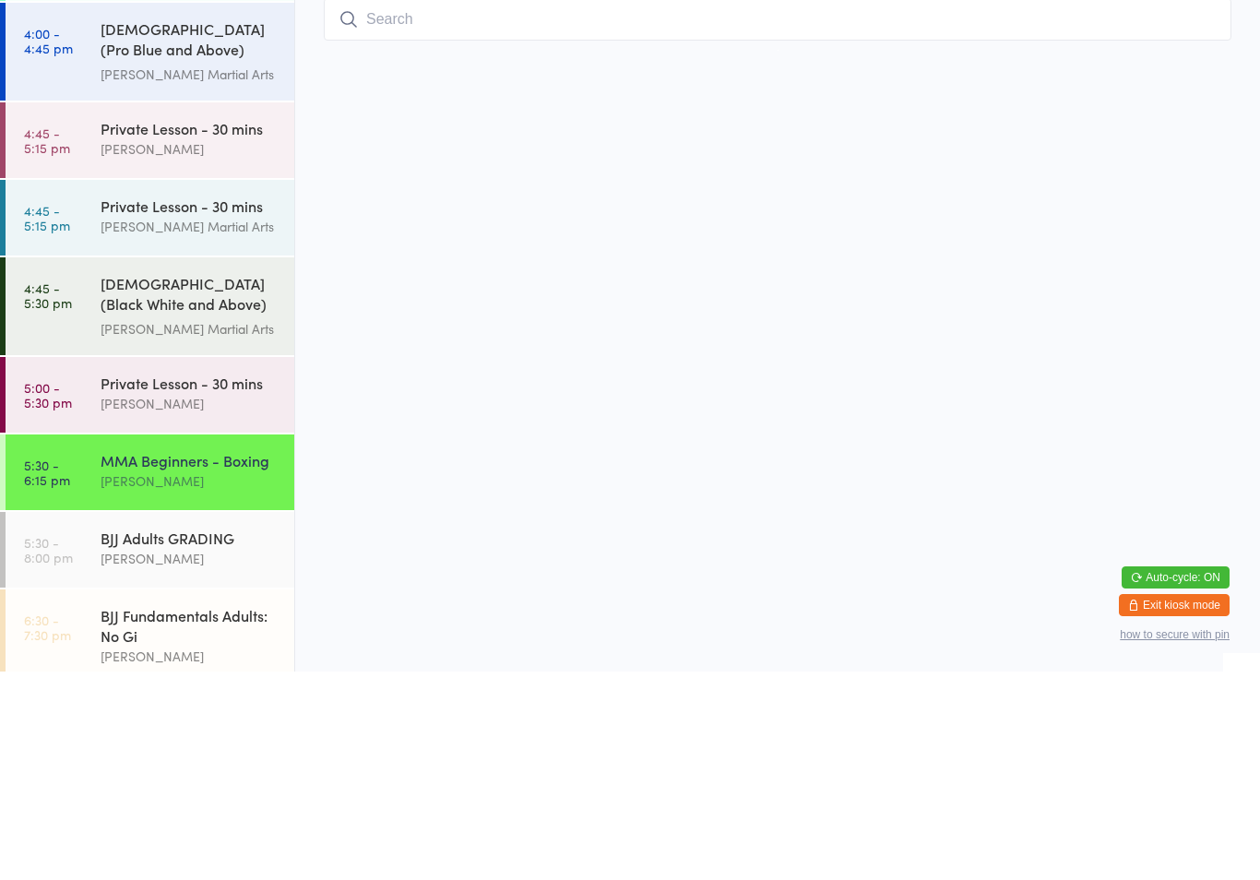
scroll to position [128, 0]
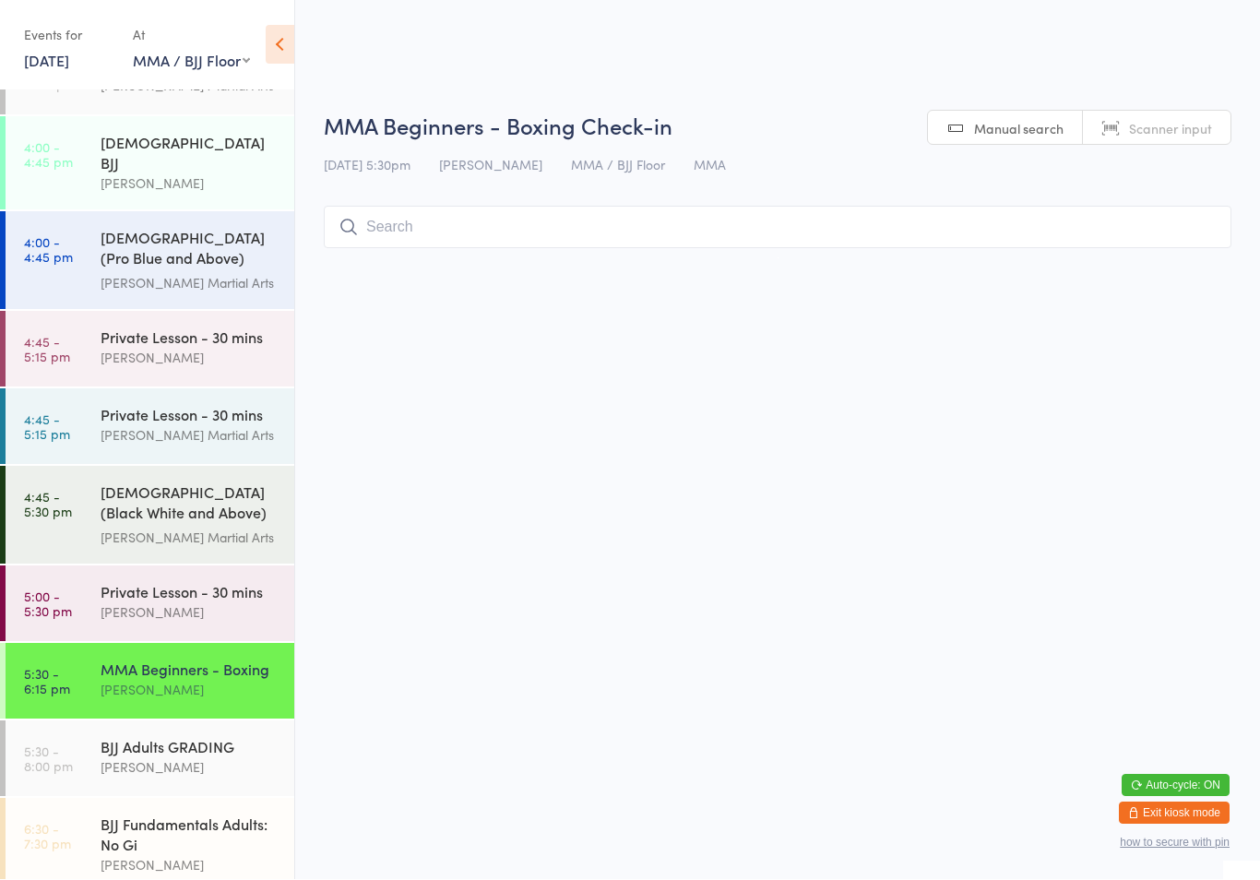
click at [199, 815] on div "BJJ Fundamentals Adults: No Gi" at bounding box center [190, 835] width 178 height 41
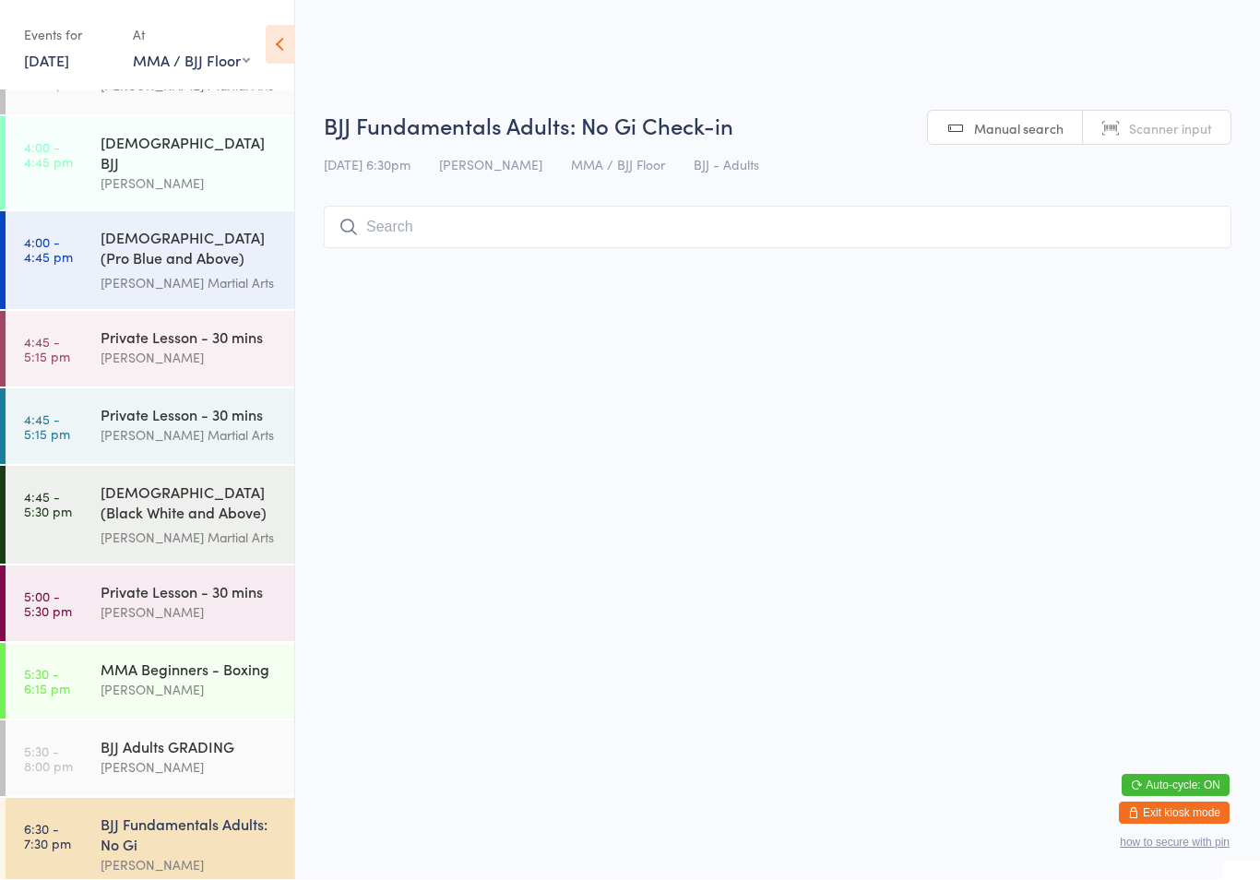
click at [555, 216] on input "search" at bounding box center [778, 228] width 908 height 42
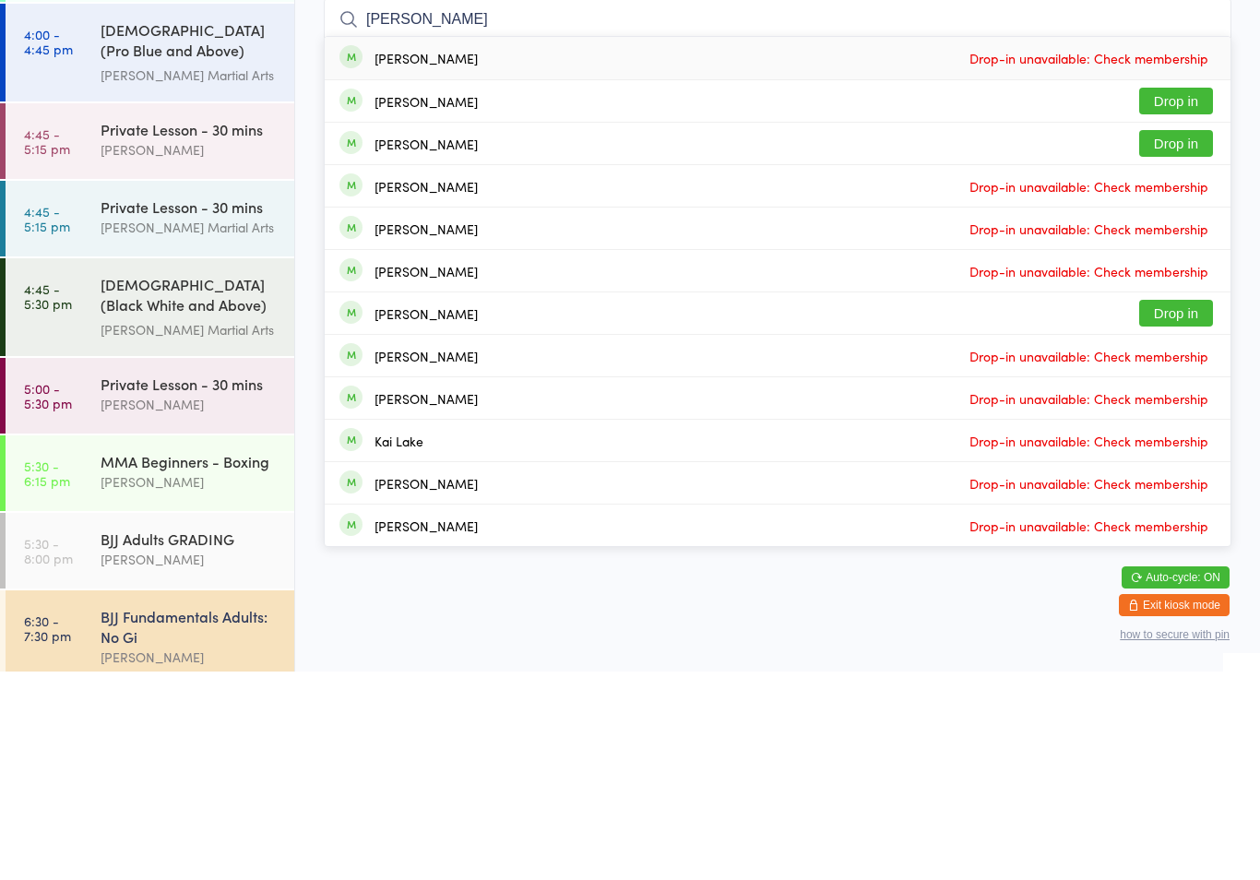
type input "[PERSON_NAME]"
click at [475, 289] on div "[PERSON_NAME] Drop in" at bounding box center [778, 310] width 906 height 42
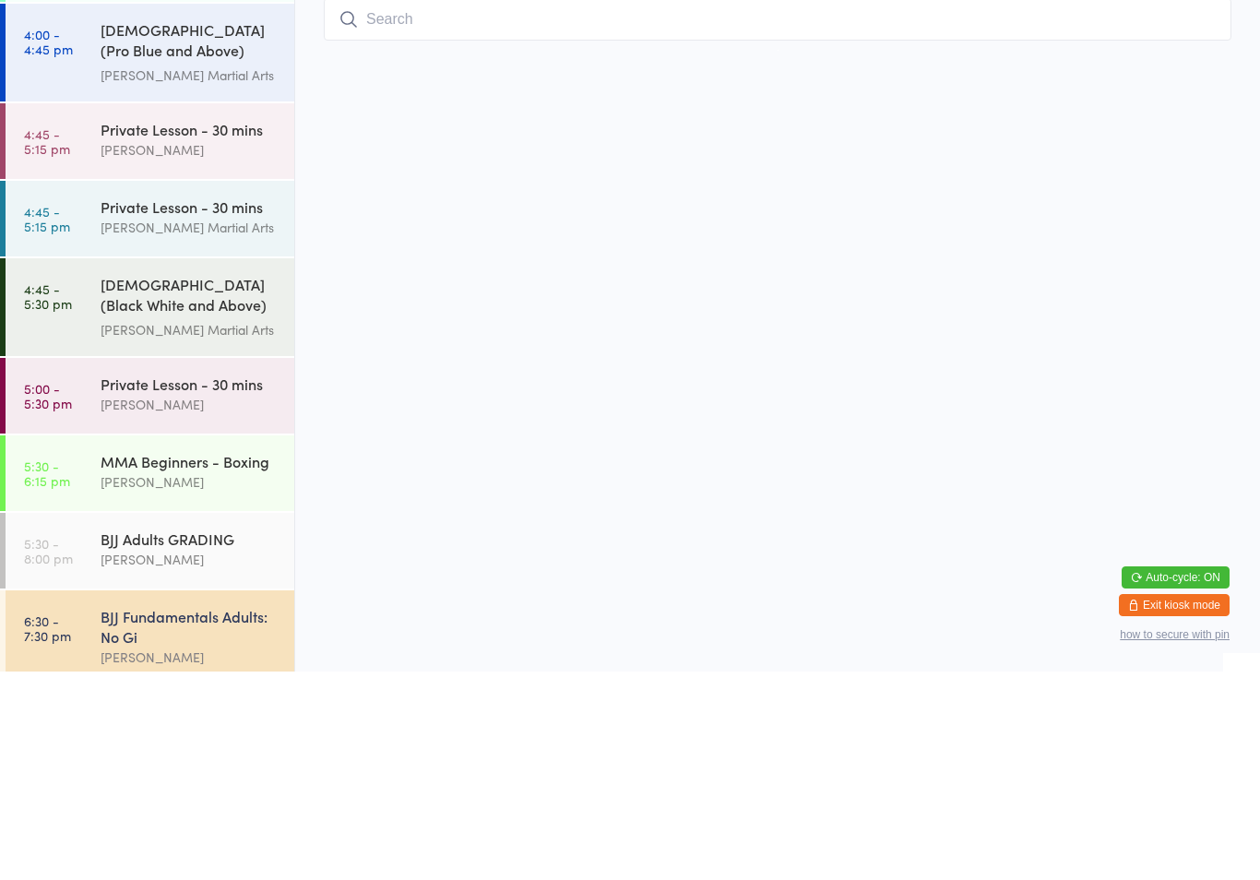
click at [542, 243] on html "You have now entered Kiosk Mode. Members will be able to check themselves in us…" at bounding box center [630, 440] width 1260 height 880
click at [140, 739] on div "BJJ Adults GRADING" at bounding box center [190, 747] width 178 height 20
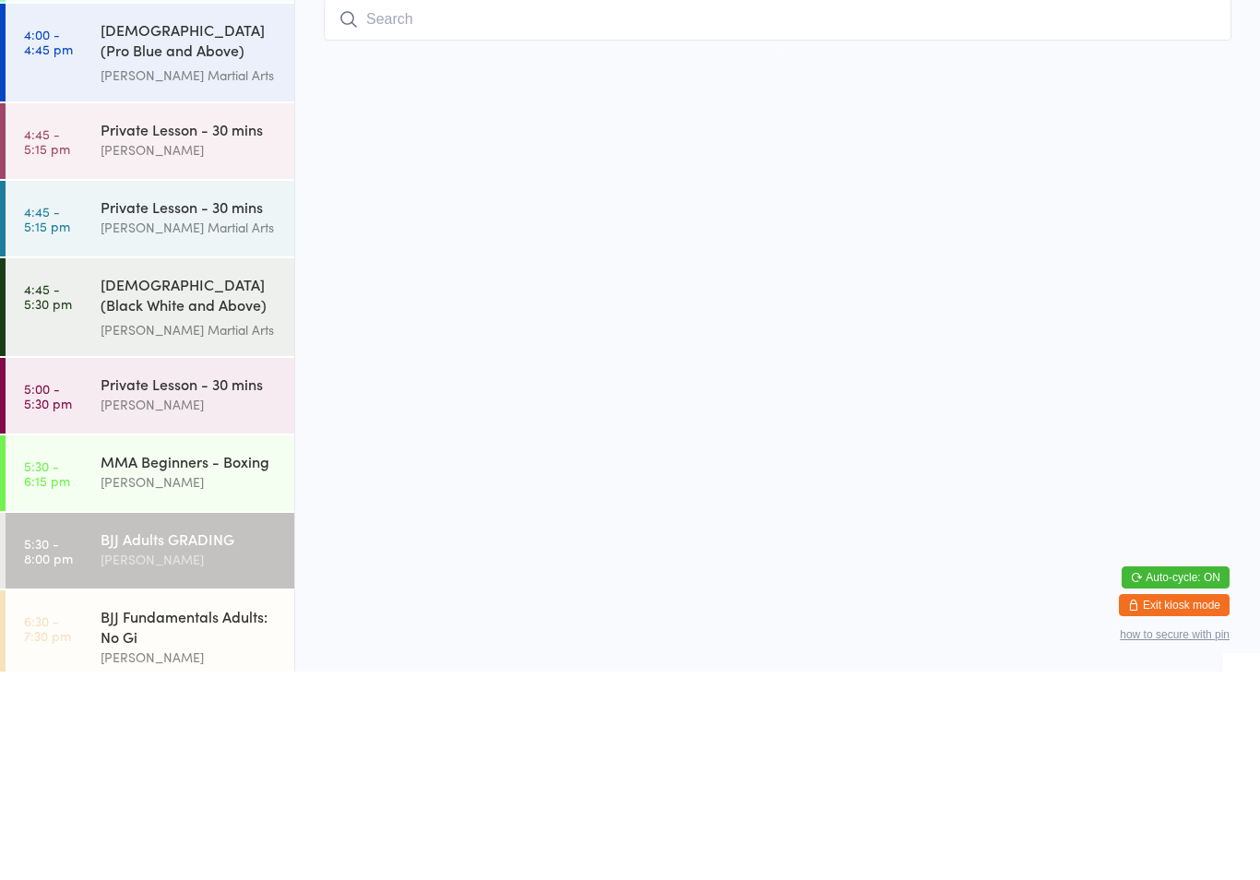
click at [566, 228] on input "search" at bounding box center [778, 228] width 908 height 42
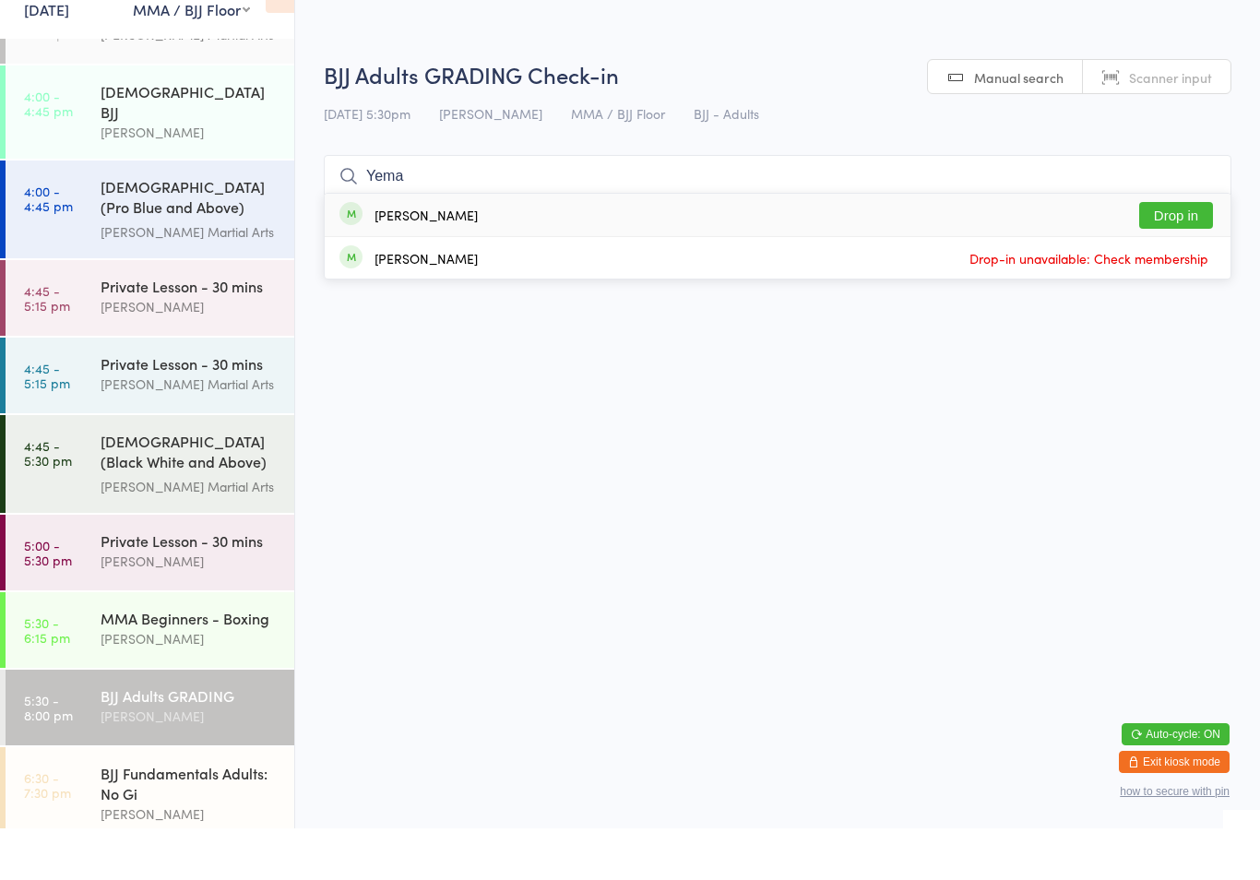
type input "Yema"
click at [1181, 254] on button "Drop in" at bounding box center [1176, 267] width 74 height 27
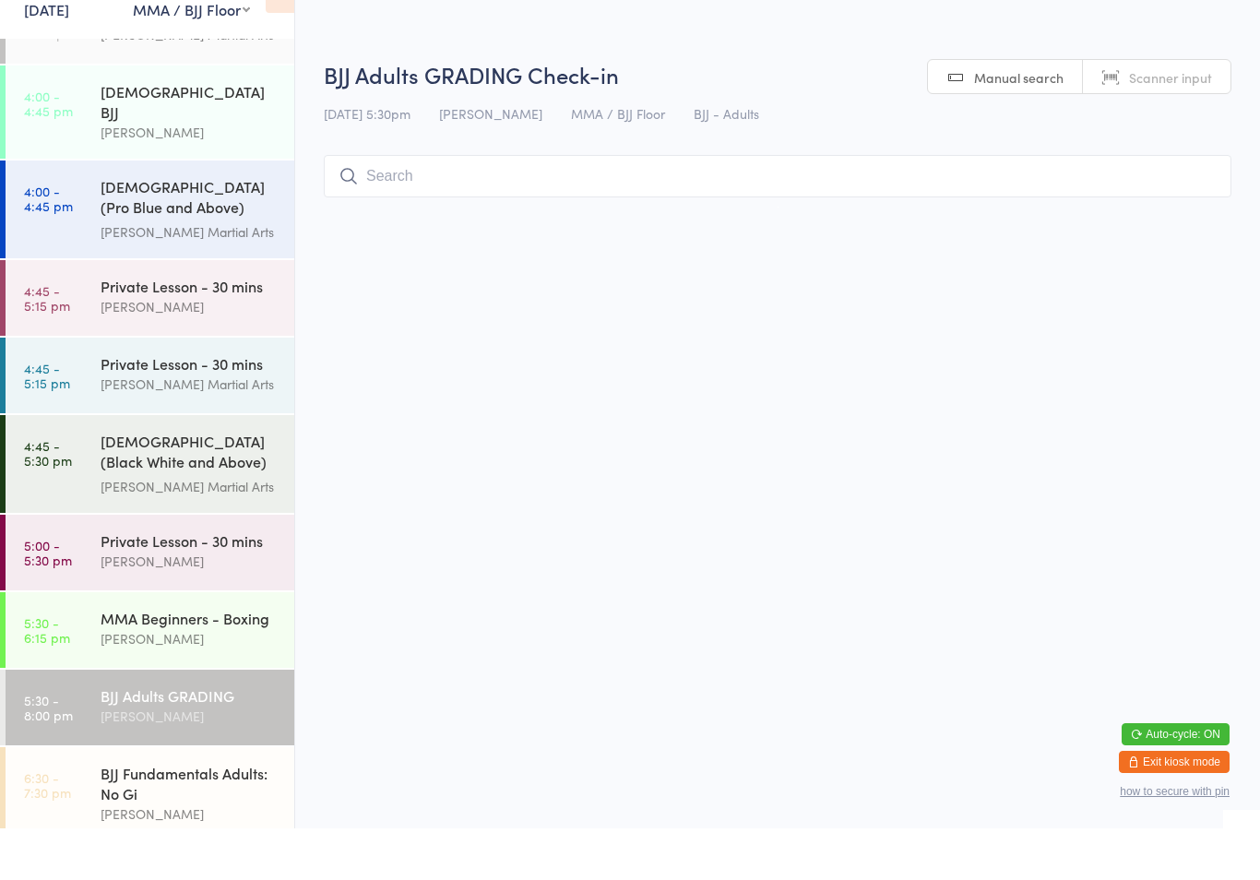
click at [130, 507] on div "[DEMOGRAPHIC_DATA] (Black White and Above) Freestyle Martial ..." at bounding box center [190, 504] width 178 height 45
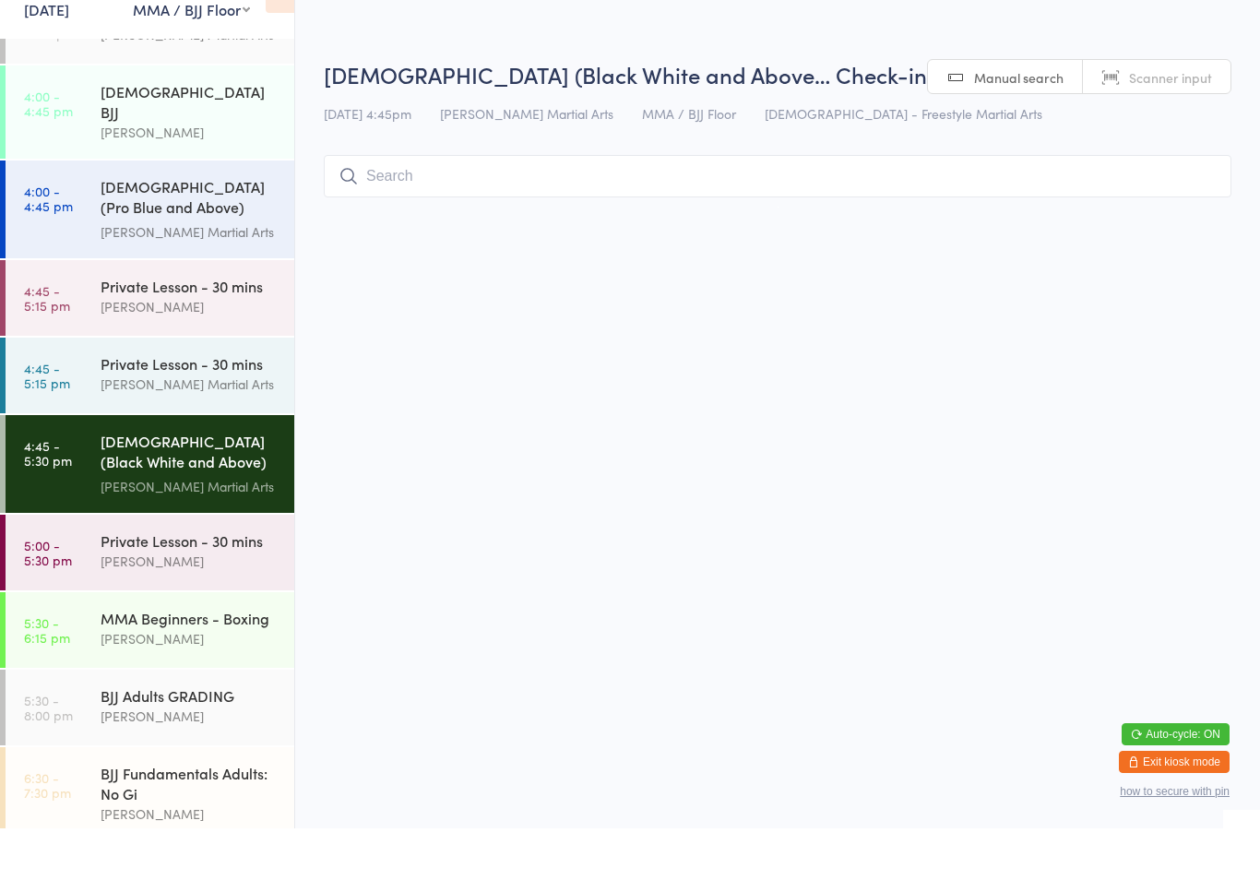
click at [212, 680] on div "[PERSON_NAME]" at bounding box center [190, 690] width 178 height 21
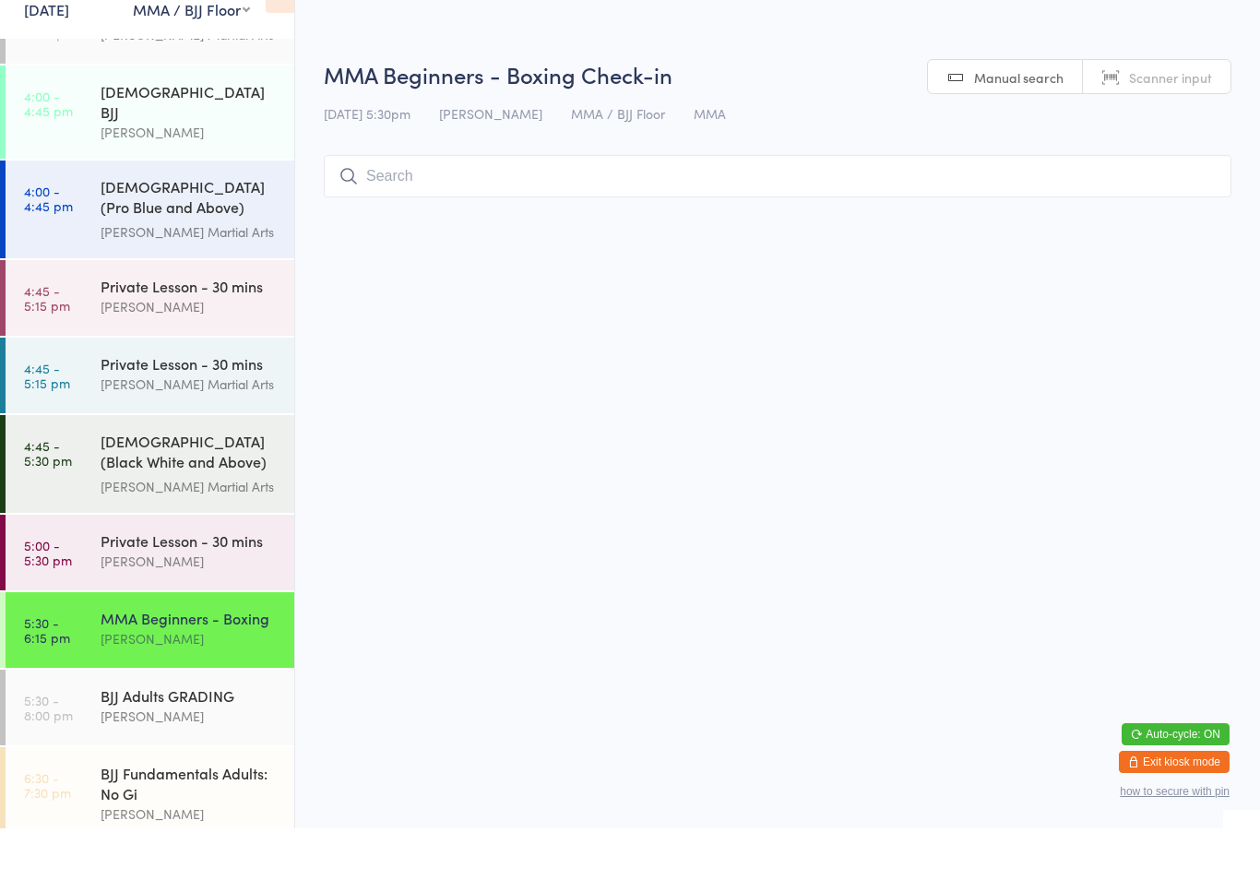
click at [606, 246] on input "search" at bounding box center [778, 228] width 908 height 42
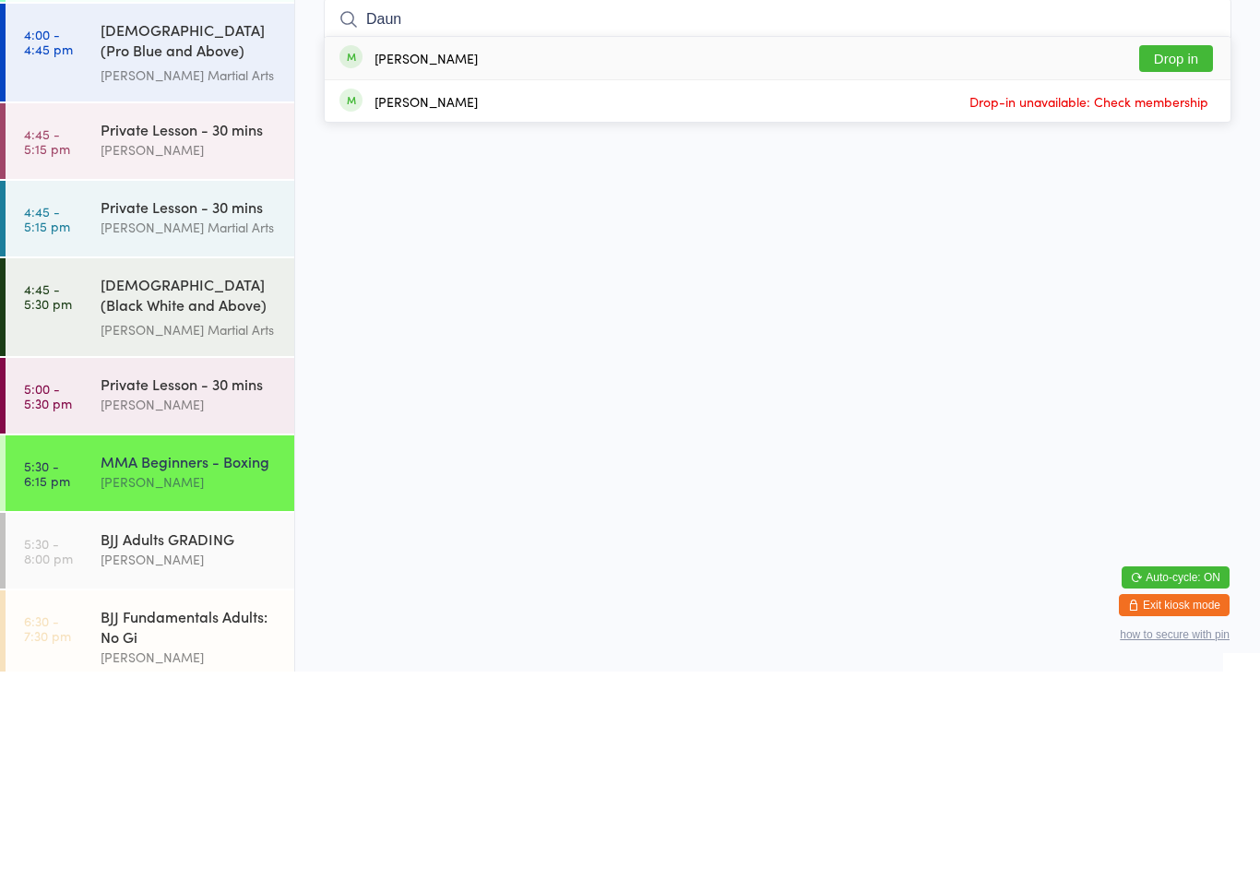
type input "Daun"
click at [1178, 254] on button "Drop in" at bounding box center [1176, 267] width 74 height 27
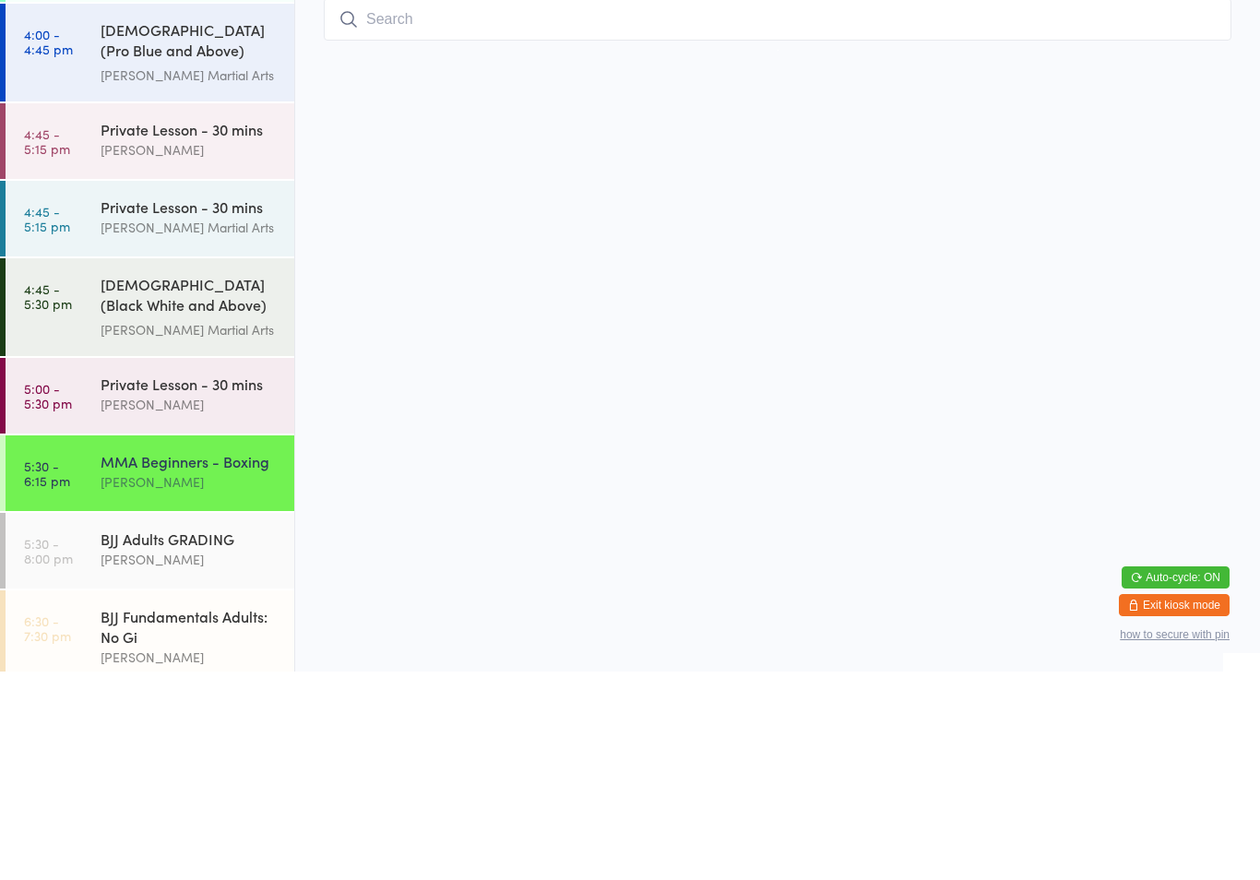
click at [1045, 222] on input "search" at bounding box center [778, 228] width 908 height 42
type input "Lhoyd"
click at [1188, 254] on button "Drop in" at bounding box center [1176, 267] width 74 height 27
click at [217, 737] on div "BJJ Adults GRADING" at bounding box center [190, 747] width 178 height 20
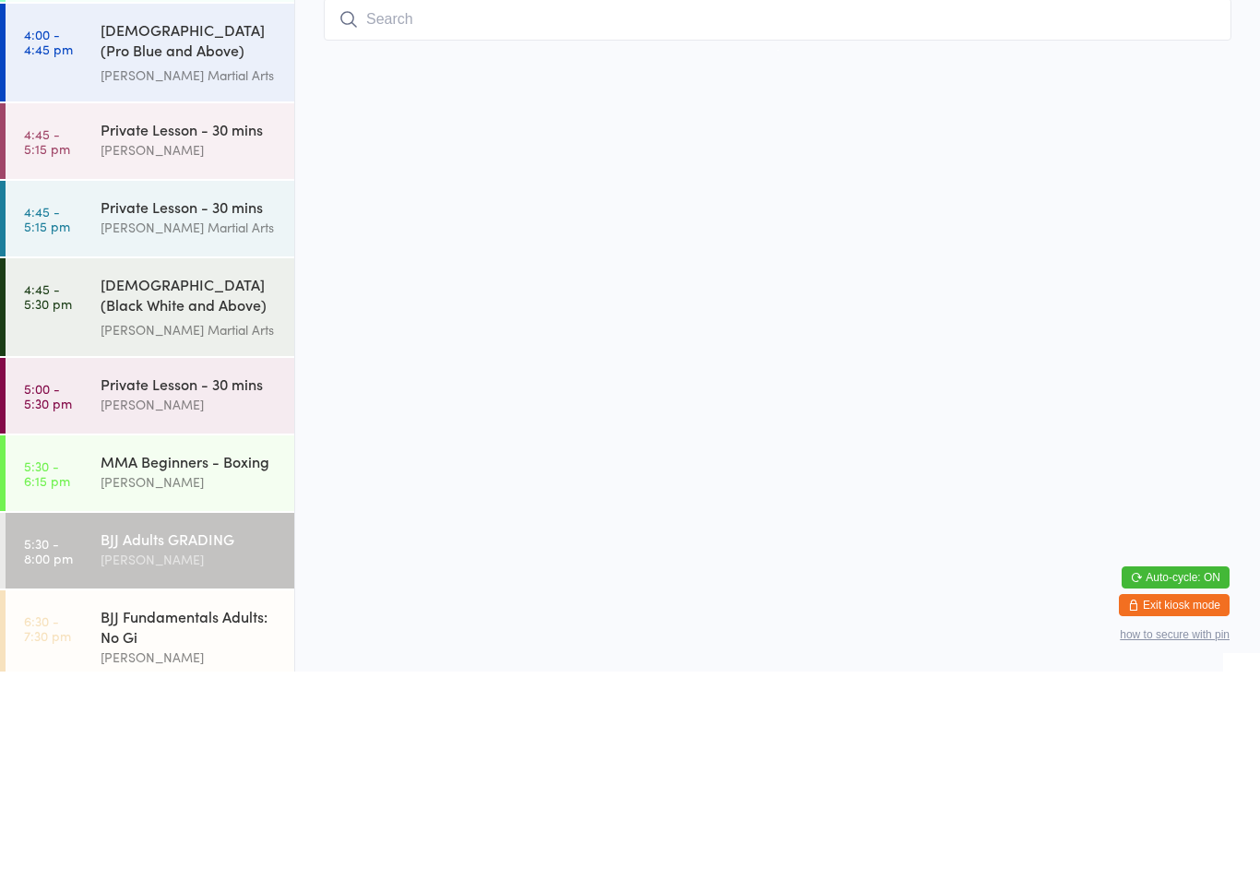
click at [232, 799] on div "BJJ Fundamentals Adults: No [PERSON_NAME]" at bounding box center [198, 845] width 194 height 93
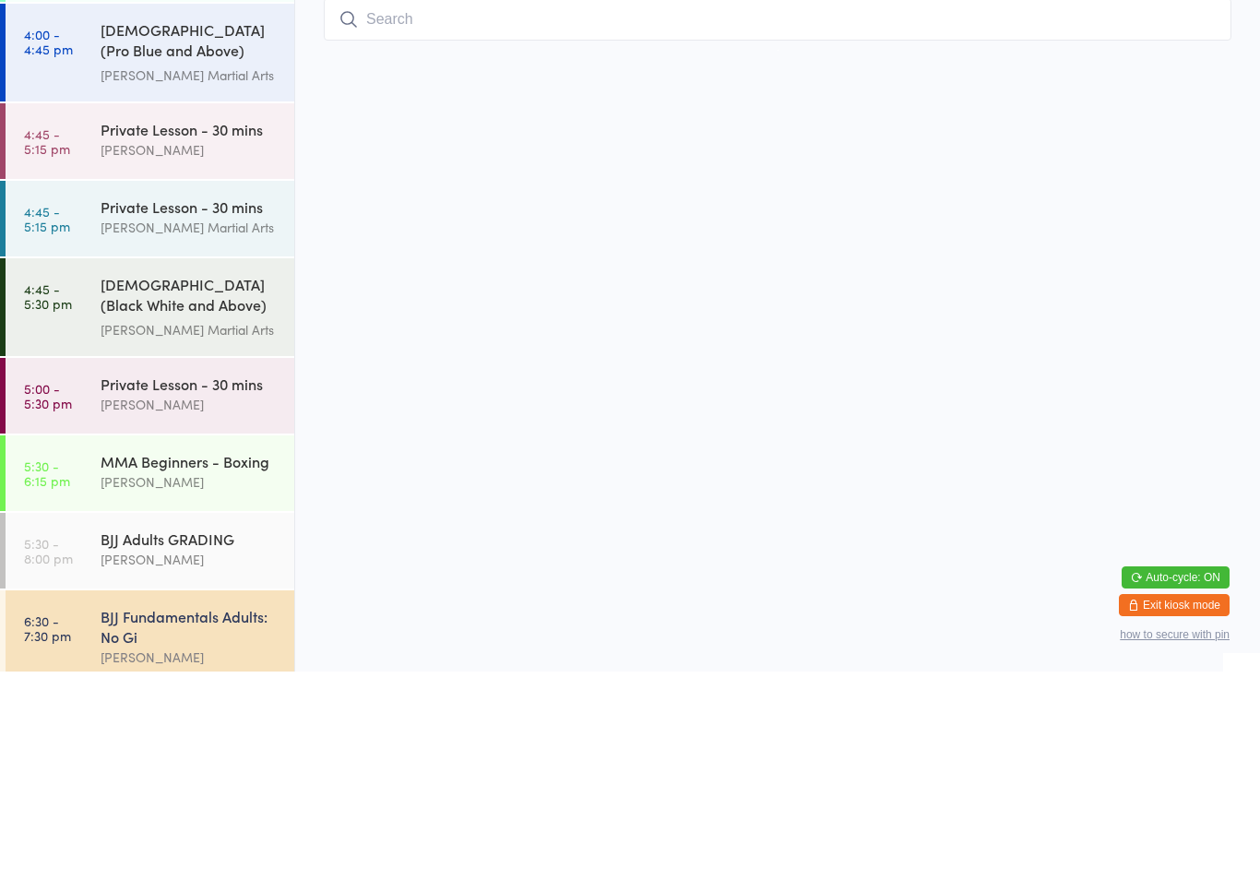
click at [676, 213] on input "search" at bounding box center [778, 228] width 908 height 42
click at [788, 262] on html "You have now entered Kiosk Mode. Members will be able to check themselves in us…" at bounding box center [630, 440] width 1260 height 880
click at [190, 757] on div "[PERSON_NAME]" at bounding box center [190, 767] width 178 height 21
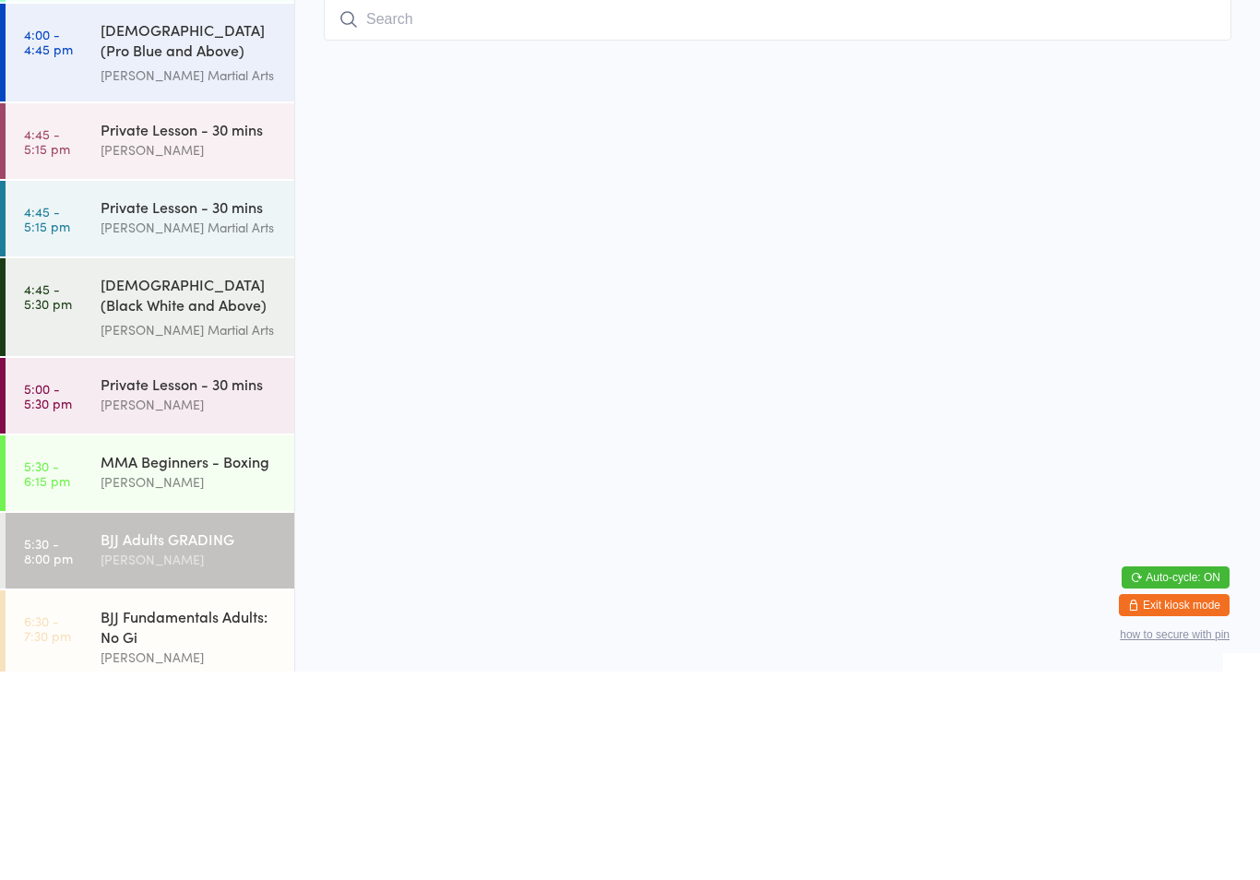
click at [564, 226] on input "search" at bounding box center [778, 228] width 908 height 42
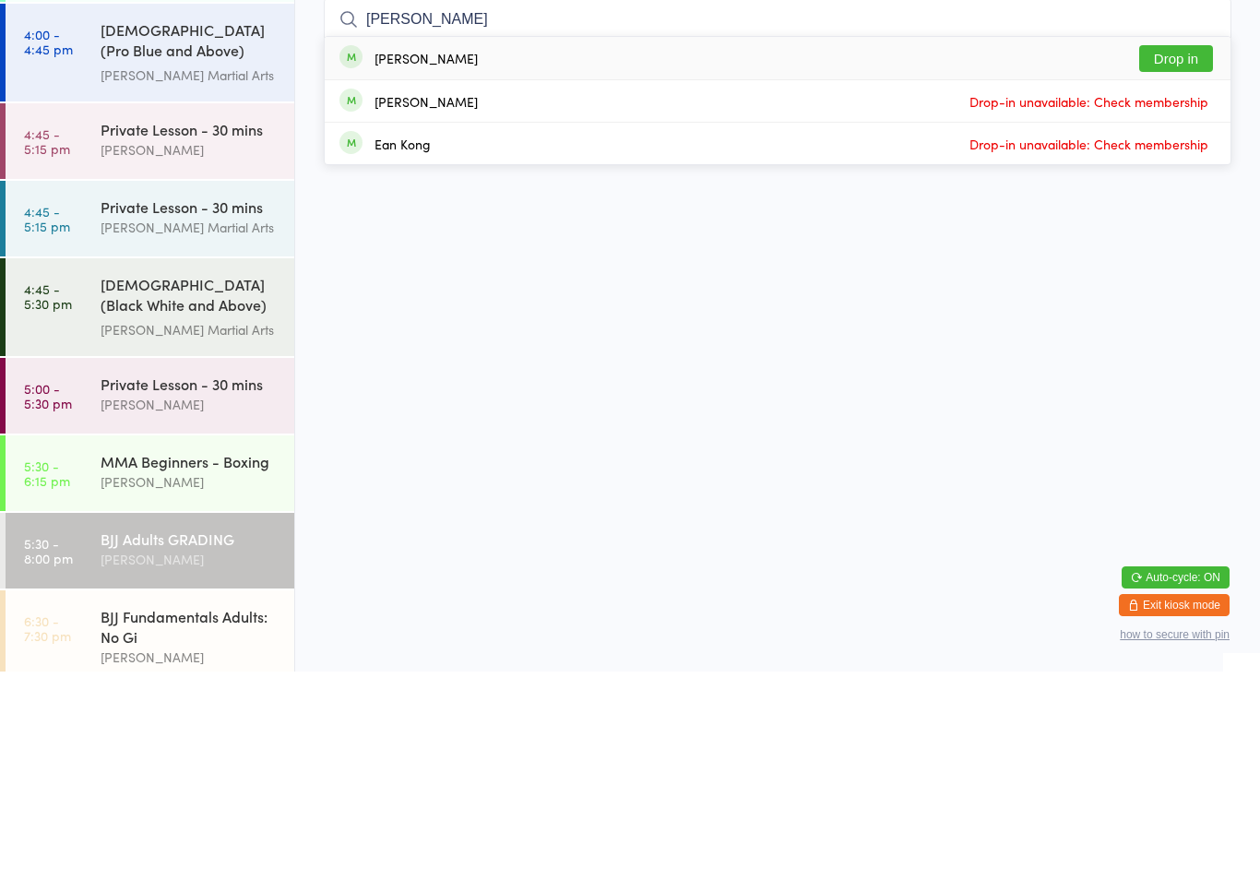
type input "[PERSON_NAME]"
click at [1195, 254] on button "Drop in" at bounding box center [1176, 267] width 74 height 27
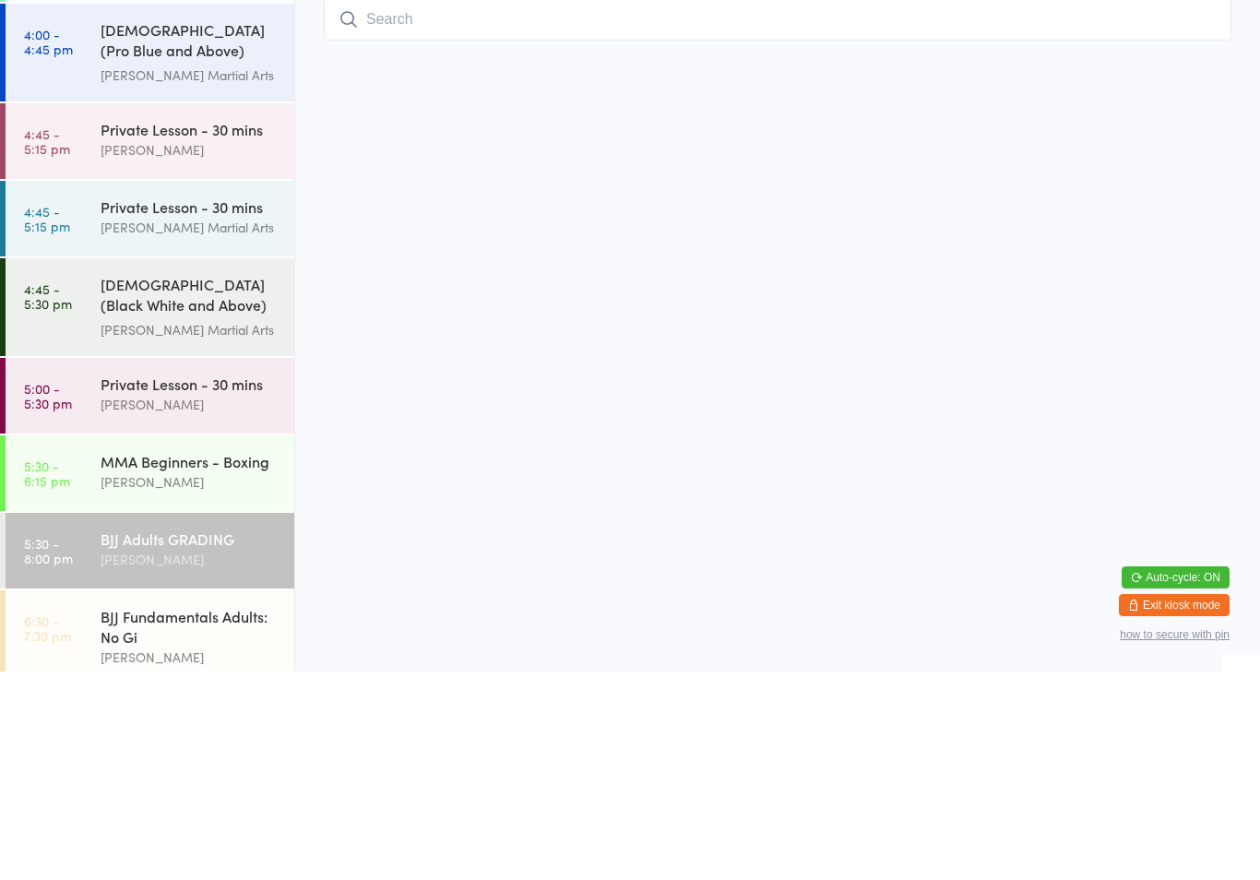
click at [719, 244] on input "search" at bounding box center [778, 228] width 908 height 42
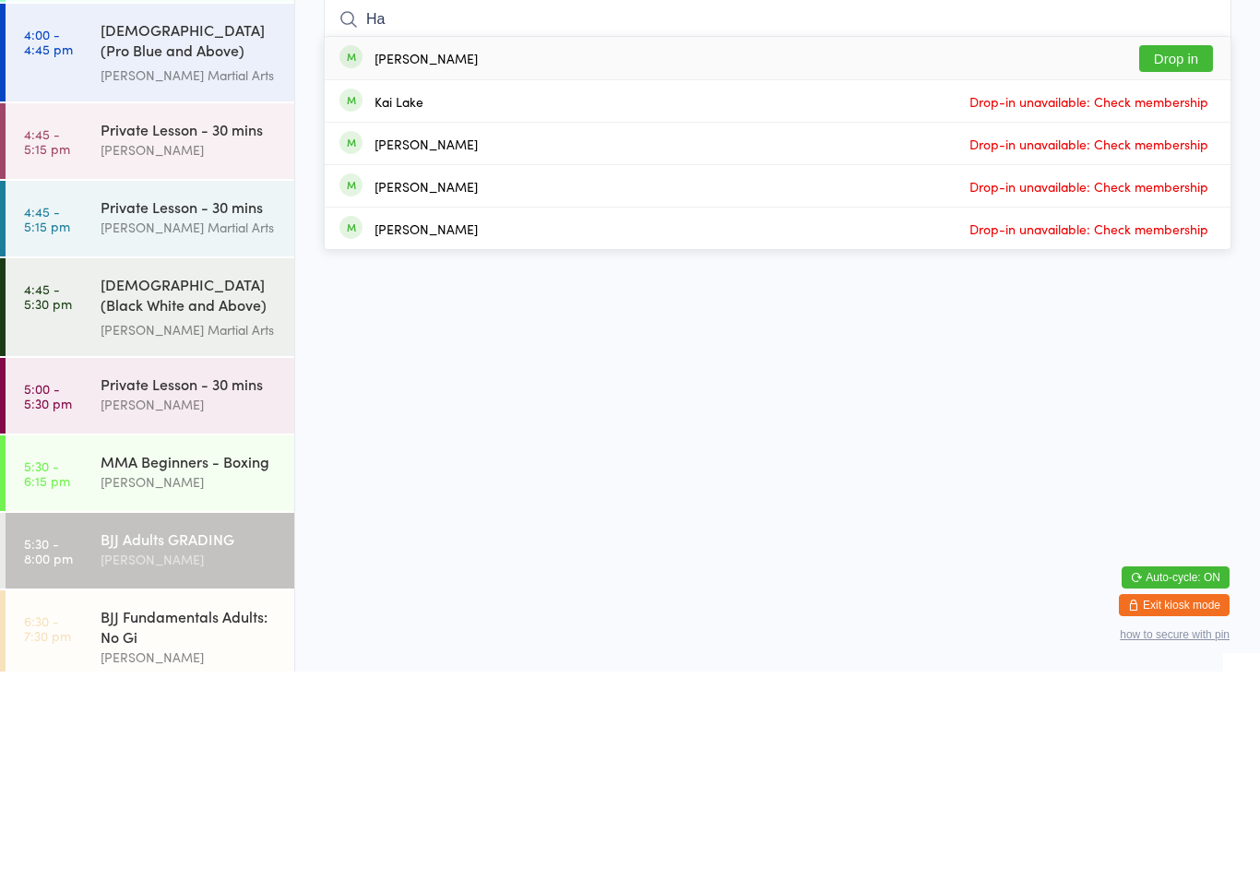
type input "H"
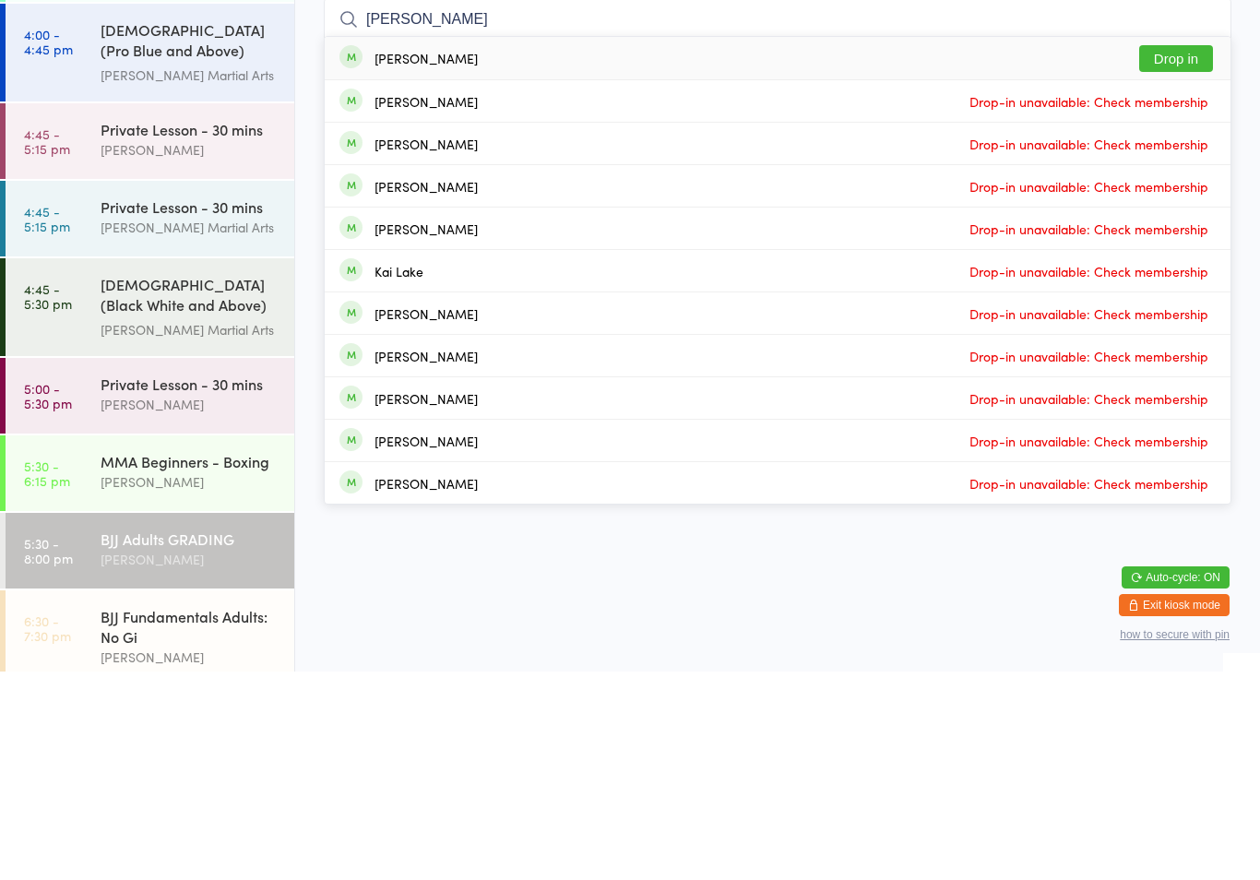
type input "[PERSON_NAME]"
click at [1162, 254] on button "Drop in" at bounding box center [1176, 267] width 74 height 27
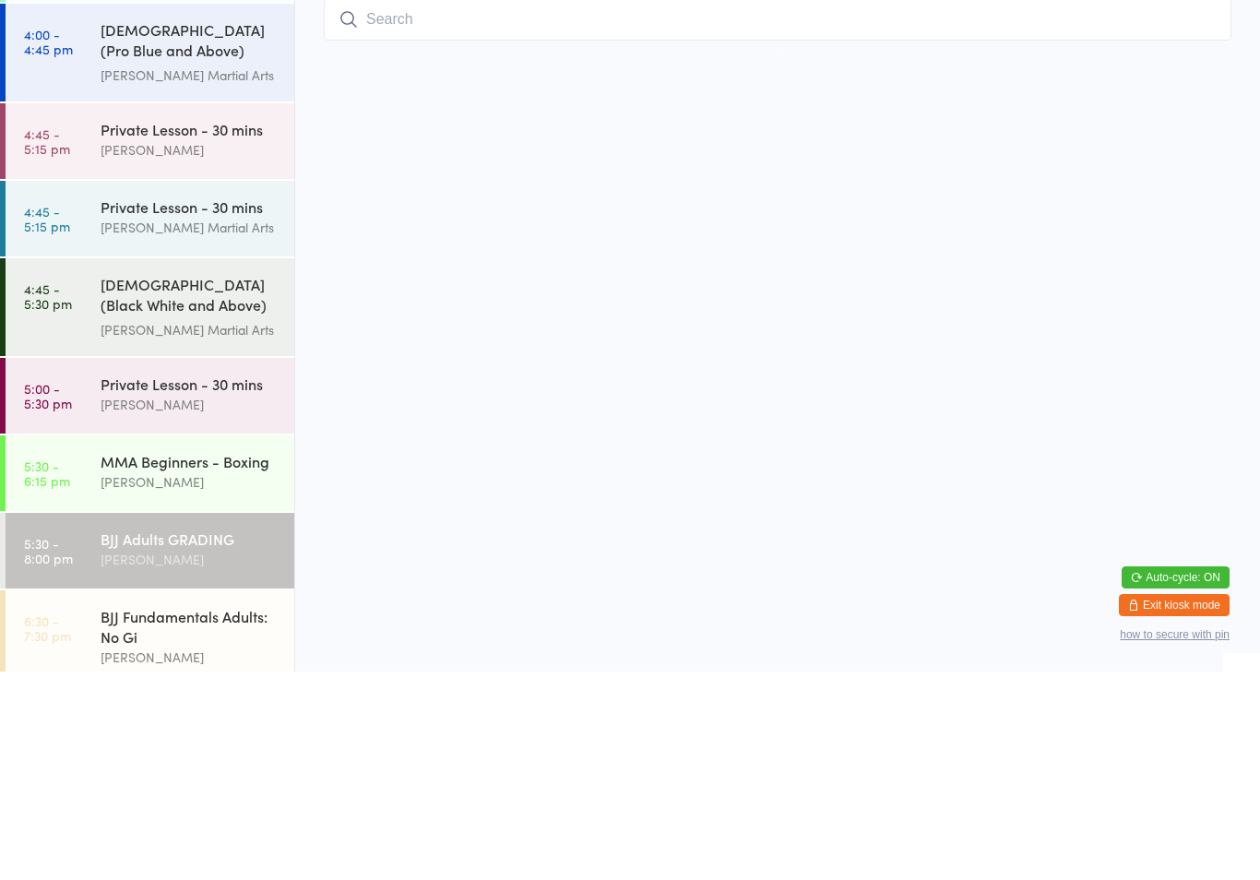
click at [491, 216] on input "search" at bounding box center [778, 228] width 908 height 42
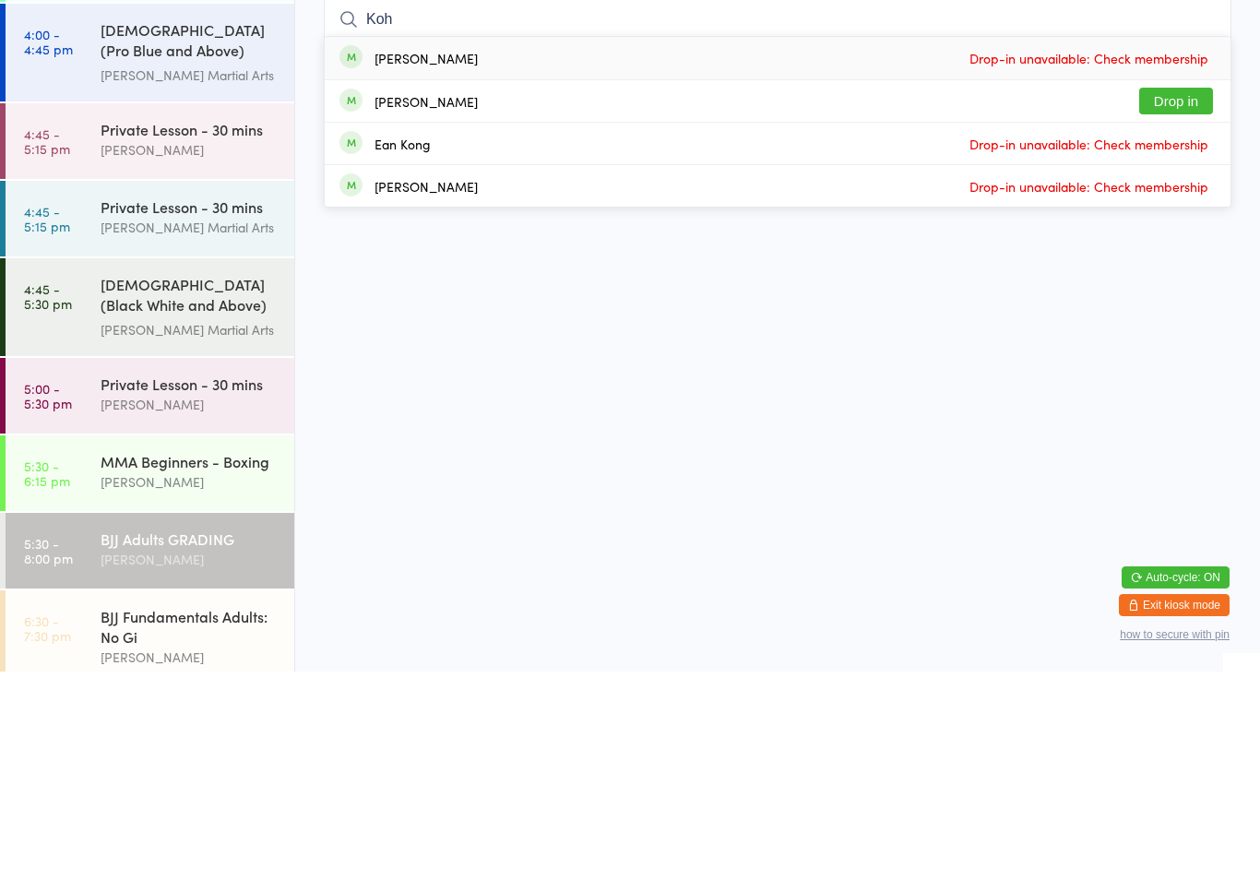
type input "Koh"
click at [1163, 296] on button "Drop in" at bounding box center [1176, 309] width 74 height 27
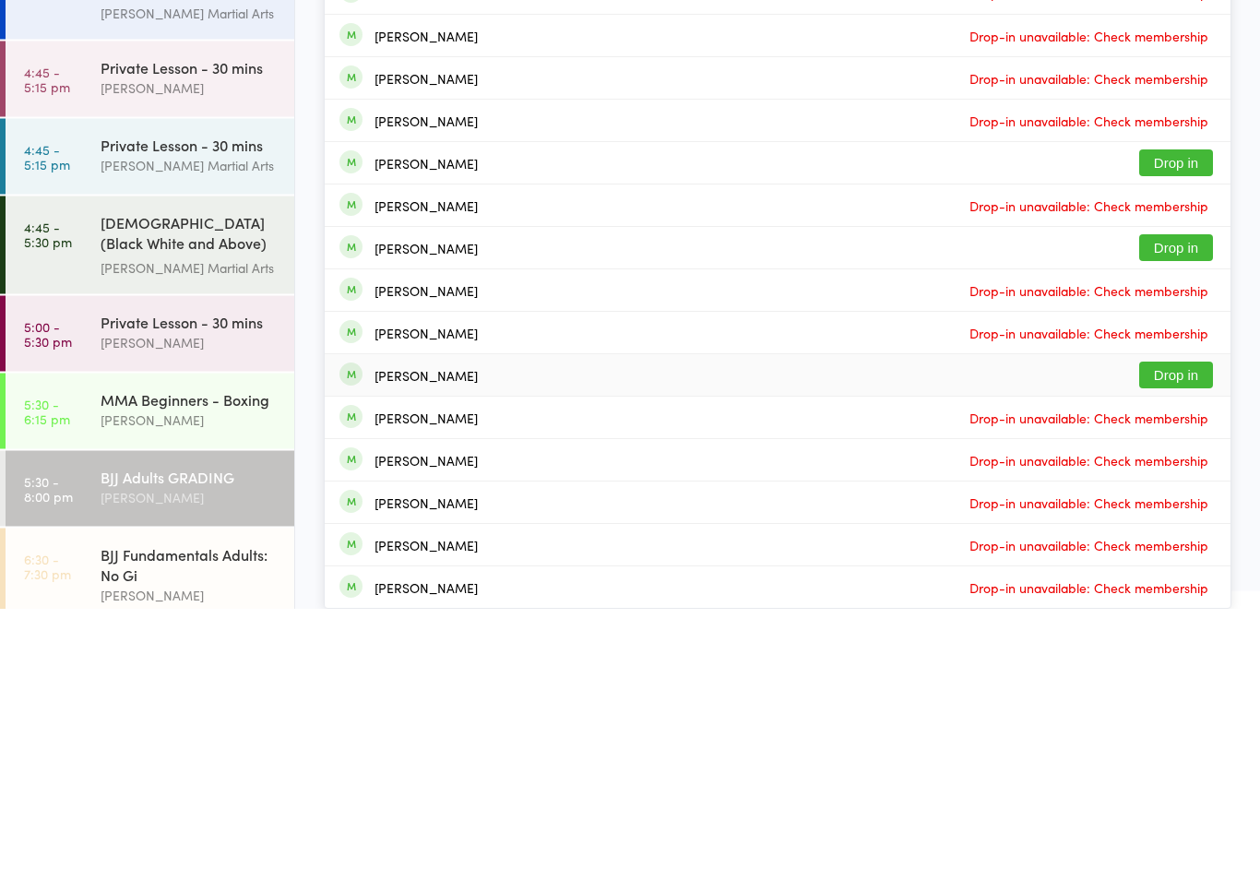
type input "[PERSON_NAME]"
click at [491, 625] on div "[PERSON_NAME] Drop in" at bounding box center [778, 646] width 906 height 42
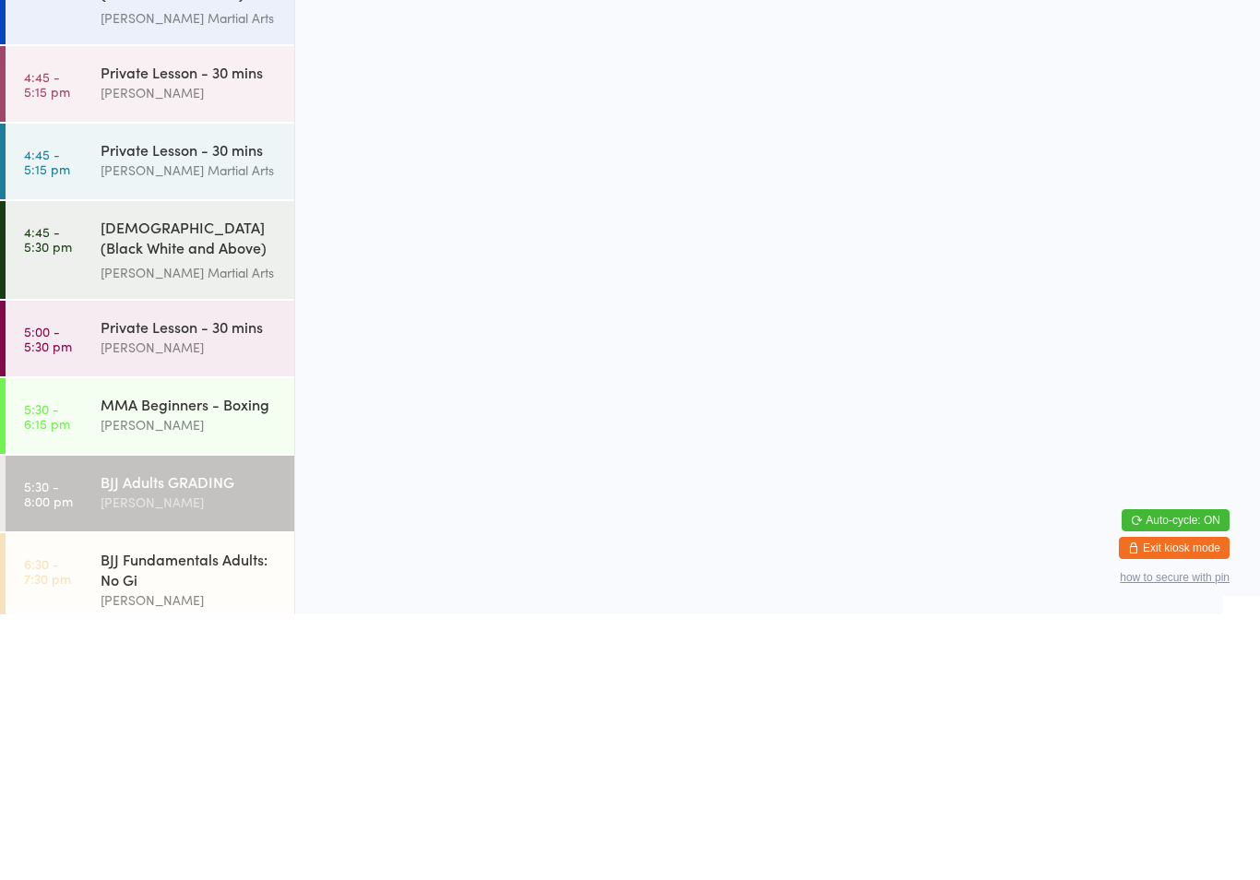
click at [189, 815] on div "BJJ Fundamentals Adults: No Gi" at bounding box center [190, 835] width 178 height 41
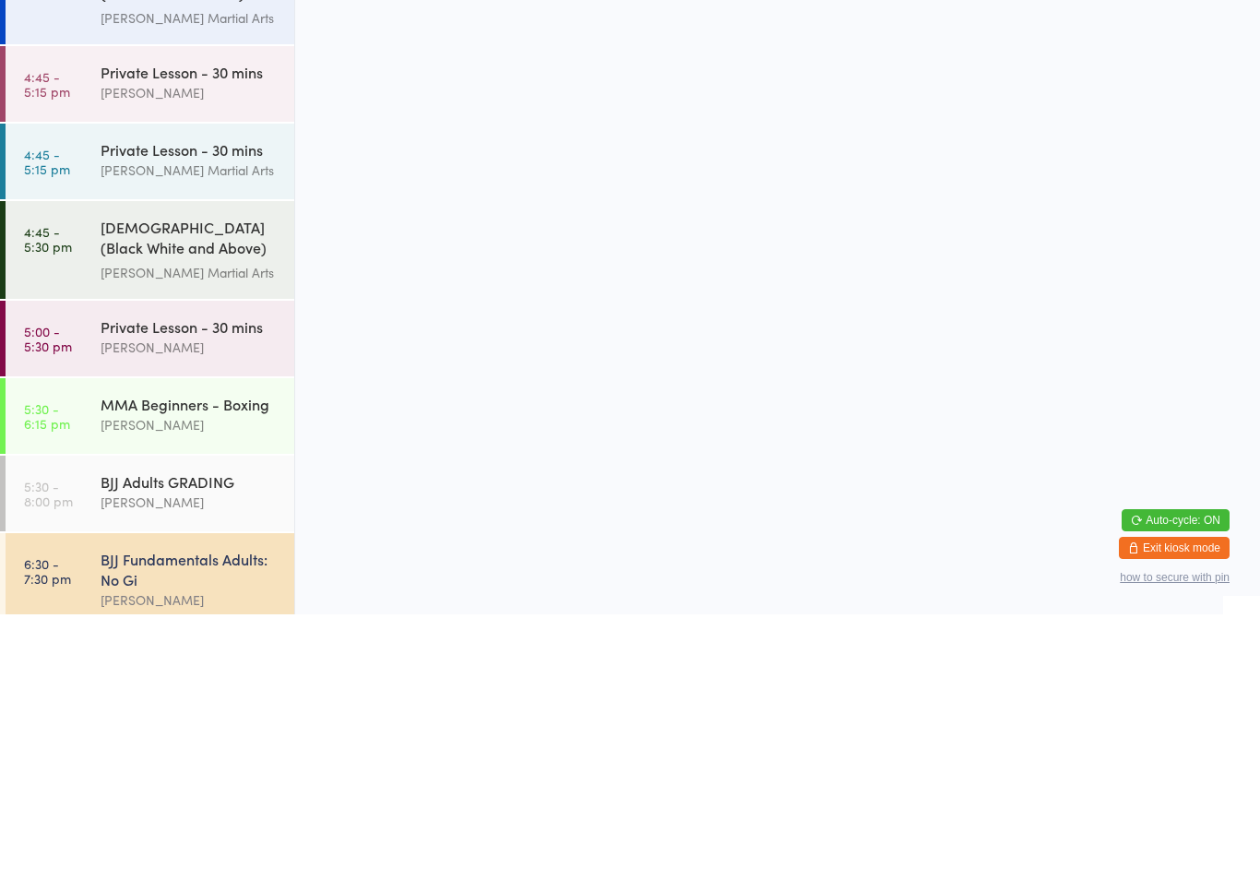
click at [591, 225] on input "search" at bounding box center [778, 228] width 908 height 42
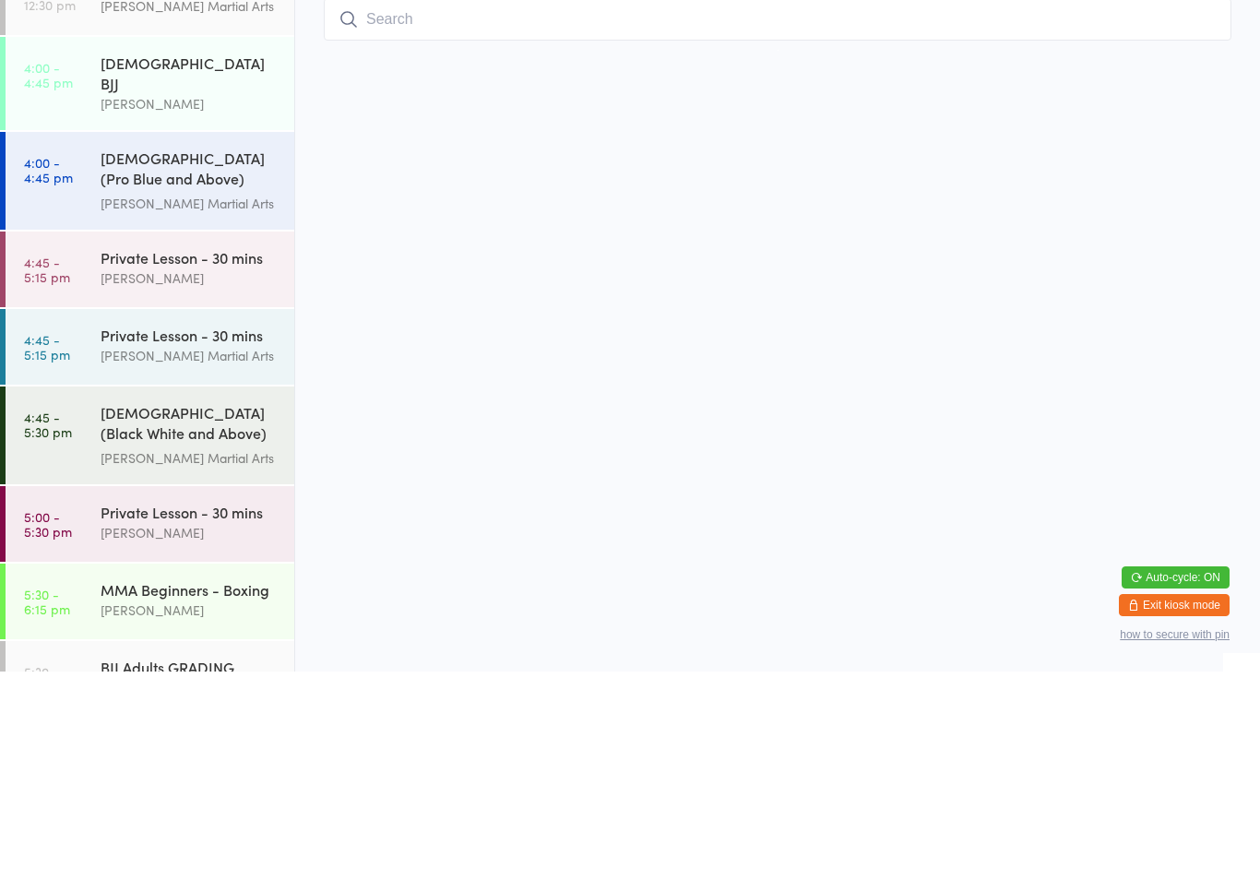
click at [512, 220] on input "search" at bounding box center [778, 228] width 908 height 42
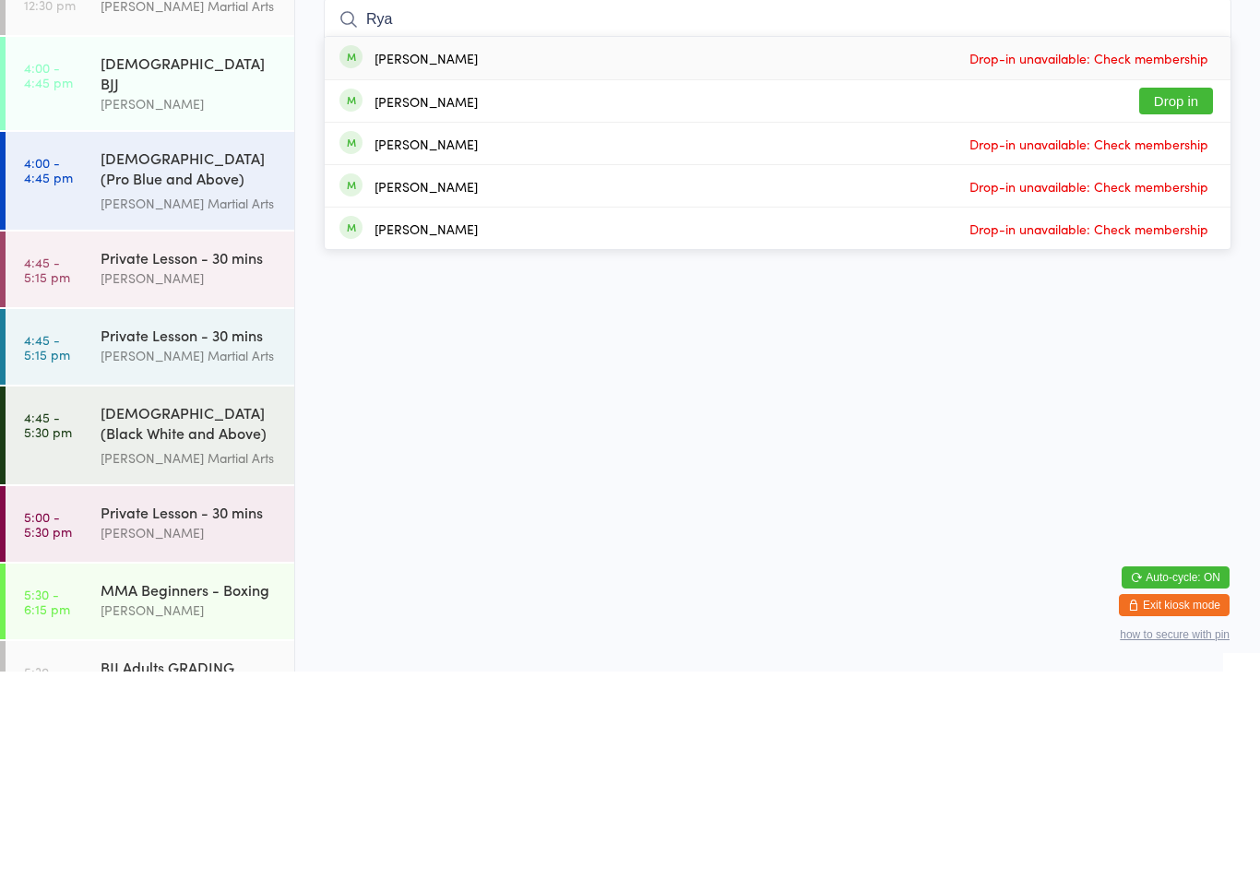
type input "Rya"
click at [1162, 296] on button "Drop in" at bounding box center [1176, 309] width 74 height 27
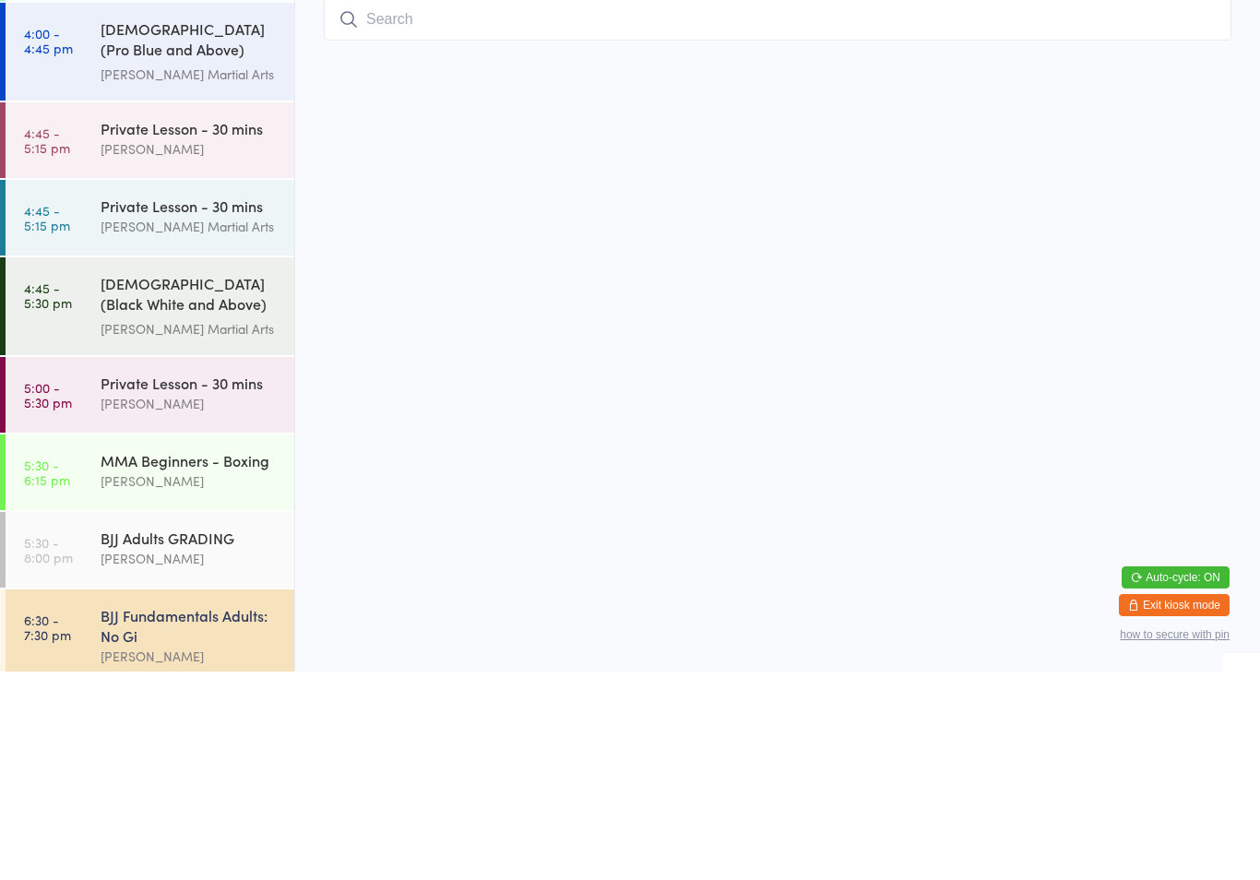
scroll to position [128, 0]
click at [526, 207] on input "search" at bounding box center [778, 228] width 908 height 42
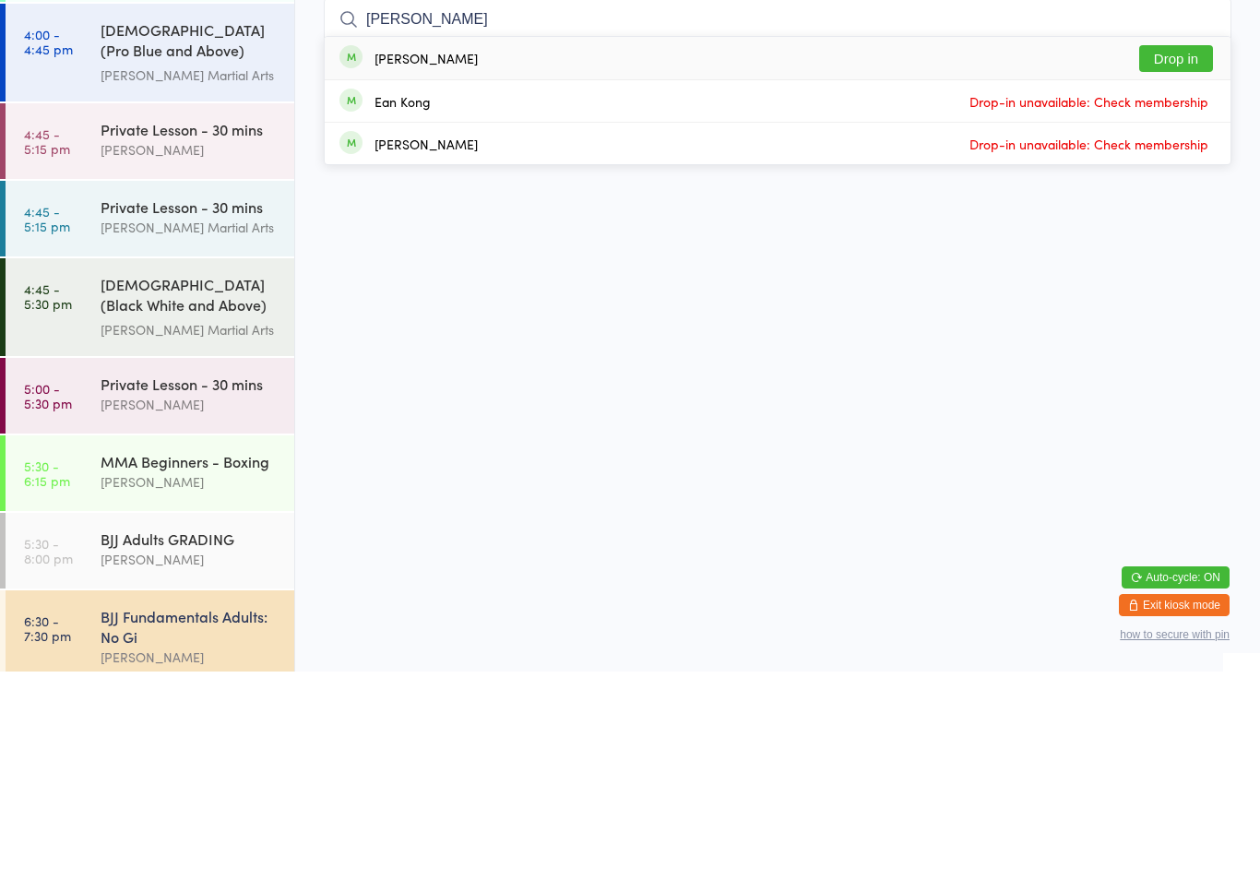
type input "[PERSON_NAME]"
click at [1167, 254] on button "Drop in" at bounding box center [1176, 267] width 74 height 27
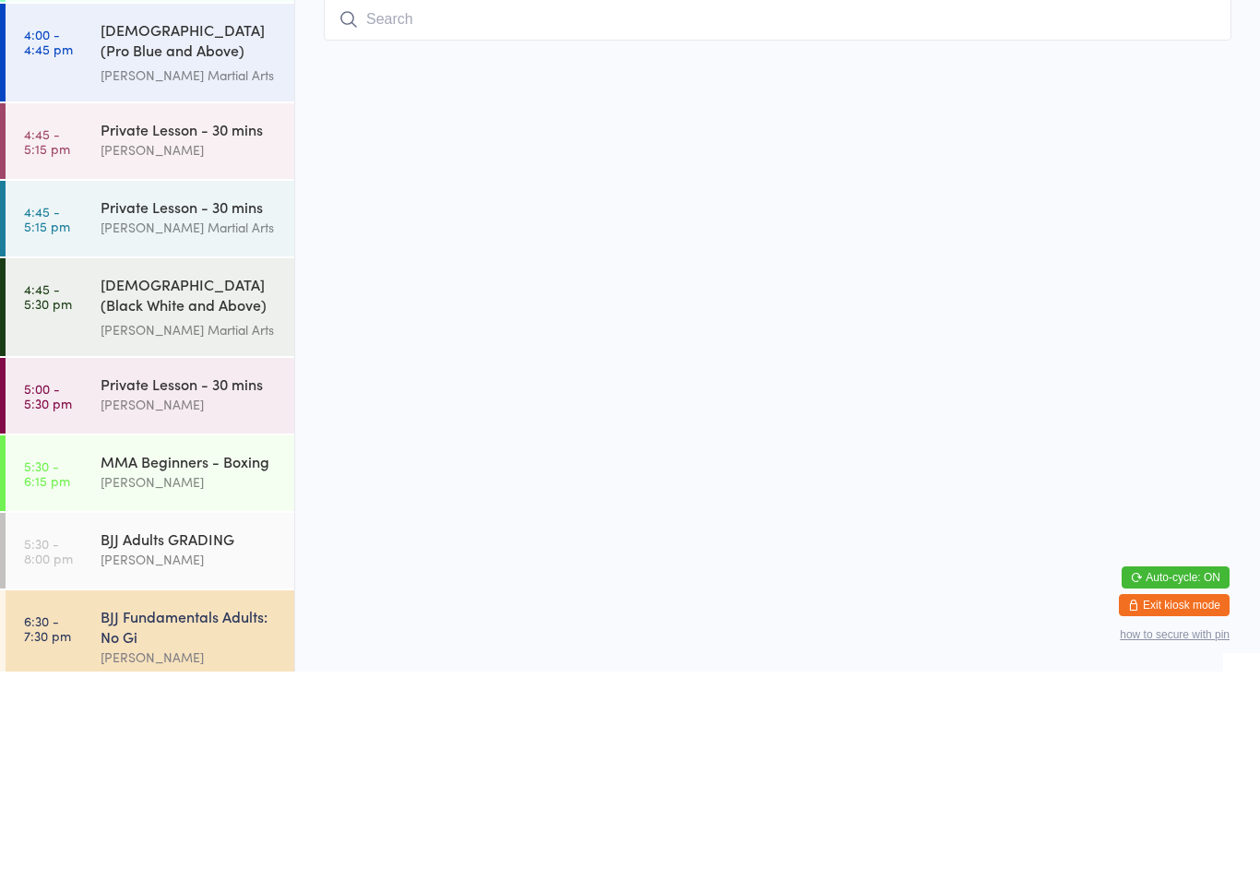
click at [667, 207] on input "search" at bounding box center [778, 228] width 908 height 42
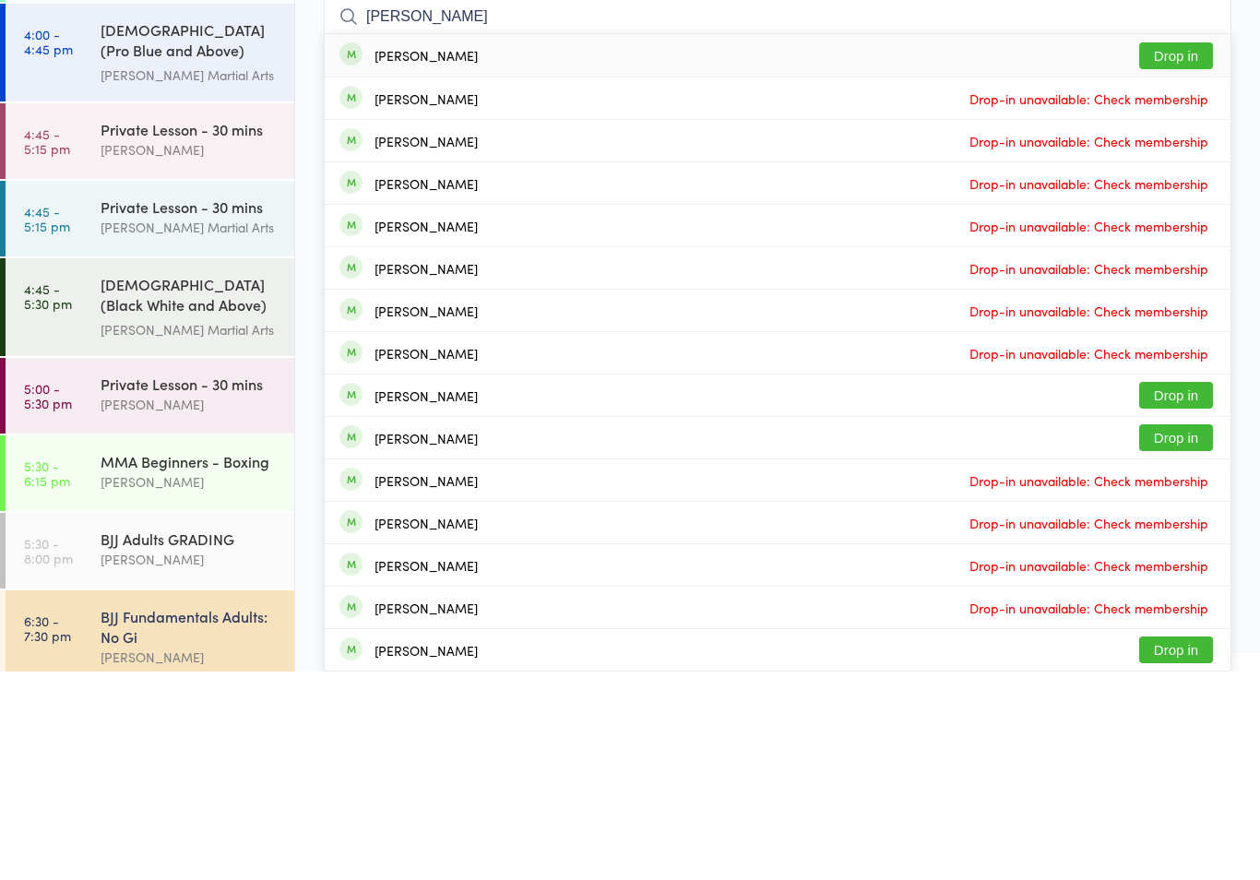
type input "[PERSON_NAME]"
click at [1177, 251] on button "Drop in" at bounding box center [1176, 264] width 74 height 27
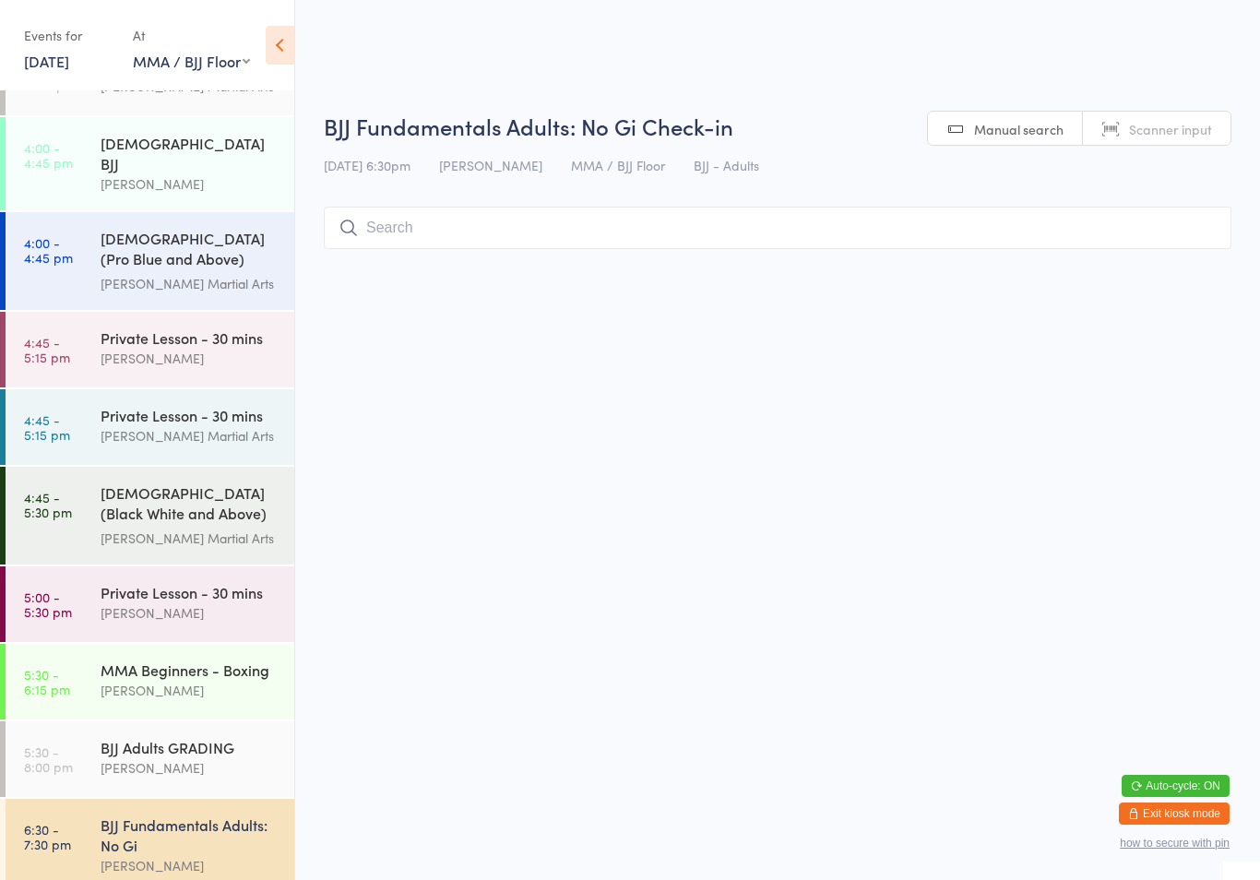
click at [628, 234] on input "search" at bounding box center [778, 228] width 908 height 42
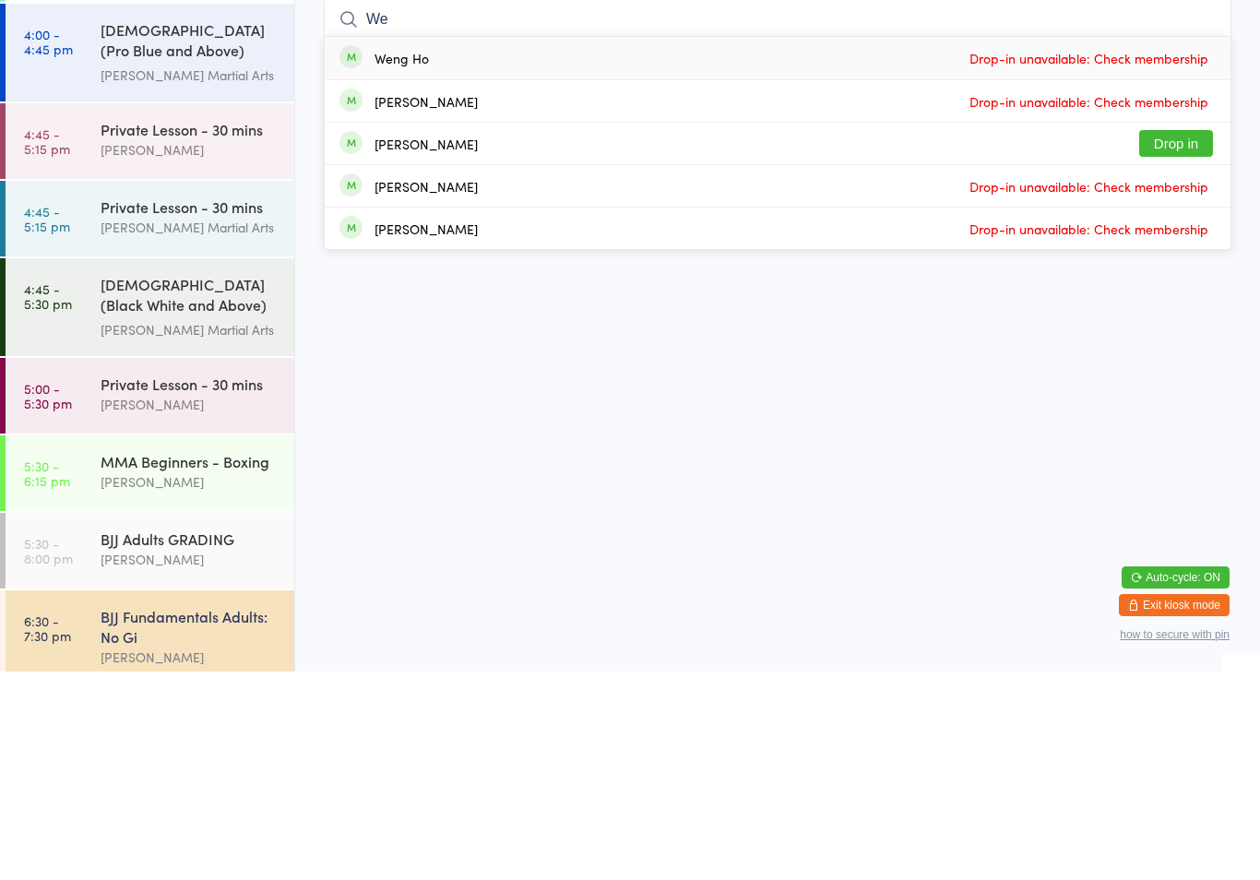
type input "We"
click at [1147, 339] on button "Drop in" at bounding box center [1176, 352] width 74 height 27
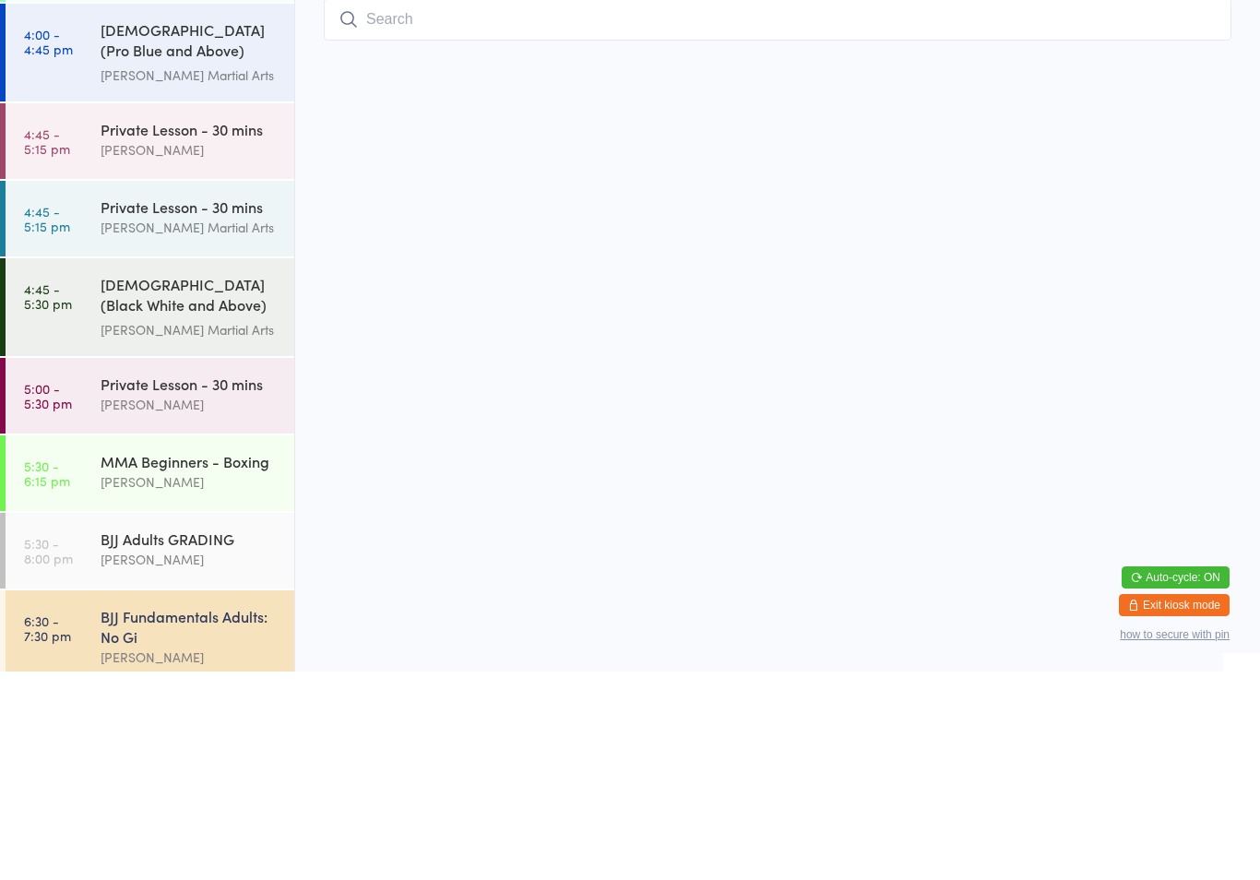
click at [618, 217] on input "search" at bounding box center [778, 228] width 908 height 42
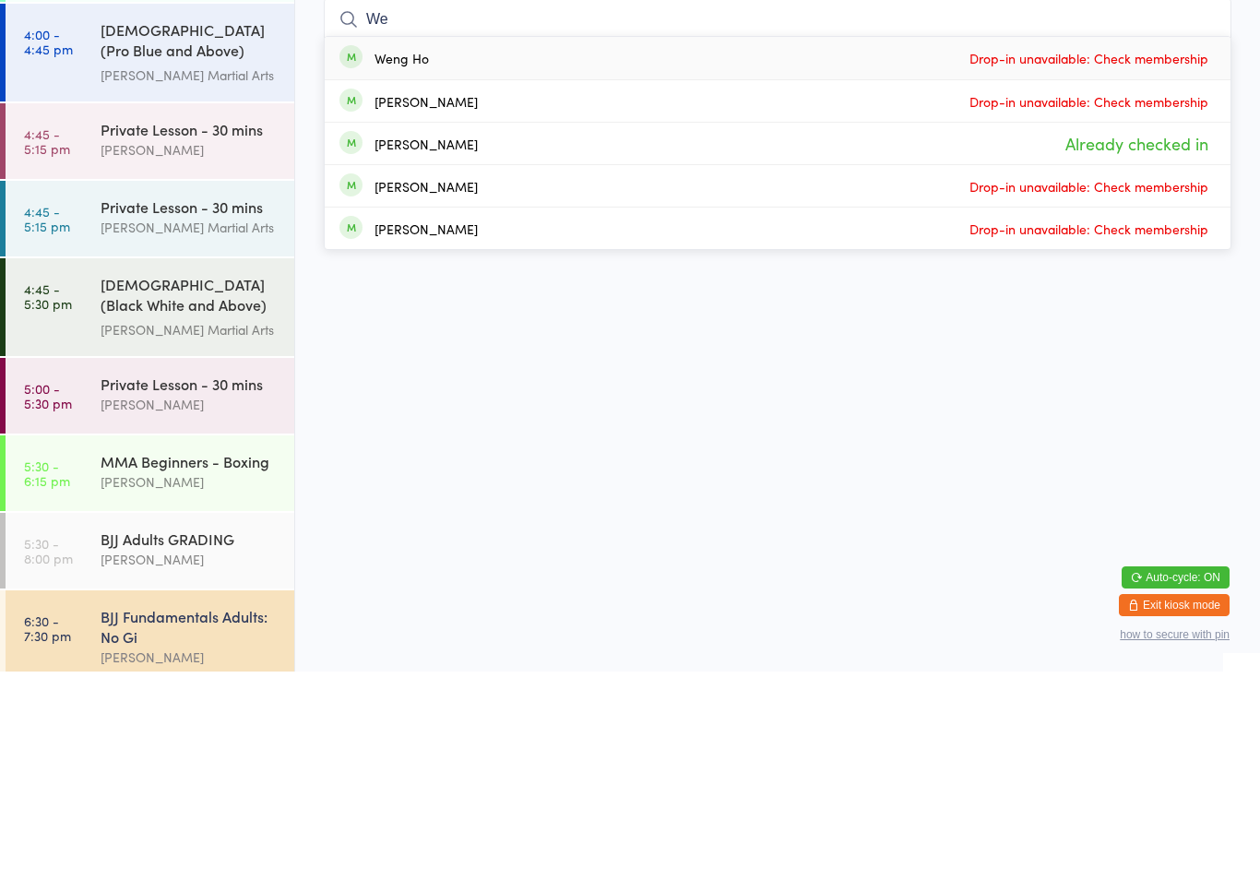
type input "W"
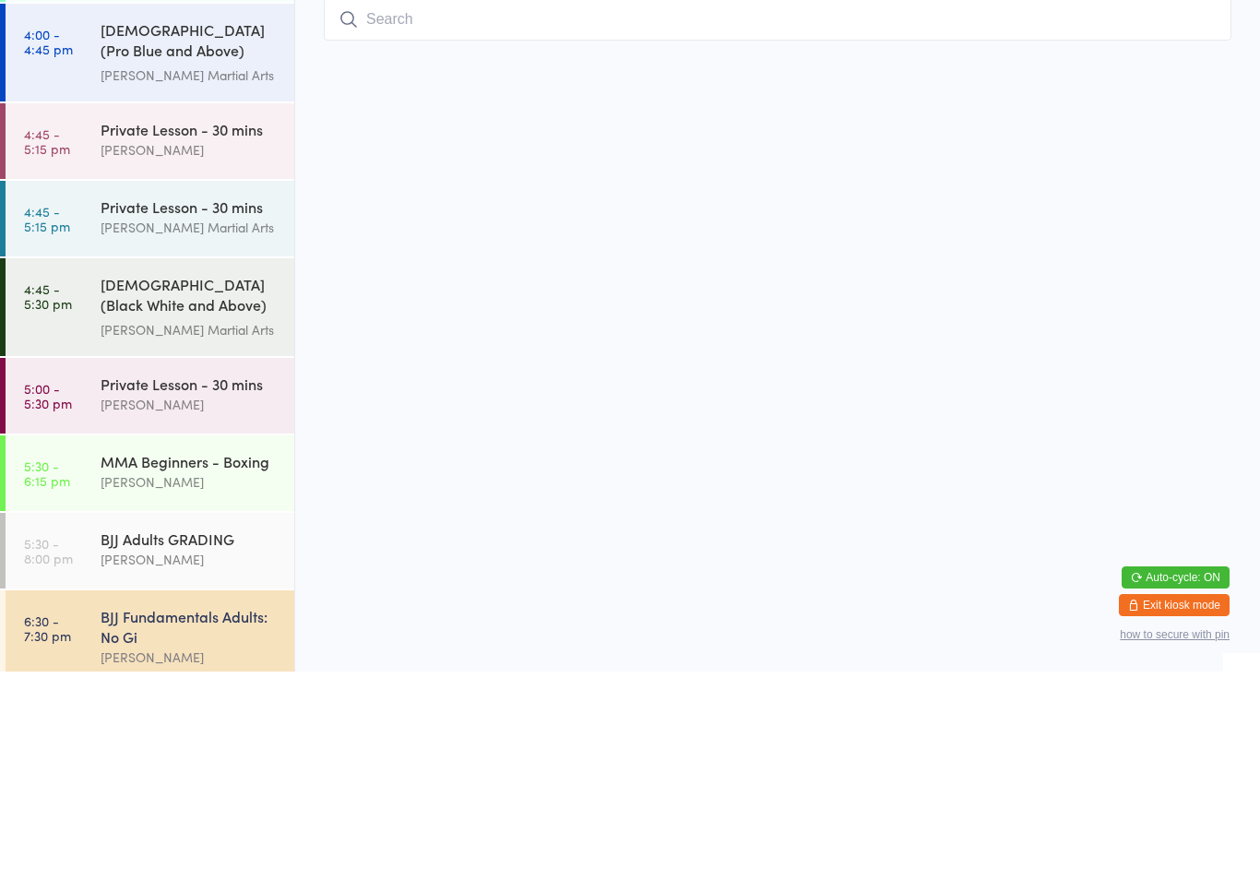
click at [219, 737] on div "BJJ Adults GRADING" at bounding box center [190, 747] width 178 height 20
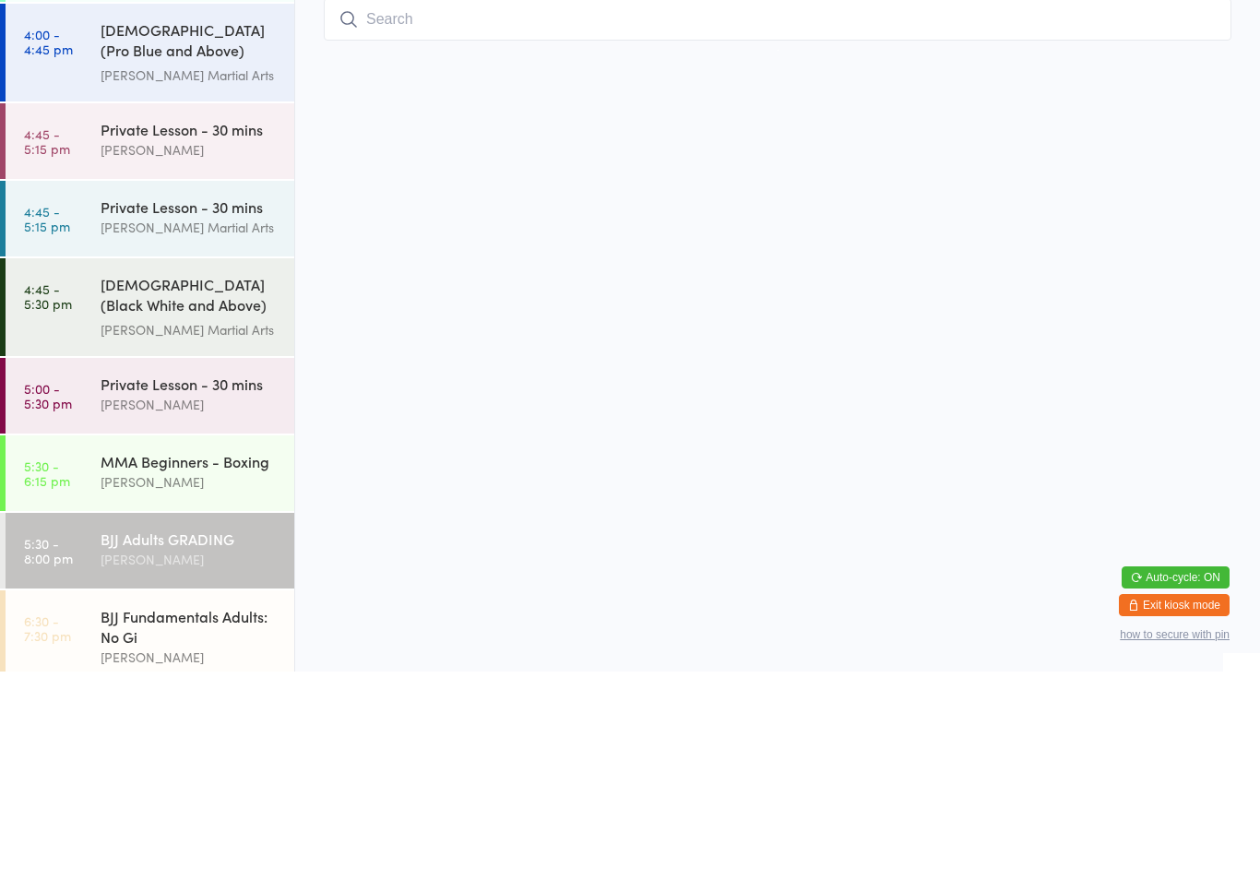
click at [602, 216] on input "search" at bounding box center [778, 228] width 908 height 42
type input "[PERSON_NAME]"
click at [1185, 254] on button "Drop in" at bounding box center [1176, 267] width 74 height 27
click at [515, 227] on input "search" at bounding box center [778, 228] width 908 height 42
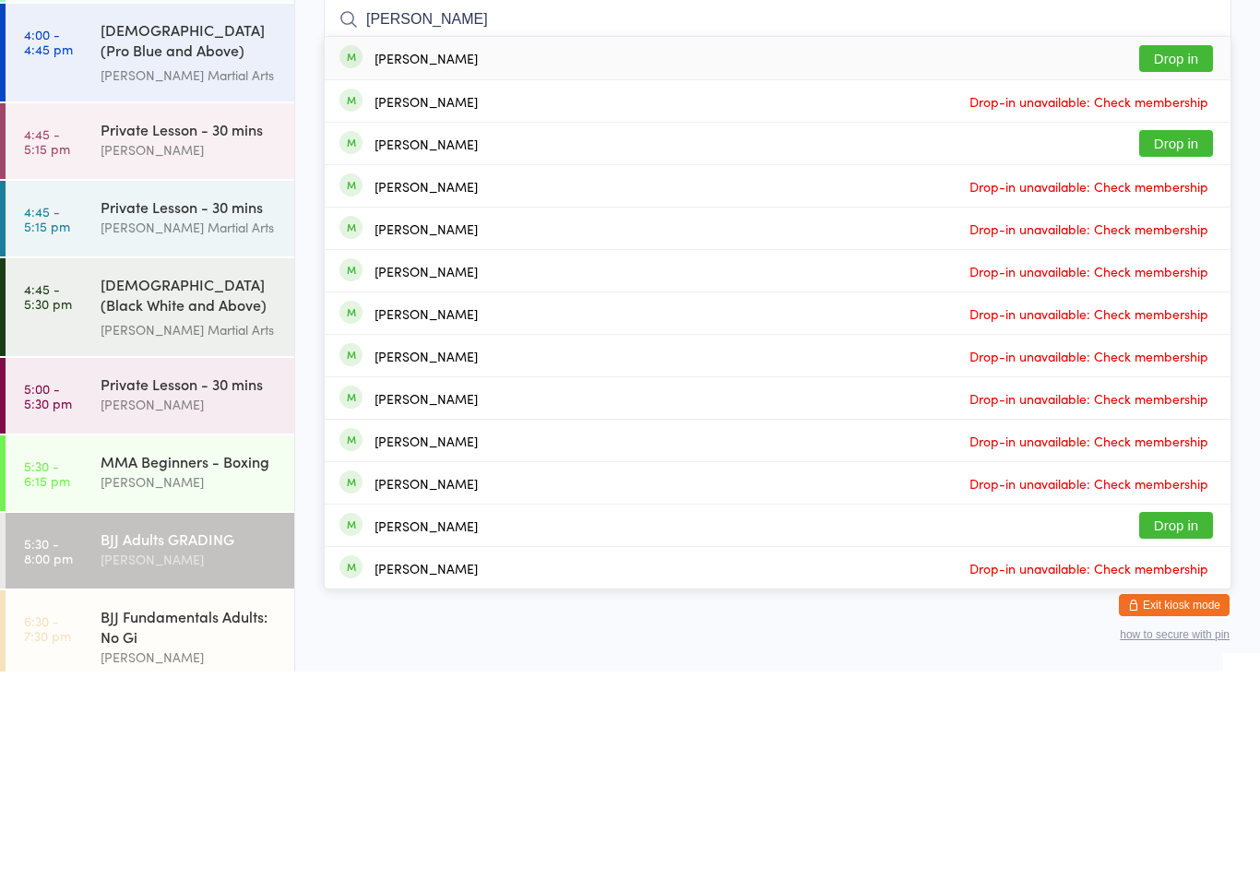
type input "[PERSON_NAME]"
click at [1176, 254] on button "Drop in" at bounding box center [1176, 267] width 74 height 27
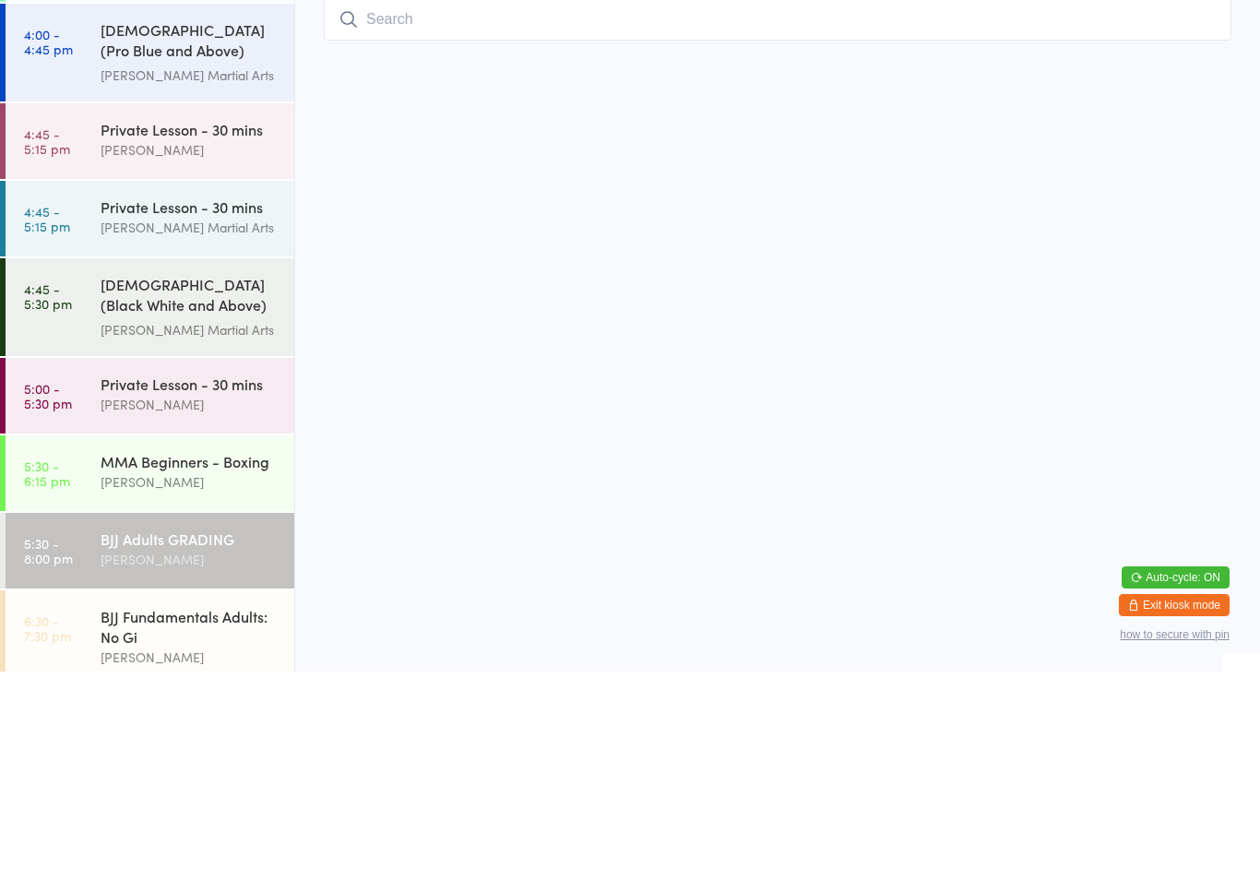
click at [549, 247] on input "search" at bounding box center [778, 228] width 908 height 42
type input "Swan"
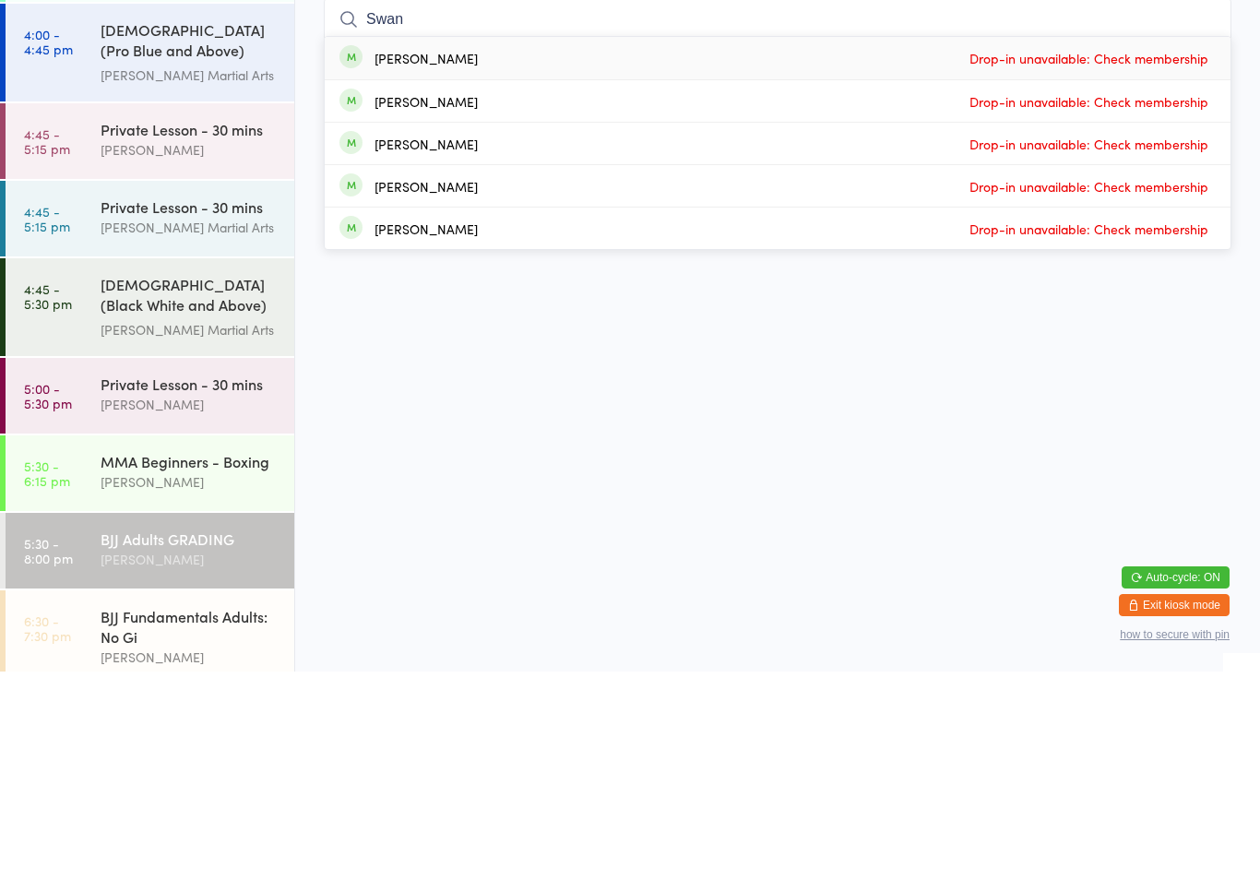
click at [179, 855] on div "[PERSON_NAME]" at bounding box center [190, 865] width 178 height 21
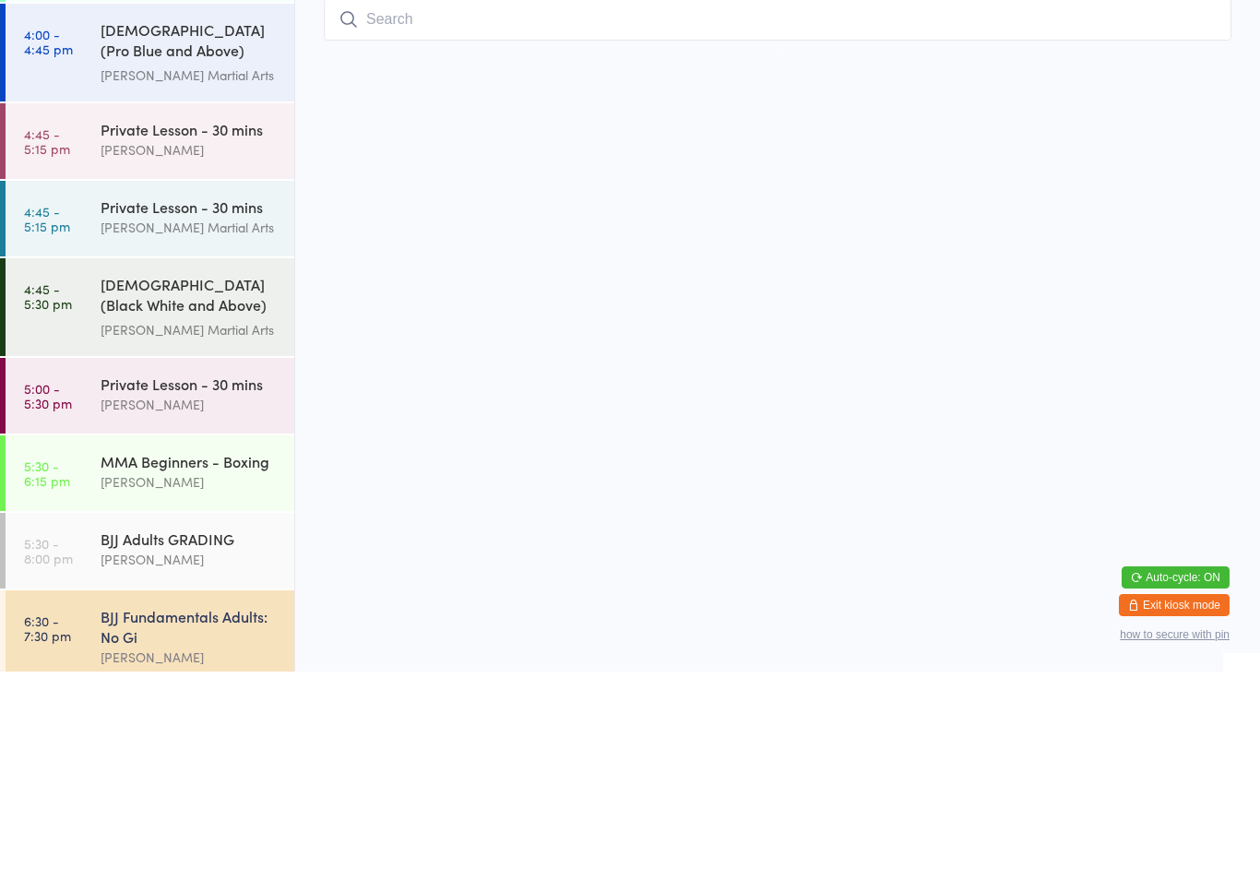
click at [498, 242] on input "search" at bounding box center [778, 228] width 908 height 42
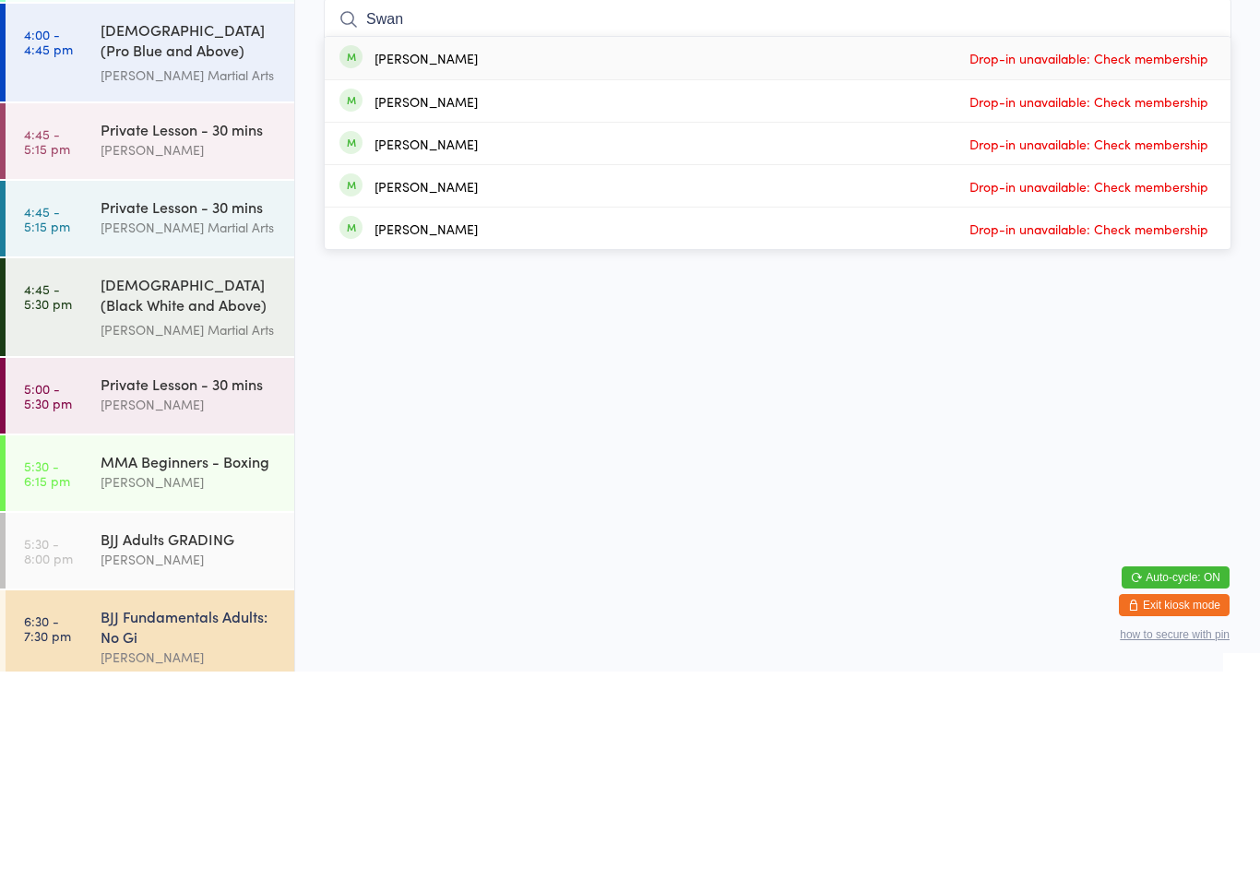
click at [1122, 436] on html "You have now entered Kiosk Mode. Members will be able to check themselves in us…" at bounding box center [630, 440] width 1260 height 880
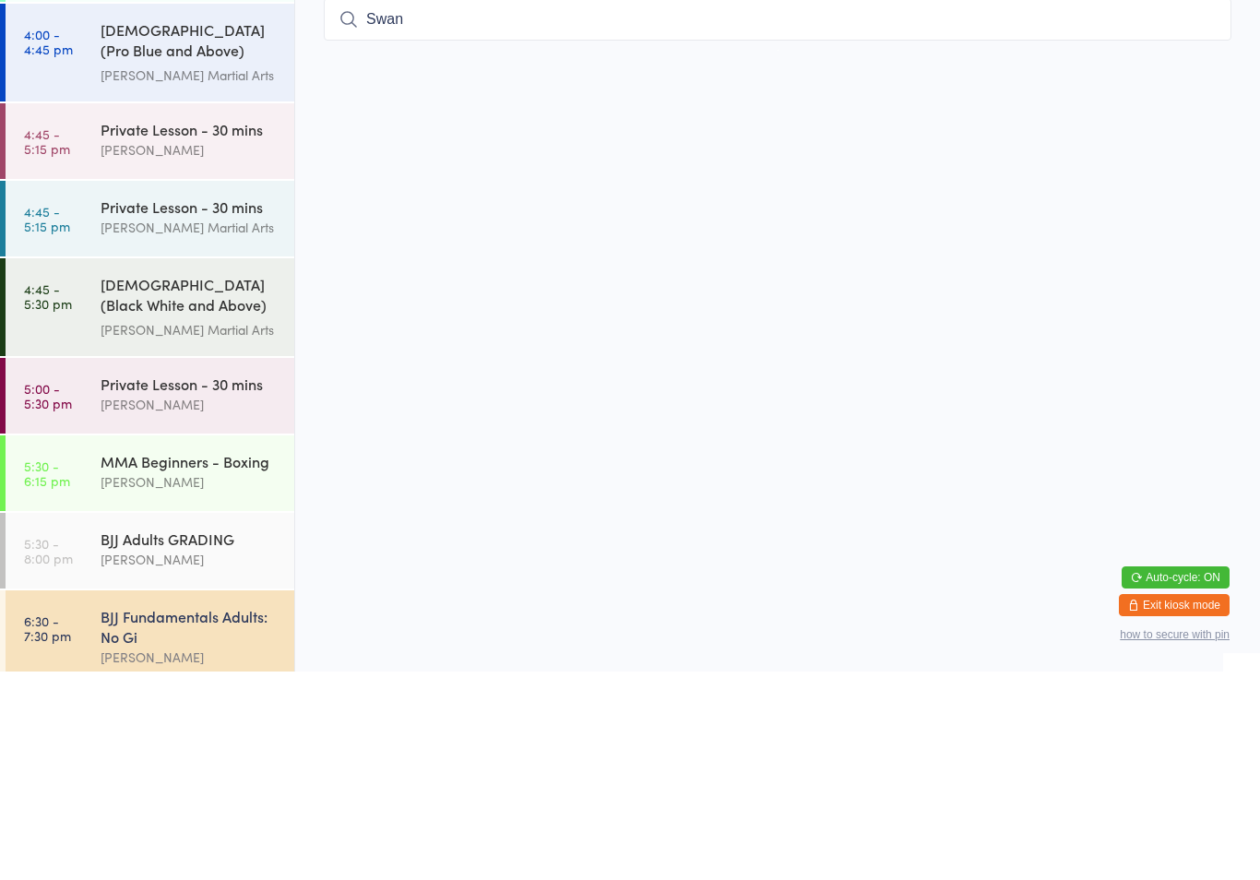
click at [881, 233] on input "Swan" at bounding box center [778, 228] width 908 height 42
type input "S"
click at [147, 799] on div "BJJ Fundamentals Adults: No [PERSON_NAME]" at bounding box center [198, 845] width 194 height 93
click at [176, 757] on div "[PERSON_NAME]" at bounding box center [190, 767] width 178 height 21
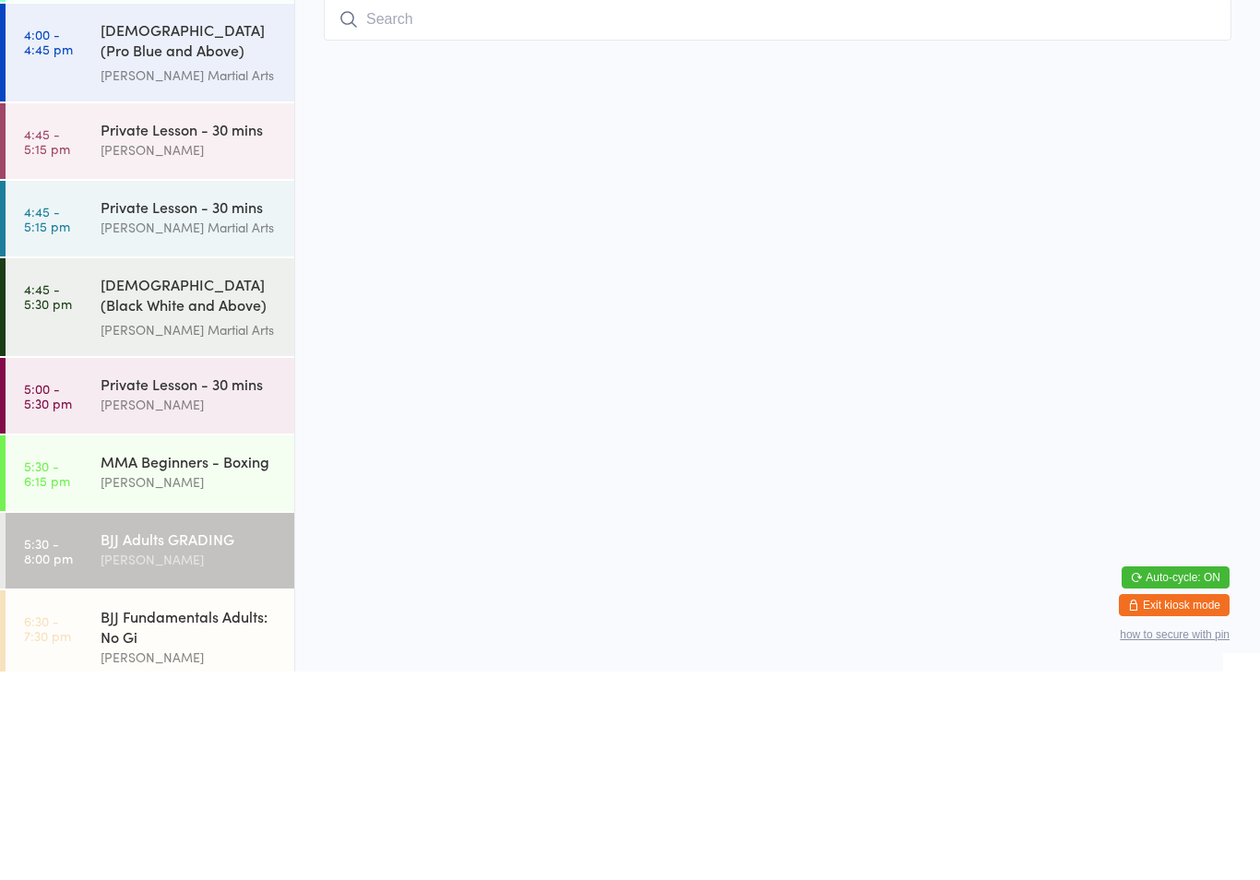
click at [705, 233] on input "search" at bounding box center [778, 228] width 908 height 42
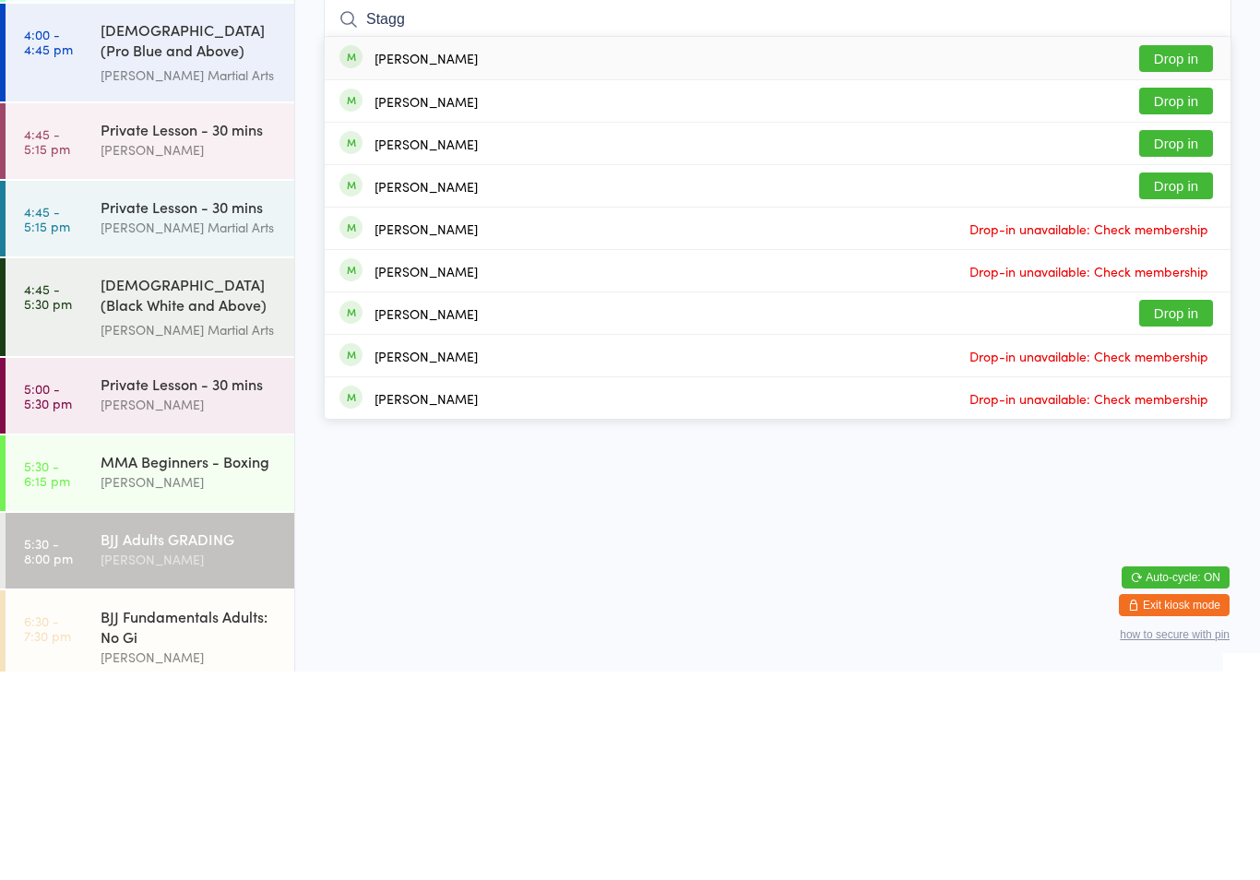
type input "Stagg"
click at [1182, 339] on button "Drop in" at bounding box center [1176, 352] width 74 height 27
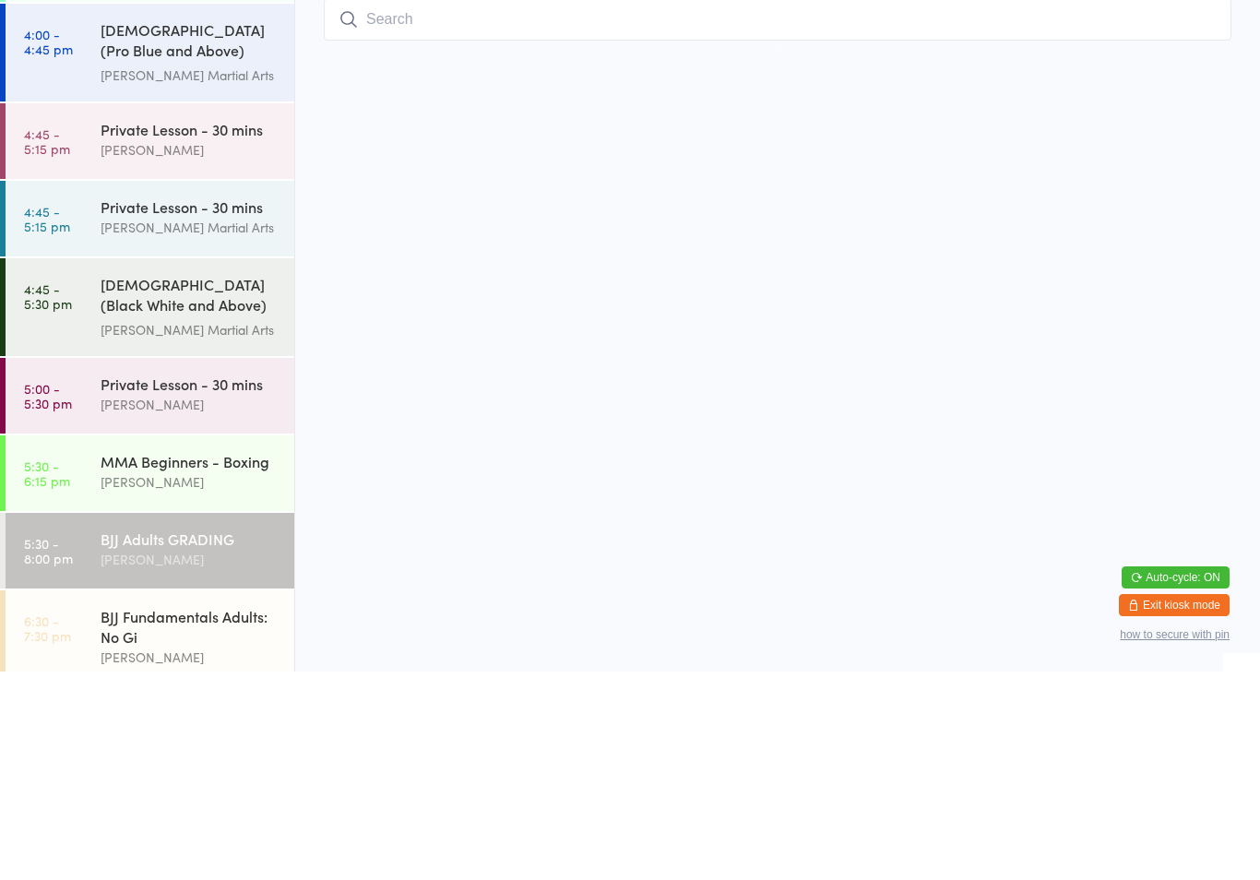
click at [395, 207] on input "search" at bounding box center [778, 228] width 908 height 42
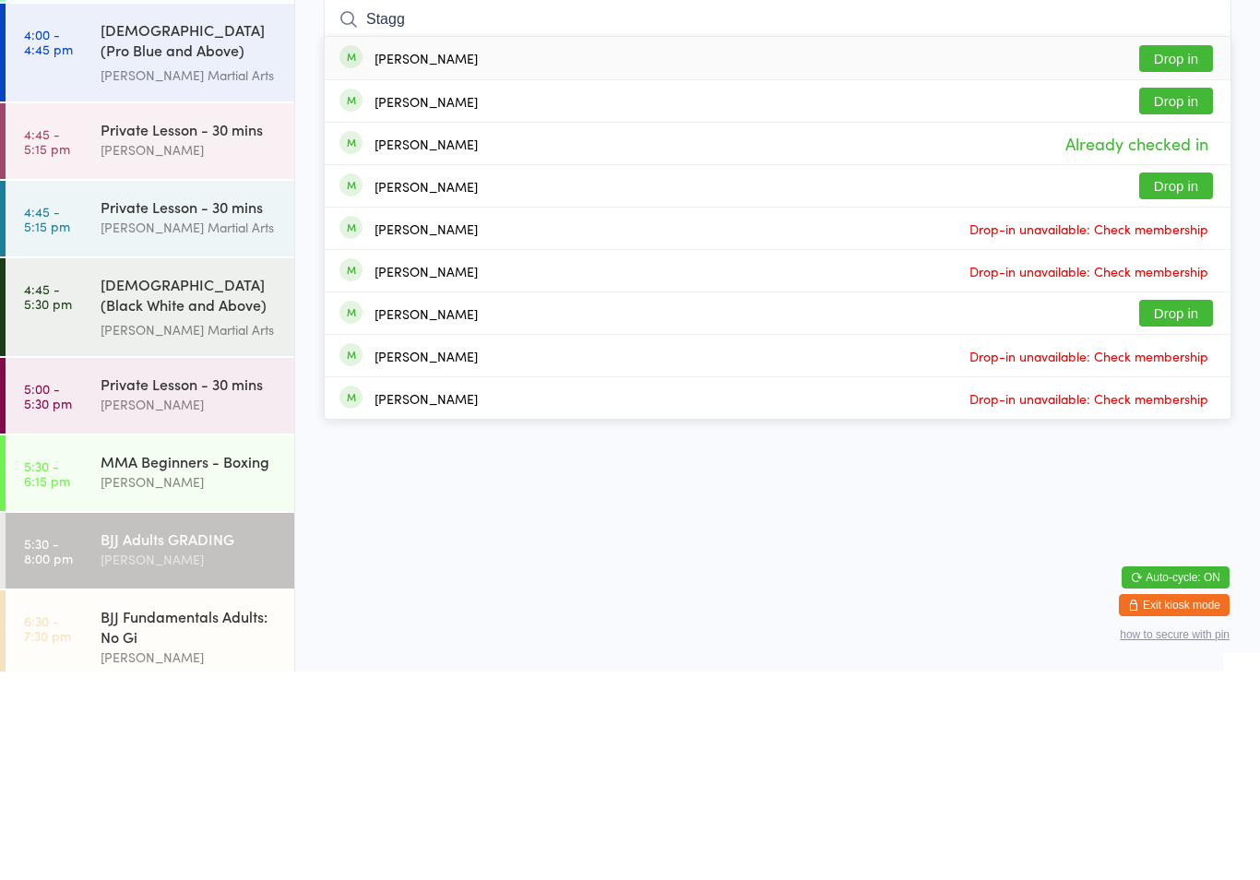
type input "Stagg"
click at [1186, 254] on button "Drop in" at bounding box center [1176, 267] width 74 height 27
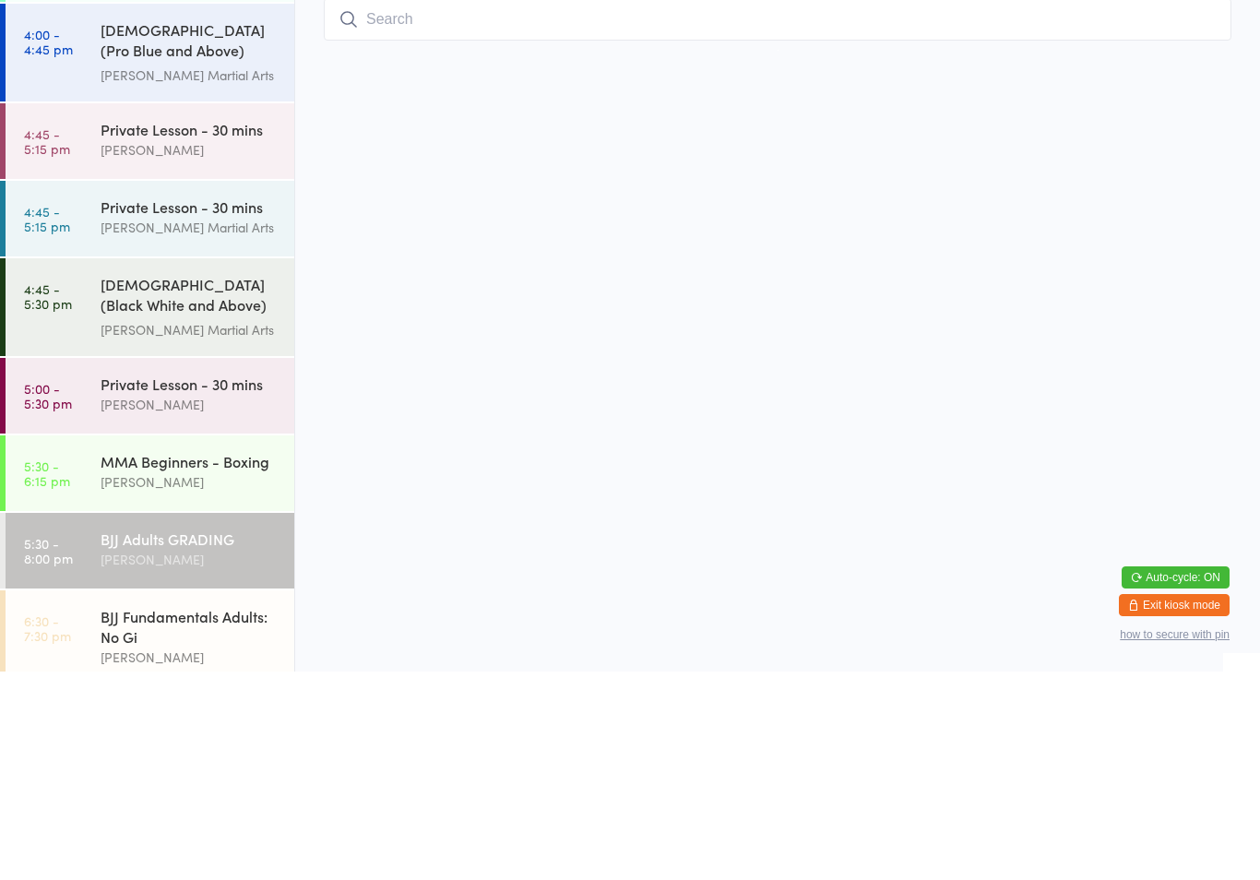
click at [198, 815] on div "BJJ Fundamentals Adults: No Gi" at bounding box center [190, 835] width 178 height 41
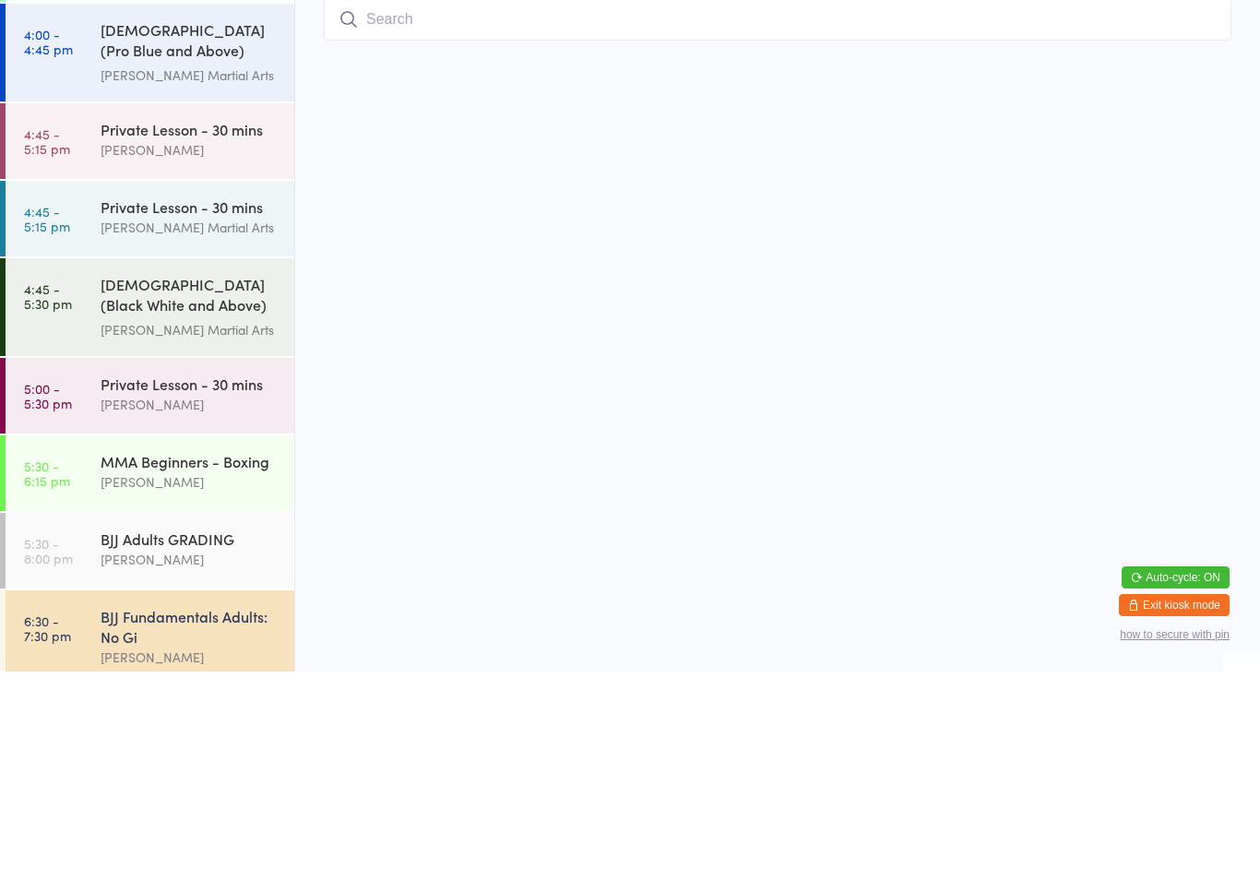
click at [455, 236] on input "search" at bounding box center [778, 228] width 908 height 42
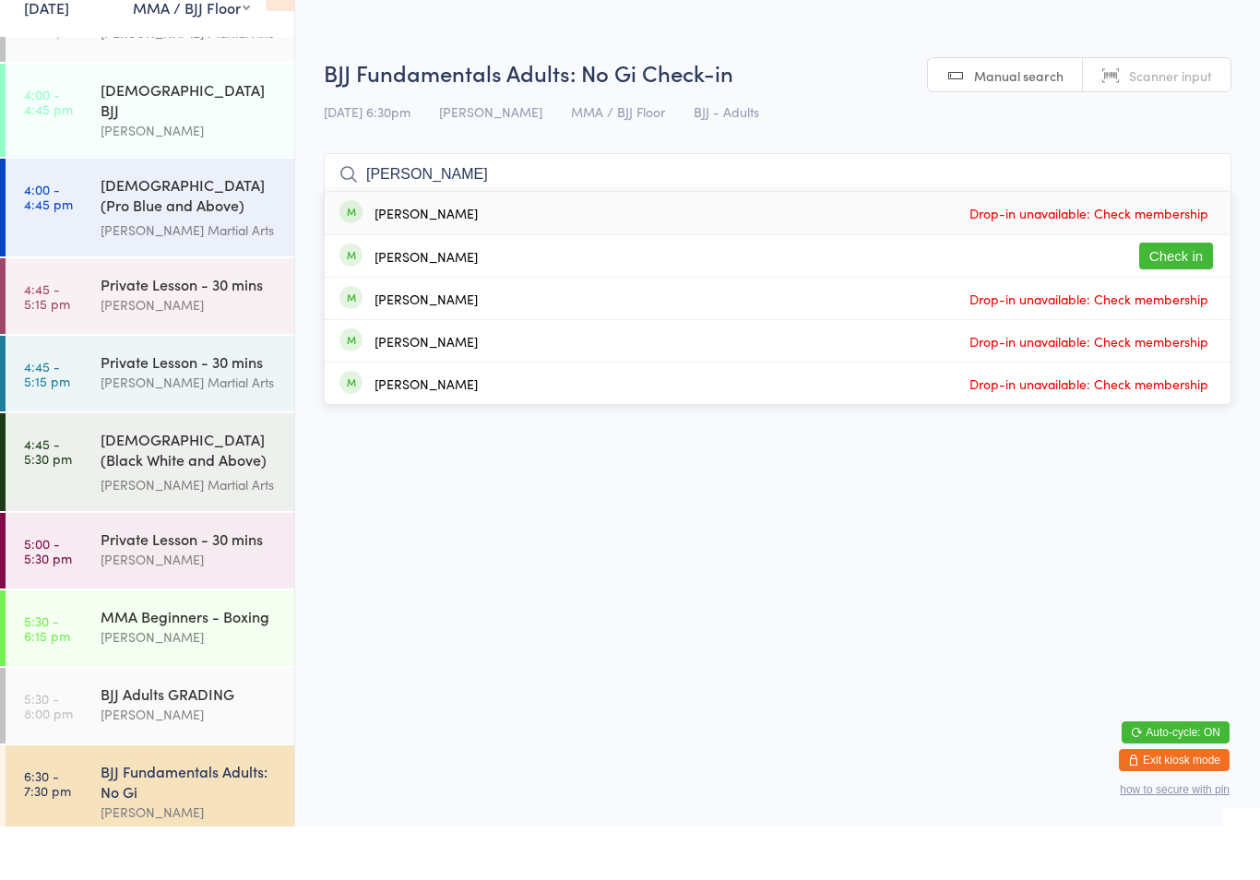
type input "[PERSON_NAME]"
click at [435, 303] on div "[PERSON_NAME]" at bounding box center [426, 310] width 103 height 15
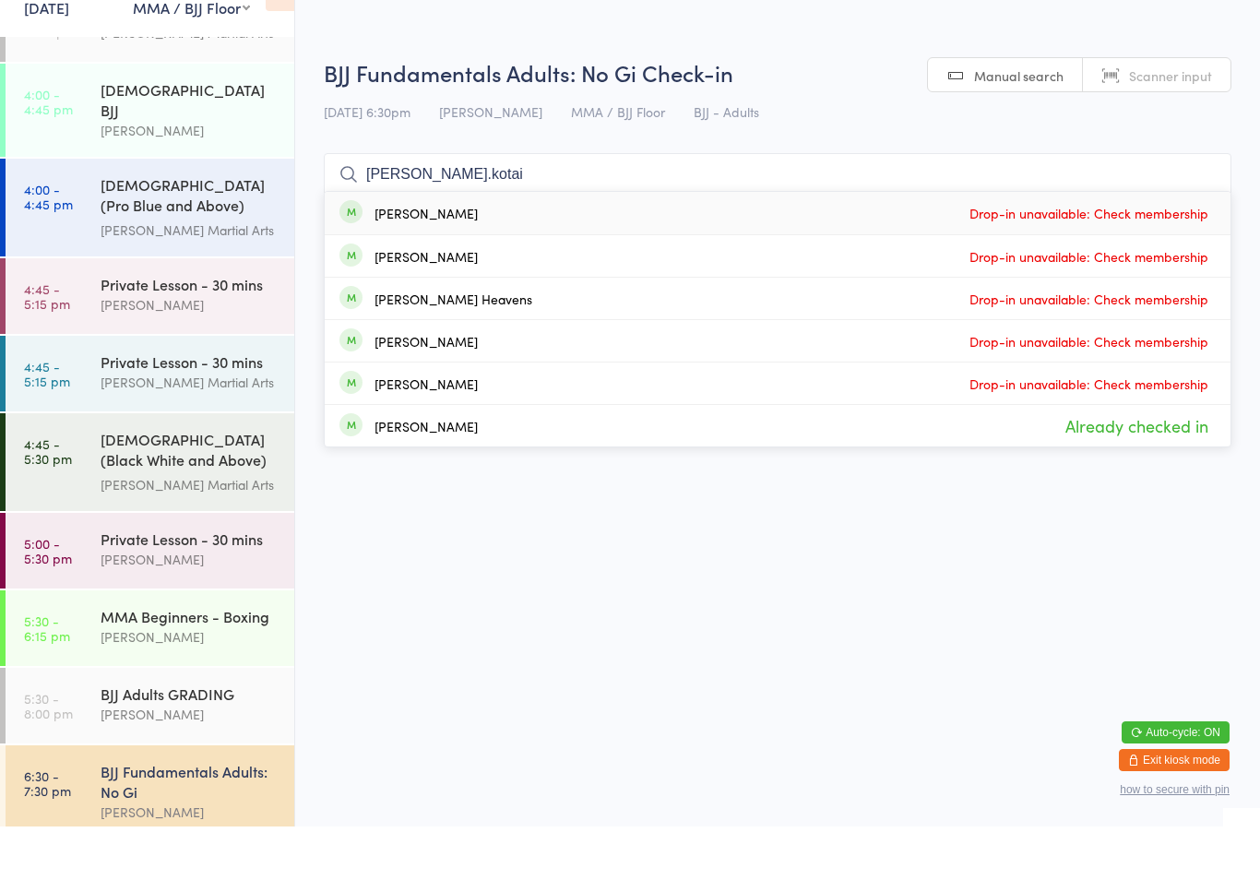
type input "[PERSON_NAME].kotai"
click at [459, 245] on div "[PERSON_NAME] Drop-in unavailable: Check membership" at bounding box center [778, 266] width 906 height 42
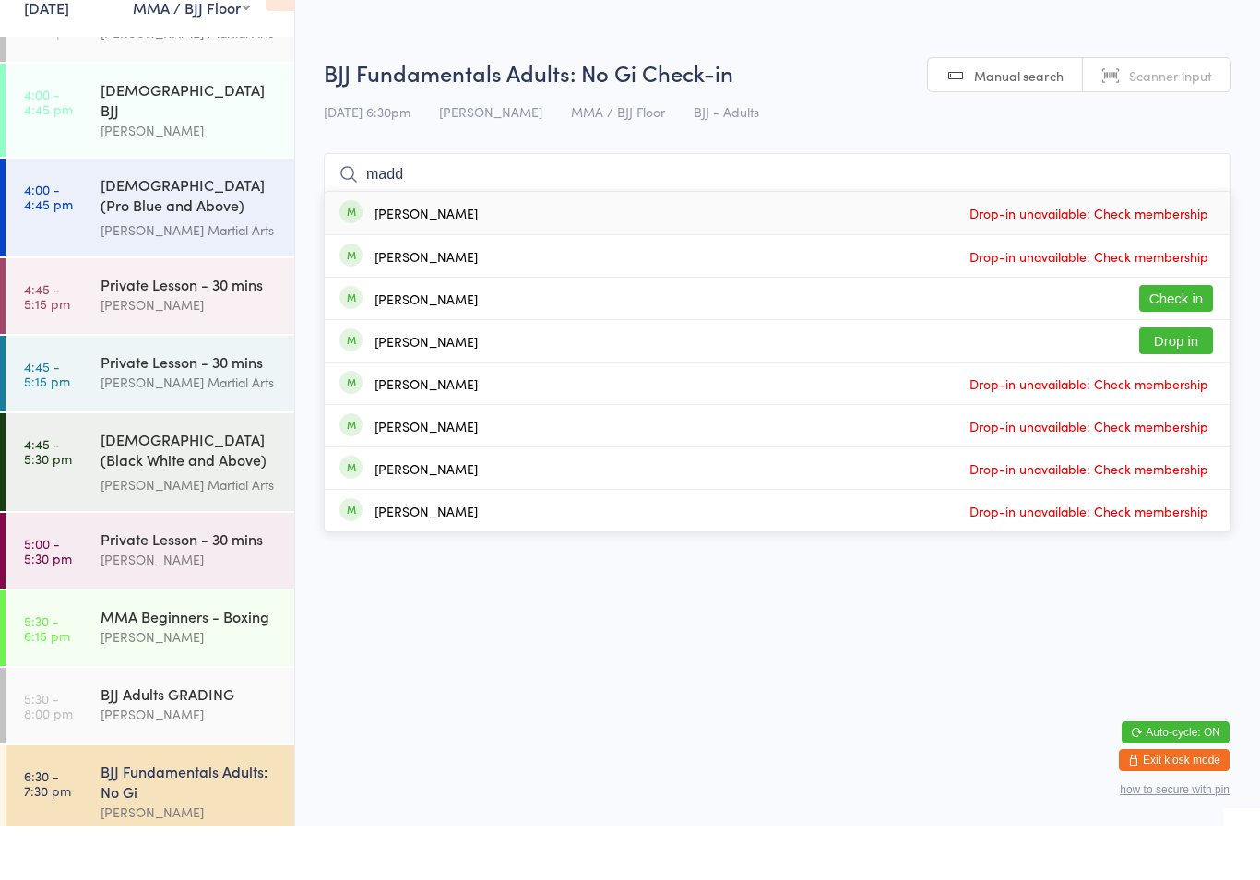
type input "madd"
click at [1191, 339] on button "Check in" at bounding box center [1176, 352] width 74 height 27
